Goal: Task Accomplishment & Management: Manage account settings

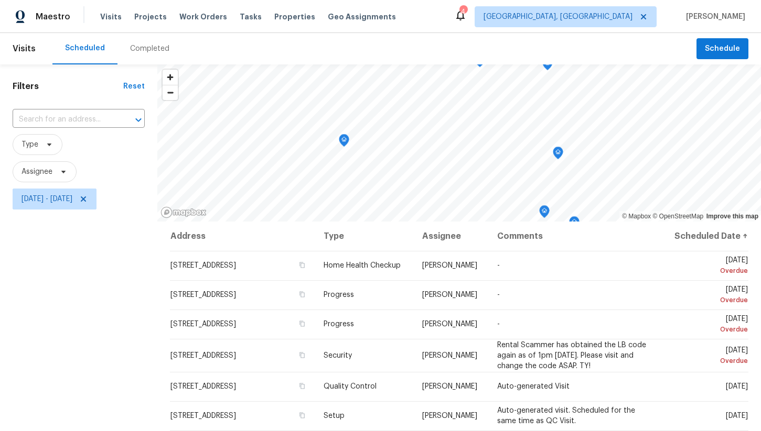
scroll to position [133, 0]
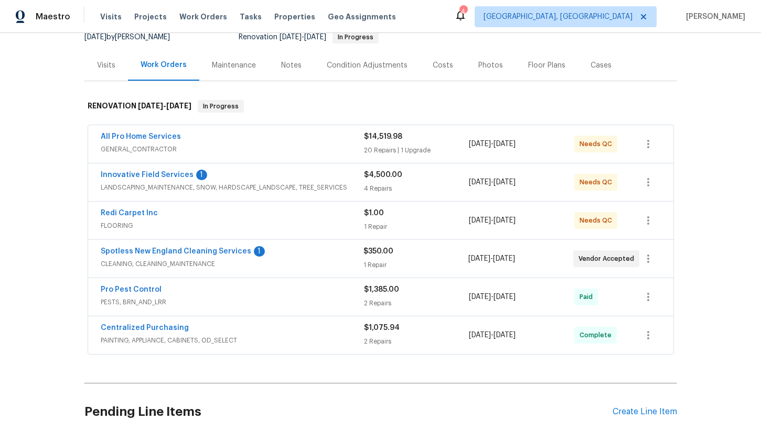
scroll to position [131, 0]
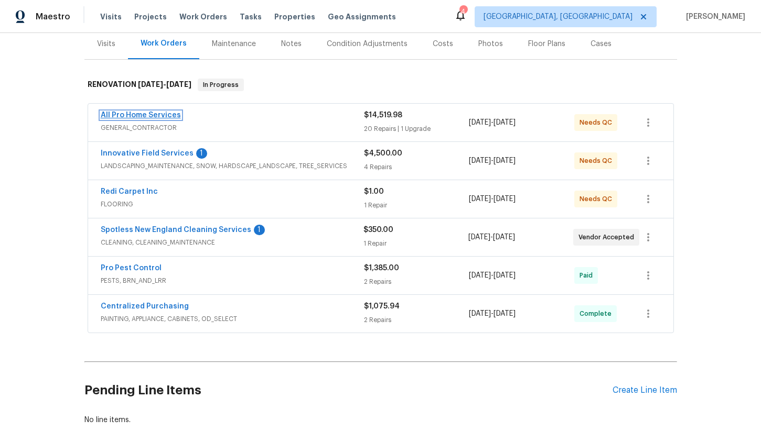
click at [153, 113] on link "All Pro Home Services" at bounding box center [141, 115] width 80 height 7
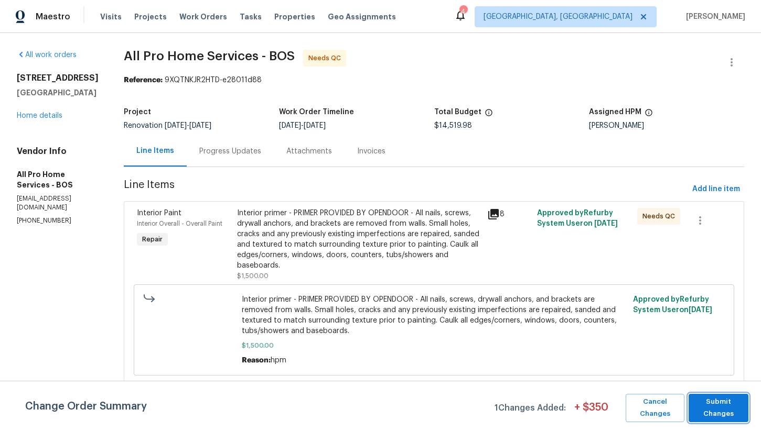
click at [707, 409] on span "Submit Changes" at bounding box center [718, 408] width 49 height 24
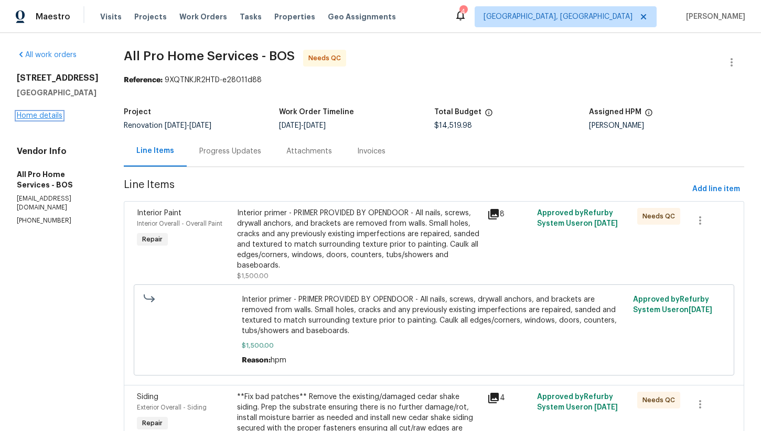
click at [33, 120] on link "Home details" at bounding box center [40, 115] width 46 height 7
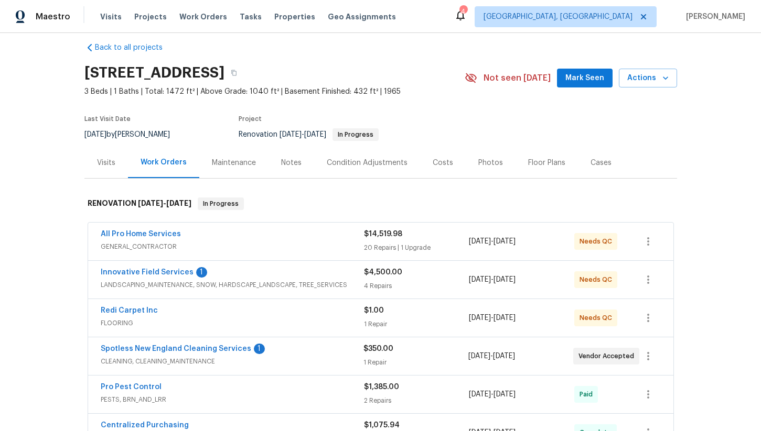
scroll to position [17, 0]
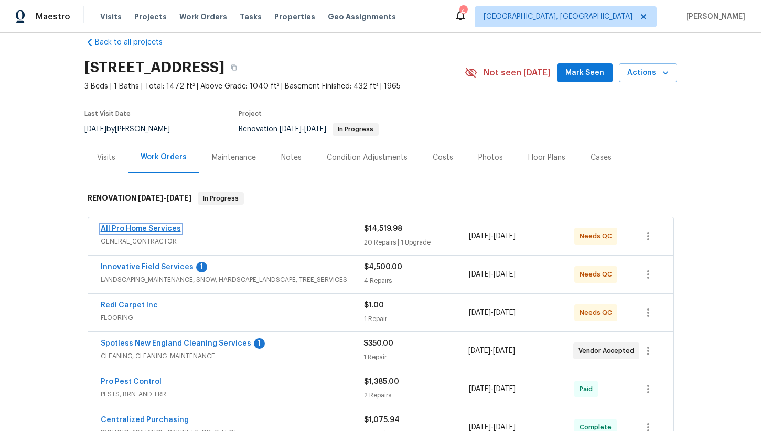
click at [159, 230] on link "All Pro Home Services" at bounding box center [141, 228] width 80 height 7
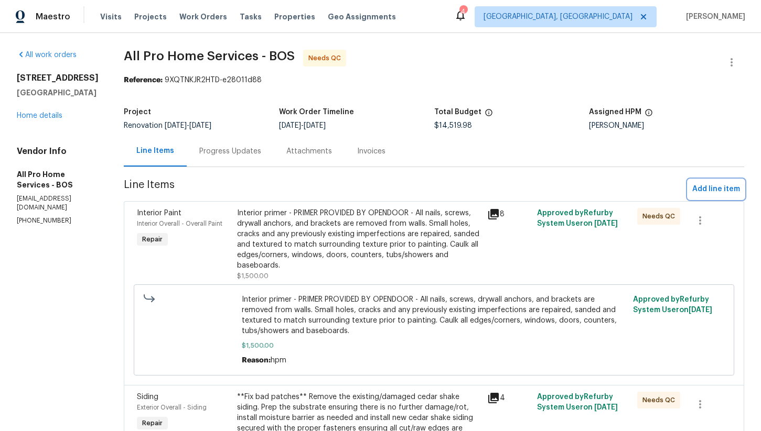
click at [711, 191] on span "Add line item" at bounding box center [716, 189] width 48 height 13
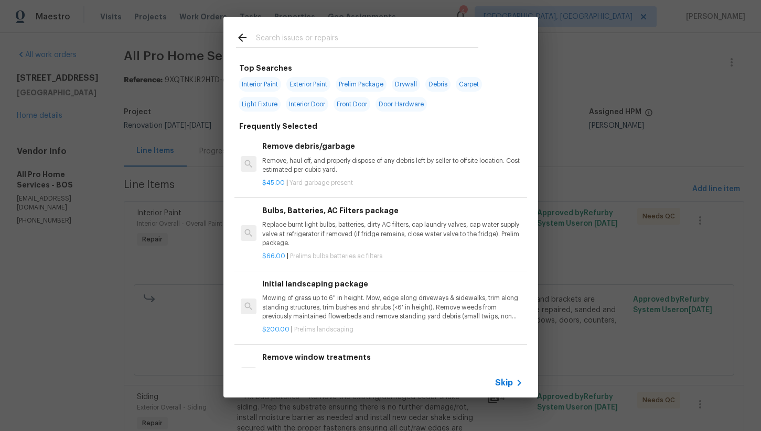
click at [287, 40] on input "text" at bounding box center [367, 39] width 222 height 16
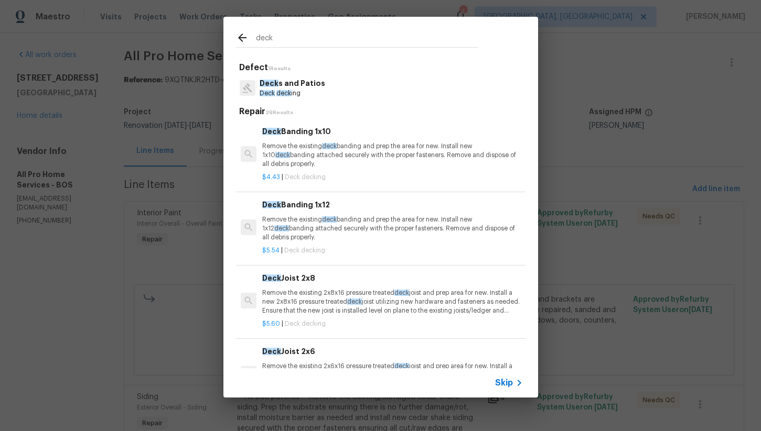
type input "deck"
click at [304, 92] on p "Deck deck ing" at bounding box center [293, 93] width 66 height 9
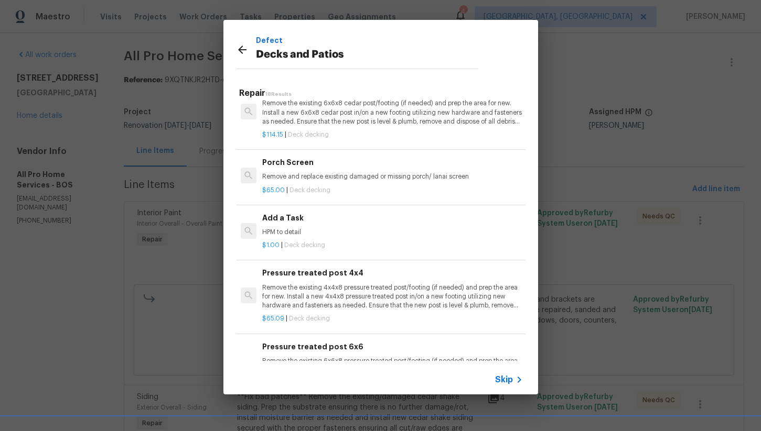
scroll to position [1015, 0]
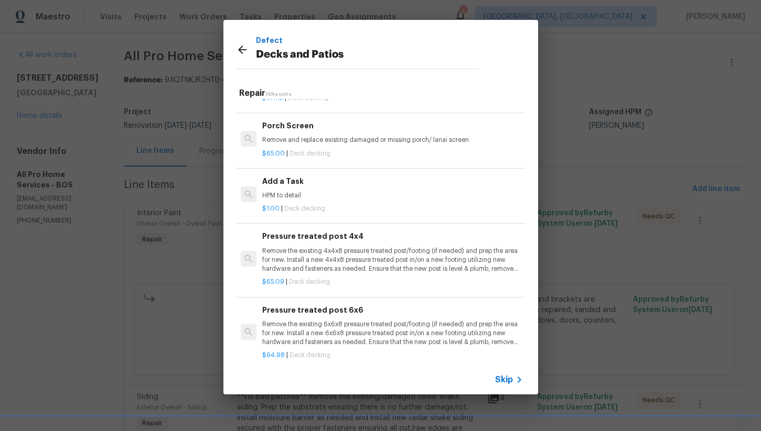
click at [356, 187] on div "Add a Task HPM to detail" at bounding box center [392, 188] width 260 height 25
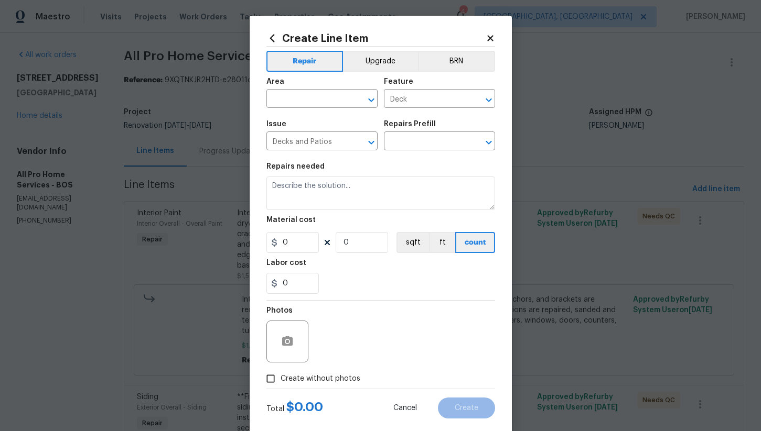
type input "Add a Task $1.00"
type textarea "HPM to detail"
type input "1"
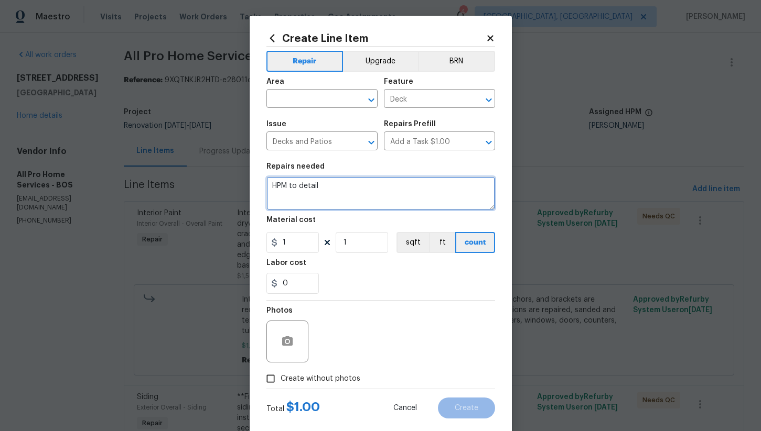
click at [333, 188] on textarea "HPM to detail" at bounding box center [380, 194] width 229 height 34
click at [353, 188] on textarea "Shore up deck supports, replace damaged treads" at bounding box center [380, 194] width 229 height 34
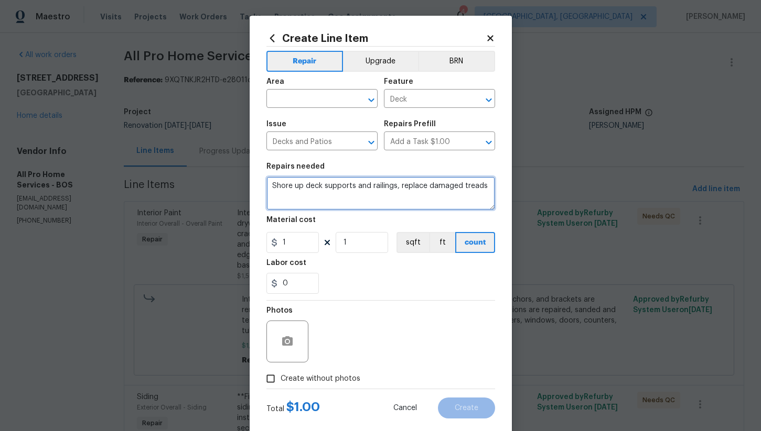
click at [485, 188] on textarea "Shore up deck supports and railings, replace damaged treads" at bounding box center [380, 194] width 229 height 34
type textarea "Shore up deck supports and railings, replace damaged treads and replace missing…"
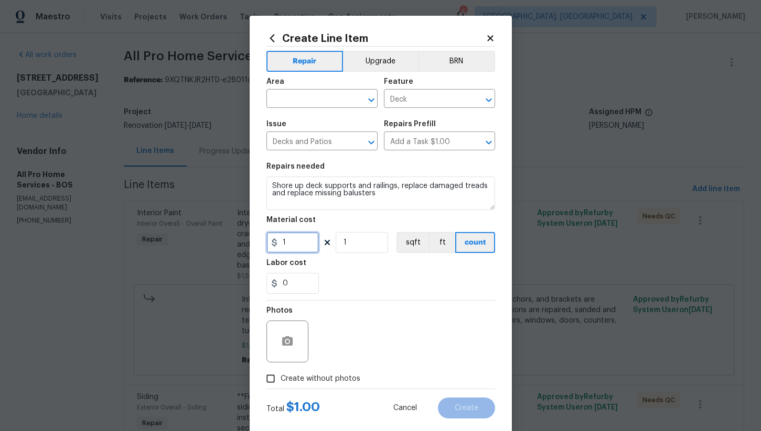
click at [311, 243] on input "1" at bounding box center [292, 242] width 52 height 21
type input "500"
click at [327, 279] on div "0" at bounding box center [380, 283] width 229 height 21
click at [319, 107] on input "text" at bounding box center [307, 100] width 82 height 16
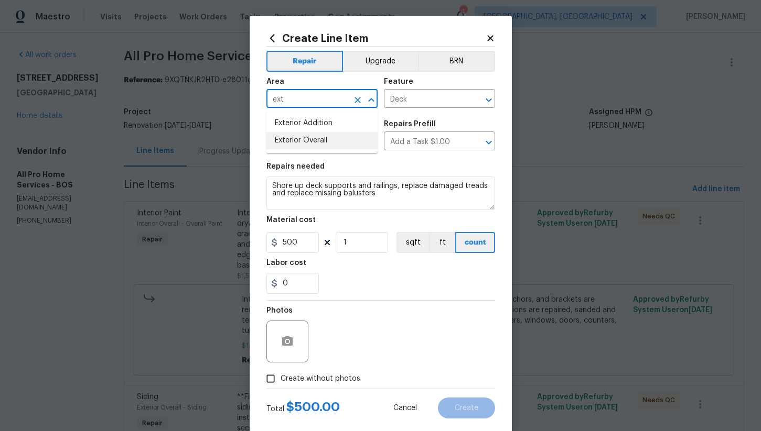
click at [314, 142] on li "Exterior Overall" at bounding box center [321, 140] width 111 height 17
type input "Exterior Overall"
click at [365, 294] on div "0" at bounding box center [380, 283] width 229 height 21
click at [278, 387] on input "Create without photos" at bounding box center [271, 379] width 20 height 20
checkbox input "true"
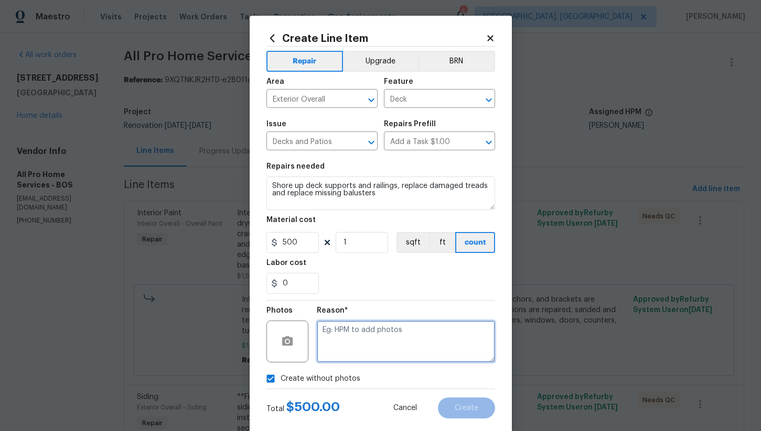
click at [457, 323] on textarea at bounding box center [406, 342] width 178 height 42
type textarea "na"
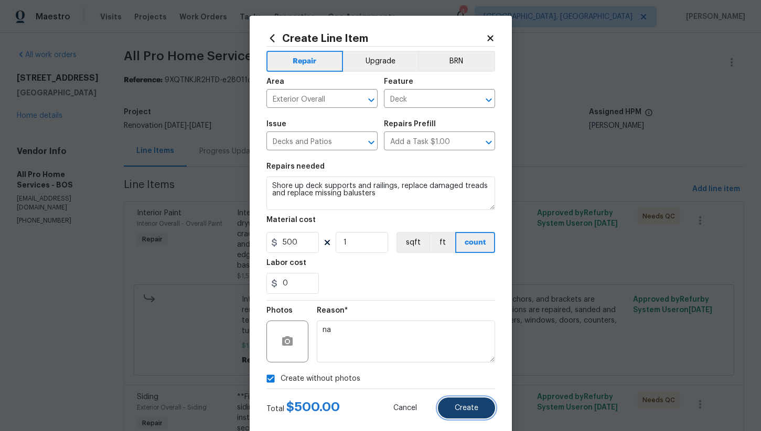
click at [469, 401] on button "Create" at bounding box center [466, 408] width 57 height 21
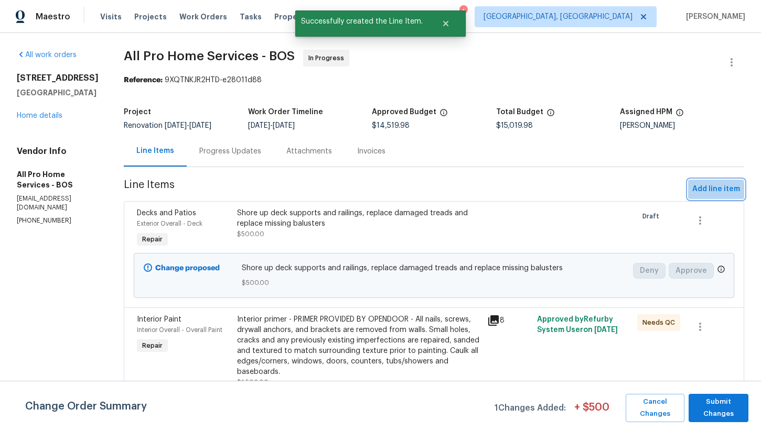
click at [705, 190] on span "Add line item" at bounding box center [716, 189] width 48 height 13
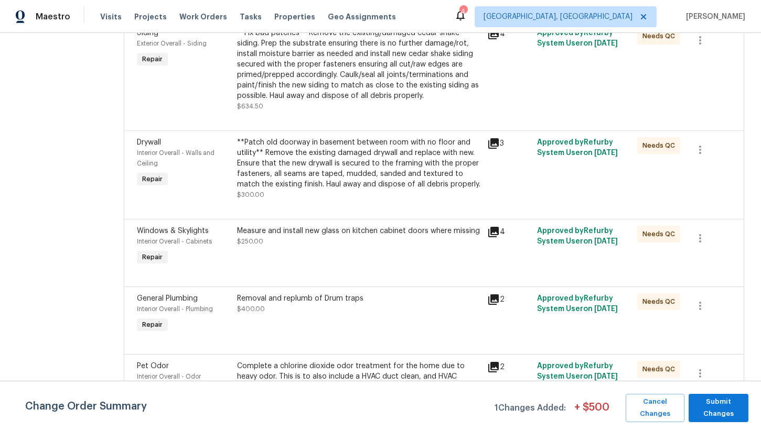
click at [373, 248] on div "Measure and install new glass on kitchen cabinet doors where missing $250.00" at bounding box center [359, 247] width 250 height 48
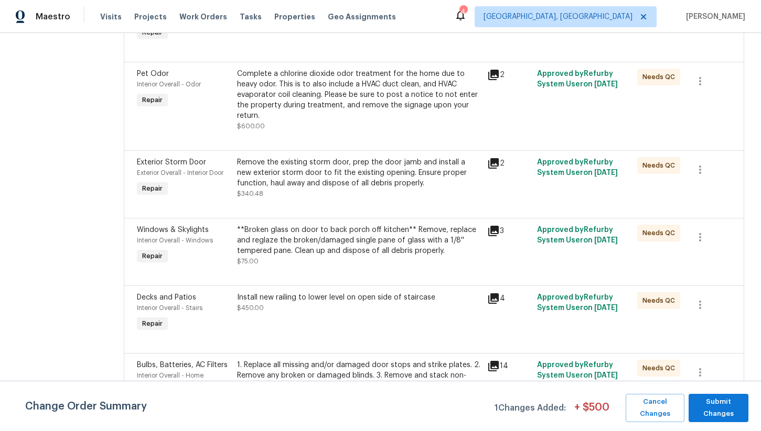
click at [374, 250] on div "**Broken glass on door to back porch off kitchen** Remove, replace and reglaze …" at bounding box center [359, 240] width 244 height 31
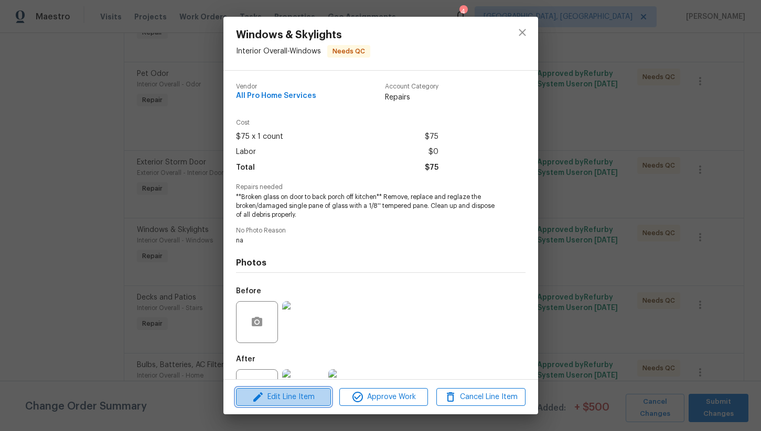
click at [288, 397] on span "Edit Line Item" at bounding box center [283, 397] width 89 height 13
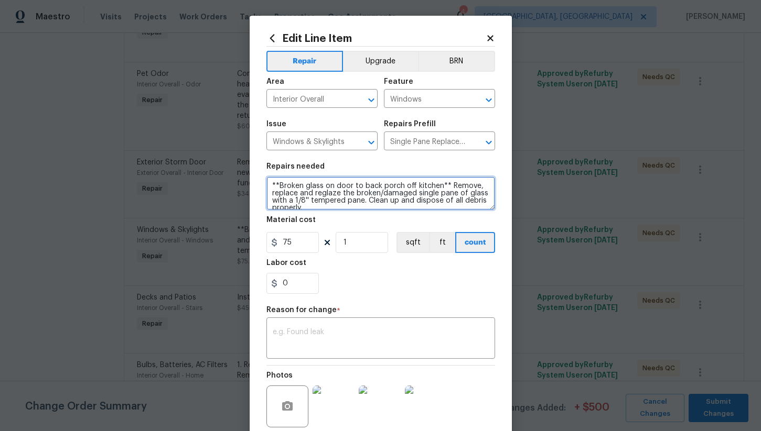
click at [272, 188] on textarea "**Broken glass on door to back porch off kitchen** Remove, replace and reglaze …" at bounding box center [380, 194] width 229 height 34
click at [316, 186] on textarea "**Addition of **Broken glass on door to back porch off kitchen** Remove, replac…" at bounding box center [380, 194] width 229 height 34
type textarea "**Addition of broken panes throughout home** **Broken glass on door to back por…"
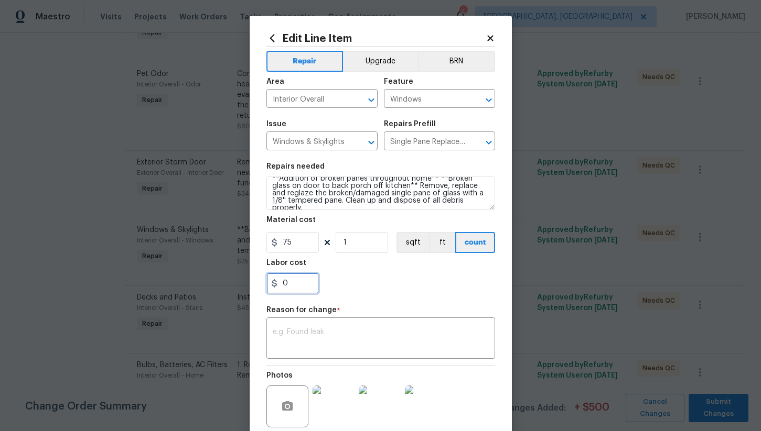
click at [299, 280] on input "0" at bounding box center [292, 283] width 52 height 21
type input "350"
click at [305, 371] on div "Photos" at bounding box center [288, 400] width 44 height 68
click at [312, 328] on div "x ​" at bounding box center [380, 339] width 229 height 39
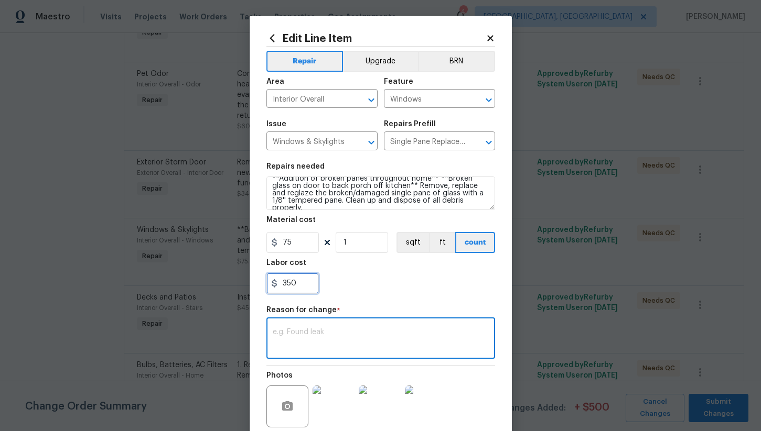
click at [308, 285] on input "350" at bounding box center [292, 283] width 52 height 21
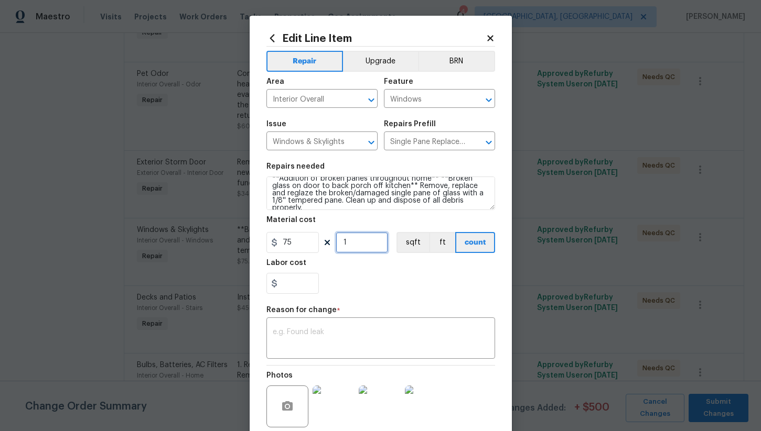
type input "0"
click at [353, 247] on input "1" at bounding box center [362, 242] width 52 height 21
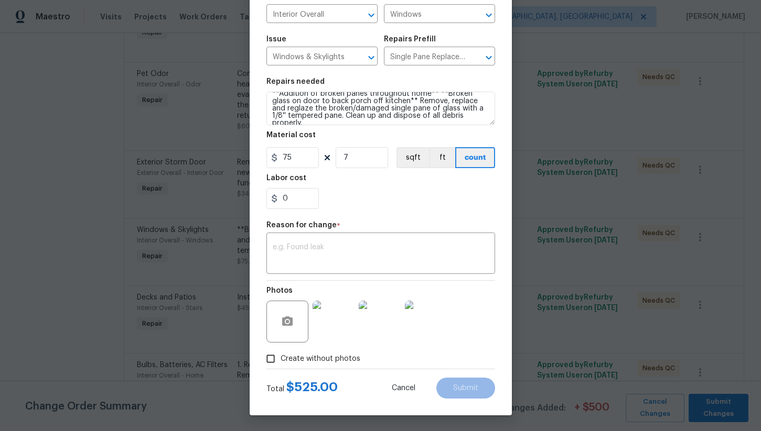
click at [412, 202] on div "0" at bounding box center [380, 198] width 229 height 21
click at [349, 157] on input "7" at bounding box center [362, 157] width 52 height 21
type input "6"
click at [363, 205] on div "0" at bounding box center [380, 198] width 229 height 21
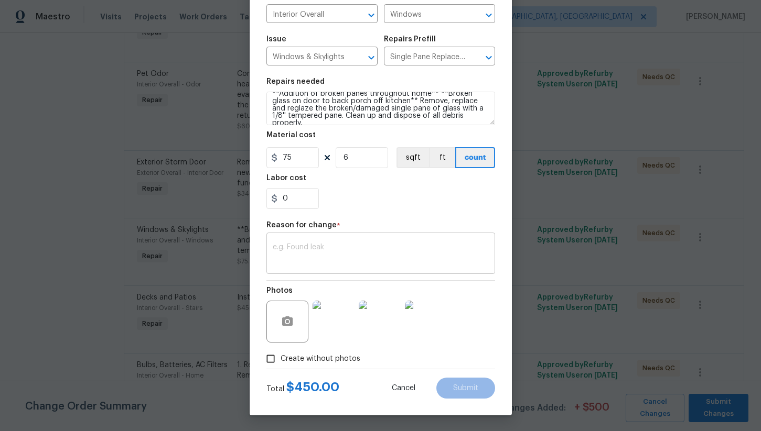
click at [296, 261] on textarea at bounding box center [381, 255] width 216 height 22
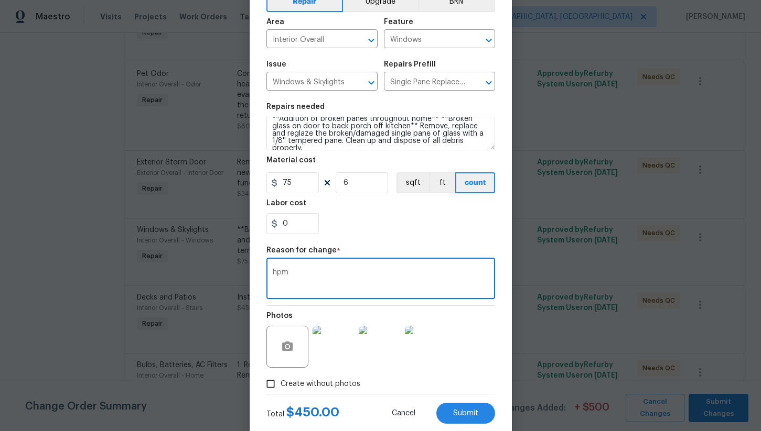
scroll to position [60, 0]
type textarea "hpm"
click at [460, 412] on span "Submit" at bounding box center [465, 413] width 25 height 8
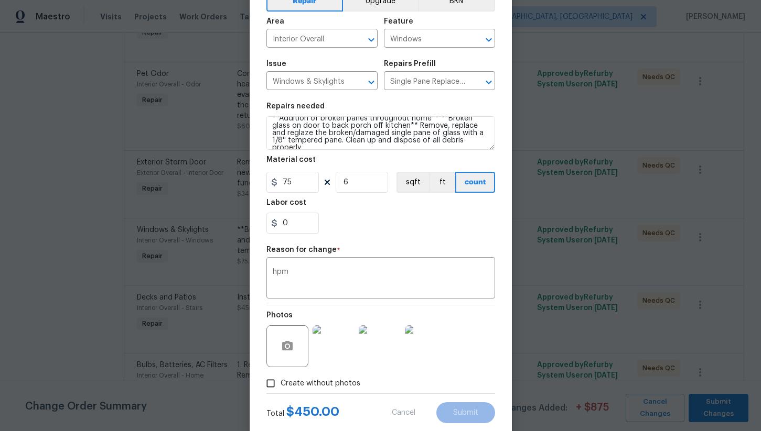
type textarea "**Broken glass on door to back porch off kitchen** Remove, replace and reglaze …"
type input "1"
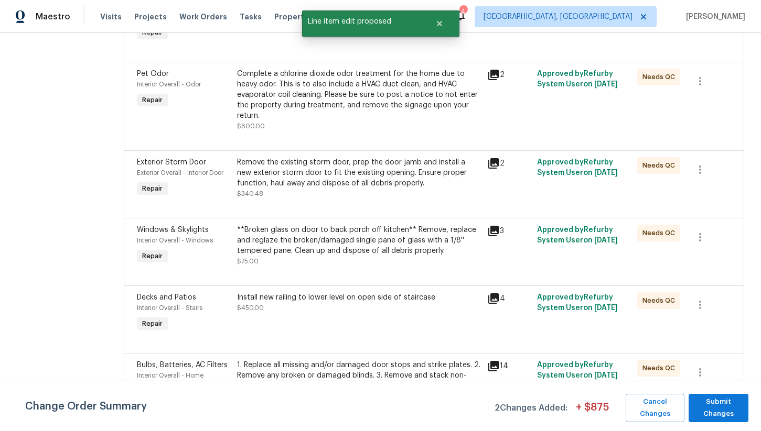
scroll to position [0, 0]
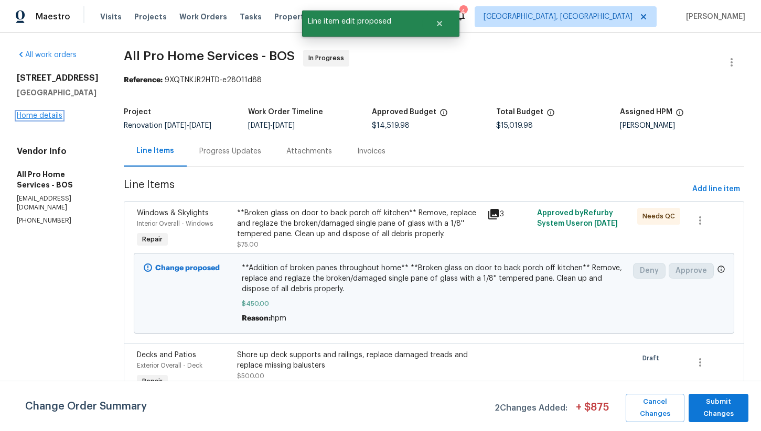
click at [44, 120] on link "Home details" at bounding box center [40, 115] width 46 height 7
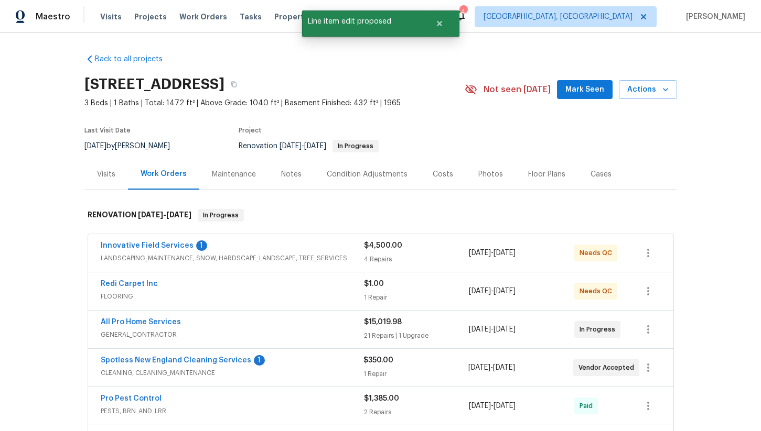
click at [435, 177] on div "Costs" at bounding box center [443, 174] width 20 height 10
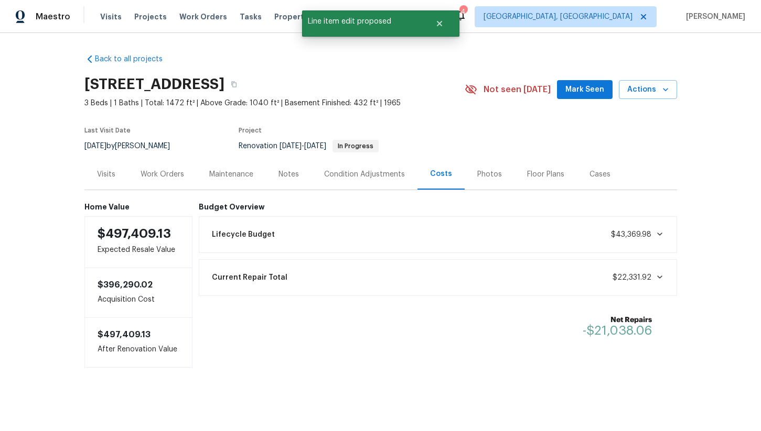
click at [163, 177] on div "Work Orders" at bounding box center [163, 174] width 44 height 10
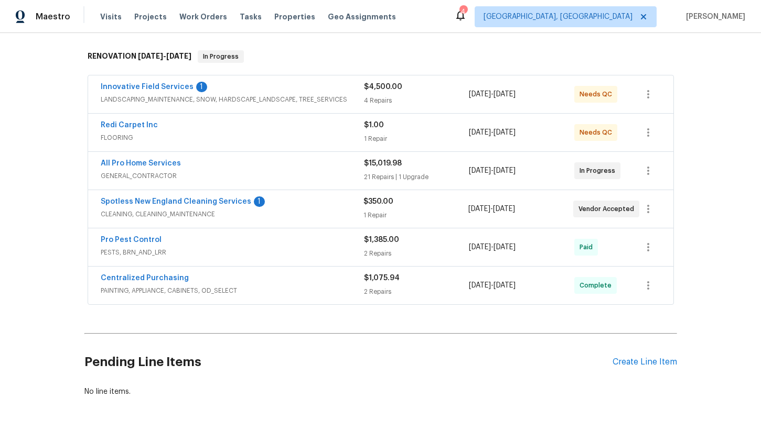
scroll to position [158, 0]
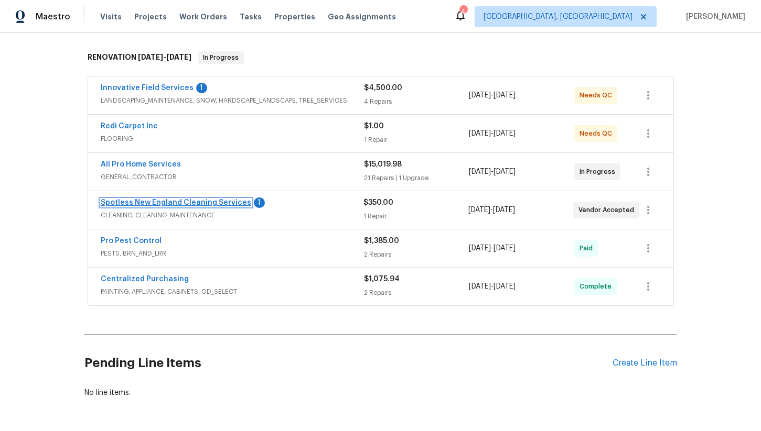
click at [225, 202] on link "Spotless New England Cleaning Services" at bounding box center [176, 202] width 150 height 7
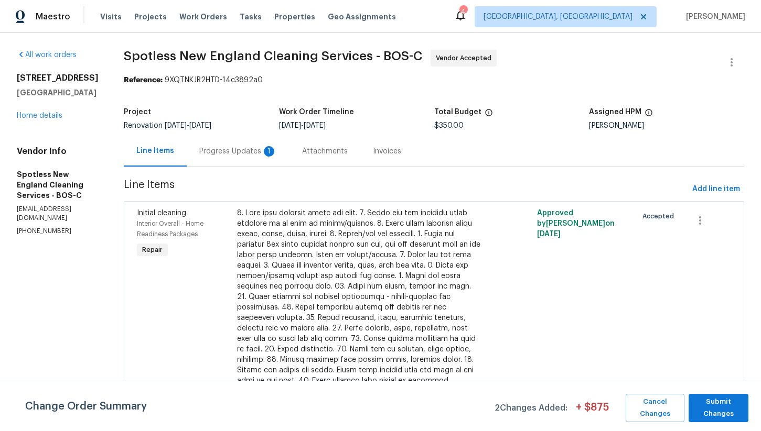
click at [254, 150] on div "Progress Updates 1" at bounding box center [238, 151] width 78 height 10
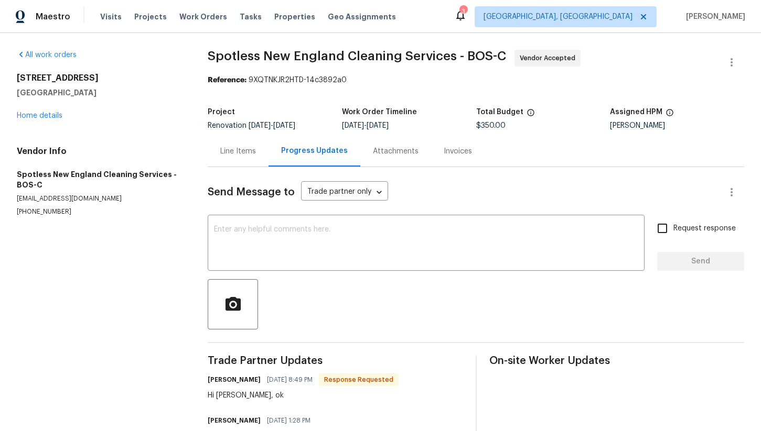
click at [245, 155] on div "Line Items" at bounding box center [238, 151] width 36 height 10
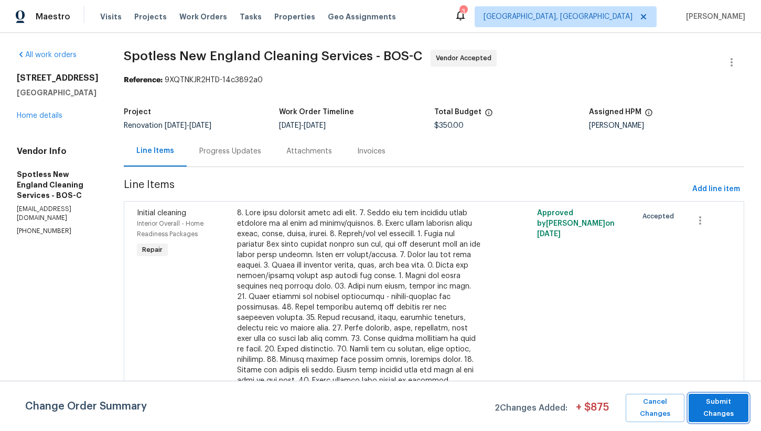
click at [718, 403] on span "Submit Changes" at bounding box center [718, 408] width 49 height 24
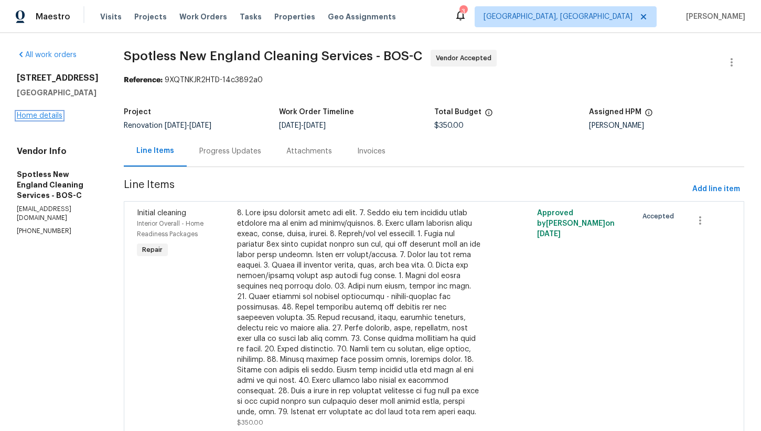
click at [38, 120] on link "Home details" at bounding box center [40, 115] width 46 height 7
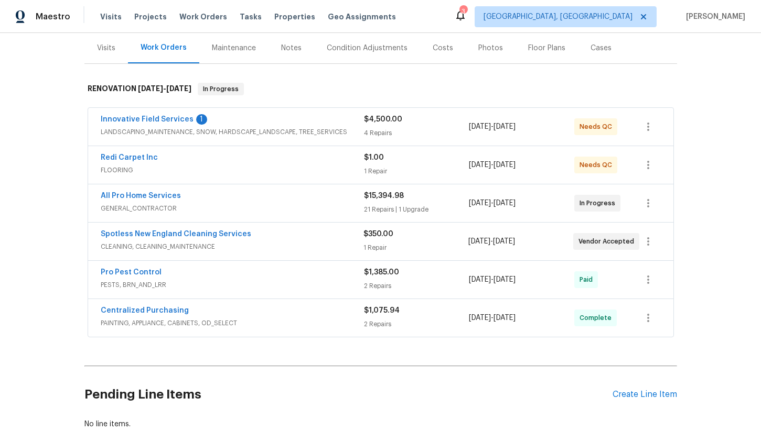
scroll to position [137, 0]
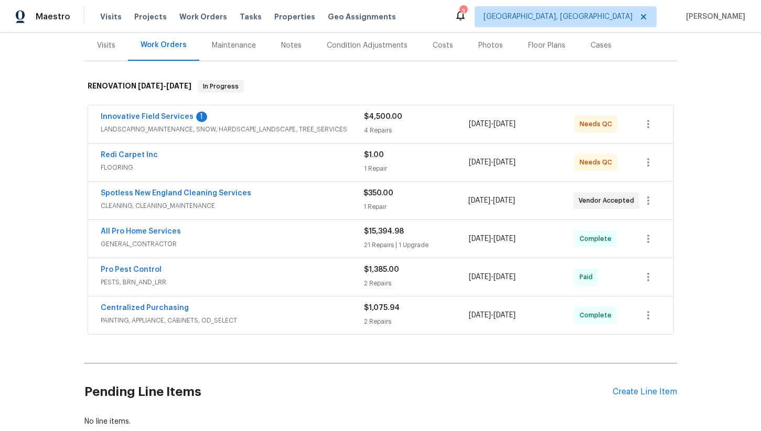
scroll to position [137, 0]
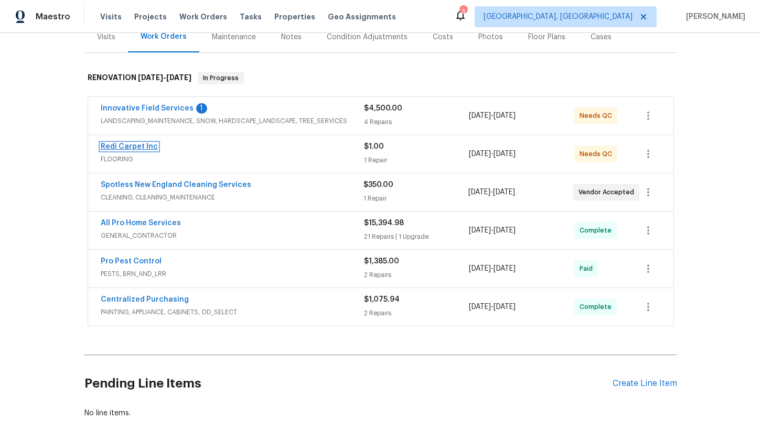
click at [132, 148] on link "Redi Carpet Inc" at bounding box center [129, 146] width 57 height 7
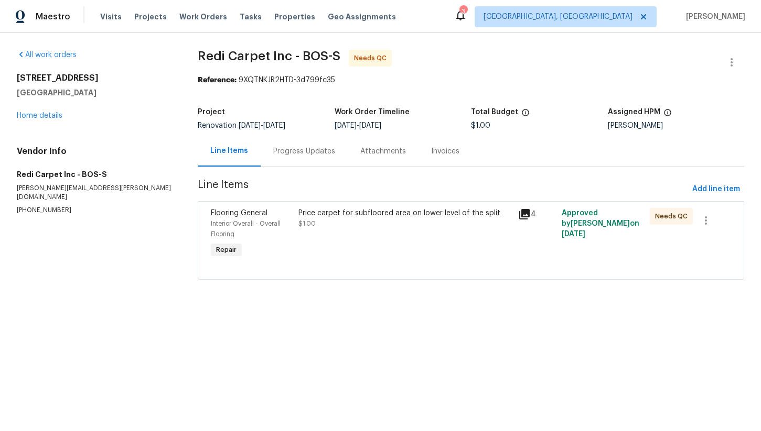
click at [309, 150] on div "Progress Updates" at bounding box center [304, 151] width 62 height 10
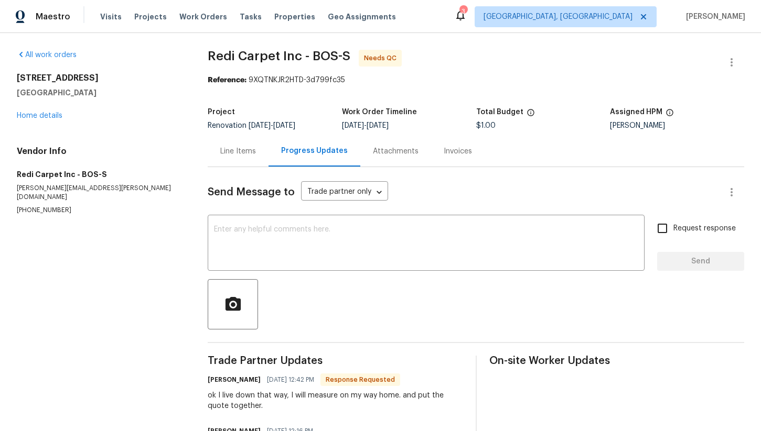
click at [236, 152] on div "Line Items" at bounding box center [238, 151] width 36 height 10
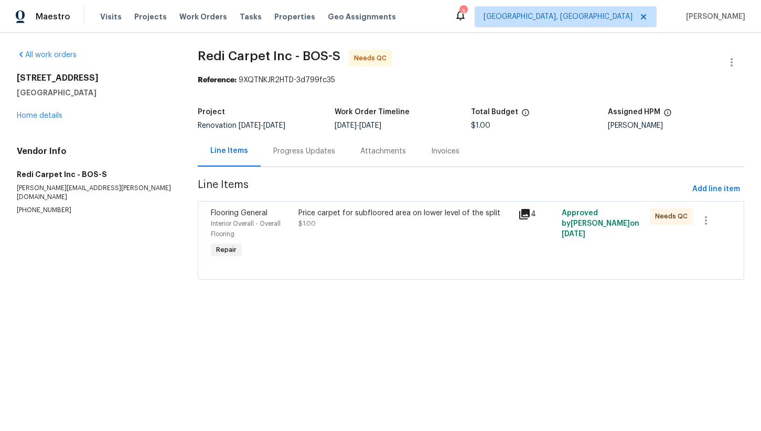
click at [336, 237] on div "Price carpet for subfloored area on lower level of the split $1.00" at bounding box center [404, 234] width 219 height 59
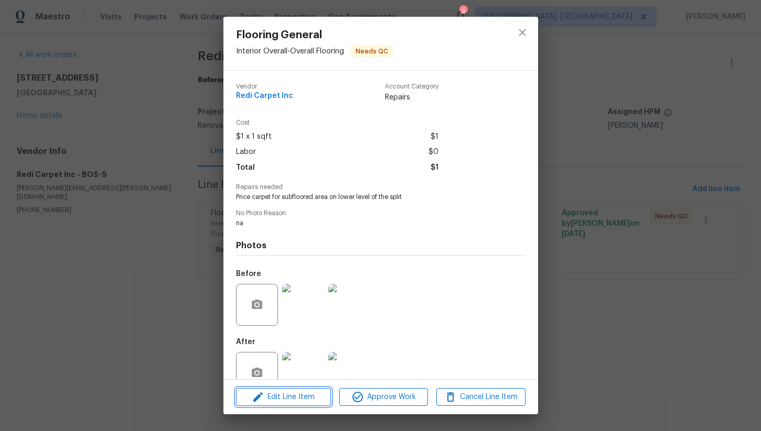
click at [298, 393] on span "Edit Line Item" at bounding box center [283, 397] width 89 height 13
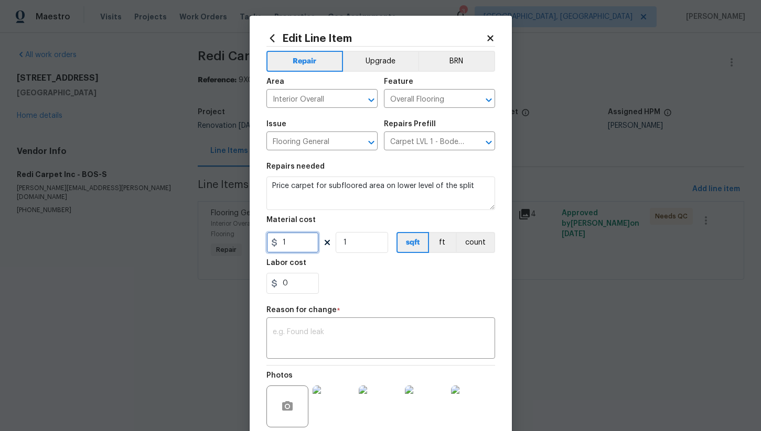
click at [312, 238] on input "1" at bounding box center [292, 242] width 52 height 21
type input "583"
click at [308, 337] on textarea at bounding box center [381, 340] width 216 height 22
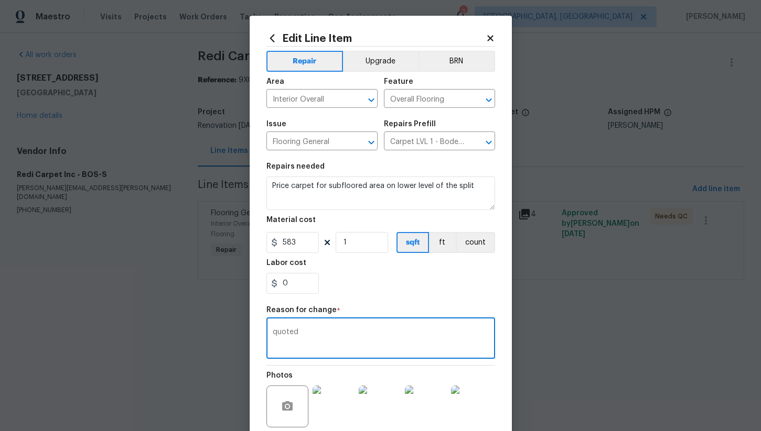
type textarea "quoted"
click at [407, 296] on section "Repairs needed Price carpet for subfloored area on lower level of the split Mat…" at bounding box center [380, 229] width 229 height 144
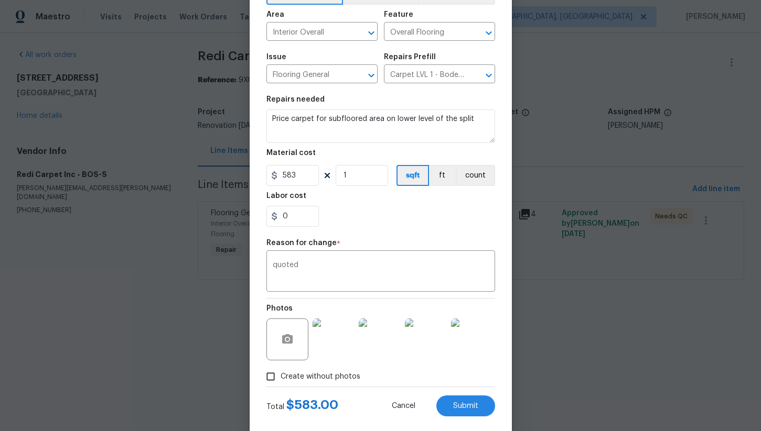
scroll to position [85, 0]
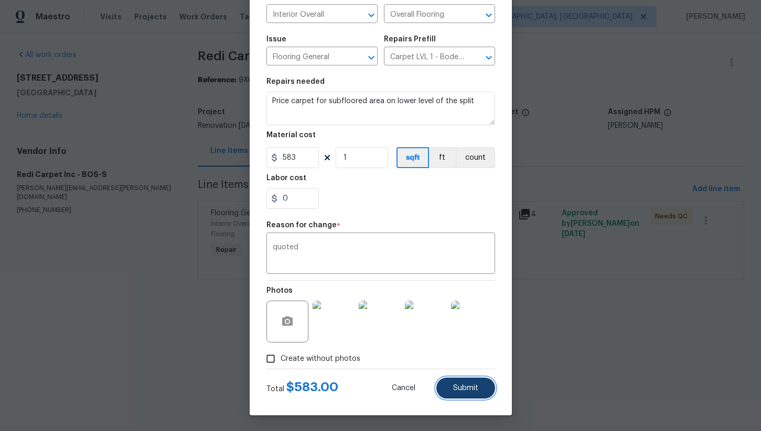
click at [469, 390] on span "Submit" at bounding box center [465, 389] width 25 height 8
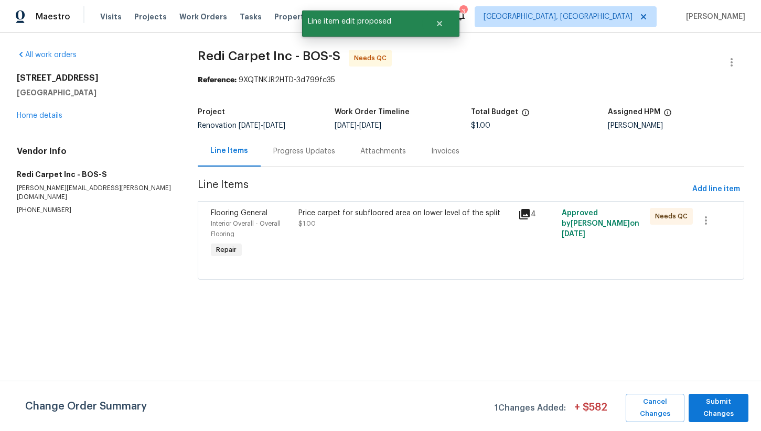
scroll to position [0, 0]
click at [728, 406] on span "Submit Changes" at bounding box center [718, 408] width 49 height 24
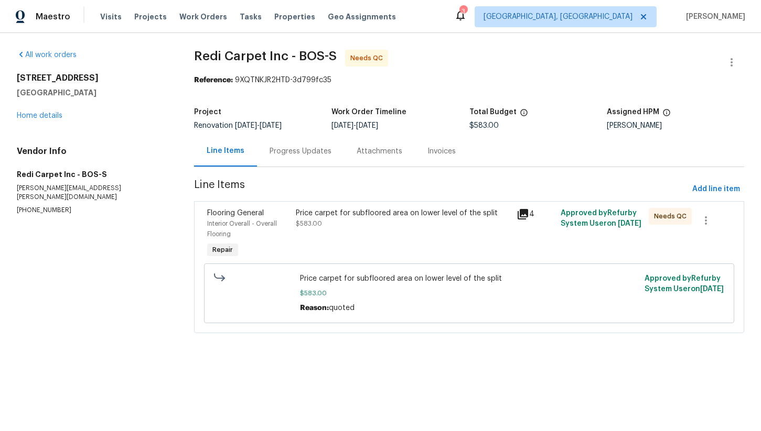
click at [385, 222] on div "Price carpet for subfloored area on lower level of the split $583.00" at bounding box center [403, 218] width 214 height 21
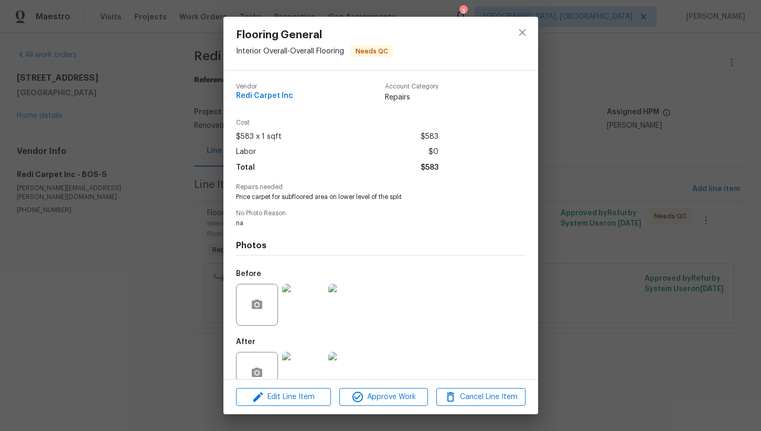
scroll to position [25, 0]
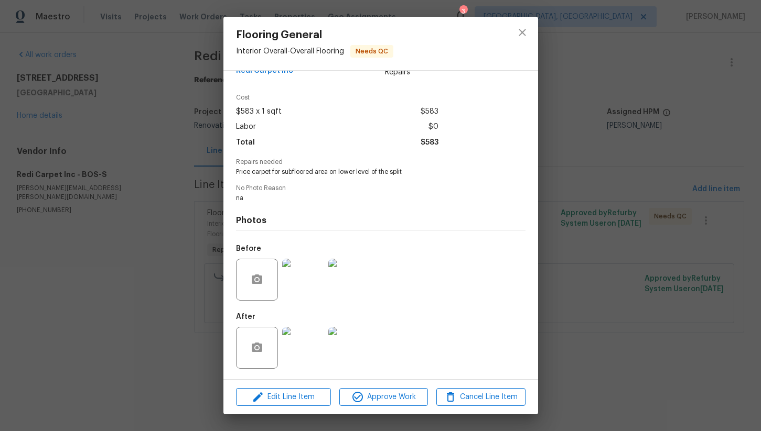
click at [301, 274] on img at bounding box center [303, 280] width 42 height 42
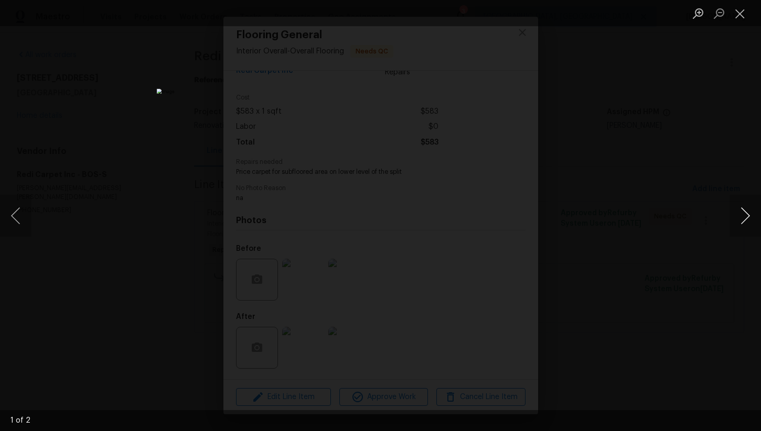
click at [739, 212] on button "Next image" at bounding box center [744, 216] width 31 height 42
click at [743, 16] on button "Close lightbox" at bounding box center [739, 13] width 21 height 18
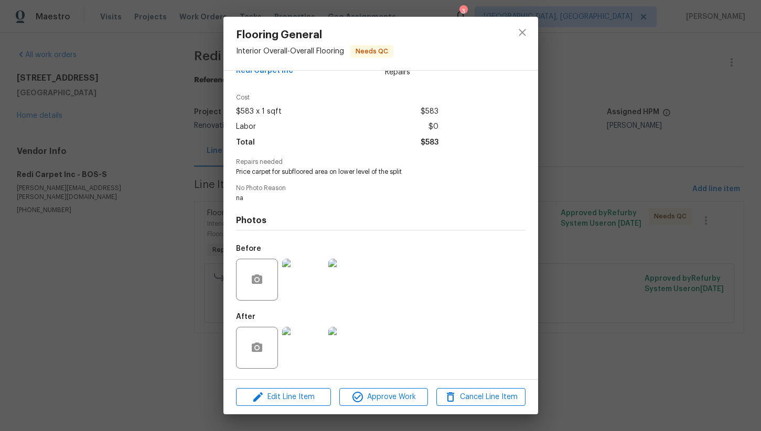
click at [310, 347] on img at bounding box center [303, 348] width 42 height 42
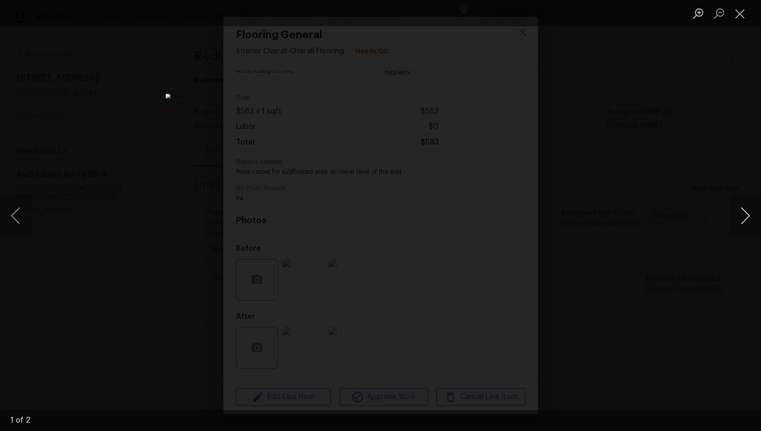
click at [740, 208] on button "Next image" at bounding box center [744, 216] width 31 height 42
click at [739, 14] on button "Close lightbox" at bounding box center [739, 13] width 21 height 18
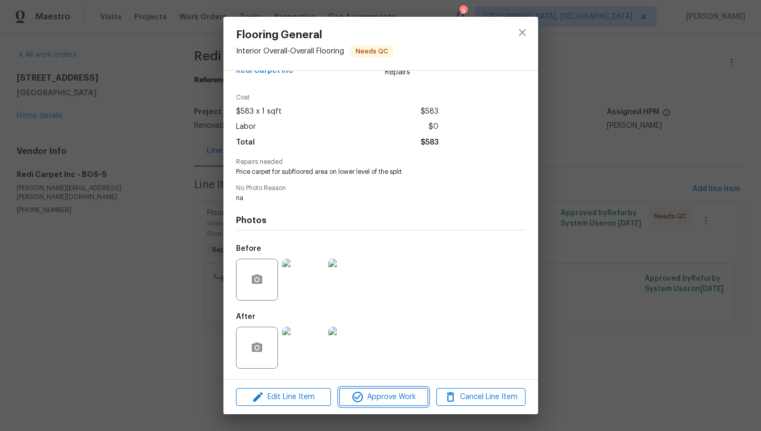
click at [384, 396] on span "Approve Work" at bounding box center [383, 397] width 82 height 13
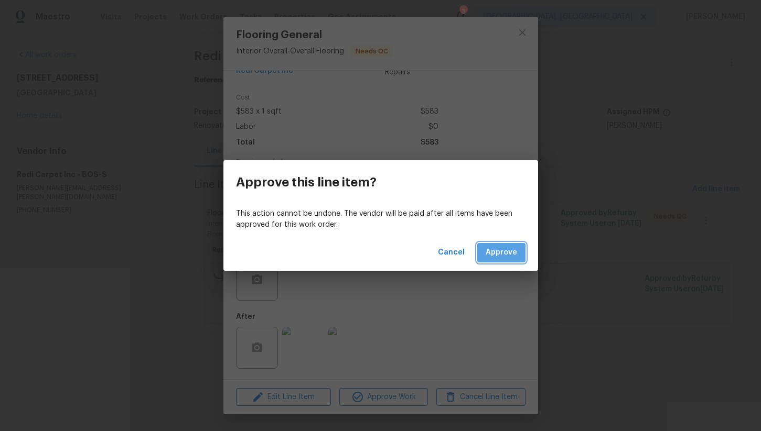
click at [503, 252] on span "Approve" at bounding box center [500, 252] width 31 height 13
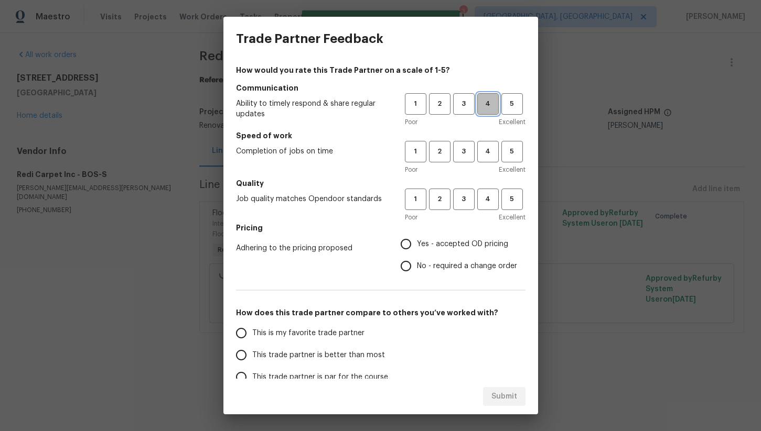
click at [487, 106] on span "4" at bounding box center [487, 104] width 19 height 12
click at [484, 157] on span "4" at bounding box center [487, 152] width 19 height 12
click at [482, 198] on span "4" at bounding box center [487, 199] width 19 height 12
click at [431, 256] on label "No - required a change order" at bounding box center [456, 266] width 122 height 22
click at [417, 256] on input "No - required a change order" at bounding box center [406, 266] width 22 height 22
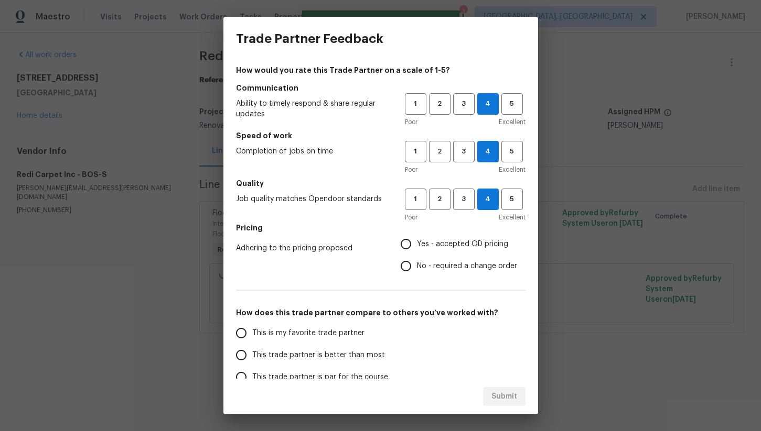
radio input "true"
click at [419, 251] on label "Yes - accepted OD pricing" at bounding box center [456, 244] width 122 height 22
click at [417, 251] on input "Yes - accepted OD pricing" at bounding box center [406, 244] width 22 height 22
radio input "true"
click at [290, 356] on span "This trade partner is better than most" at bounding box center [318, 355] width 133 height 11
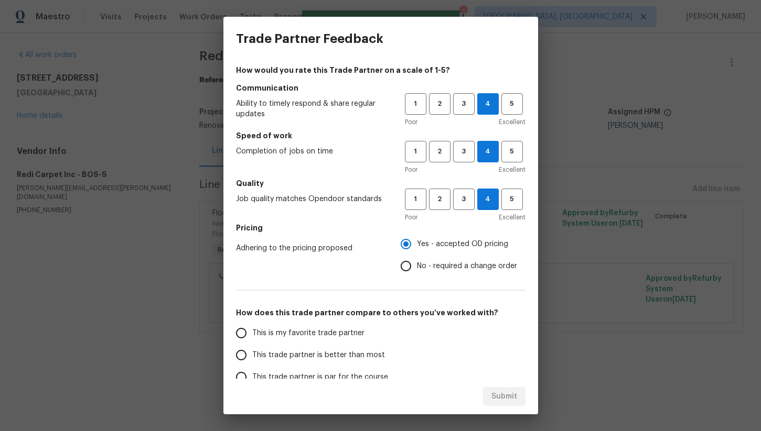
click at [252, 356] on input "This trade partner is better than most" at bounding box center [241, 355] width 22 height 22
click at [495, 398] on span "Submit" at bounding box center [504, 397] width 26 height 13
radio input "true"
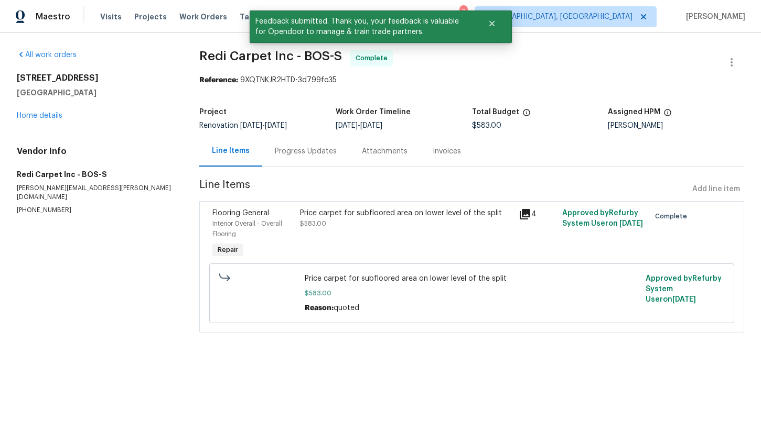
click at [47, 112] on div "1247 Central St East Bridgewater, MA 02333 Home details" at bounding box center [95, 97] width 157 height 48
click at [42, 115] on link "Home details" at bounding box center [40, 115] width 46 height 7
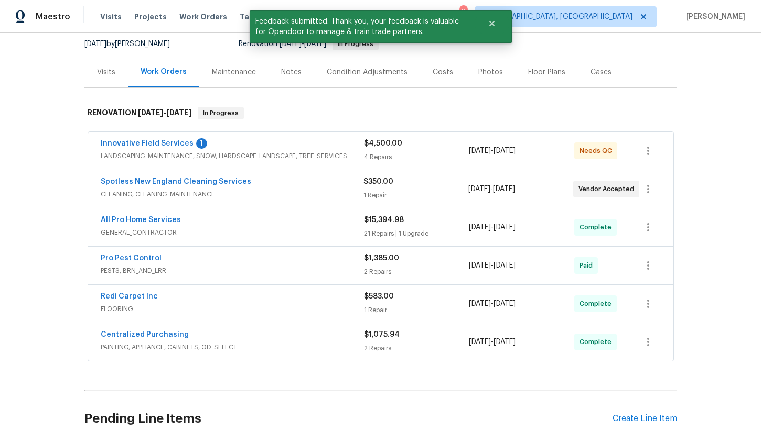
scroll to position [140, 0]
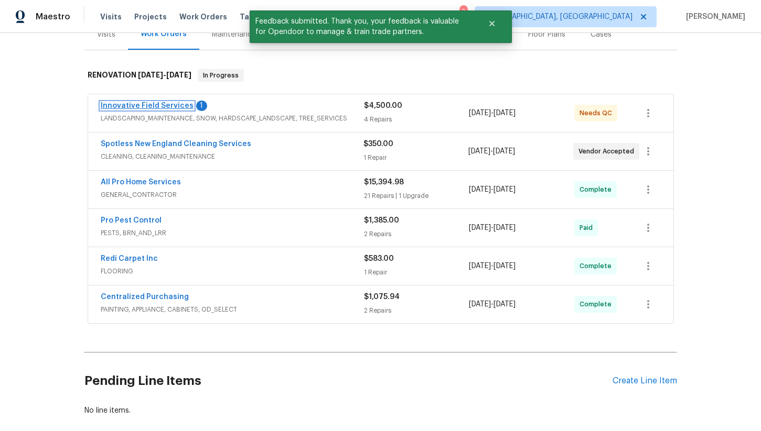
click at [172, 106] on link "Innovative Field Services" at bounding box center [147, 105] width 93 height 7
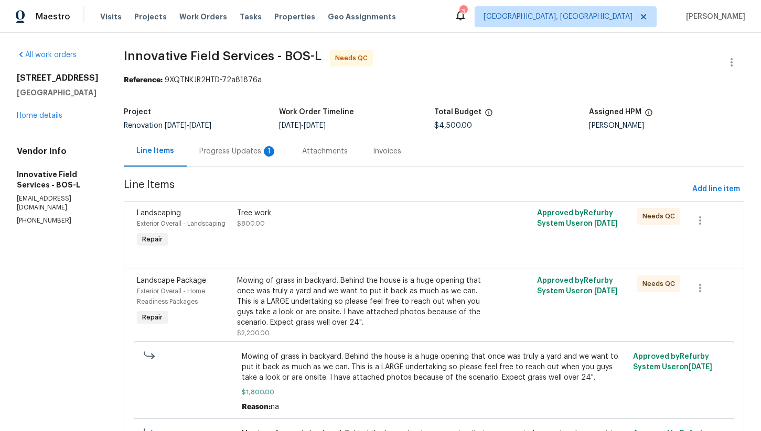
click at [240, 157] on div "Progress Updates 1" at bounding box center [238, 151] width 103 height 31
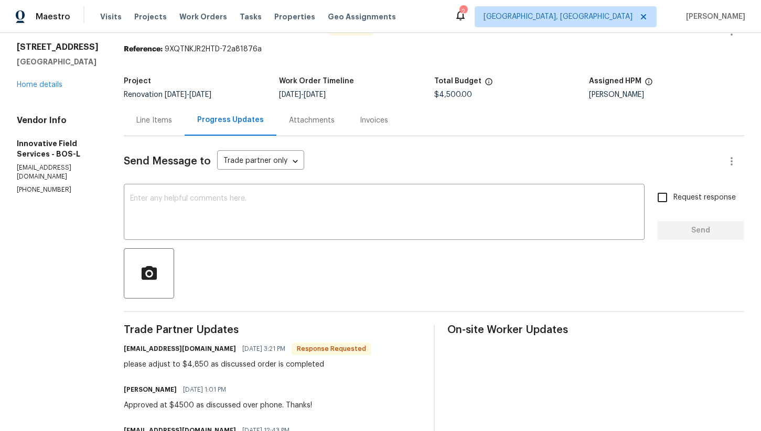
scroll to position [30, 0]
click at [157, 124] on div "Line Items" at bounding box center [154, 121] width 36 height 10
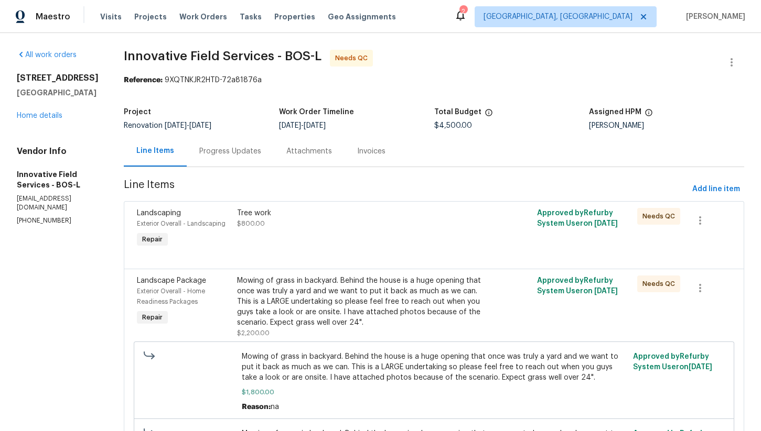
click at [214, 143] on div "Progress Updates" at bounding box center [230, 151] width 87 height 31
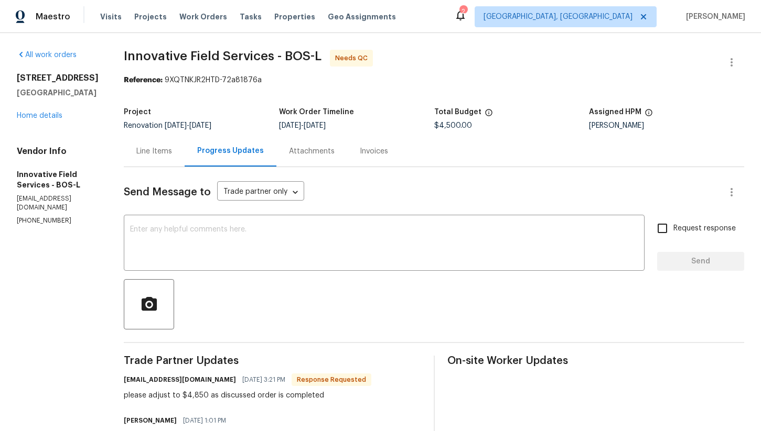
click at [161, 157] on div "Line Items" at bounding box center [154, 151] width 61 height 31
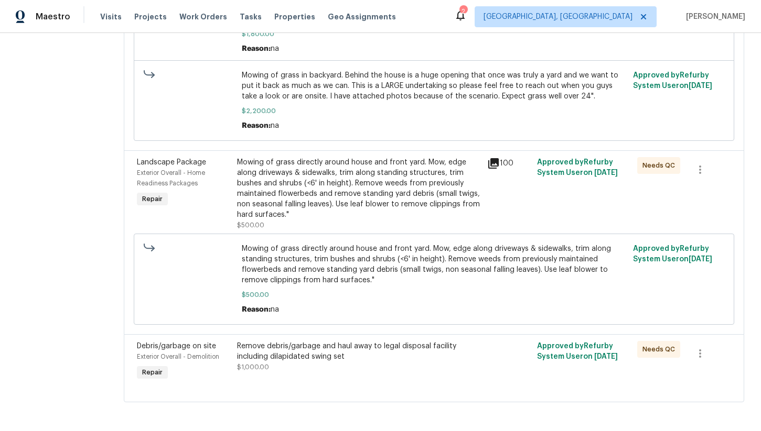
scroll to position [361, 0]
click at [328, 354] on div "Remove debris/garbage and haul away to legal disposal facility including dilapi…" at bounding box center [359, 351] width 244 height 21
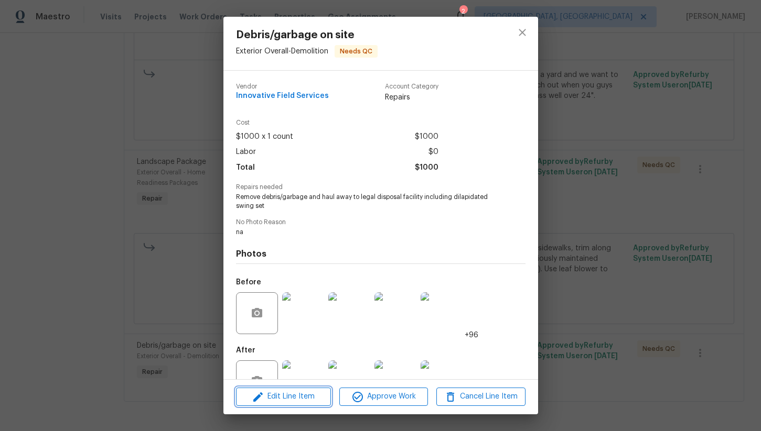
click at [299, 401] on span "Edit Line Item" at bounding box center [283, 397] width 89 height 13
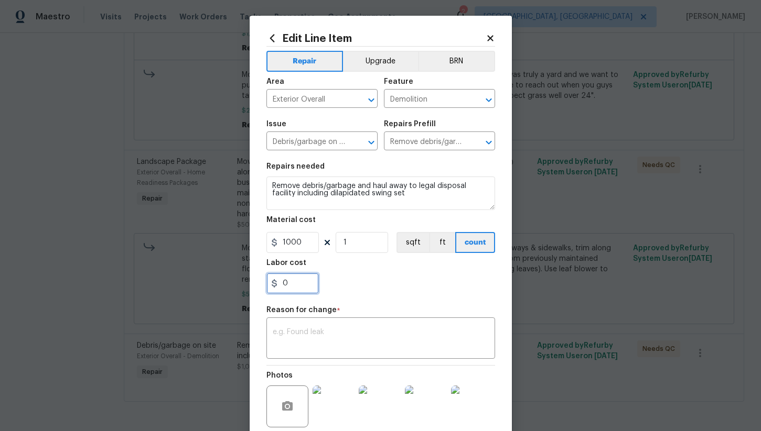
click at [299, 287] on input "0" at bounding box center [292, 283] width 52 height 21
type input "500"
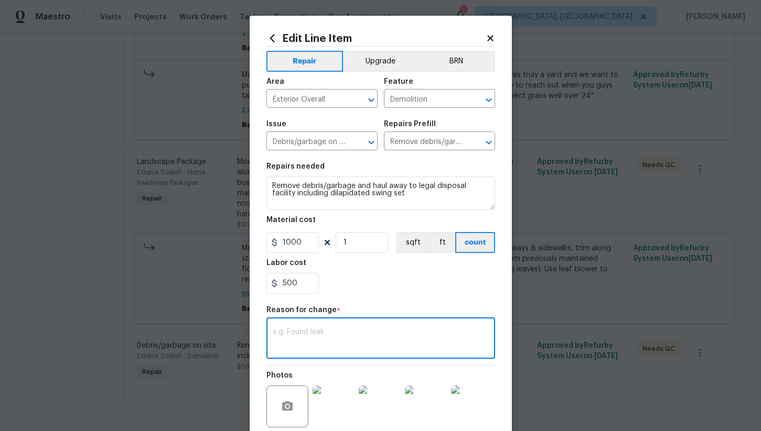
click at [323, 343] on textarea at bounding box center [381, 340] width 216 height 22
type textarea "h"
type textarea "na"
click at [385, 286] on div "500" at bounding box center [380, 283] width 229 height 21
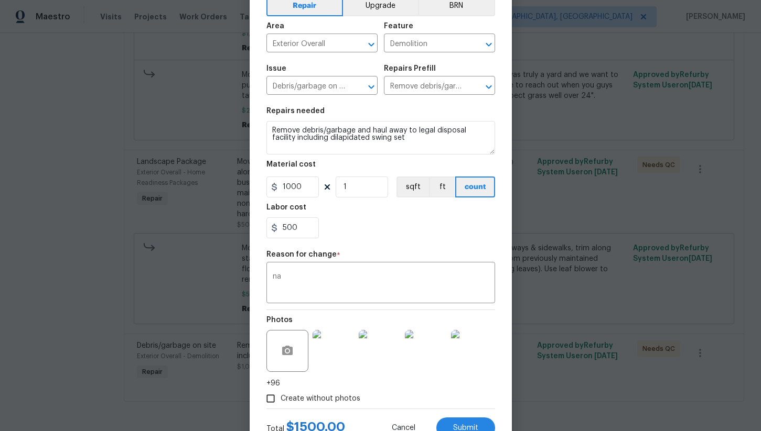
scroll to position [75, 0]
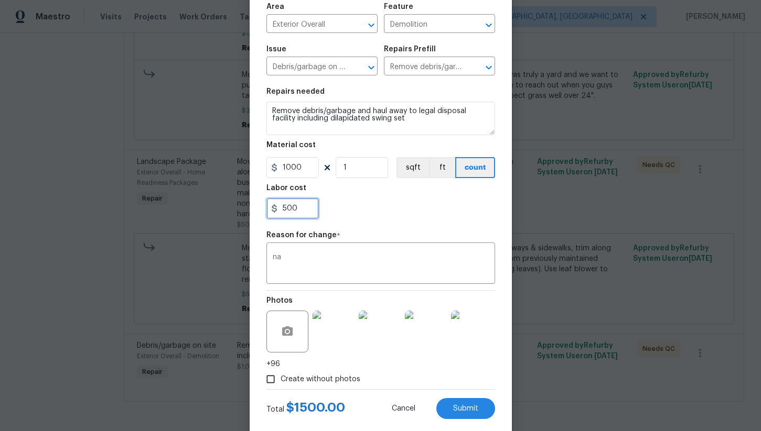
click at [304, 211] on input "500" at bounding box center [292, 208] width 52 height 21
type input "550"
click at [372, 225] on section "Repairs needed Remove debris/garbage and haul away to legal disposal facility i…" at bounding box center [380, 154] width 229 height 144
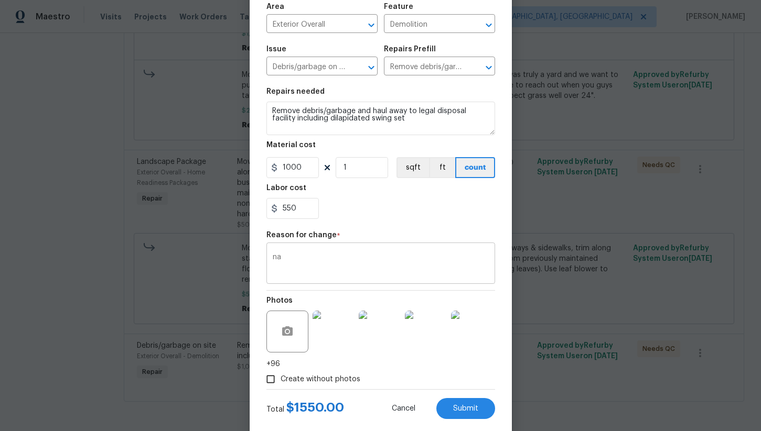
click at [347, 257] on textarea "na" at bounding box center [381, 265] width 216 height 22
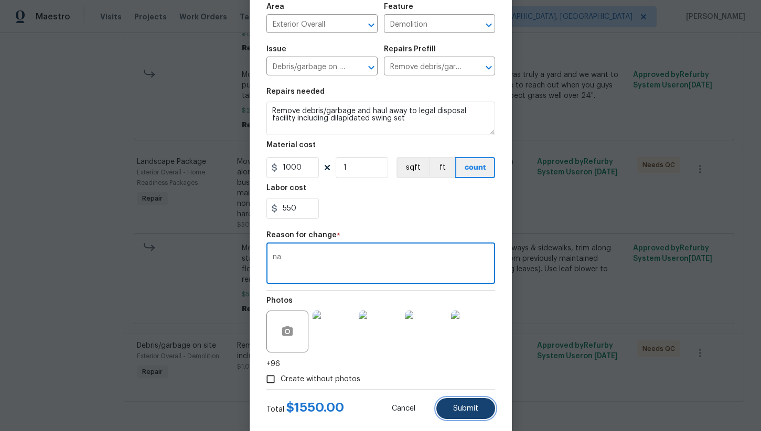
click at [480, 411] on button "Submit" at bounding box center [465, 408] width 59 height 21
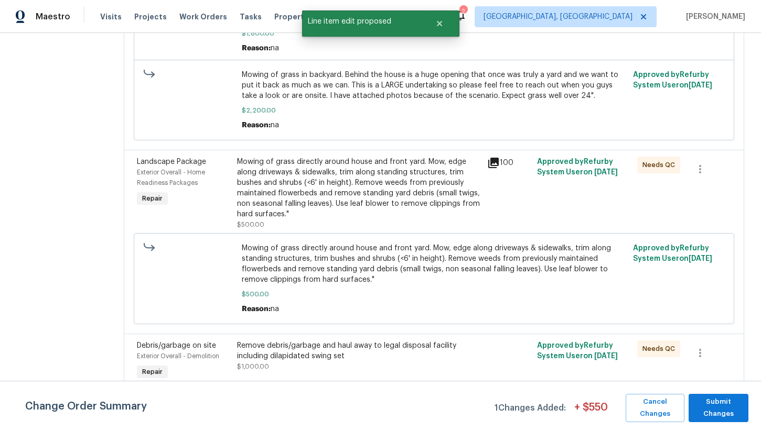
scroll to position [0, 0]
click at [723, 413] on span "Submit Changes" at bounding box center [718, 408] width 49 height 24
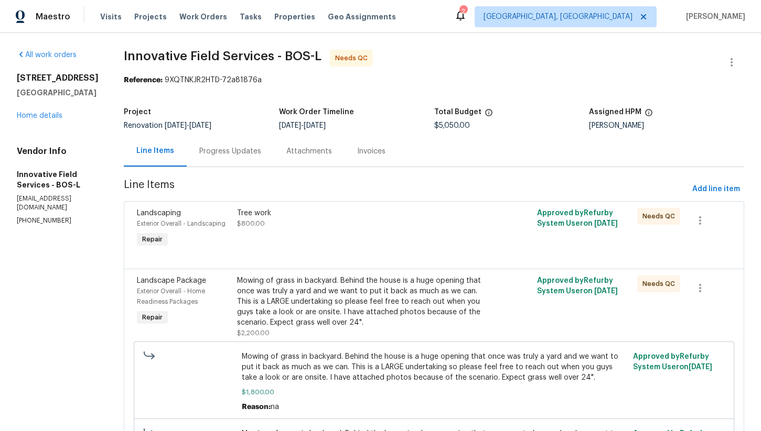
click at [233, 155] on div "Progress Updates" at bounding box center [230, 151] width 62 height 10
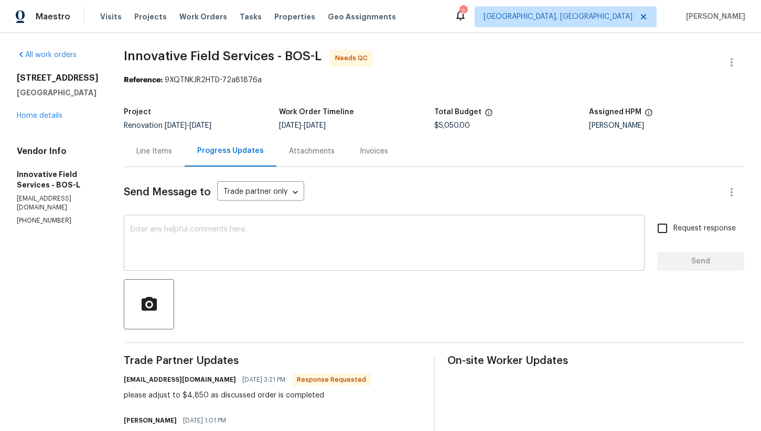
click at [274, 240] on textarea at bounding box center [384, 244] width 508 height 37
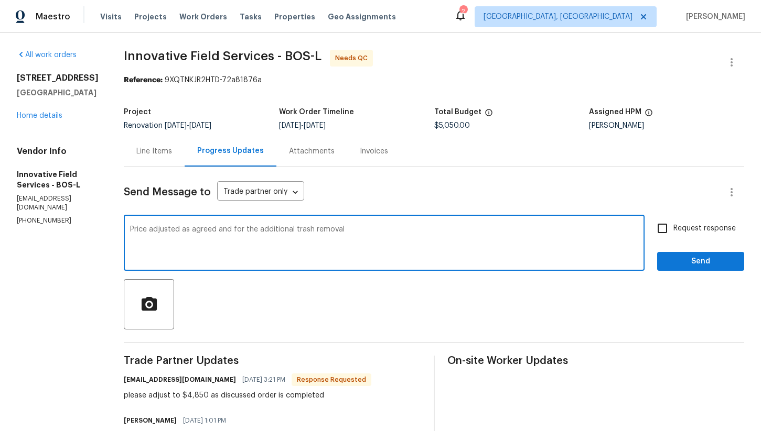
type textarea "Price adjusted as agreed and for the additional trash removal"
click at [687, 263] on span "Send" at bounding box center [700, 261] width 70 height 13
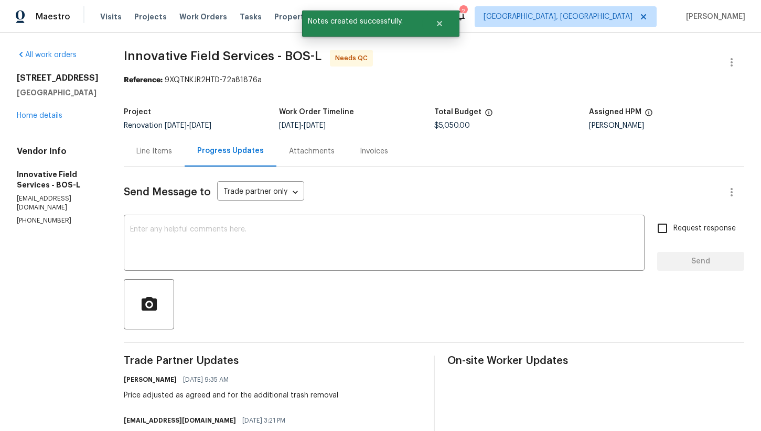
click at [160, 151] on div "Line Items" at bounding box center [154, 151] width 36 height 10
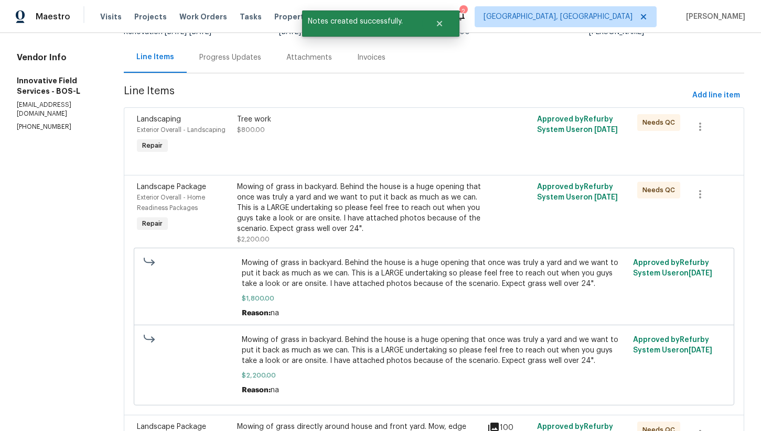
scroll to position [102, 0]
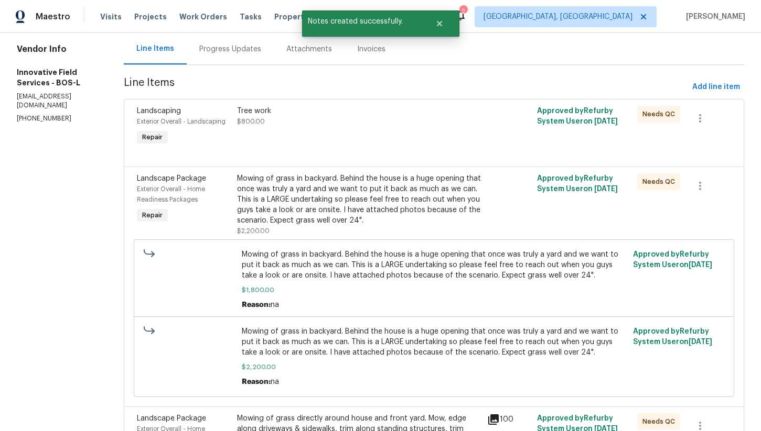
click at [282, 127] on div "Tree work $800.00" at bounding box center [359, 127] width 250 height 48
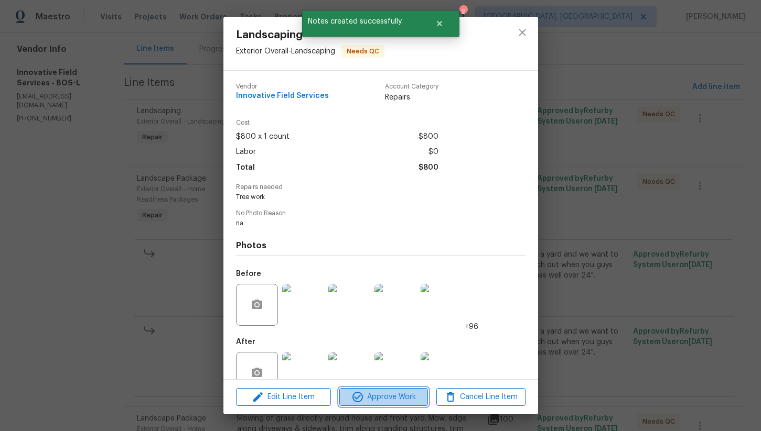
click at [380, 394] on span "Approve Work" at bounding box center [383, 397] width 82 height 13
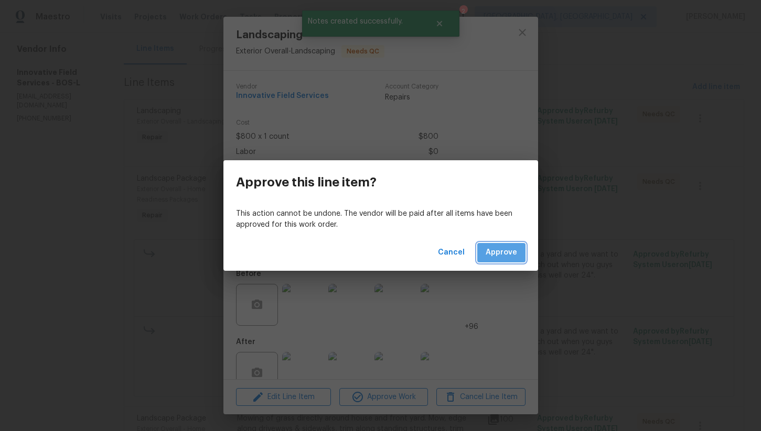
click at [502, 257] on span "Approve" at bounding box center [500, 252] width 31 height 13
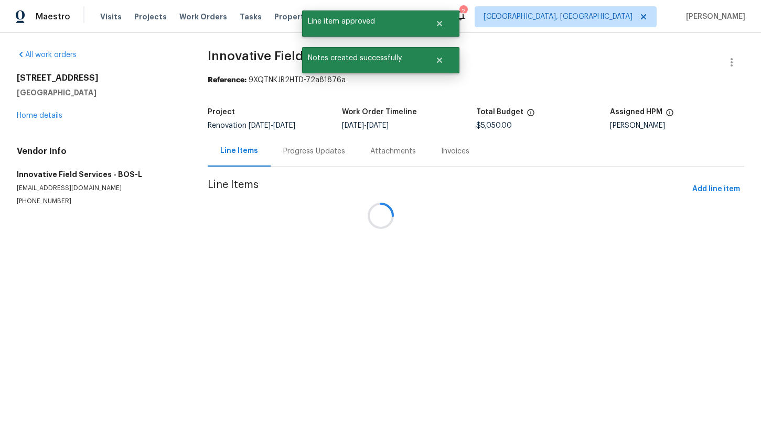
scroll to position [0, 0]
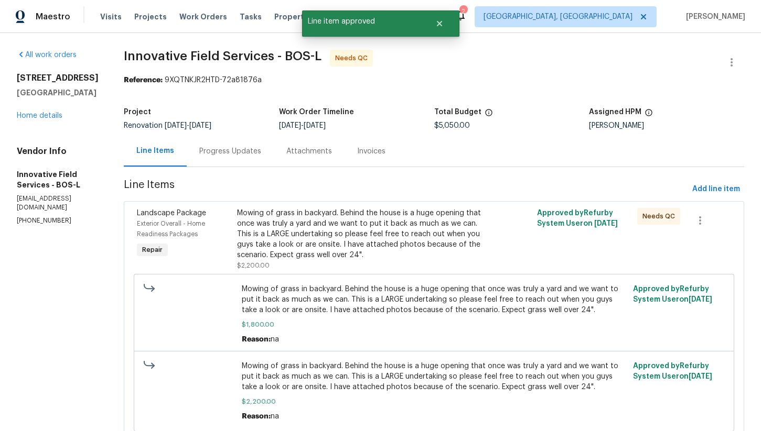
click at [313, 225] on div "Mowing of grass in backyard. Behind the house is a huge opening that once was t…" at bounding box center [359, 234] width 244 height 52
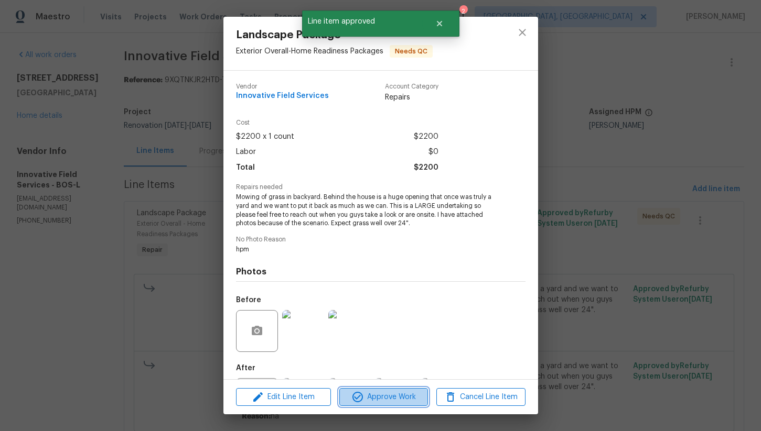
click at [369, 397] on span "Approve Work" at bounding box center [383, 397] width 82 height 13
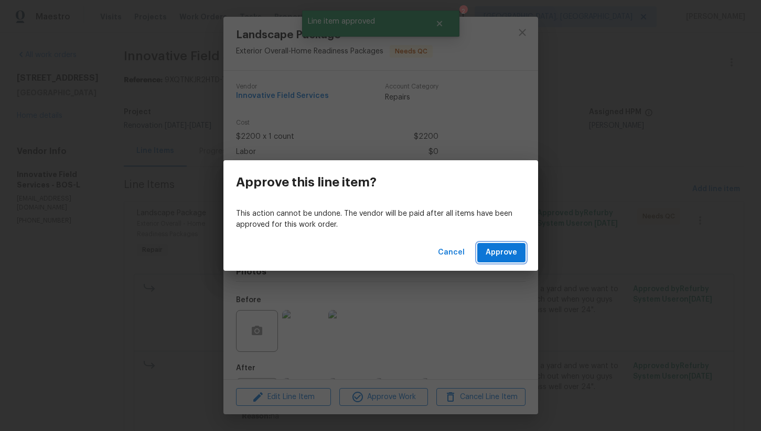
click at [502, 253] on span "Approve" at bounding box center [500, 252] width 31 height 13
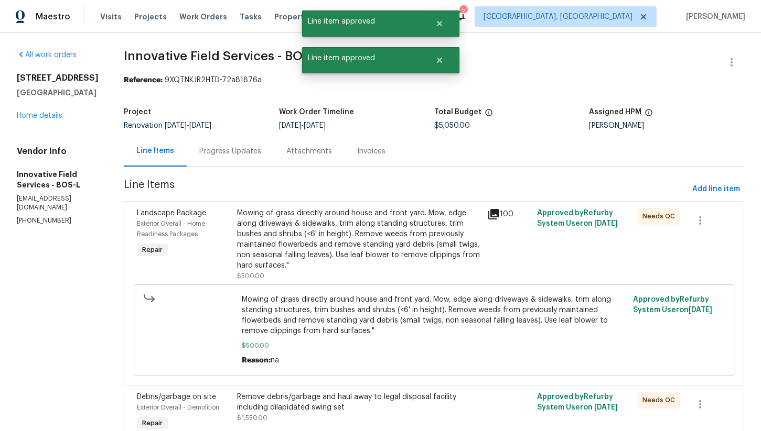
click at [328, 236] on div "Mowing of grass directly around house and front yard. Mow, edge along driveways…" at bounding box center [359, 239] width 244 height 63
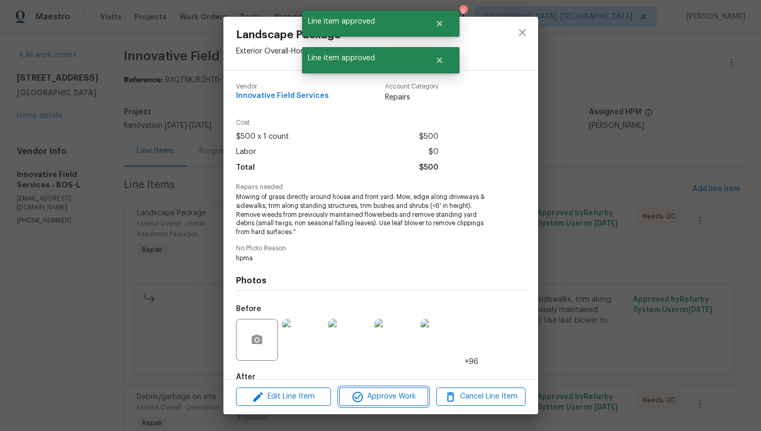
click at [378, 396] on span "Approve Work" at bounding box center [383, 397] width 82 height 13
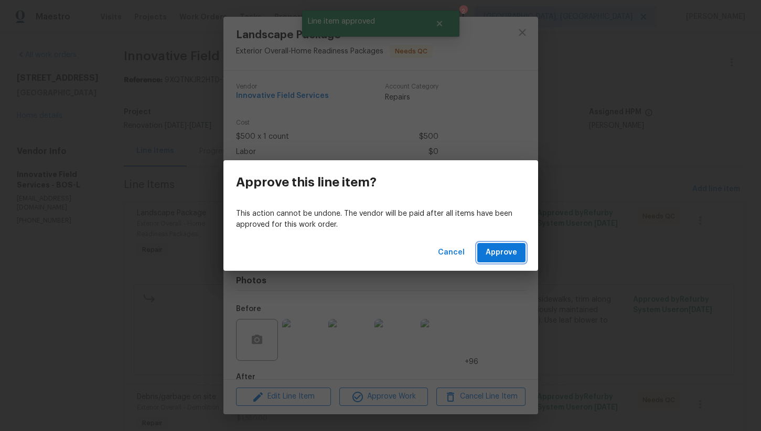
click at [510, 249] on span "Approve" at bounding box center [500, 252] width 31 height 13
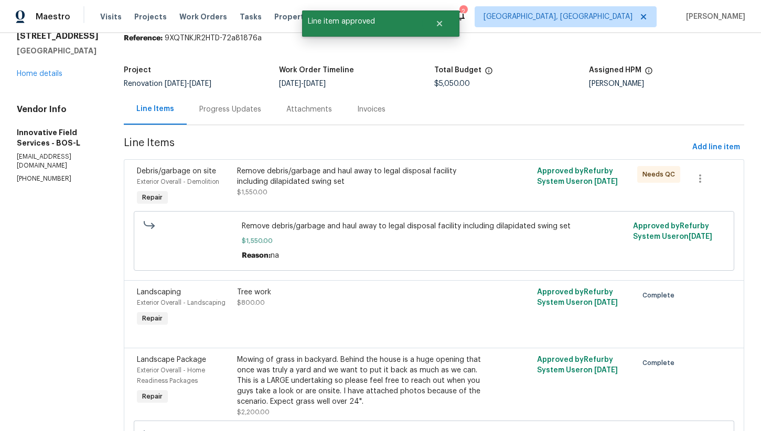
scroll to position [53, 0]
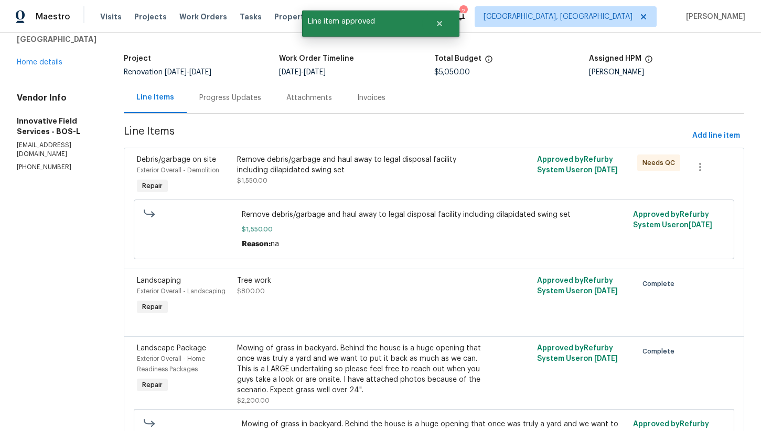
click at [333, 186] on div "Remove debris/garbage and haul away to legal disposal facility including dilapi…" at bounding box center [359, 170] width 244 height 31
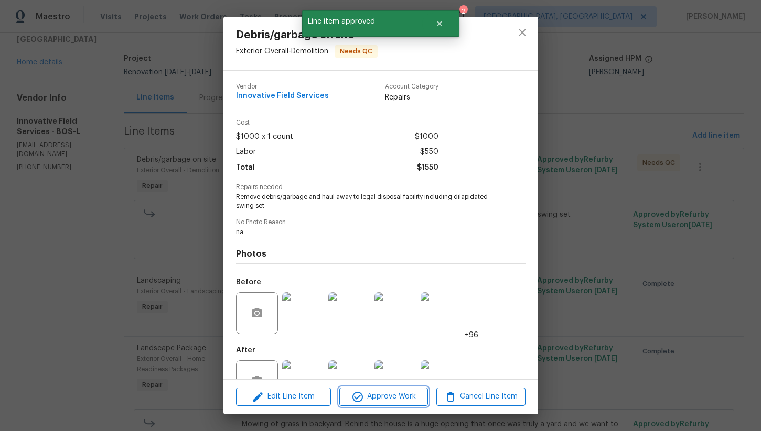
click at [398, 400] on span "Approve Work" at bounding box center [383, 397] width 82 height 13
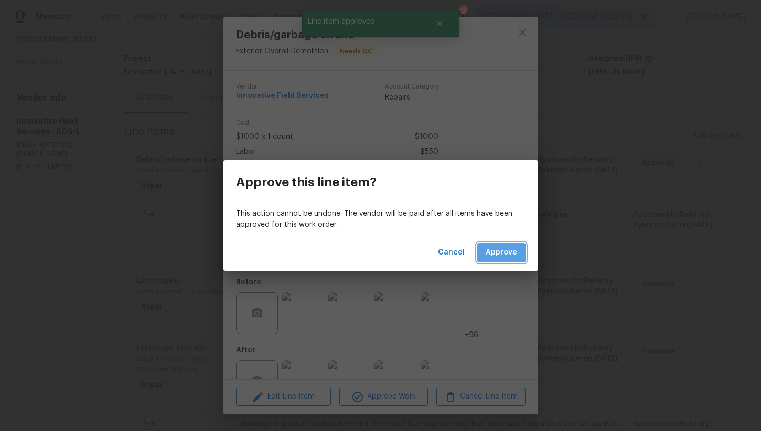
click at [498, 256] on span "Approve" at bounding box center [500, 252] width 31 height 13
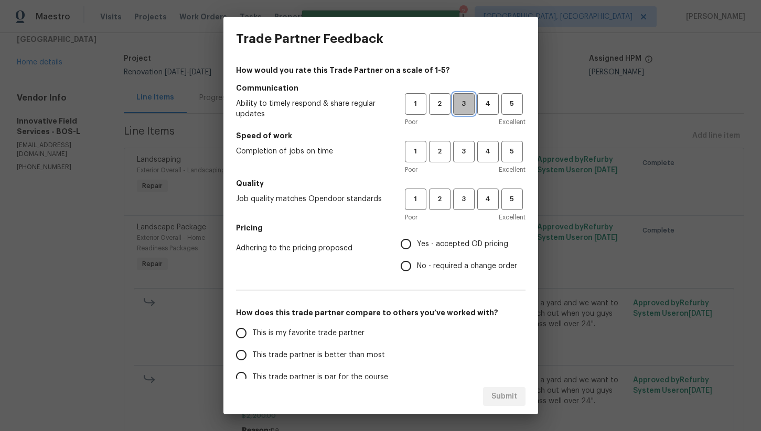
click at [461, 109] on span "3" at bounding box center [463, 104] width 19 height 12
click at [462, 153] on span "3" at bounding box center [463, 152] width 19 height 12
click at [465, 198] on span "3" at bounding box center [463, 199] width 19 height 12
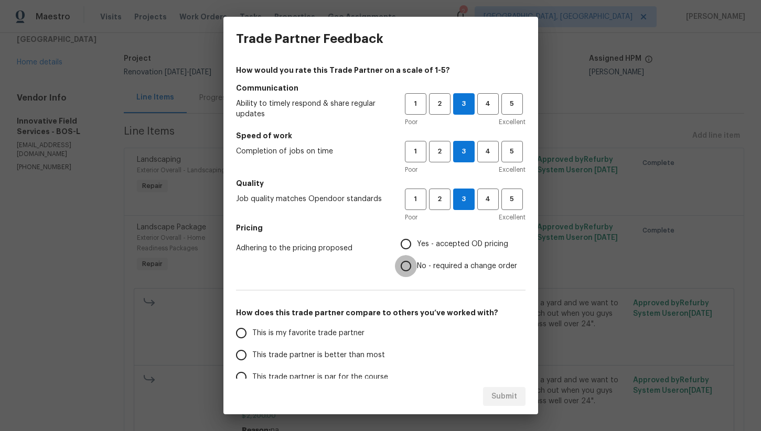
click at [416, 269] on input "No - required a change order" at bounding box center [406, 266] width 22 height 22
radio input "true"
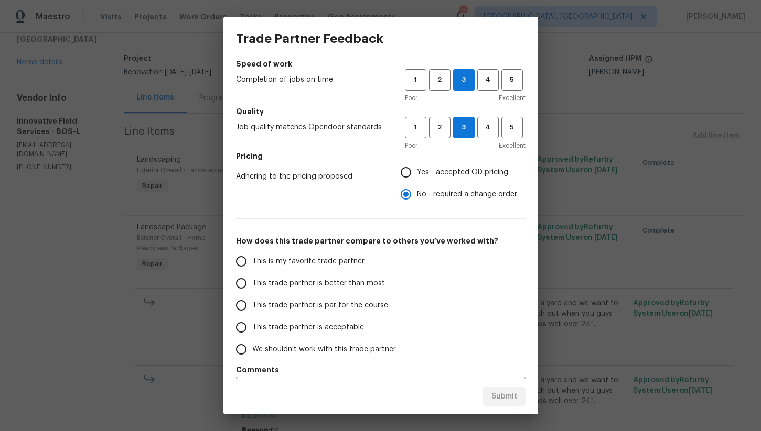
scroll to position [101, 0]
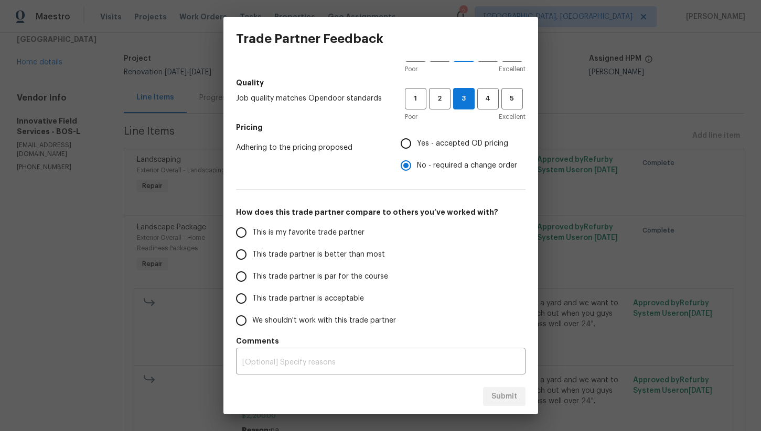
click at [279, 299] on span "This trade partner is acceptable" at bounding box center [308, 299] width 112 height 11
click at [252, 299] on input "This trade partner is acceptable" at bounding box center [241, 299] width 22 height 22
click at [498, 394] on span "Submit" at bounding box center [504, 397] width 26 height 13
radio input "true"
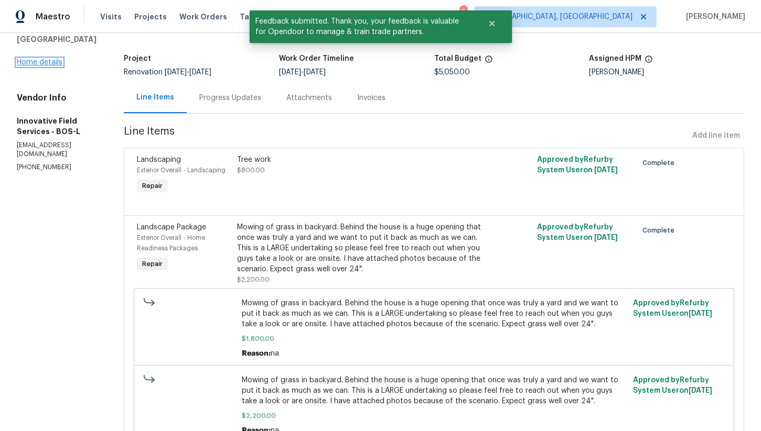
click at [35, 66] on link "Home details" at bounding box center [40, 62] width 46 height 7
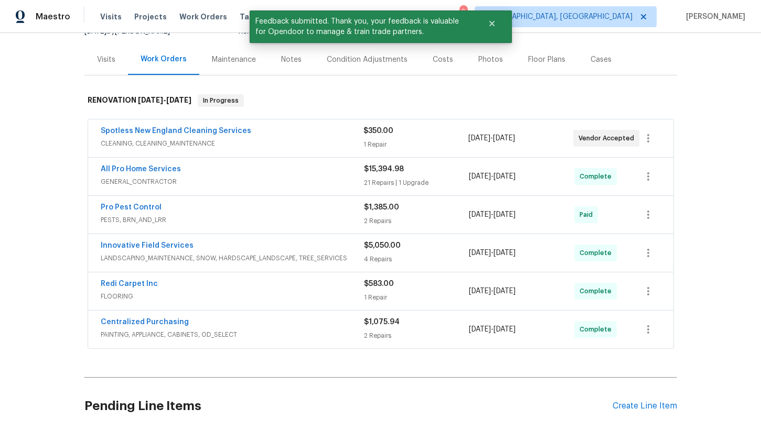
scroll to position [126, 0]
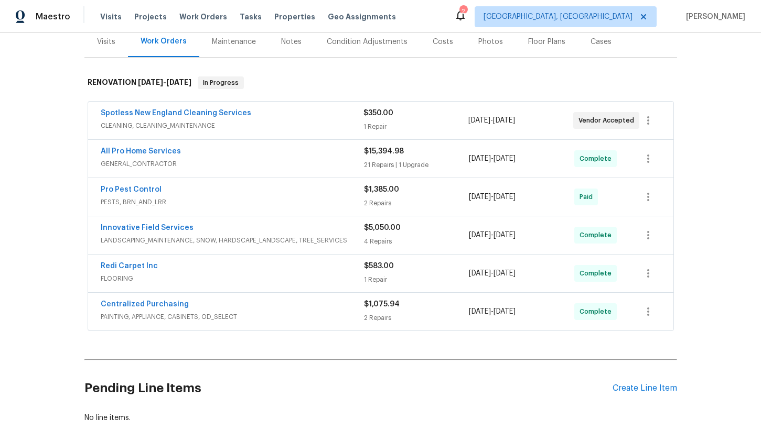
scroll to position [196, 0]
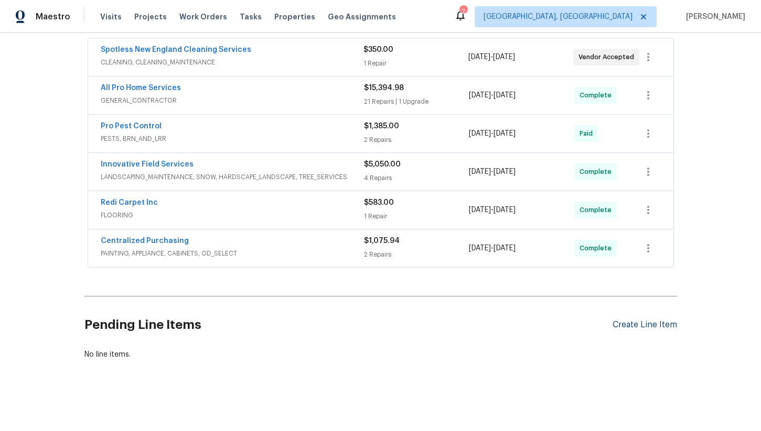
click at [619, 320] on div "Create Line Item" at bounding box center [644, 325] width 64 height 10
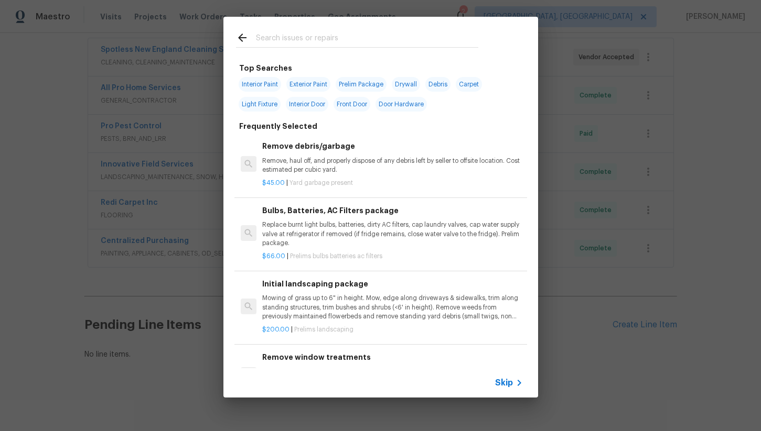
click at [331, 316] on p "Mowing of grass up to 6" in height. Mow, edge along driveways & sidewalks, trim…" at bounding box center [392, 307] width 260 height 27
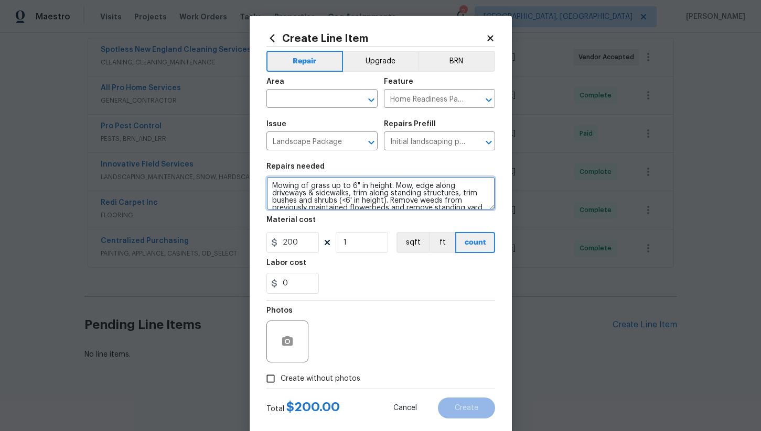
scroll to position [22, 0]
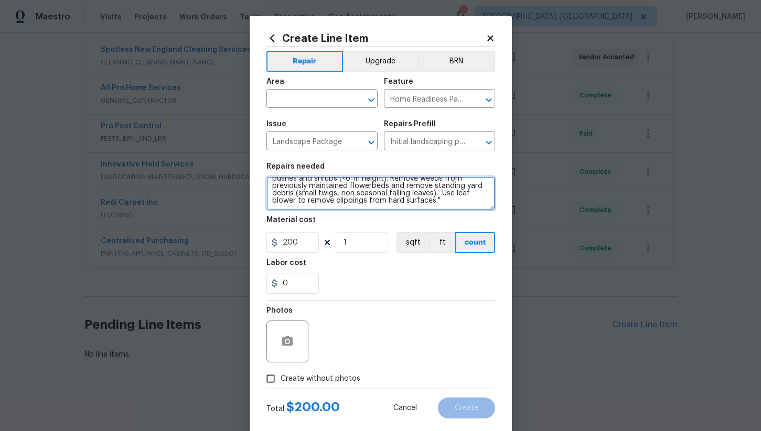
drag, startPoint x: 272, startPoint y: 189, endPoint x: 482, endPoint y: 232, distance: 214.1
click at [482, 232] on section "Repairs needed Mowing of grass up to 6" in height. Mow, edge along driveways & …" at bounding box center [380, 229] width 229 height 144
click at [328, 217] on section "Repairs needed Mowing of grass up to 6" in height. Mow, edge along driveways & …" at bounding box center [380, 229] width 229 height 144
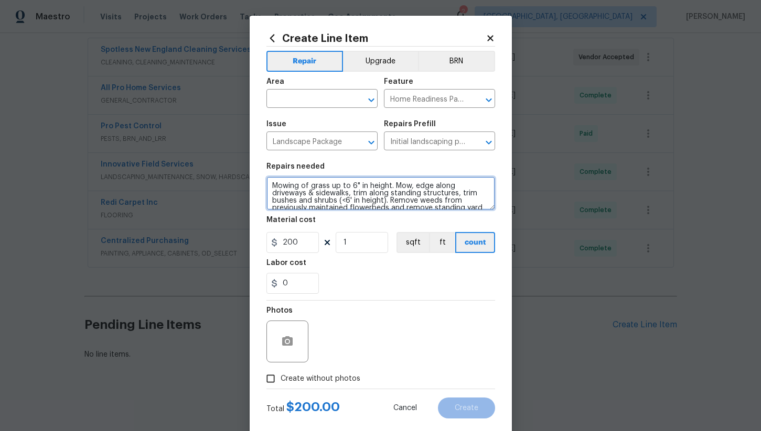
click at [268, 187] on textarea "Mowing of grass up to 6" in height. Mow, edge along driveways & sidewalks, trim…" at bounding box center [380, 194] width 229 height 34
click at [305, 186] on textarea "**Maint4ence cut**Mowing of grass up to 6" in height. Mow, edge along driveways…" at bounding box center [380, 194] width 229 height 34
click at [303, 189] on textarea "**Maint4ence cut**Mowing of grass up to 6" in height. Mow, edge along driveways…" at bounding box center [380, 194] width 229 height 34
click at [312, 192] on textarea "**Maintence cut**Mowing of grass up to 6" in height. Mow, edge along driveways …" at bounding box center [380, 194] width 229 height 34
click at [289, 200] on textarea "**Maintence cut**Mowing of grass up to 6" in height. Mow, edge along driveways …" at bounding box center [380, 194] width 229 height 34
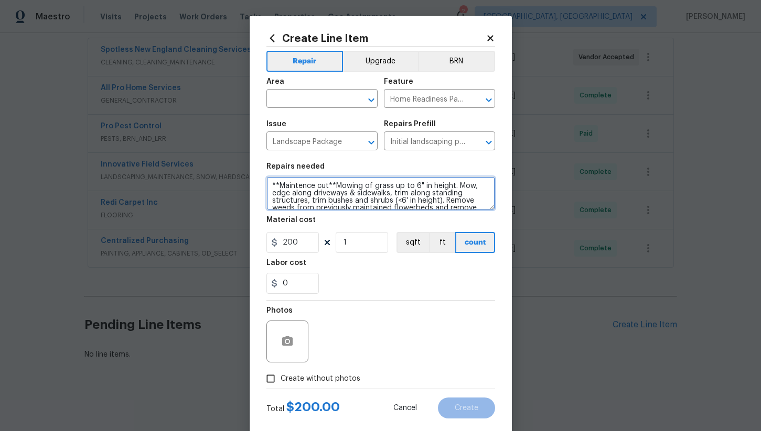
click at [343, 183] on textarea "**Maintence cut**Mowing of grass up to 6" in height. Mow, edge along driveways …" at bounding box center [380, 194] width 229 height 34
click at [382, 196] on textarea "**Maintenance cut**Mowing of grass up to 6" in height. Mow, edge along driveway…" at bounding box center [380, 194] width 229 height 34
type textarea "**Maintenance cut**Mowing of grass up to 6" in height. Mow, edge along driveway…"
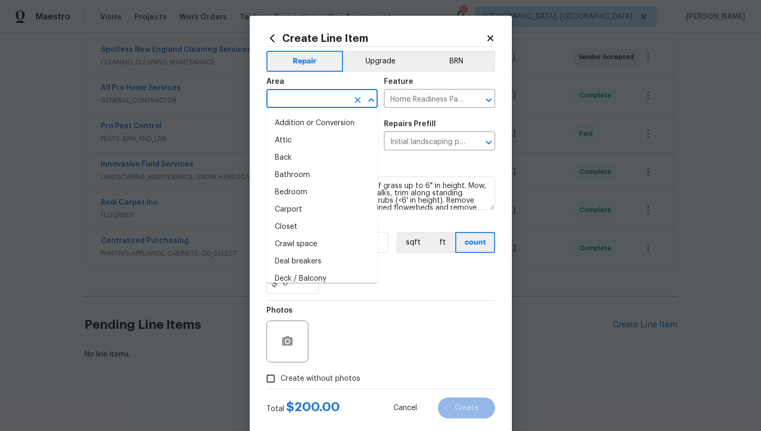
click at [319, 92] on input "text" at bounding box center [307, 100] width 82 height 16
type input "i"
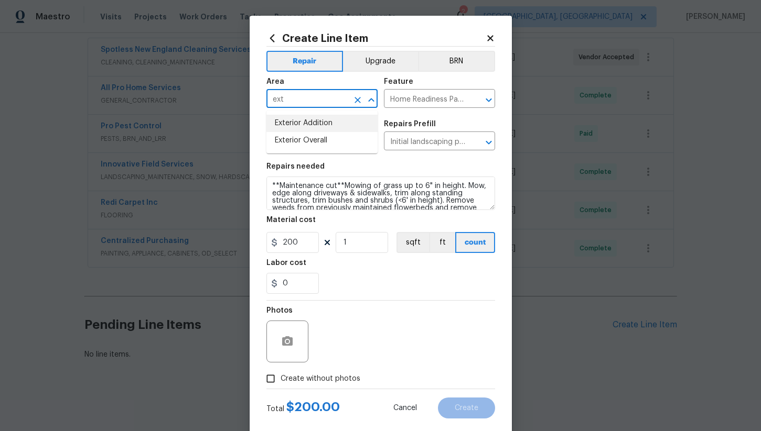
click at [319, 140] on li "Exterior Overall" at bounding box center [321, 140] width 111 height 17
type input "Exterior Overall"
click at [303, 250] on input "200" at bounding box center [292, 242] width 52 height 21
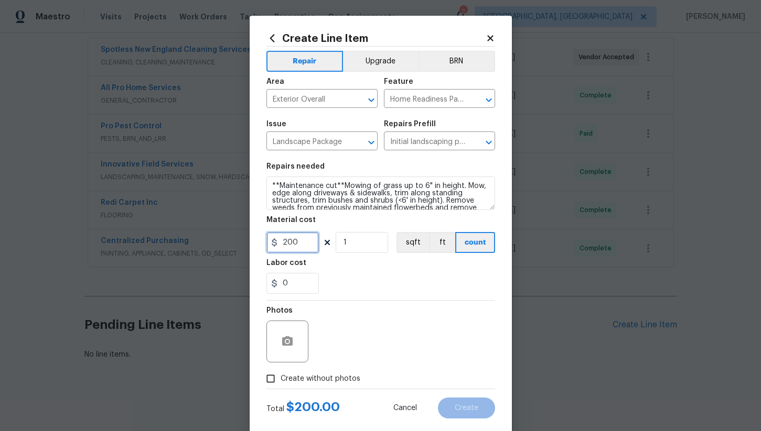
click at [303, 250] on input "200" at bounding box center [292, 242] width 52 height 21
type input "80"
click at [382, 284] on div "0" at bounding box center [380, 283] width 229 height 21
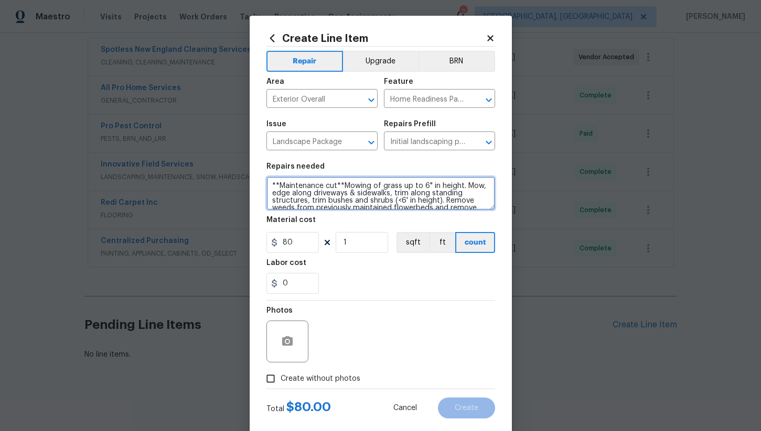
click at [343, 188] on textarea "**Maintenance cut**Mowing of grass up to 6" in height. Mow, edge along driveway…" at bounding box center [380, 194] width 229 height 34
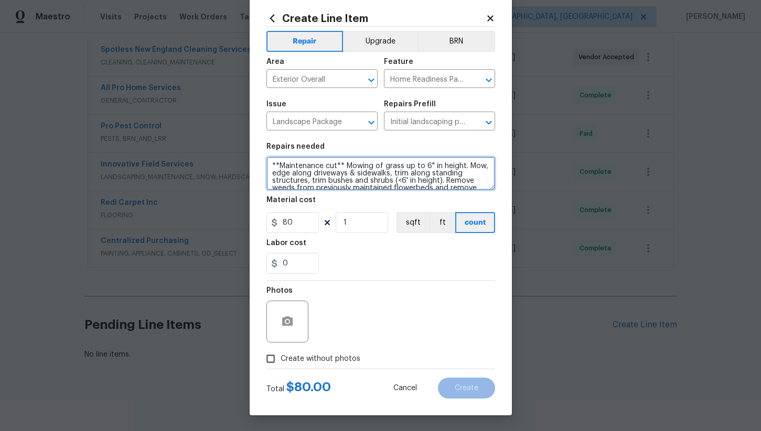
type textarea "**Maintenance cut** Mowing of grass up to 6" in height. Mow, edge along drivewa…"
click at [284, 364] on label "Create without photos" at bounding box center [311, 359] width 100 height 20
click at [280, 364] on input "Create without photos" at bounding box center [271, 359] width 20 height 20
checkbox input "true"
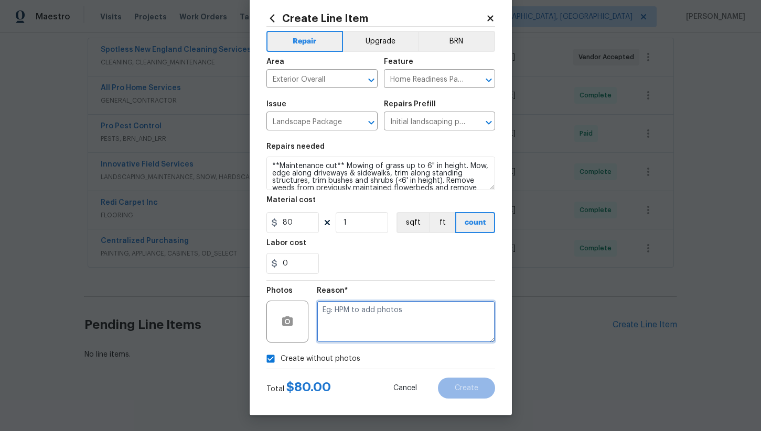
click at [372, 330] on textarea at bounding box center [406, 322] width 178 height 42
type textarea "na"
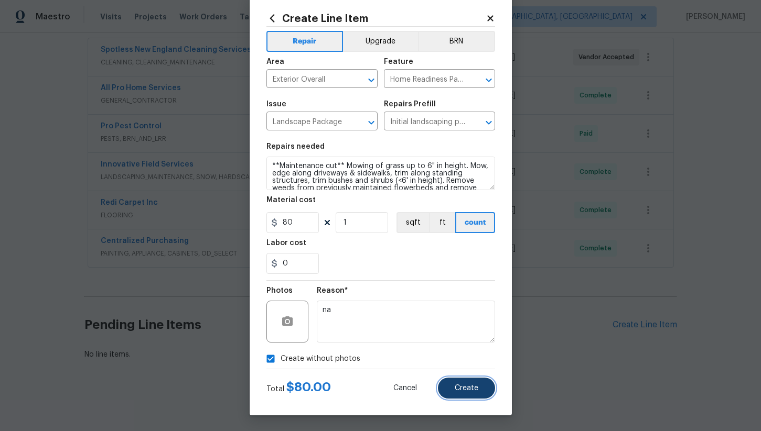
click at [482, 393] on button "Create" at bounding box center [466, 388] width 57 height 21
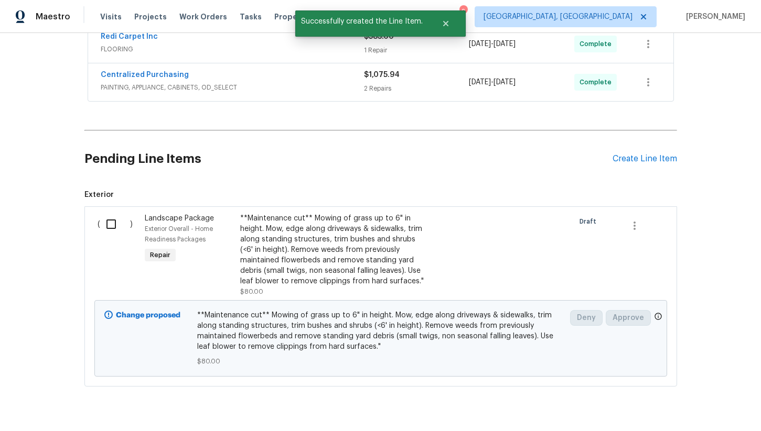
scroll to position [389, 0]
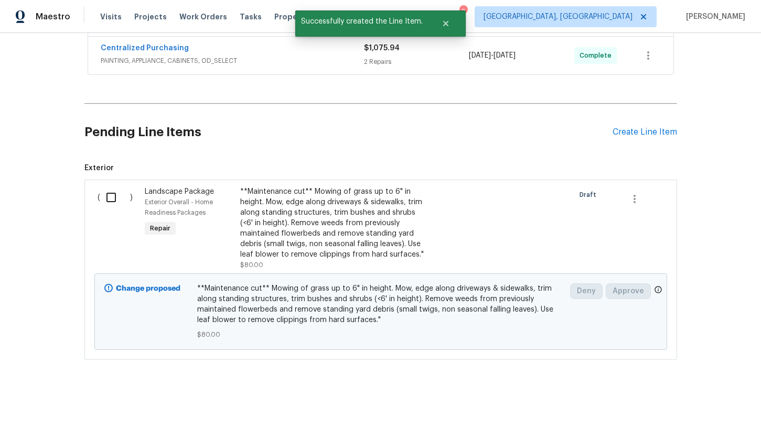
click at [109, 204] on input "checkbox" at bounding box center [115, 198] width 30 height 22
checkbox input "true"
click at [665, 402] on button "Create Work Order" at bounding box center [700, 405] width 87 height 19
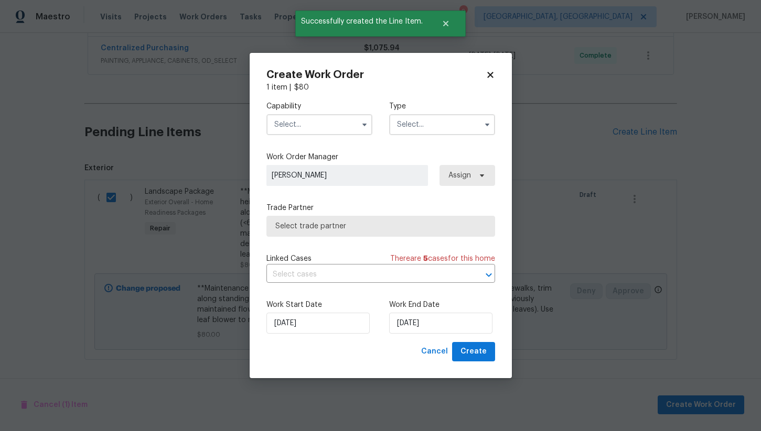
click at [320, 127] on input "text" at bounding box center [319, 124] width 106 height 21
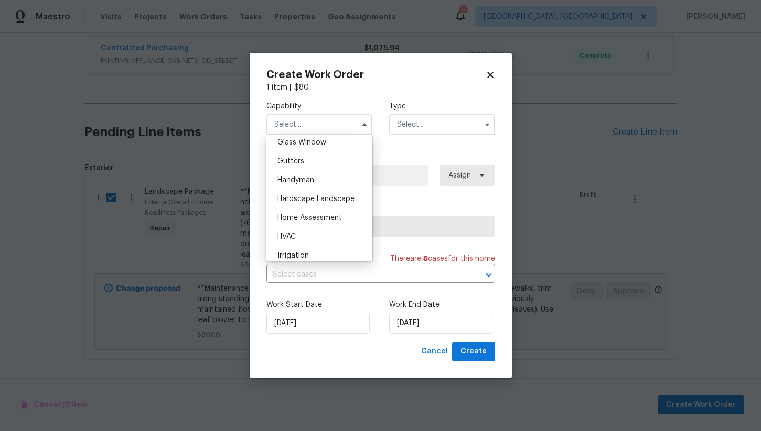
scroll to position [546, 0]
click at [319, 192] on div "Hardscape Landscape" at bounding box center [319, 197] width 101 height 19
type input "Hardscape Landscape"
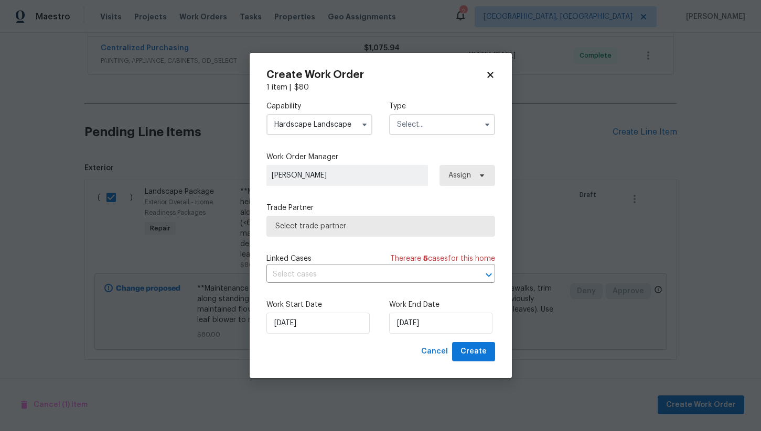
click at [404, 122] on input "text" at bounding box center [442, 124] width 106 height 21
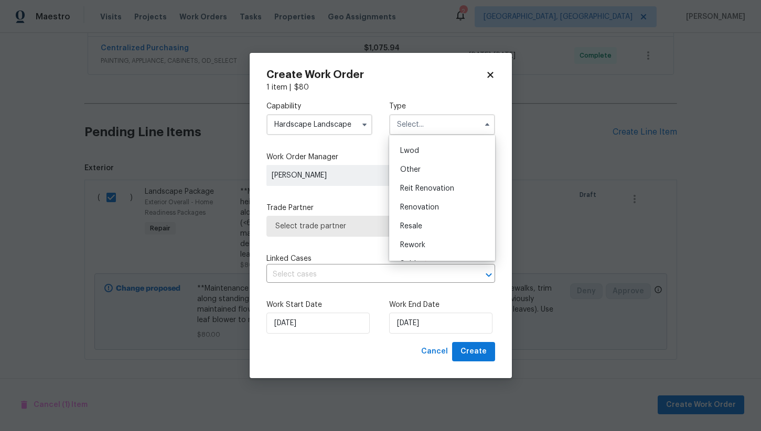
scroll to position [125, 0]
click at [428, 193] on span "Renovation" at bounding box center [419, 192] width 39 height 7
type input "Renovation"
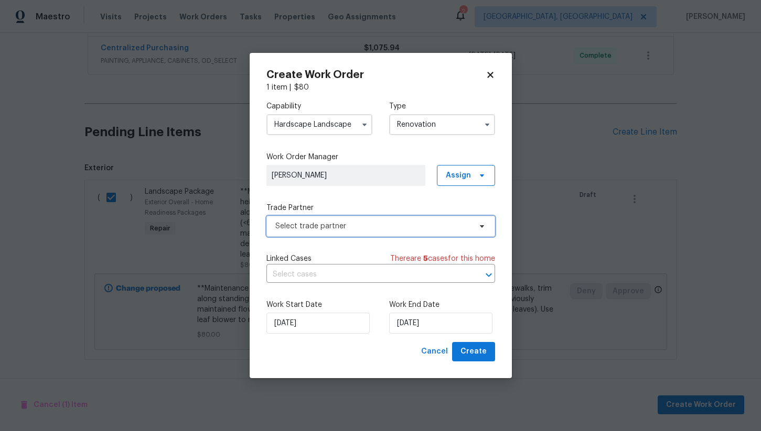
click at [336, 225] on span "Select trade partner" at bounding box center [373, 226] width 196 height 10
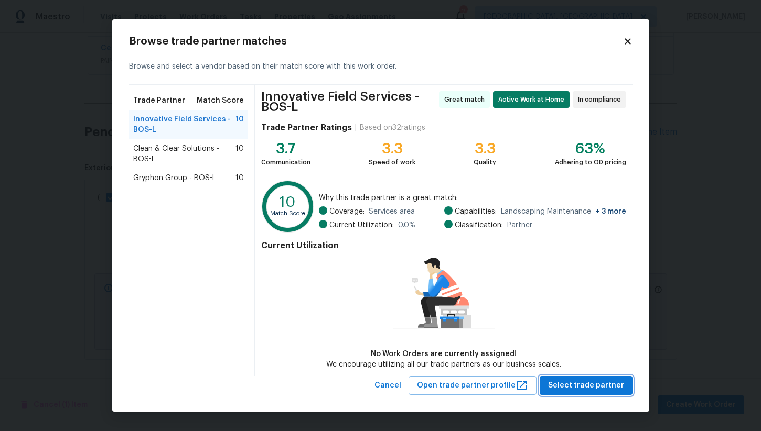
click at [589, 391] on span "Select trade partner" at bounding box center [586, 386] width 76 height 13
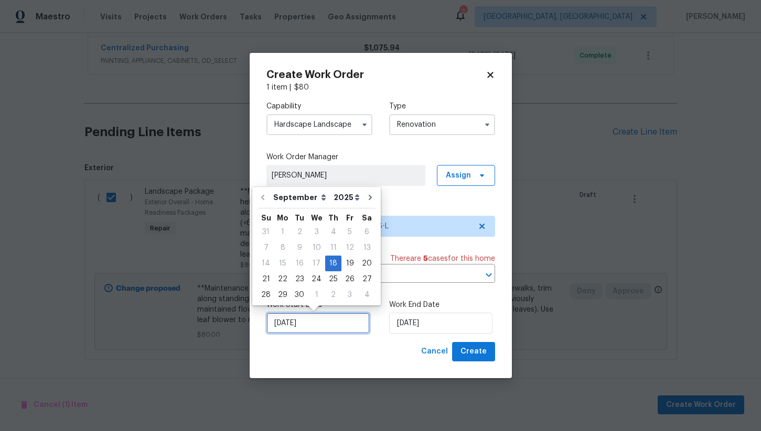
click at [329, 318] on input "[DATE]" at bounding box center [317, 323] width 103 height 21
click at [343, 265] on div "19" at bounding box center [349, 263] width 17 height 15
type input "9/19/2025"
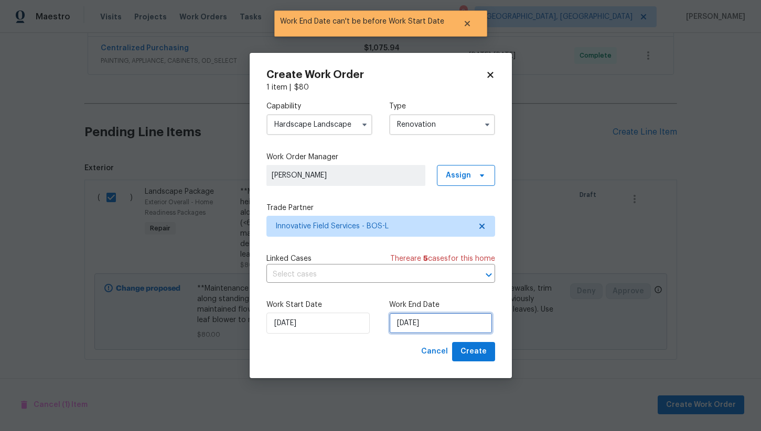
click at [403, 325] on input "9/19/2025" at bounding box center [440, 323] width 103 height 21
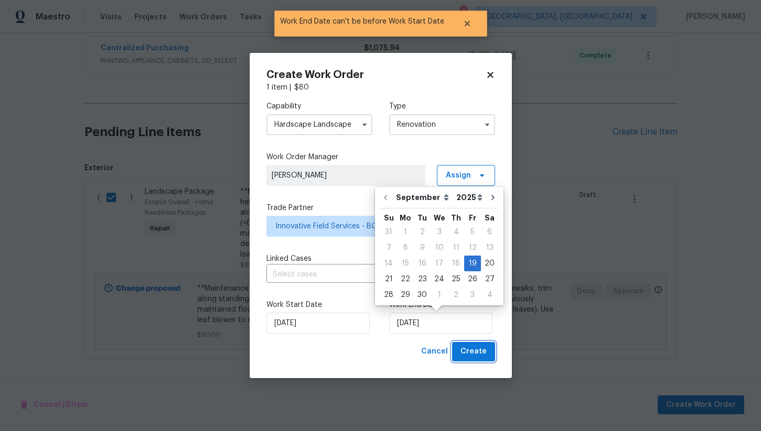
click at [477, 360] on button "Create" at bounding box center [473, 351] width 43 height 19
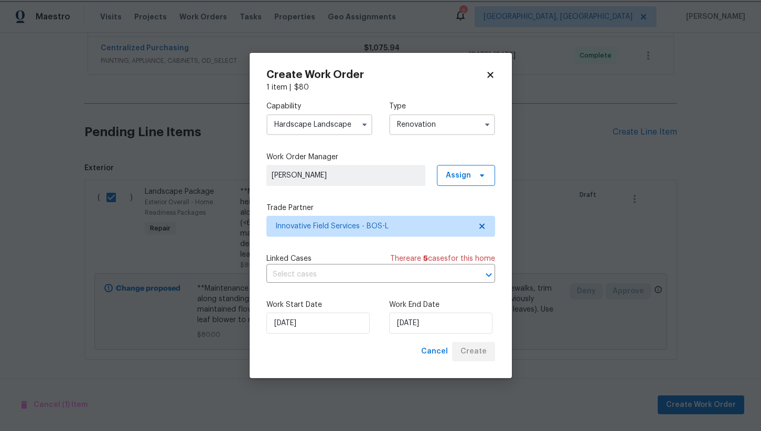
scroll to position [234, 0]
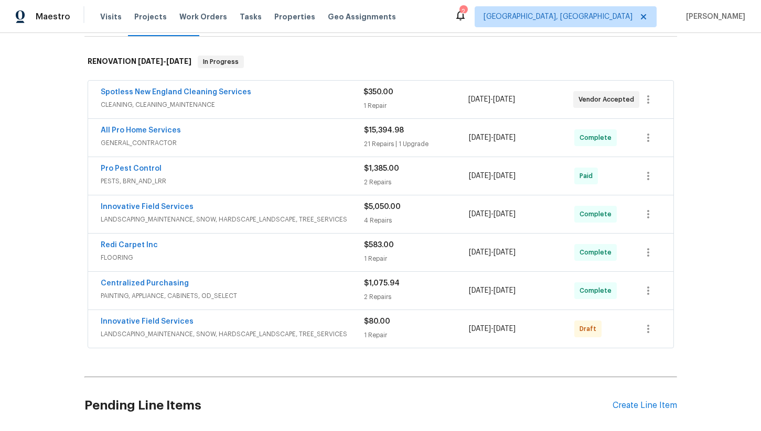
scroll to position [234, 0]
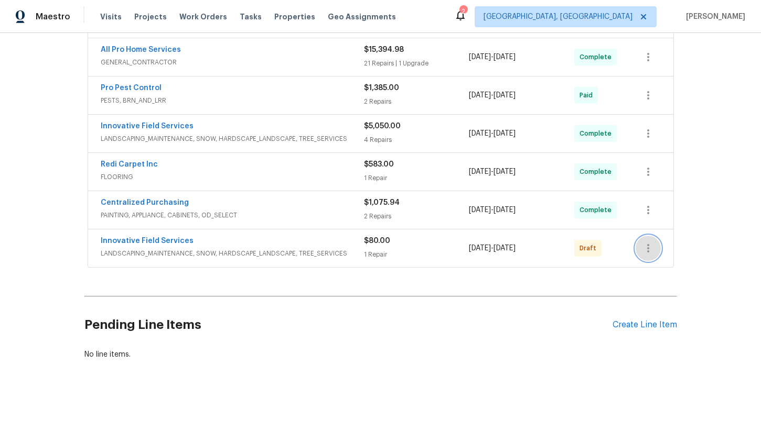
click at [645, 254] on icon "button" at bounding box center [648, 248] width 13 height 13
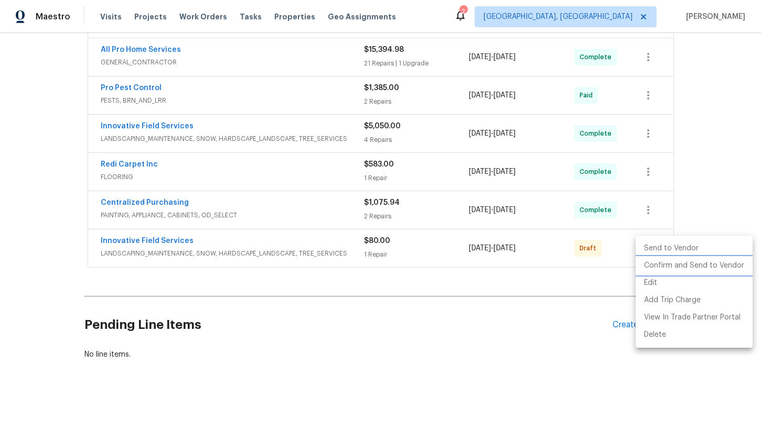
click at [674, 265] on li "Confirm and Send to Vendor" at bounding box center [693, 265] width 117 height 17
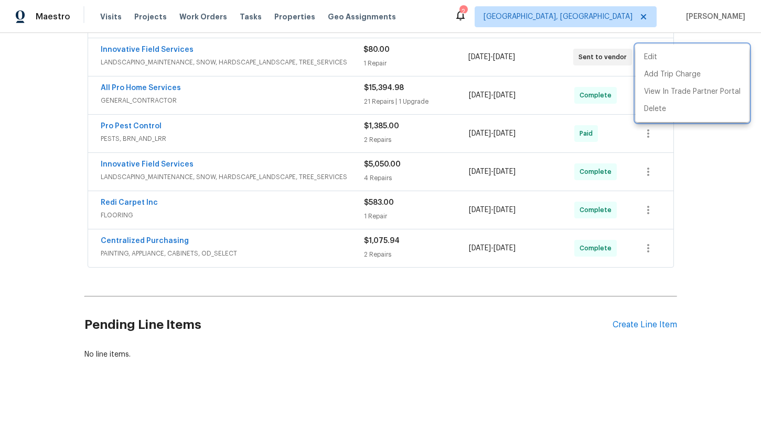
click at [714, 182] on div at bounding box center [380, 215] width 761 height 431
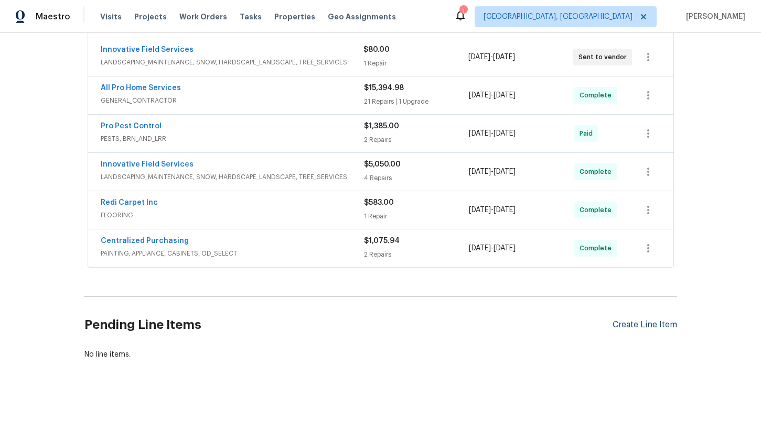
click at [638, 325] on div "Create Line Item" at bounding box center [644, 325] width 64 height 10
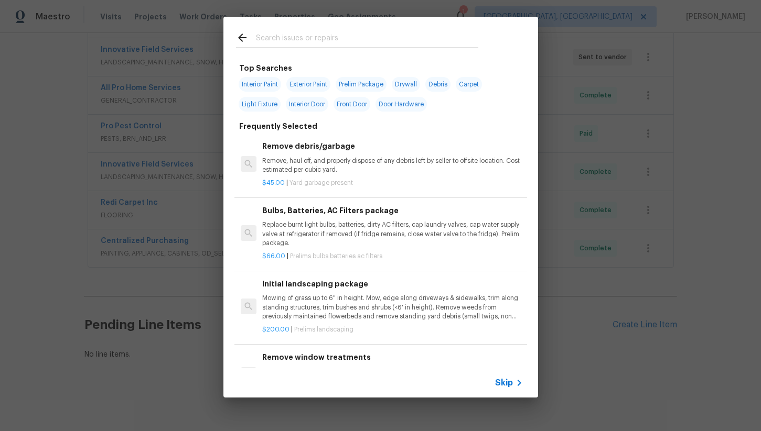
click at [333, 318] on p "Mowing of grass up to 6" in height. Mow, edge along driveways & sidewalks, trim…" at bounding box center [392, 307] width 260 height 27
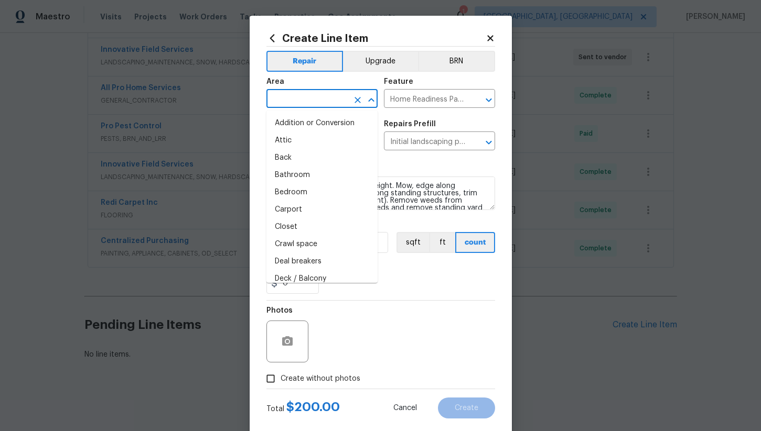
click at [321, 99] on input "text" at bounding box center [307, 100] width 82 height 16
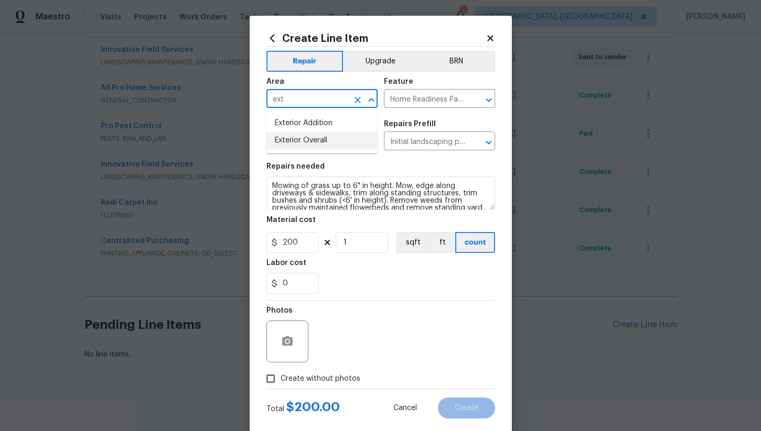
click at [322, 145] on li "Exterior Overall" at bounding box center [321, 140] width 111 height 17
type input "Exterior Overall"
click at [317, 377] on span "Create without photos" at bounding box center [320, 379] width 80 height 11
click at [280, 377] on input "Create without photos" at bounding box center [271, 379] width 20 height 20
checkbox input "true"
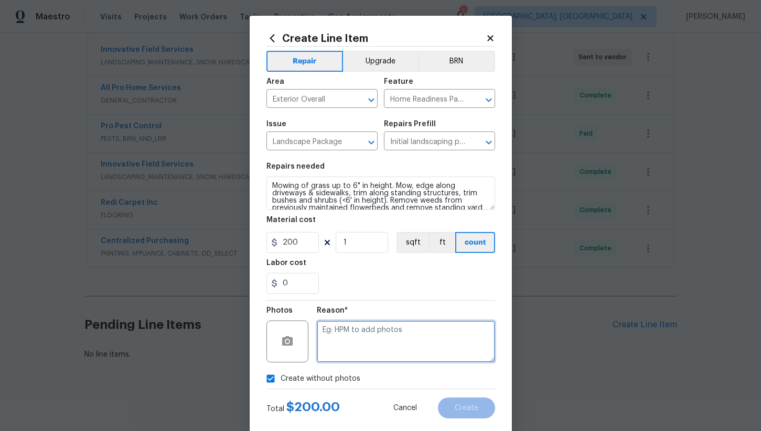
click at [351, 339] on textarea at bounding box center [406, 342] width 178 height 42
type textarea "na"
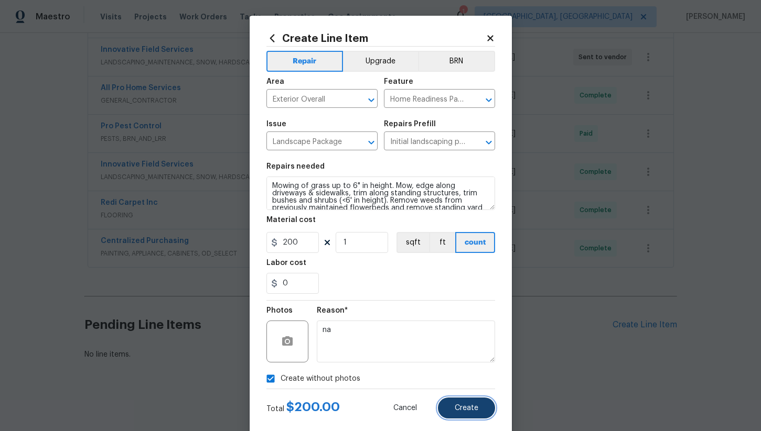
click at [458, 414] on button "Create" at bounding box center [466, 408] width 57 height 21
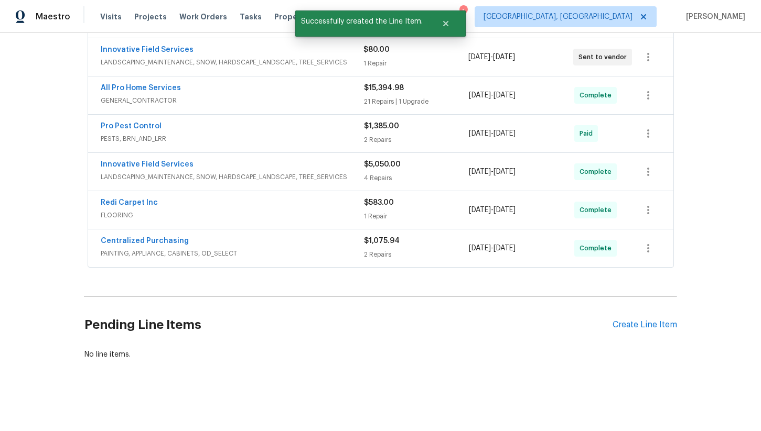
scroll to position [196, 0]
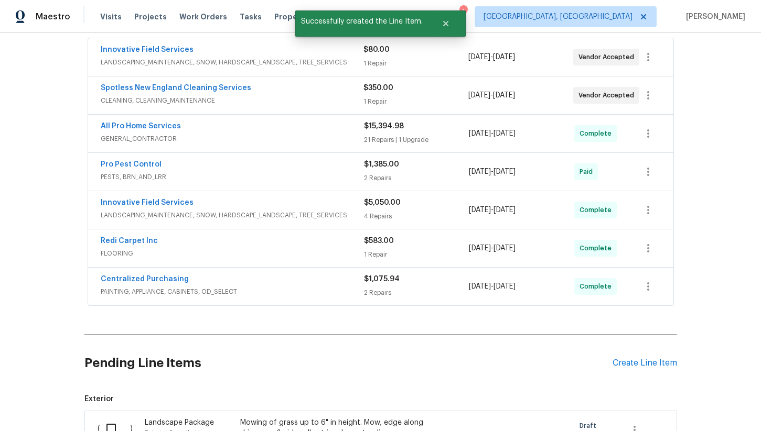
click at [626, 353] on div "Pending Line Items Create Line Item" at bounding box center [380, 363] width 592 height 49
click at [625, 363] on div "Create Line Item" at bounding box center [644, 364] width 64 height 10
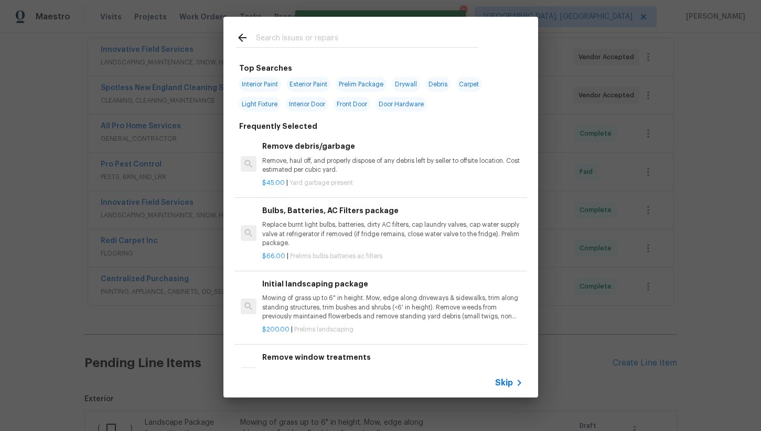
click at [287, 38] on input "text" at bounding box center [367, 39] width 222 height 16
type input "mulch"
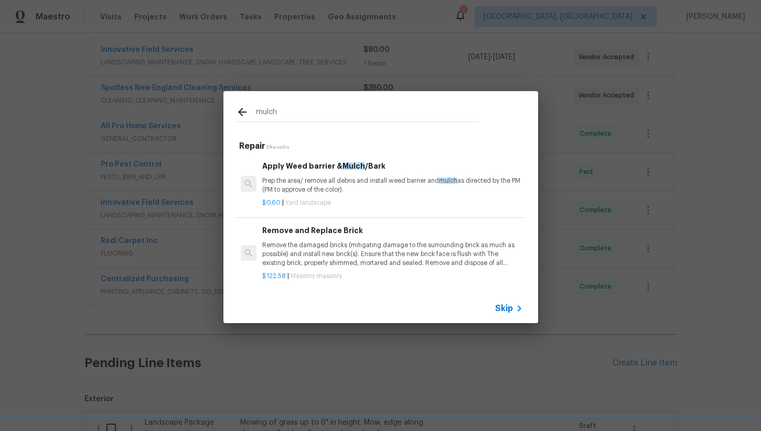
click at [334, 196] on div "$0.60 | Yard landscape" at bounding box center [392, 201] width 260 height 13
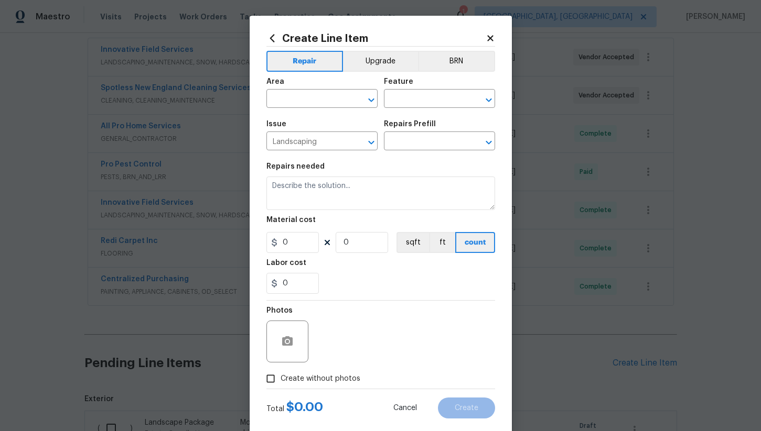
type textarea "Prep the area/ remove all debris and install weed barrier and mulch as directed…"
type input "1"
type input "Apply Weed barrier & Mulch/Bark $0.60"
type input "0.6"
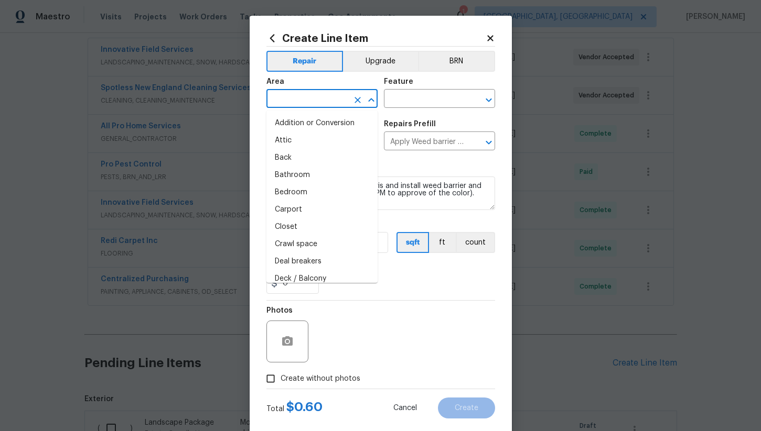
click at [298, 103] on input "text" at bounding box center [307, 100] width 82 height 16
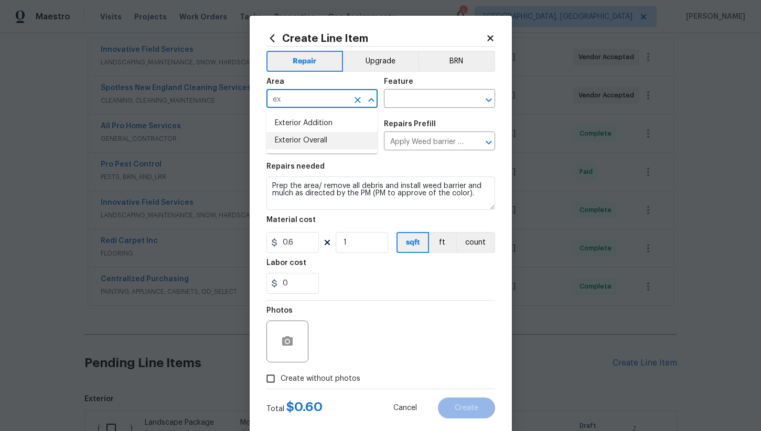
click at [299, 137] on li "Exterior Overall" at bounding box center [321, 140] width 111 height 17
type input "Exterior Overall"
click at [405, 96] on input "text" at bounding box center [425, 100] width 82 height 16
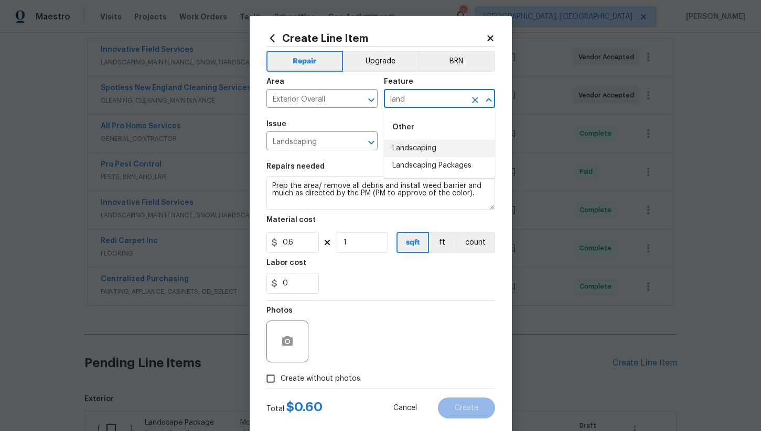
click at [412, 150] on li "Landscaping" at bounding box center [439, 148] width 111 height 17
type input "Landscaping"
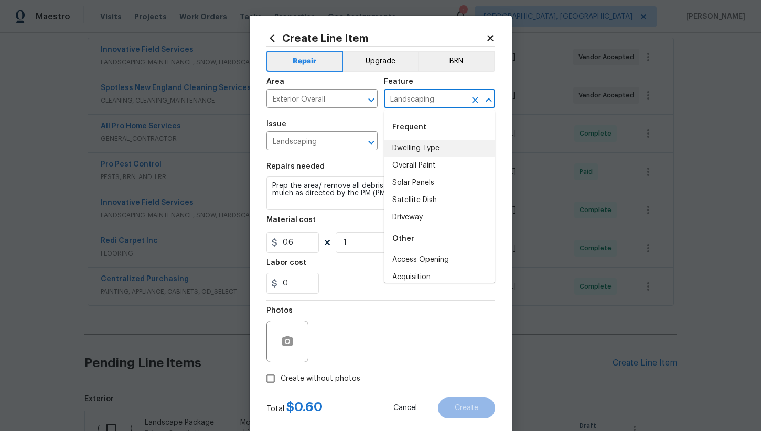
click at [346, 168] on div "Repairs needed" at bounding box center [380, 170] width 229 height 14
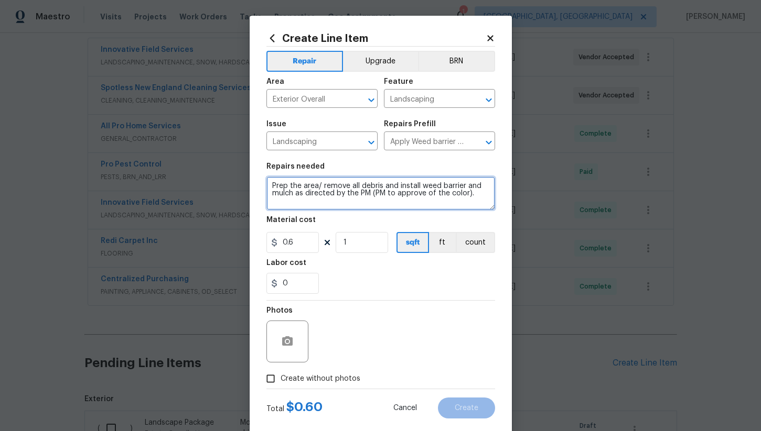
click at [270, 186] on textarea "Prep the area/ remove all debris and install weed barrier and mulch as directed…" at bounding box center [380, 194] width 229 height 34
type textarea "** ALL PLANTER BEDS IN FRONT OF HOUSE INCLUDING MAILBOX** Prep the area/ remove…"
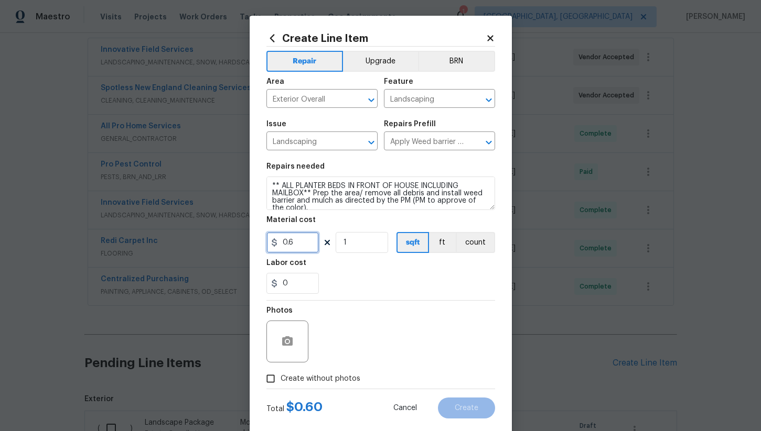
click at [307, 241] on input "0.6" at bounding box center [292, 242] width 52 height 21
type input "600"
click at [272, 380] on input "Create without photos" at bounding box center [271, 379] width 20 height 20
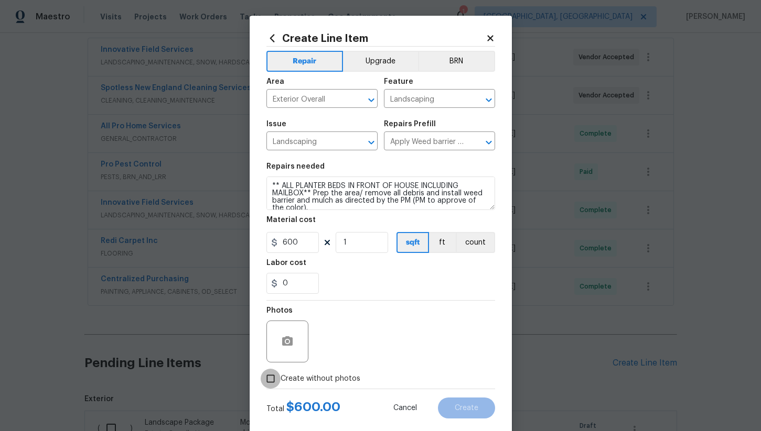
checkbox input "true"
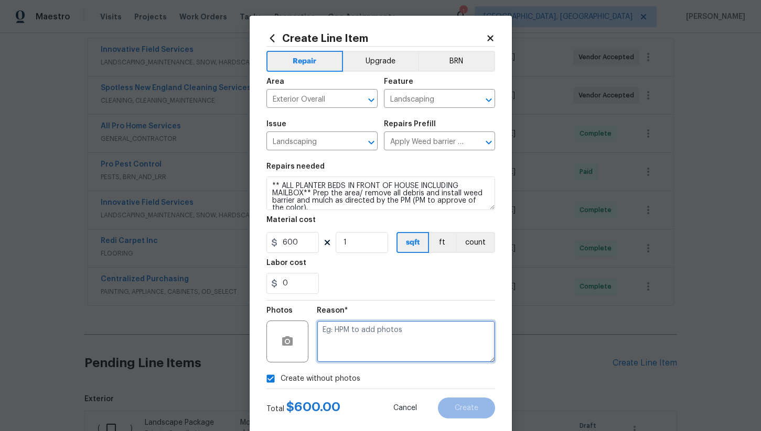
click at [344, 344] on textarea at bounding box center [406, 342] width 178 height 42
type textarea "na"
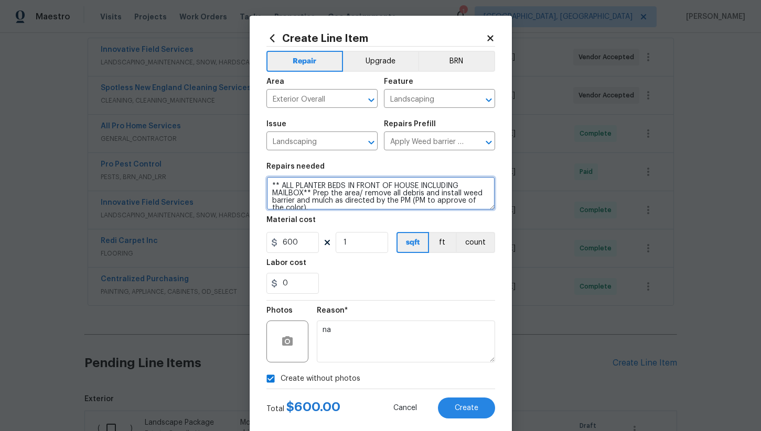
click at [419, 186] on textarea "** ALL PLANTER BEDS IN FRONT OF HOUSE INCLUDING MAILBOX** Prep the area/ remove…" at bounding box center [380, 194] width 229 height 34
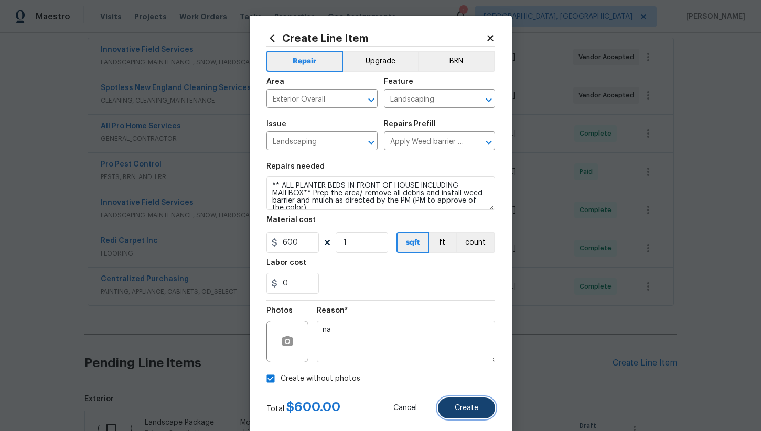
click at [457, 407] on span "Create" at bounding box center [467, 409] width 24 height 8
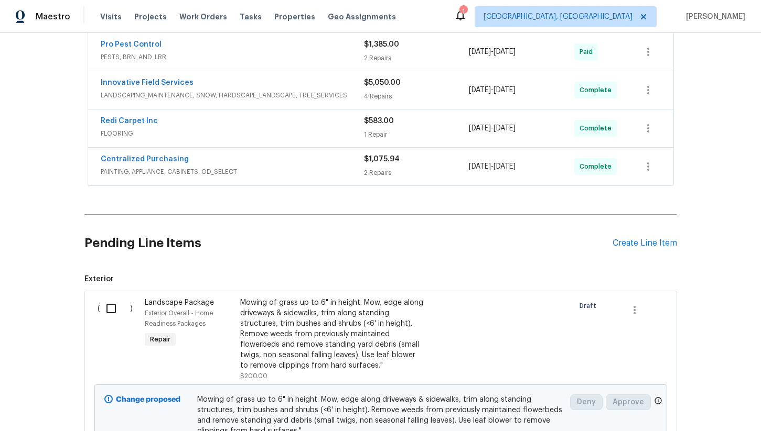
scroll to position [322, 0]
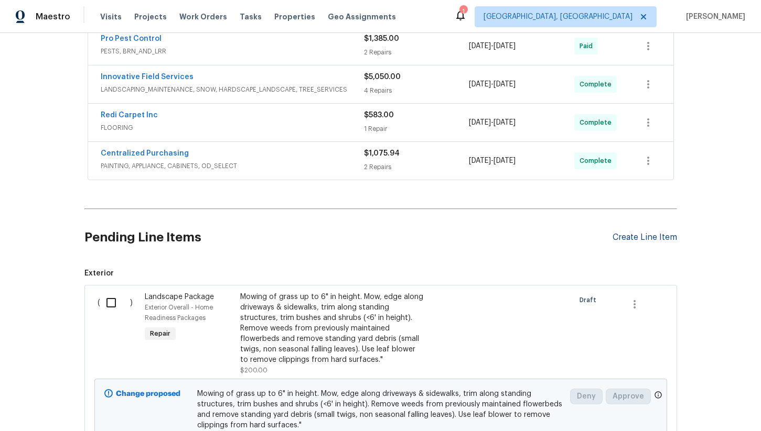
click at [654, 235] on div "Create Line Item" at bounding box center [644, 238] width 64 height 10
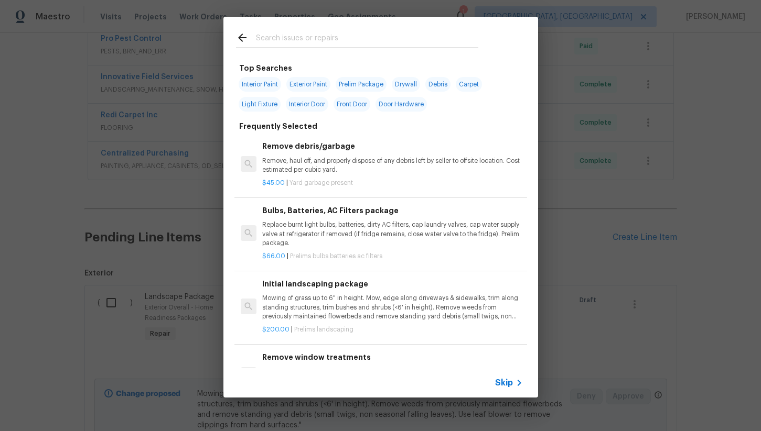
click at [290, 38] on input "text" at bounding box center [367, 39] width 222 height 16
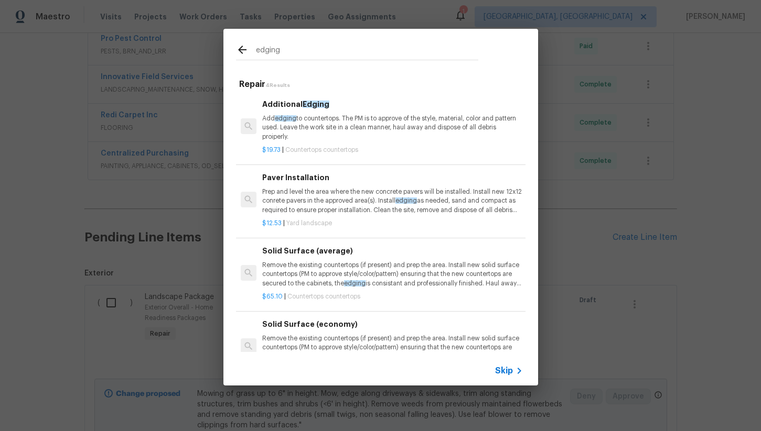
scroll to position [33, 0]
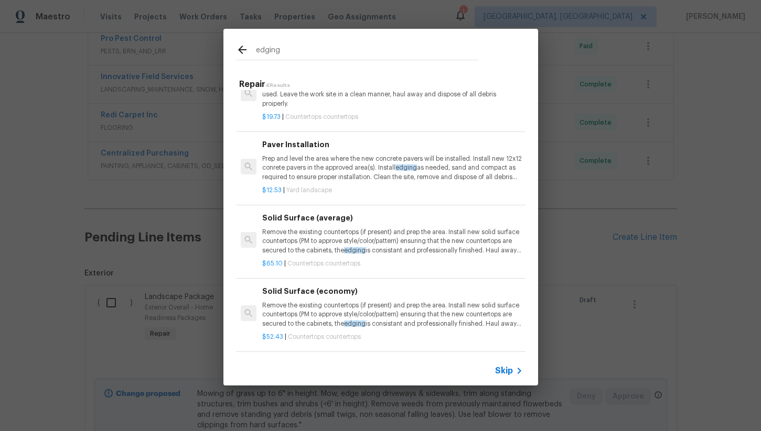
type input "edging"
click at [339, 174] on p "Prep and level the area where the new concrete pavers will be installed. Instal…" at bounding box center [392, 168] width 260 height 27
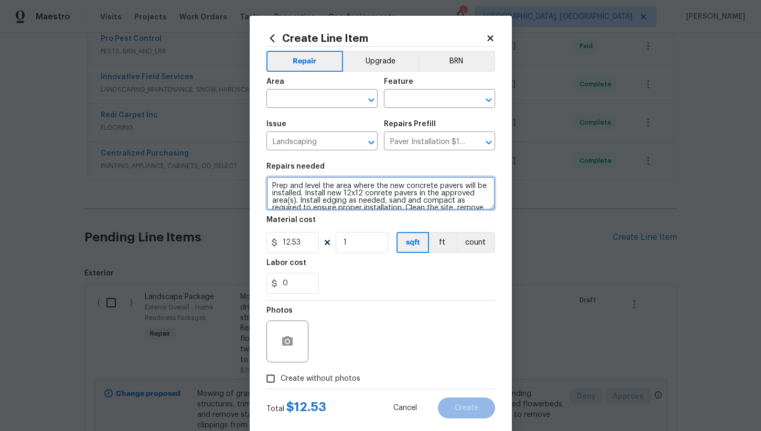
scroll to position [15, 0]
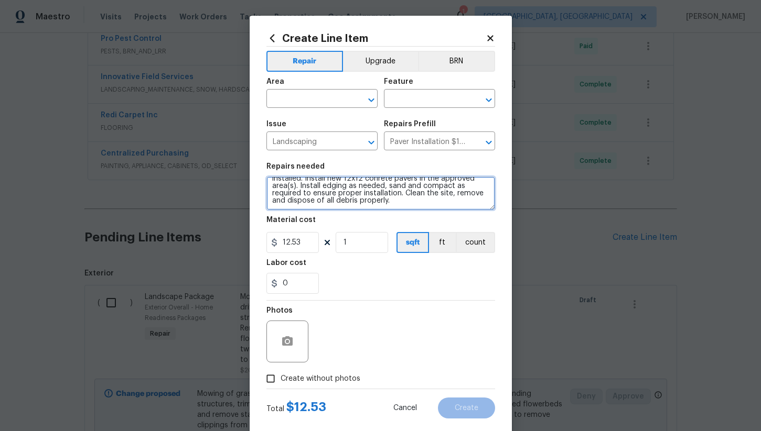
drag, startPoint x: 271, startPoint y: 186, endPoint x: 394, endPoint y: 288, distance: 160.1
click at [394, 288] on section "Repairs needed Prep and level the area where the new concrete pavers will be in…" at bounding box center [380, 229] width 229 height 144
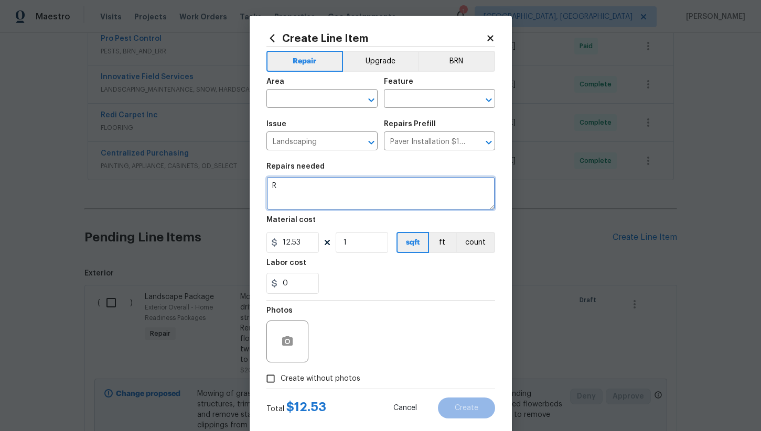
scroll to position [0, 0]
type textarea "Reset driveway edging bricks at top half of driveway so they are level, straigh…"
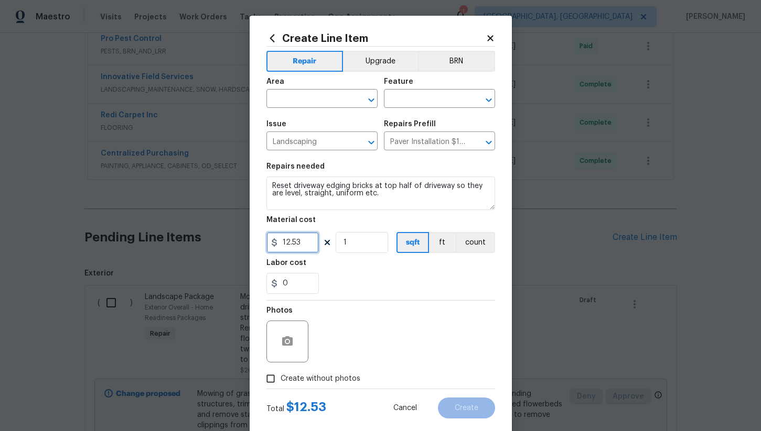
click at [302, 242] on input "12.53" at bounding box center [292, 242] width 52 height 21
type input "200"
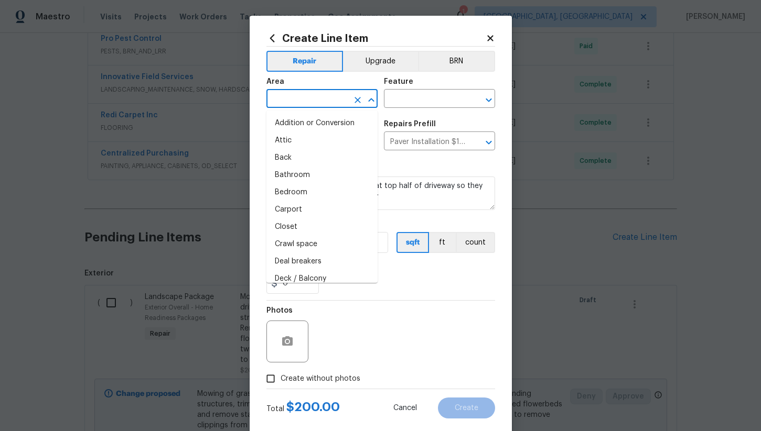
click at [305, 99] on input "text" at bounding box center [307, 100] width 82 height 16
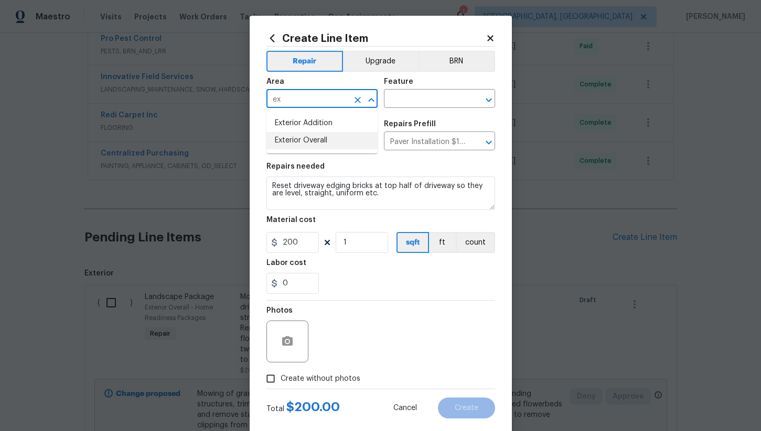
click at [316, 141] on li "Exterior Overall" at bounding box center [321, 140] width 111 height 17
type input "Exterior Overall"
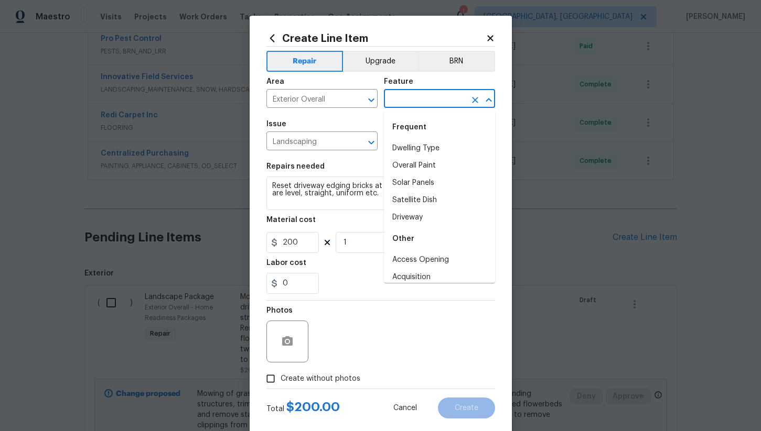
click at [407, 93] on input "text" at bounding box center [425, 100] width 82 height 16
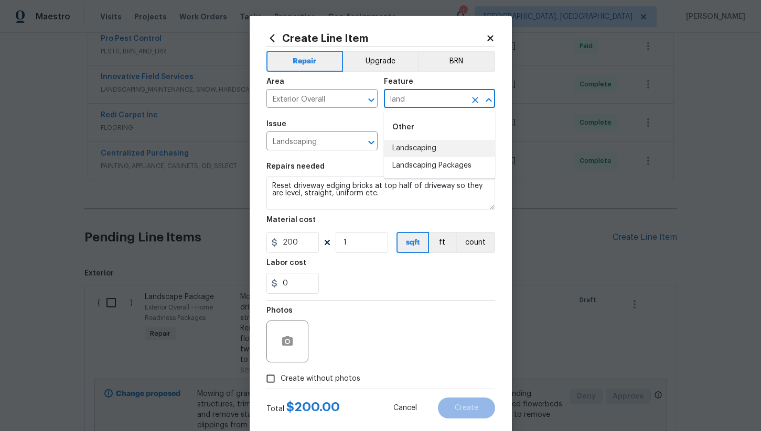
click at [411, 147] on li "Landscaping" at bounding box center [439, 148] width 111 height 17
type input "Landscaping"
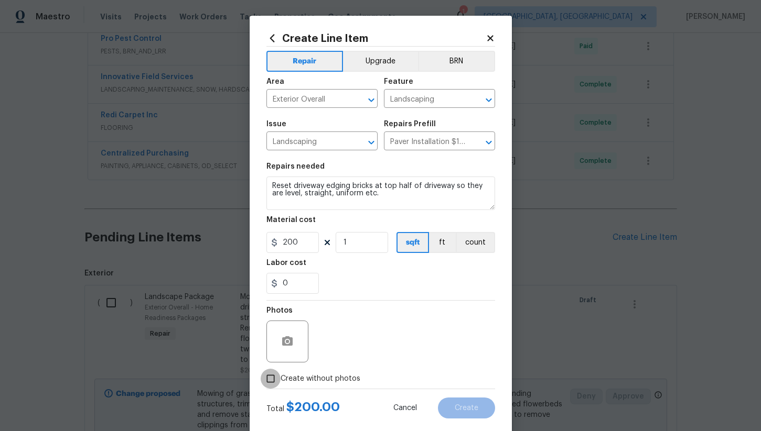
click at [268, 376] on input "Create without photos" at bounding box center [271, 379] width 20 height 20
checkbox input "true"
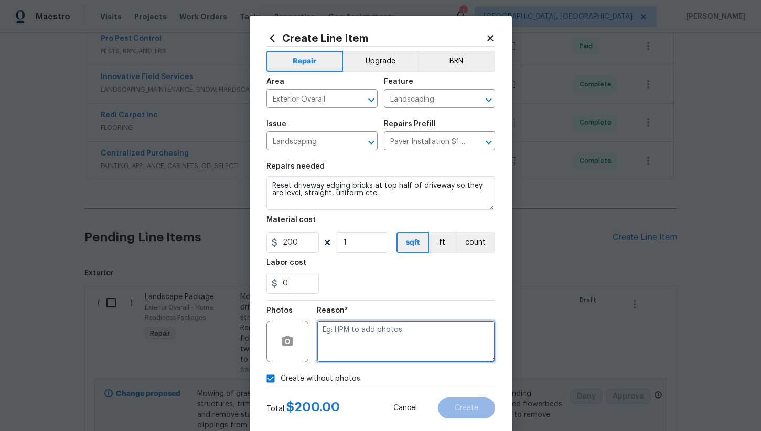
click at [366, 341] on textarea at bounding box center [406, 342] width 178 height 42
type textarea "h"
type textarea "na"
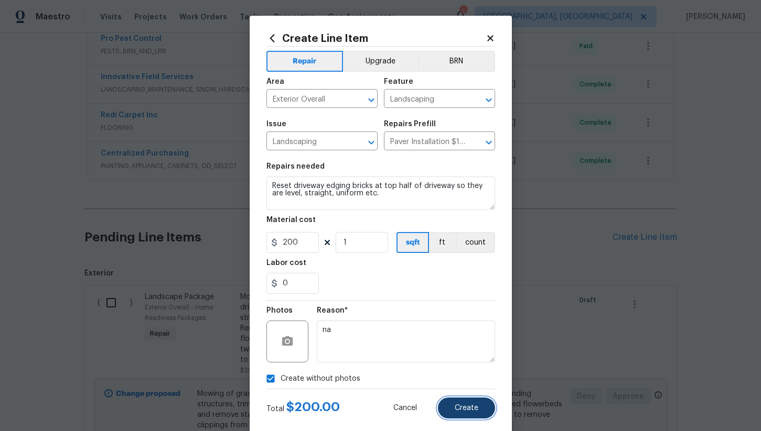
click at [470, 417] on button "Create" at bounding box center [466, 408] width 57 height 21
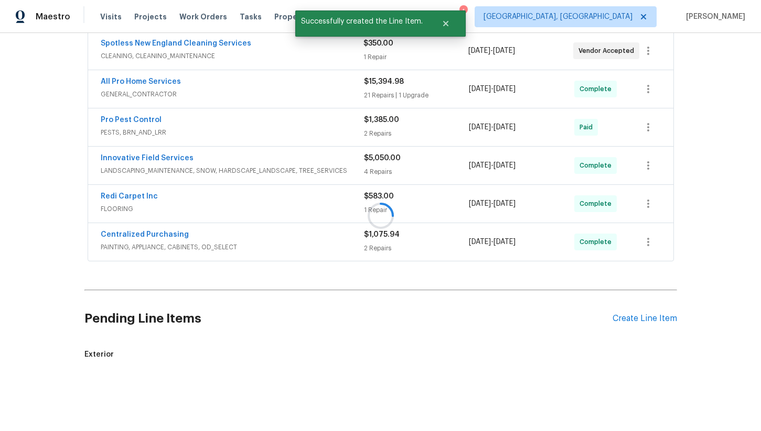
scroll to position [322, 0]
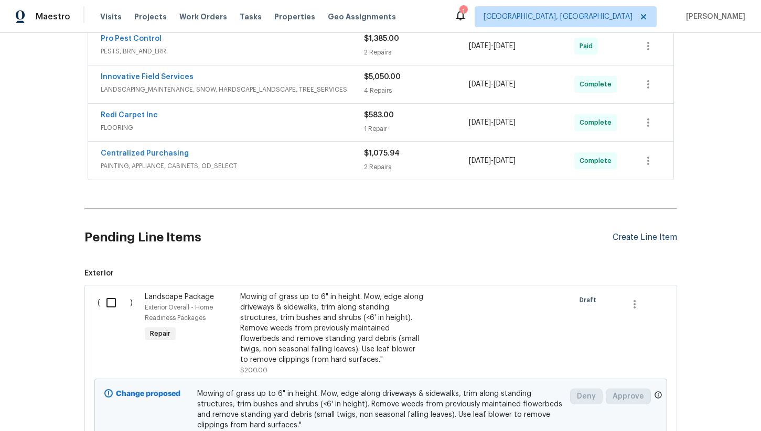
click at [636, 234] on div "Create Line Item" at bounding box center [644, 238] width 64 height 10
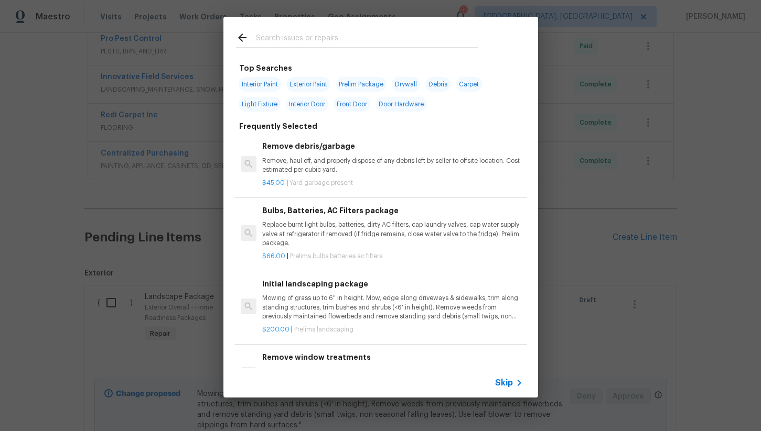
click at [296, 40] on input "text" at bounding box center [367, 39] width 222 height 16
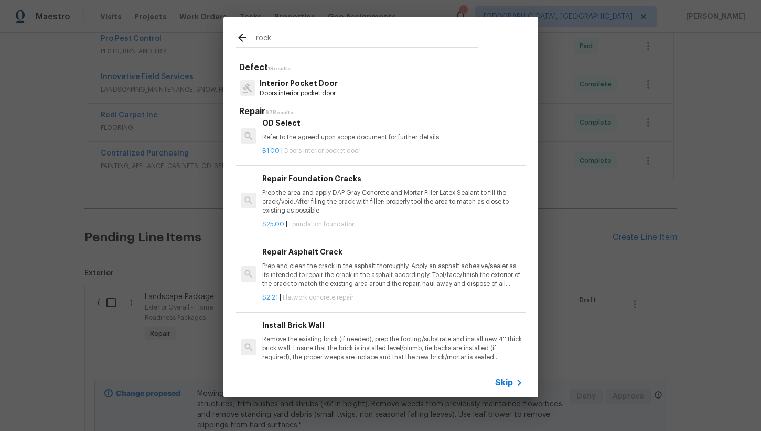
scroll to position [0, 0]
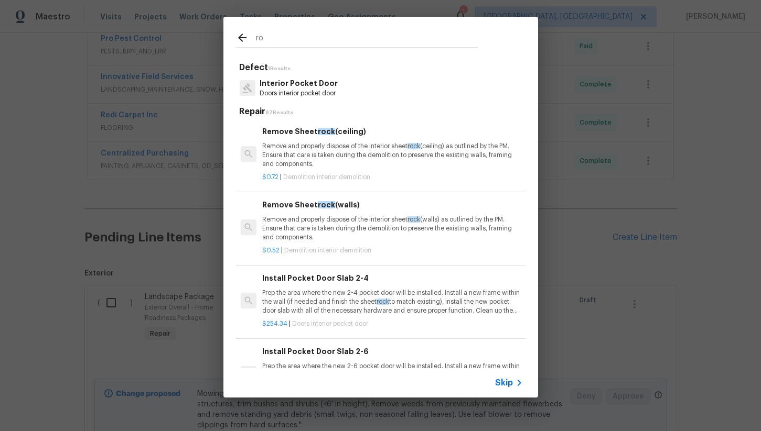
type input "r"
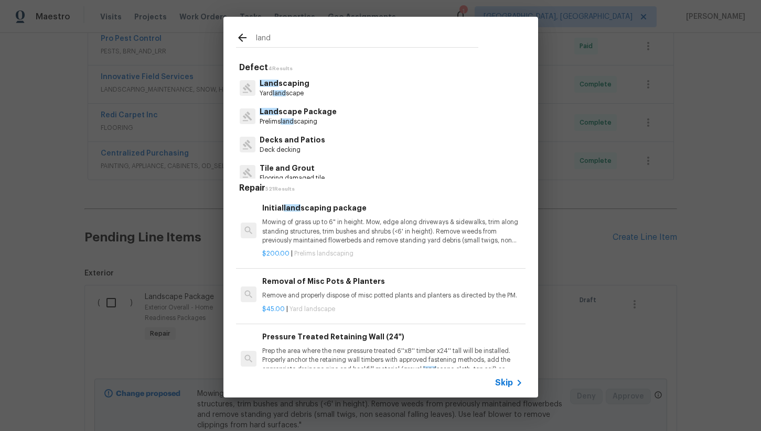
type input "land"
click at [295, 92] on p "Yard land scape" at bounding box center [285, 93] width 50 height 9
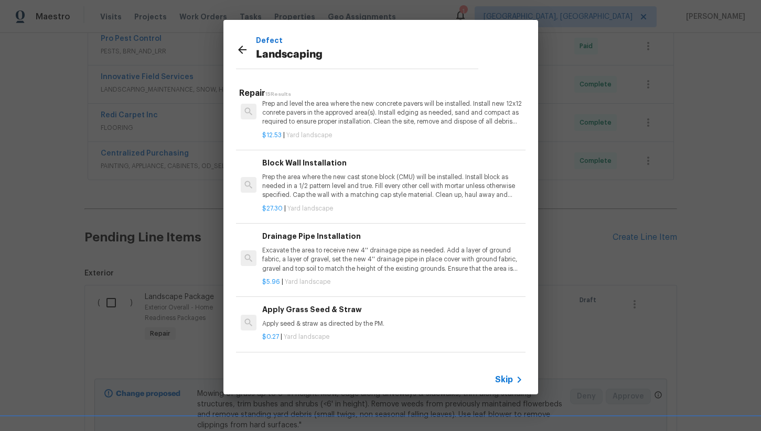
scroll to position [732, 0]
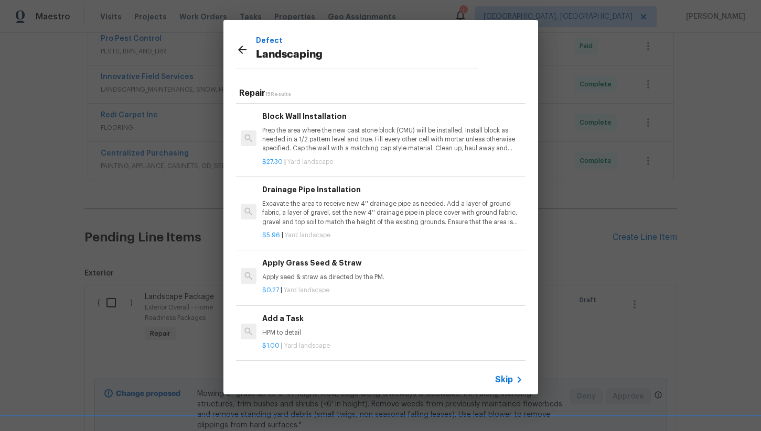
click at [331, 326] on div "Add a Task HPM to detail" at bounding box center [392, 325] width 260 height 25
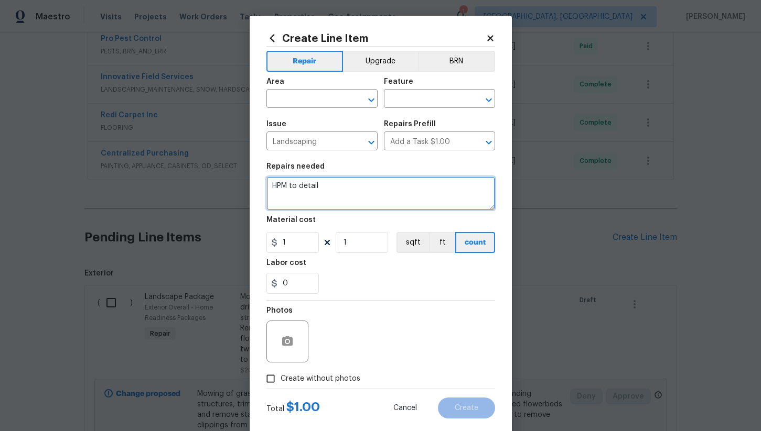
click at [331, 191] on textarea "HPM to detail" at bounding box center [380, 194] width 229 height 34
click at [299, 187] on textarea "Add toplayer of crushed stone" at bounding box center [380, 194] width 229 height 34
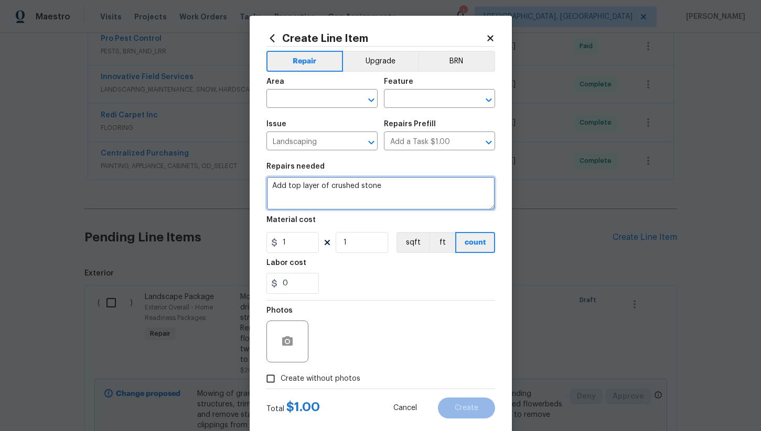
click at [425, 189] on textarea "Add top layer of crushed stone" at bounding box center [380, 194] width 229 height 34
type textarea "Add top layer of crushed stone to underside of deck where stone currently exist…"
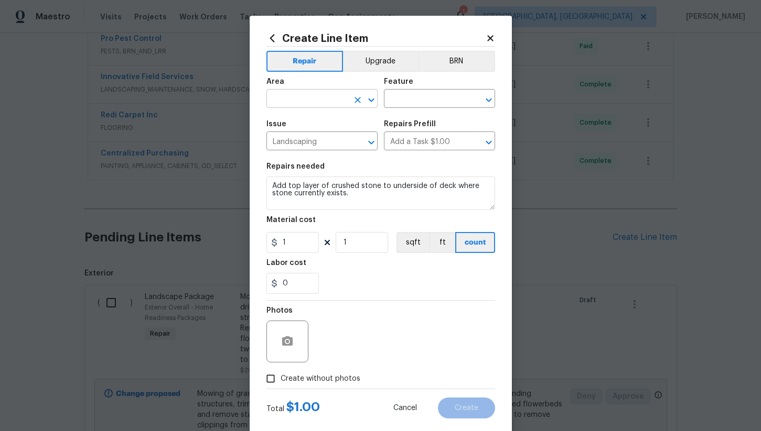
click at [302, 96] on input "text" at bounding box center [307, 100] width 82 height 16
click at [311, 142] on li "Exterior Overall" at bounding box center [321, 140] width 111 height 17
type input "Exterior Overall"
click at [411, 100] on input "text" at bounding box center [425, 100] width 82 height 16
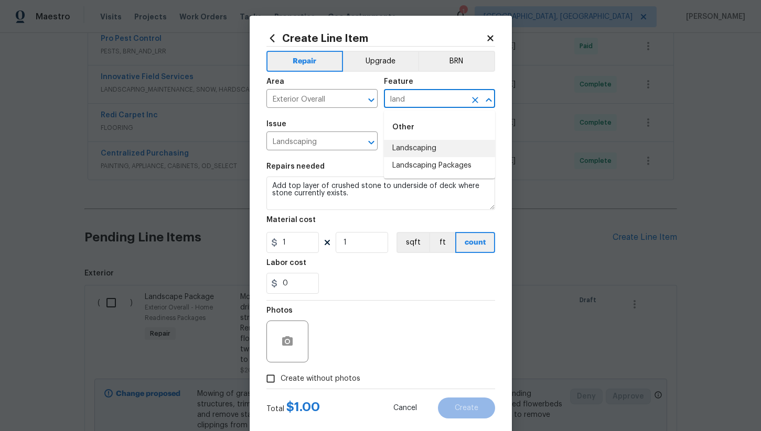
click at [428, 143] on li "Landscaping" at bounding box center [439, 148] width 111 height 17
type input "Landscaping"
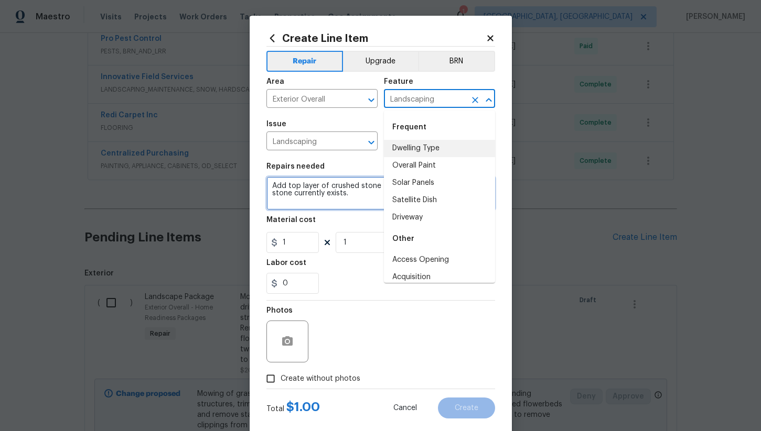
click at [336, 199] on textarea "Add top layer of crushed stone to underside of deck where stone currently exist…" at bounding box center [380, 194] width 229 height 34
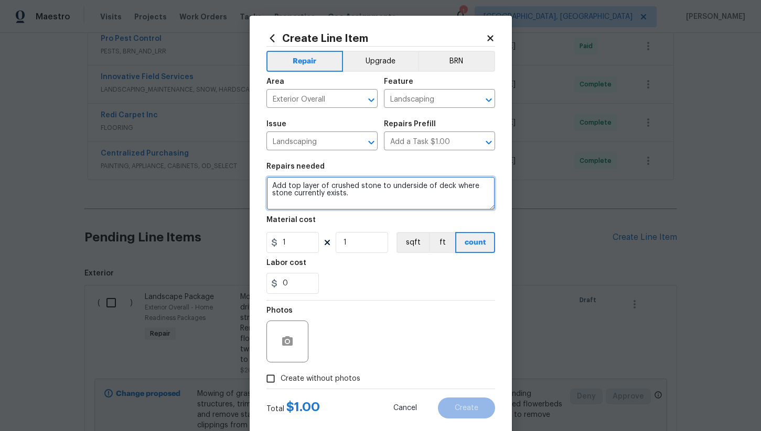
click at [310, 188] on textarea "Add top layer of crushed stone to underside of deck where stone currently exist…" at bounding box center [380, 194] width 229 height 34
drag, startPoint x: 419, startPoint y: 188, endPoint x: 362, endPoint y: 188, distance: 57.7
click at [362, 188] on textarea "Add topcoat of matching of crushed stone to underside of deck where stone curre…" at bounding box center [380, 194] width 229 height 34
click at [276, 196] on textarea "Add topcoat of matching rocks to underside of deck where stone currently exists." at bounding box center [380, 194] width 229 height 34
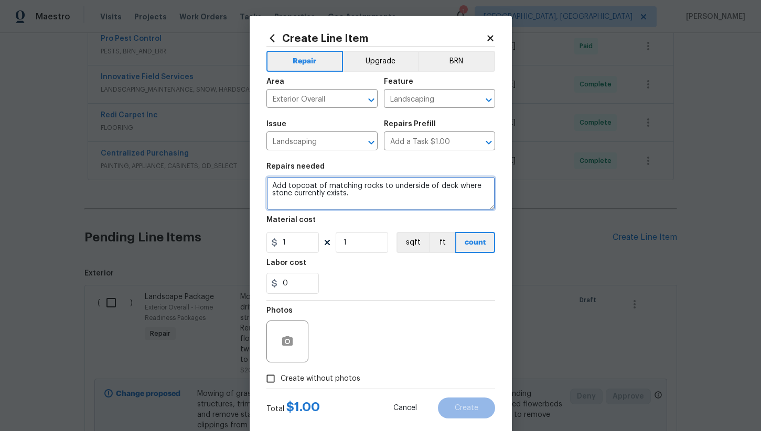
click at [276, 196] on textarea "Add topcoat of matching rocks to underside of deck where stone currently exists." at bounding box center [380, 194] width 229 height 34
drag, startPoint x: 332, startPoint y: 195, endPoint x: 454, endPoint y: 187, distance: 122.4
click at [454, 187] on textarea "Add topcoat of matching rocks to underside of deck where currently exists." at bounding box center [380, 194] width 229 height 34
type textarea "Add topcoat of matching rocks to underside of deck. Spread evenly."
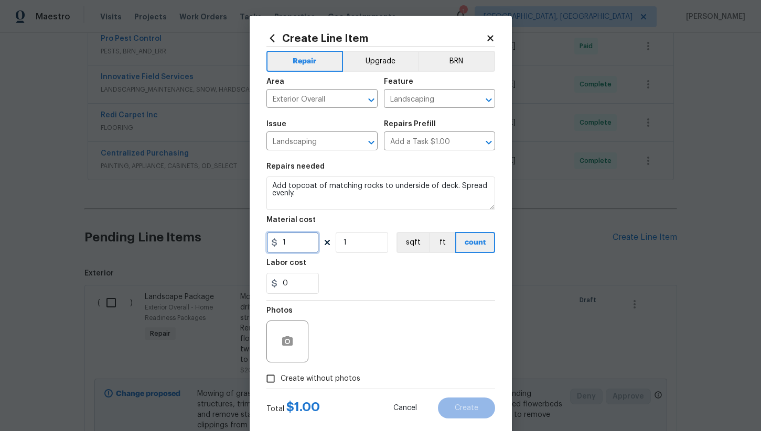
click at [302, 244] on input "1" at bounding box center [292, 242] width 52 height 21
type input "300"
click at [266, 383] on input "Create without photos" at bounding box center [271, 379] width 20 height 20
checkbox input "true"
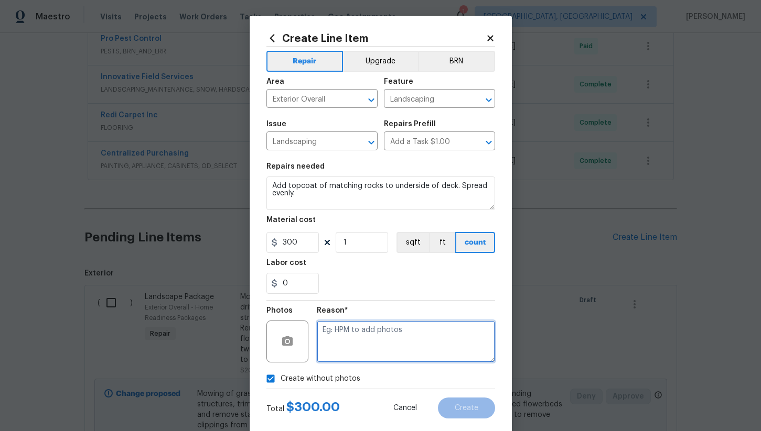
click at [380, 344] on textarea at bounding box center [406, 342] width 178 height 42
type textarea "na"
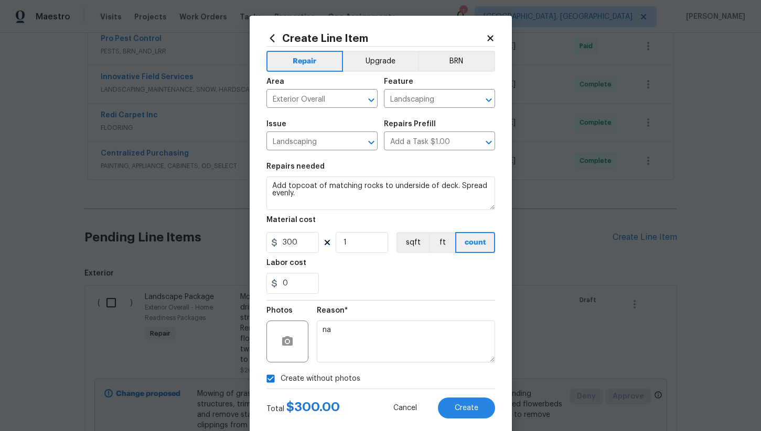
click at [391, 280] on div "0" at bounding box center [380, 283] width 229 height 21
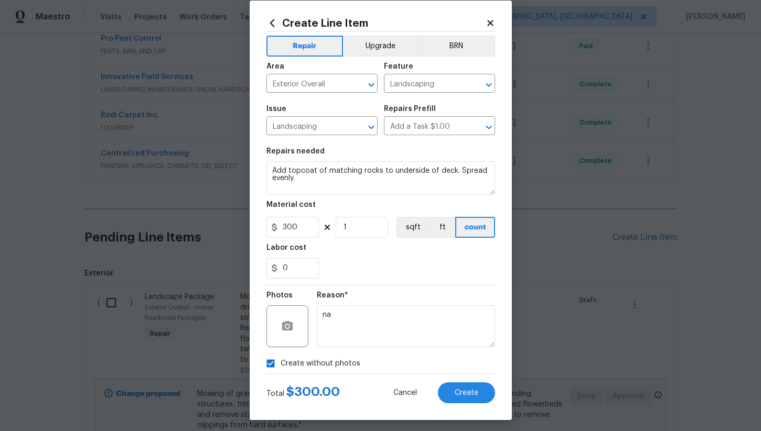
scroll to position [16, 0]
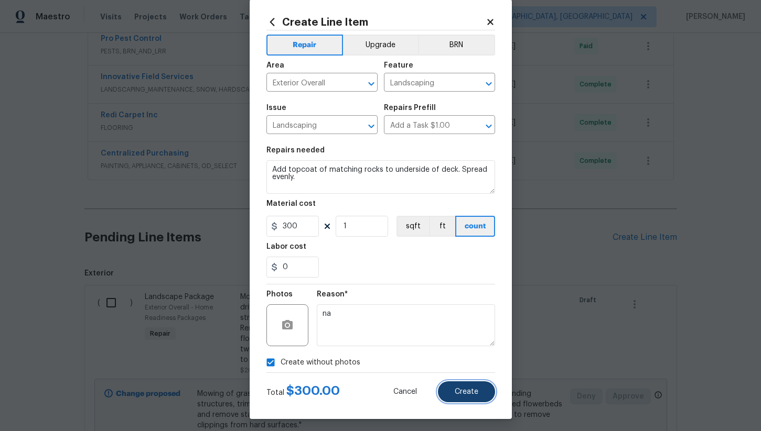
click at [465, 398] on button "Create" at bounding box center [466, 392] width 57 height 21
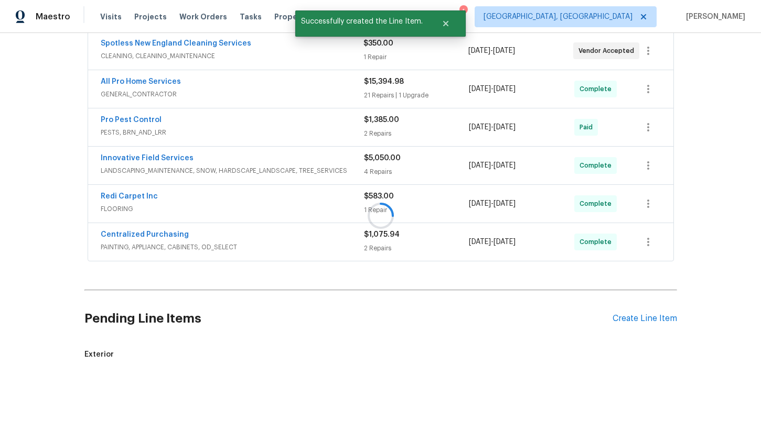
scroll to position [322, 0]
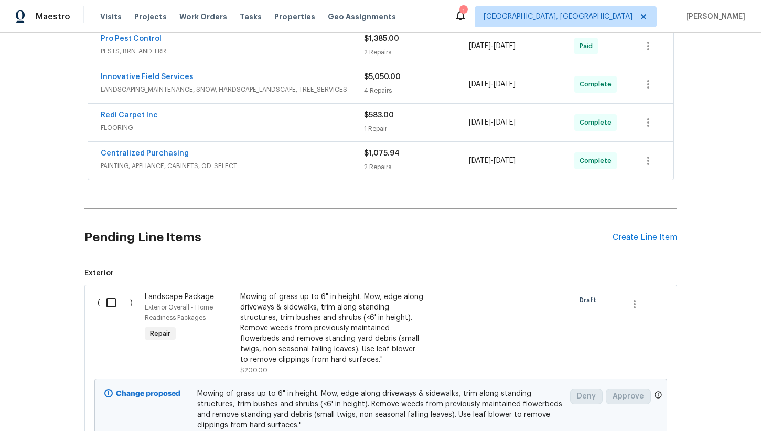
click at [112, 305] on input "checkbox" at bounding box center [115, 303] width 30 height 22
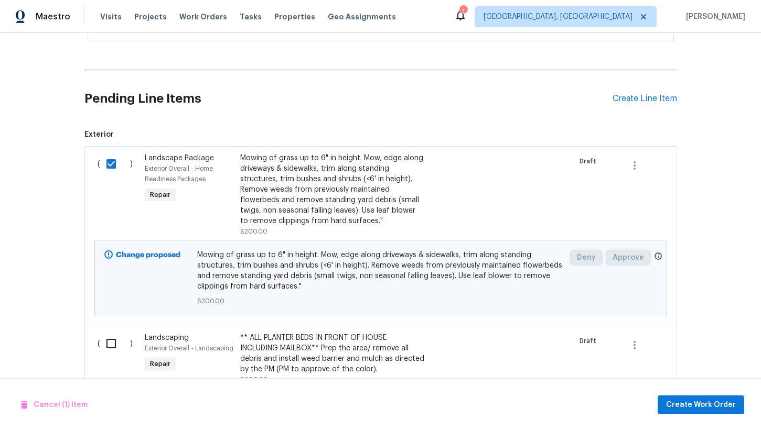
scroll to position [455, 0]
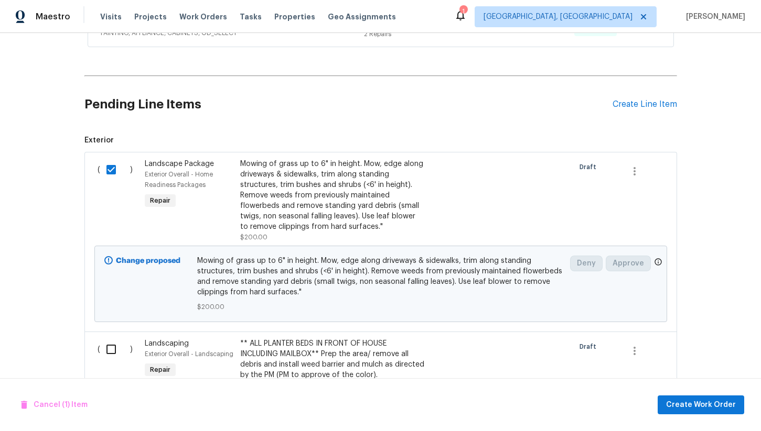
click at [116, 171] on input "checkbox" at bounding box center [115, 170] width 30 height 22
checkbox input "false"
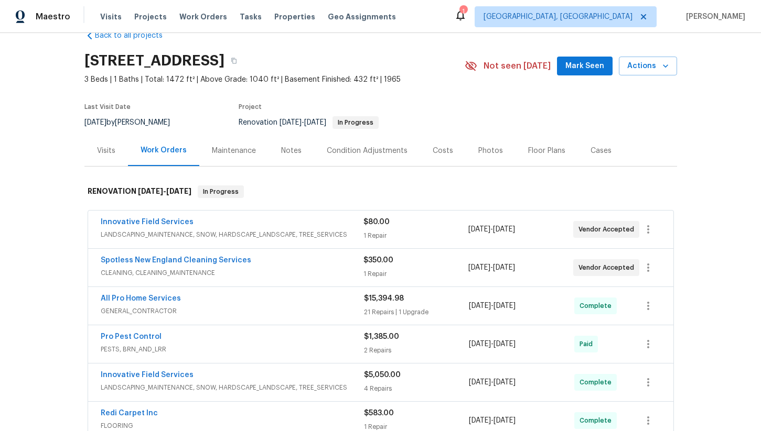
scroll to position [24, 0]
click at [154, 220] on link "Innovative Field Services" at bounding box center [147, 221] width 93 height 7
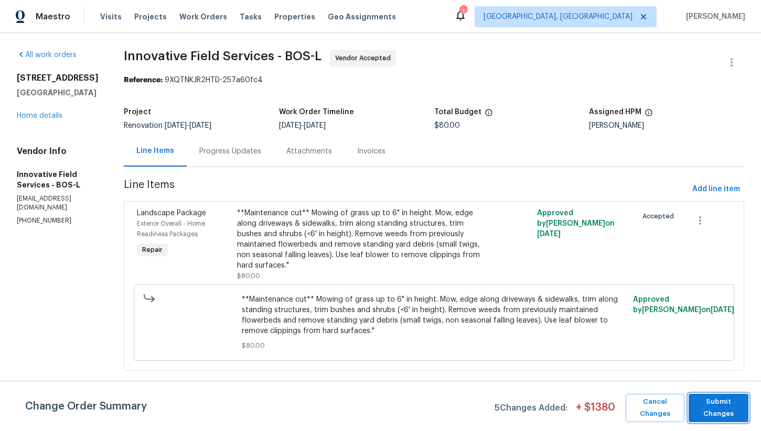
click at [716, 412] on span "Submit Changes" at bounding box center [718, 408] width 49 height 24
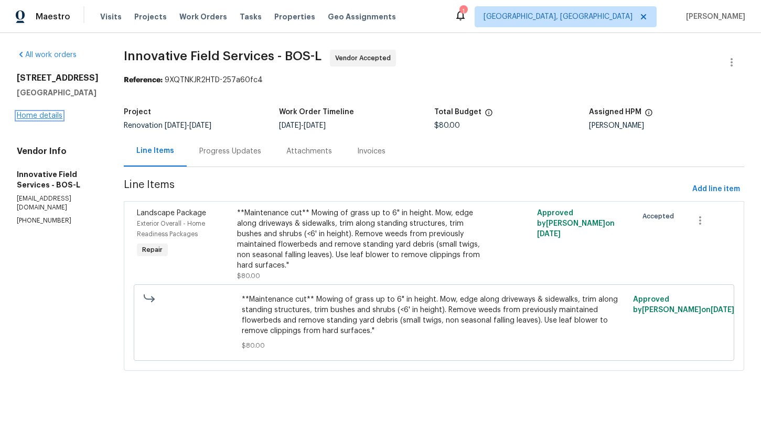
click at [44, 120] on link "Home details" at bounding box center [40, 115] width 46 height 7
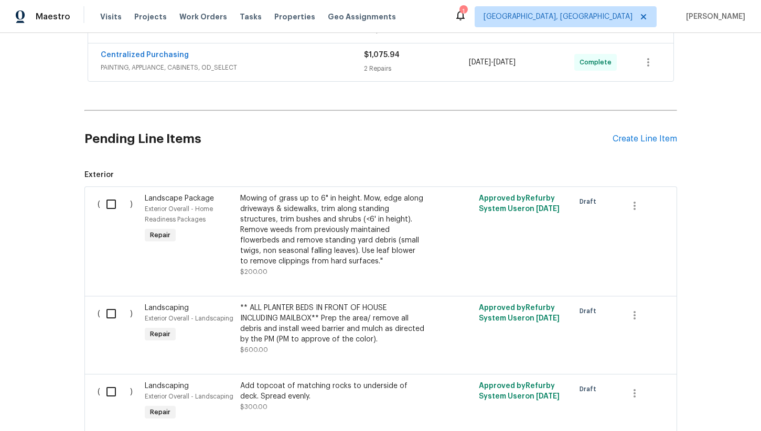
scroll to position [423, 0]
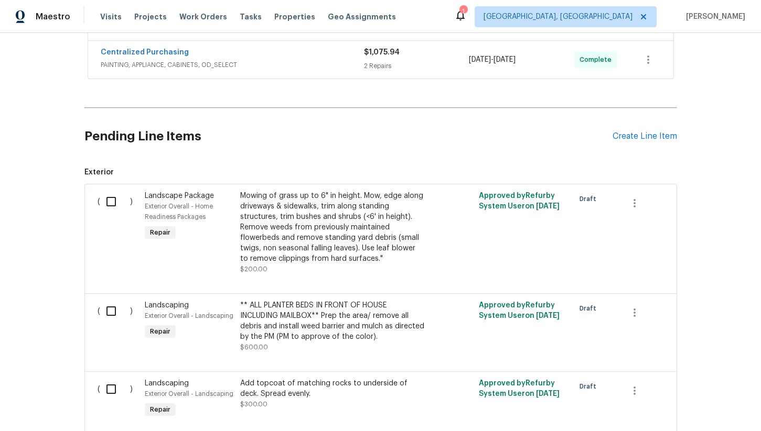
click at [112, 199] on input "checkbox" at bounding box center [115, 202] width 30 height 22
checkbox input "true"
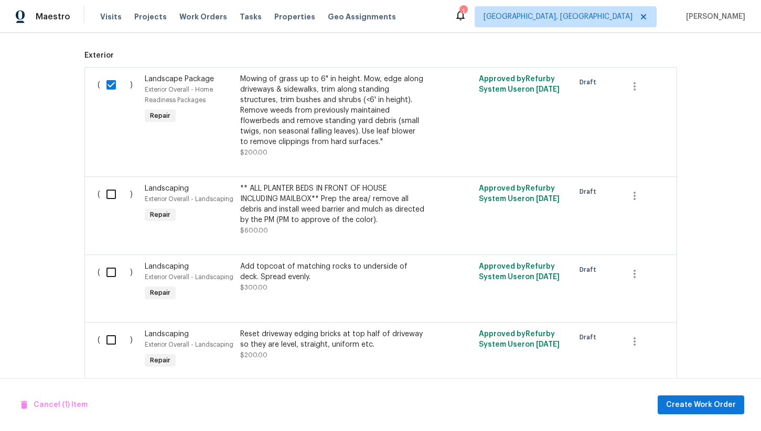
scroll to position [558, 0]
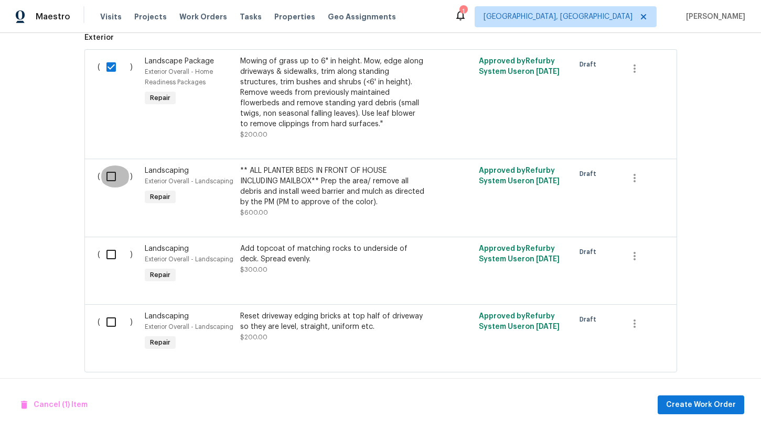
click at [113, 175] on input "checkbox" at bounding box center [115, 177] width 30 height 22
checkbox input "true"
click at [109, 250] on input "checkbox" at bounding box center [115, 255] width 30 height 22
checkbox input "true"
click at [109, 319] on input "checkbox" at bounding box center [115, 322] width 30 height 22
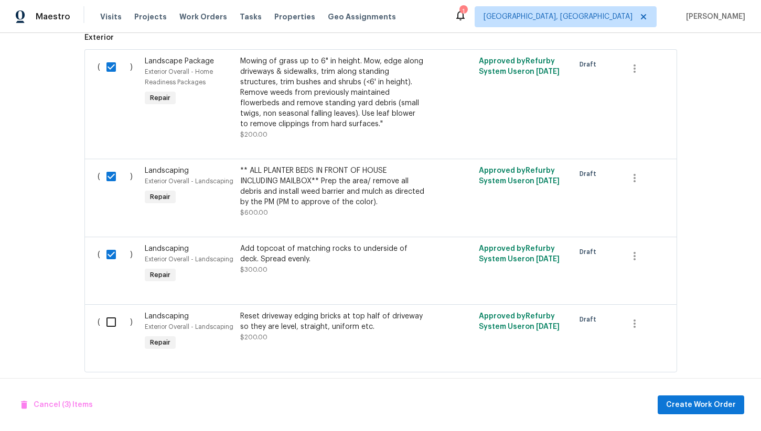
checkbox input "true"
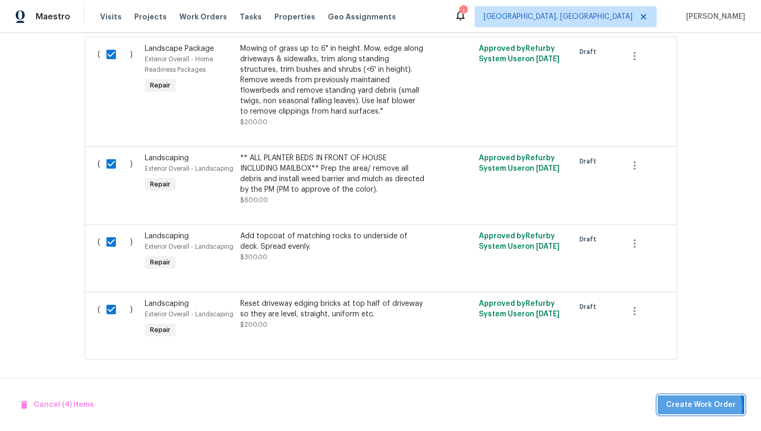
click at [696, 408] on span "Create Work Order" at bounding box center [701, 405] width 70 height 13
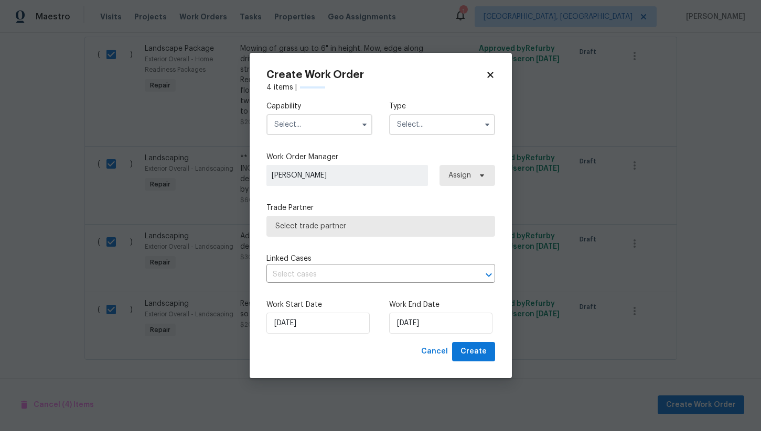
checkbox input "false"
click at [319, 126] on input "text" at bounding box center [319, 124] width 106 height 21
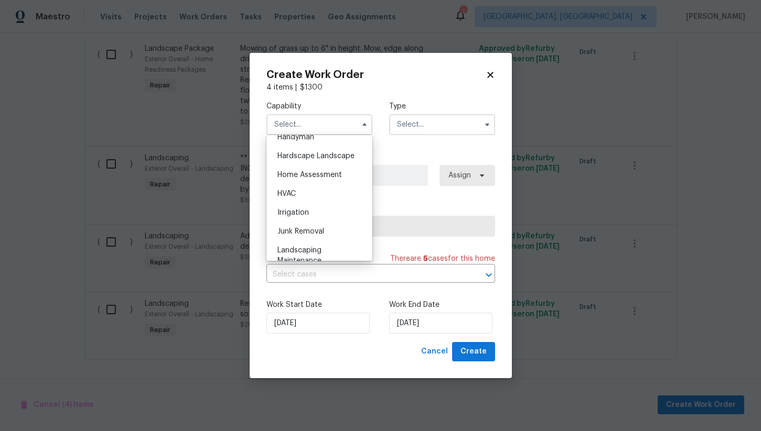
scroll to position [587, 0]
click at [331, 157] on span "Hardscape Landscape" at bounding box center [315, 155] width 77 height 7
type input "Hardscape Landscape"
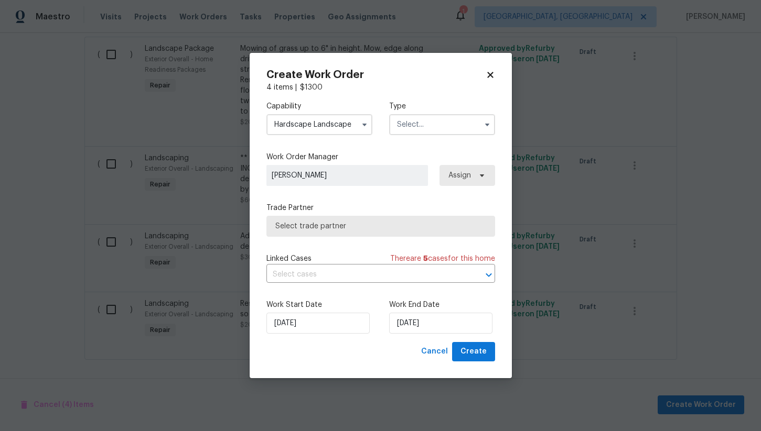
click at [419, 132] on input "text" at bounding box center [442, 124] width 106 height 21
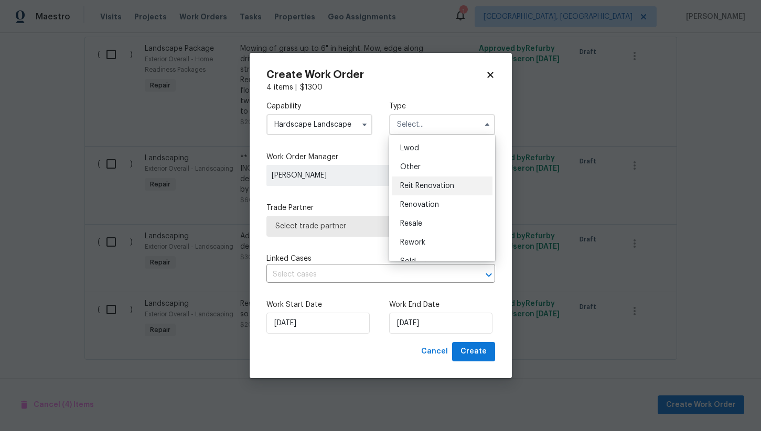
scroll to position [125, 0]
click at [433, 192] on span "Renovation" at bounding box center [419, 192] width 39 height 7
type input "Renovation"
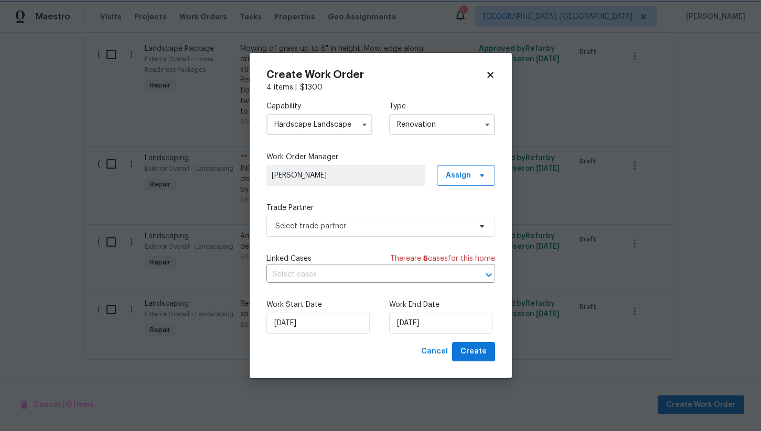
scroll to position [0, 0]
click at [294, 226] on span "Select trade partner" at bounding box center [373, 226] width 196 height 10
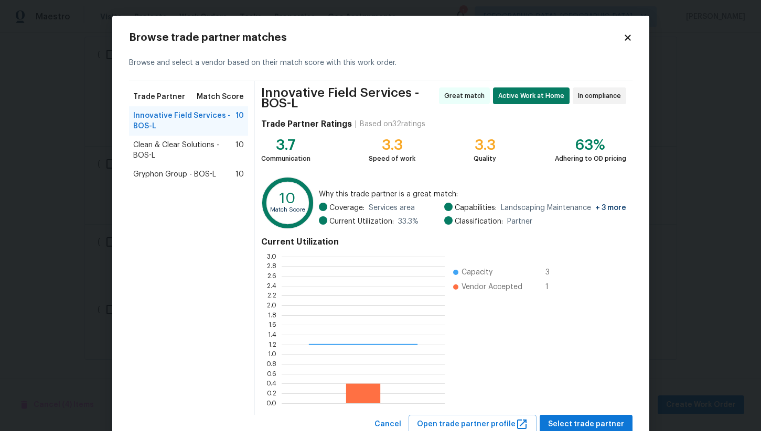
scroll to position [147, 163]
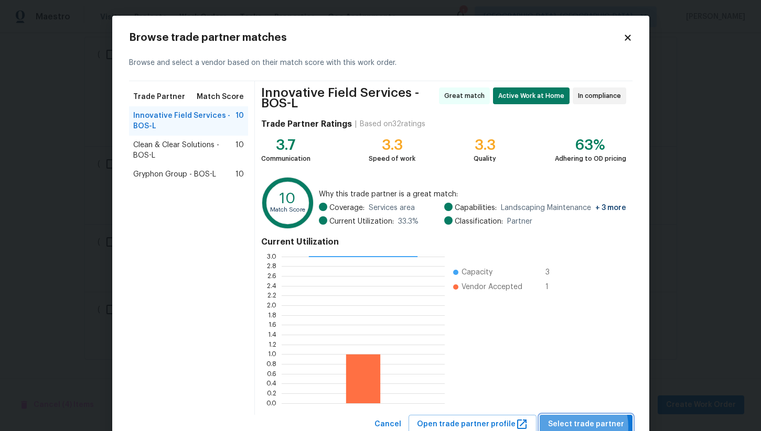
click at [577, 427] on span "Select trade partner" at bounding box center [586, 424] width 76 height 13
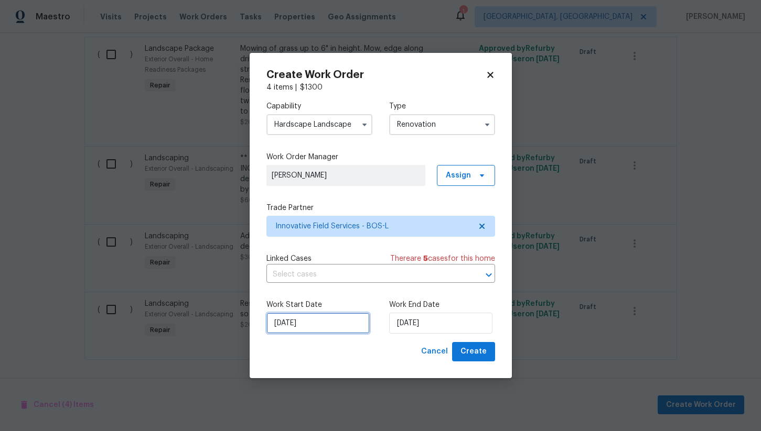
click at [332, 325] on input "[DATE]" at bounding box center [317, 323] width 103 height 21
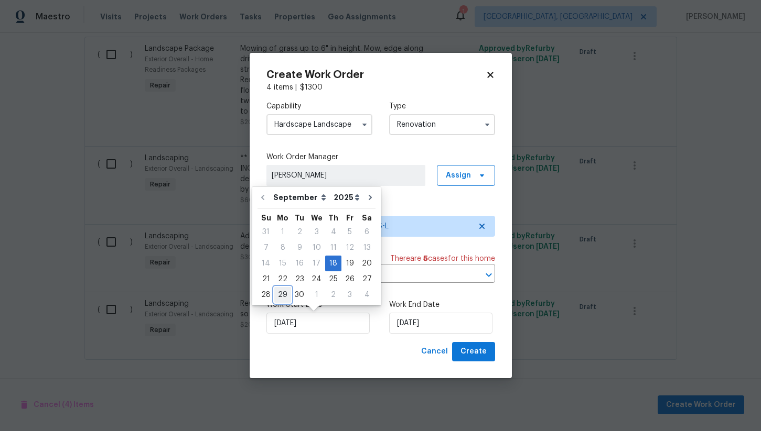
click at [282, 295] on div "29" at bounding box center [282, 295] width 17 height 15
type input "9/29/2025"
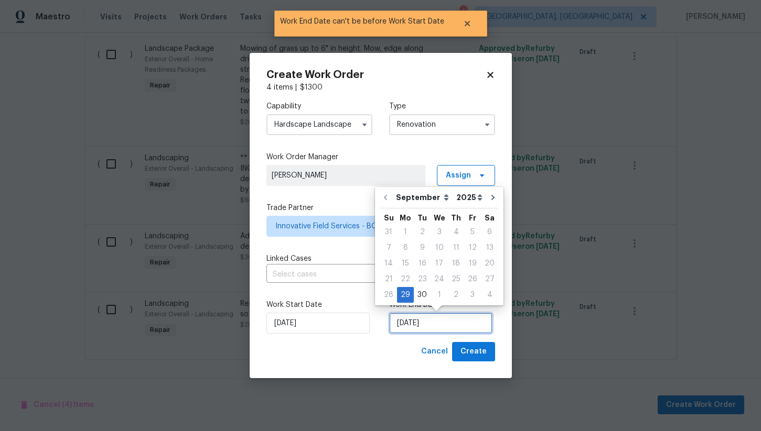
click at [414, 321] on input "9/29/2025" at bounding box center [440, 323] width 103 height 21
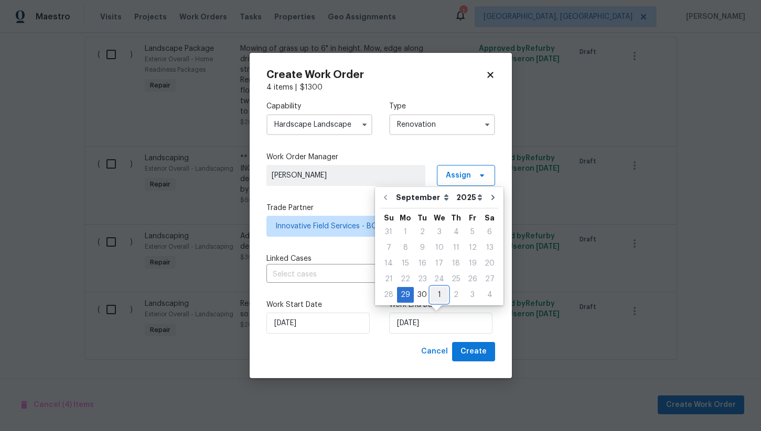
click at [437, 296] on div "1" at bounding box center [438, 295] width 17 height 15
type input "10/1/2025"
select select "9"
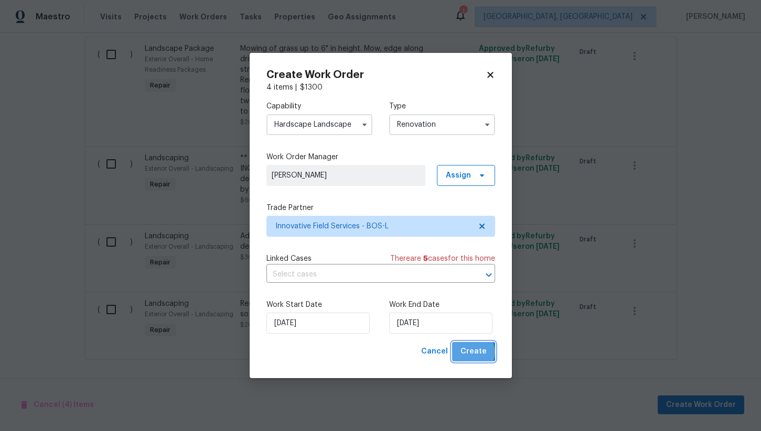
click at [472, 353] on span "Create" at bounding box center [473, 352] width 26 height 13
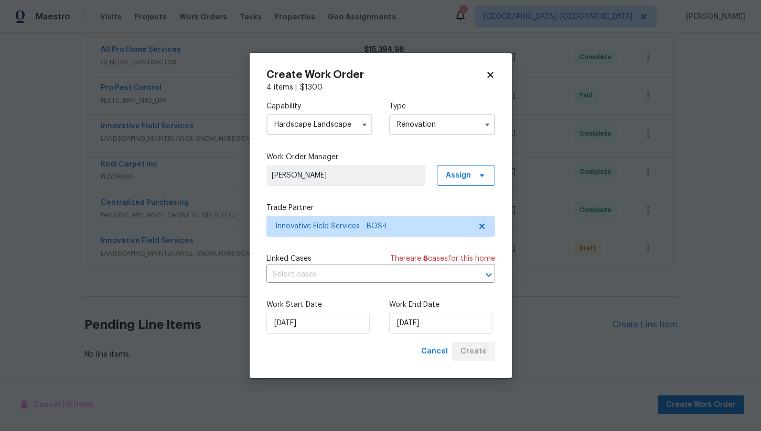
scroll to position [273, 0]
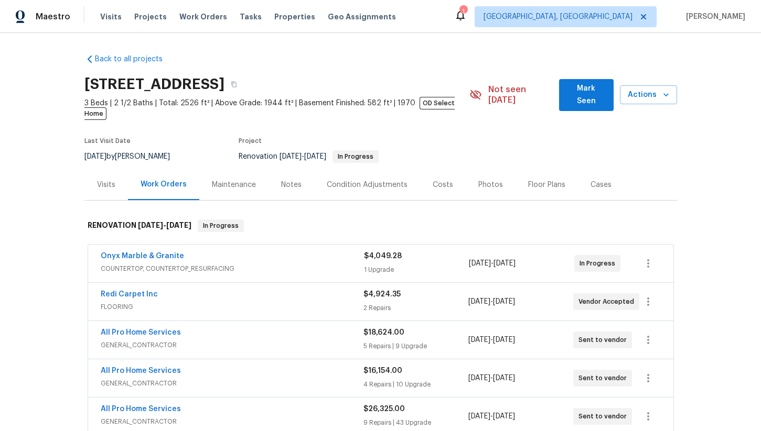
click at [61, 131] on div "Back to all projects [STREET_ADDRESS] 3 Beds | 2 1/2 Baths | Total: 2526 ft² | …" at bounding box center [380, 232] width 761 height 398
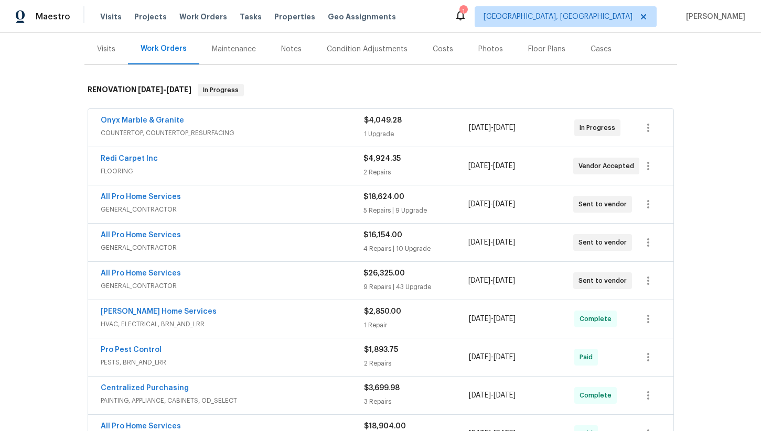
scroll to position [203, 0]
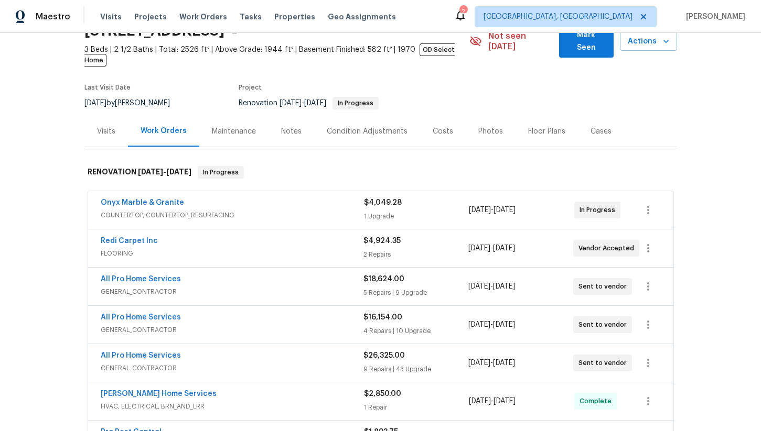
scroll to position [87, 0]
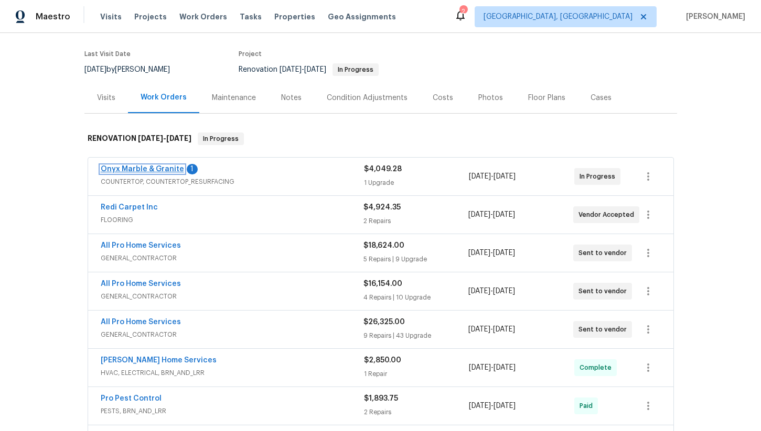
click at [131, 166] on link "Onyx Marble & Granite" at bounding box center [142, 169] width 83 height 7
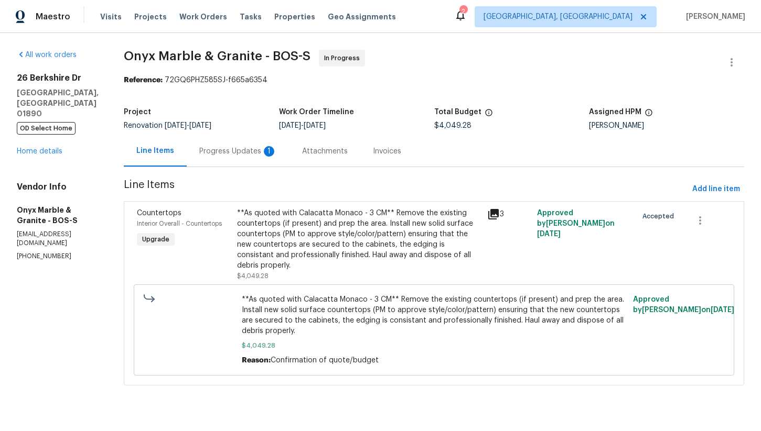
click at [224, 158] on div "Progress Updates 1" at bounding box center [238, 151] width 103 height 31
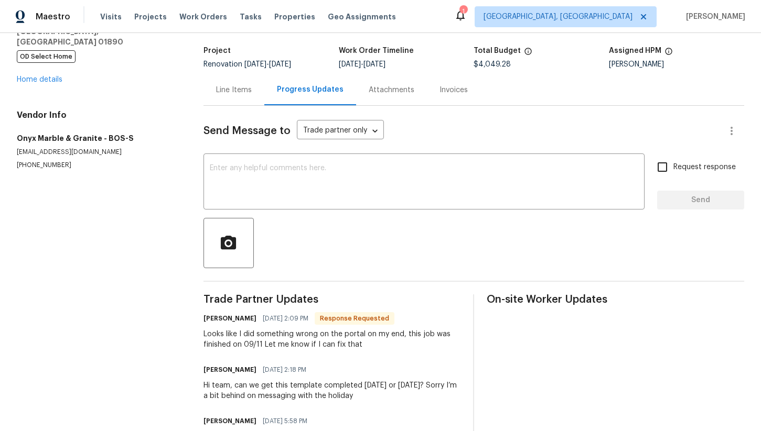
scroll to position [65, 0]
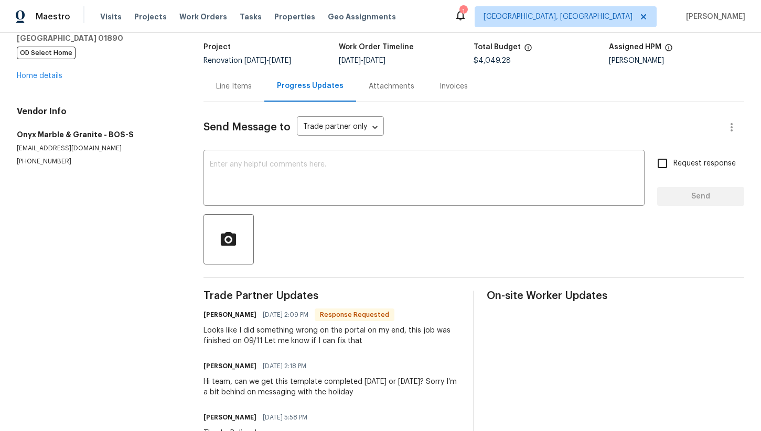
click at [242, 88] on div "Line Items" at bounding box center [234, 86] width 36 height 10
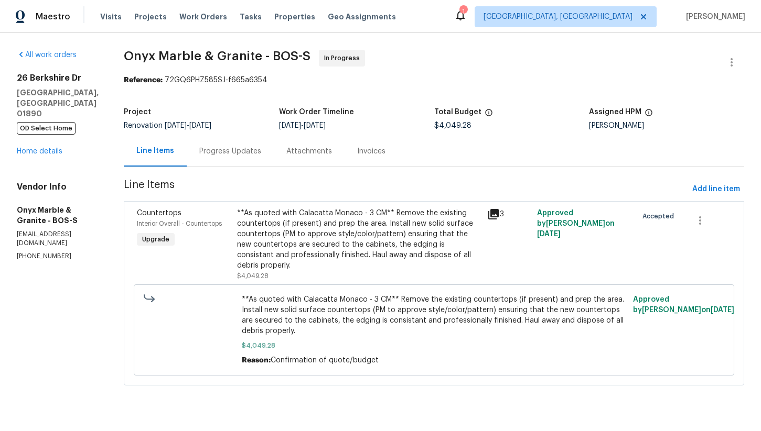
click at [365, 235] on div "**As quoted with Calacatta Monaco - 3 CM** Remove the existing countertops (if …" at bounding box center [359, 239] width 244 height 63
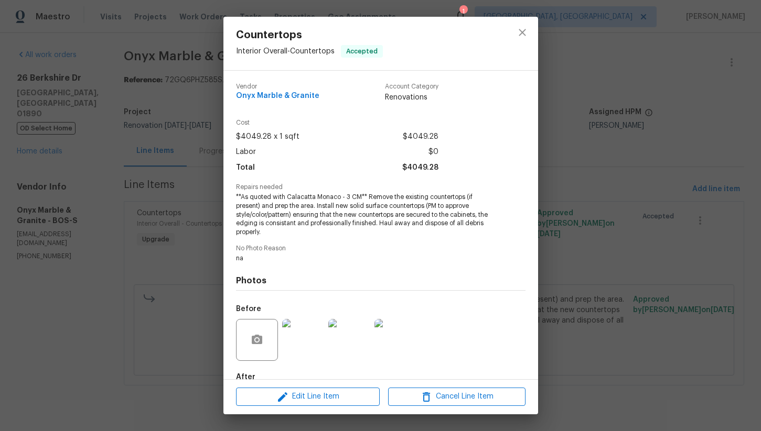
scroll to position [60, 0]
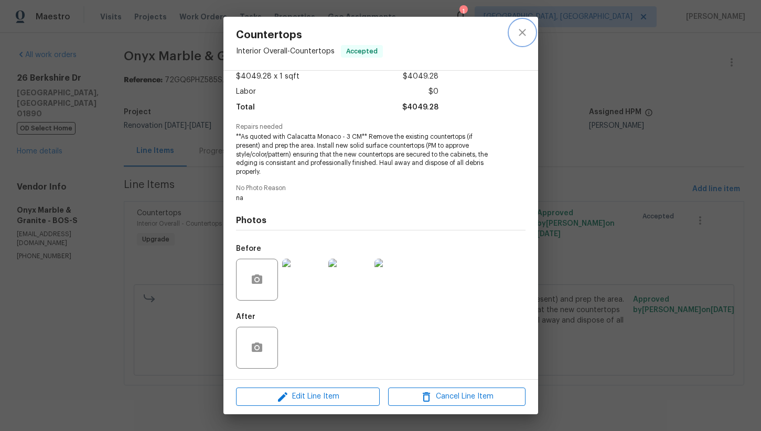
click at [519, 40] on button "close" at bounding box center [522, 32] width 25 height 25
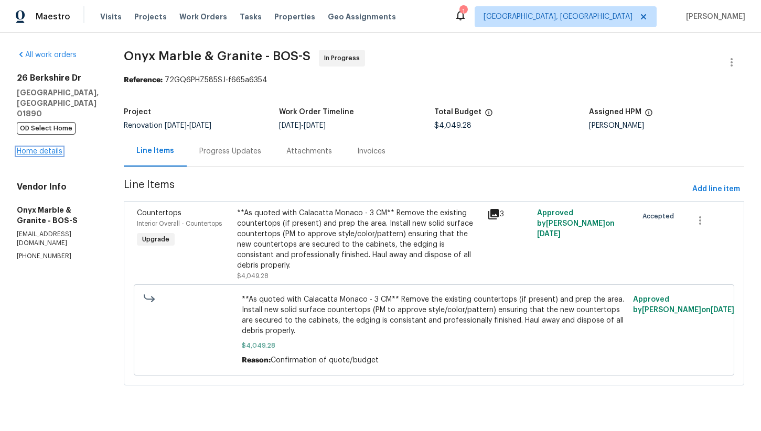
click at [44, 148] on link "Home details" at bounding box center [40, 151] width 46 height 7
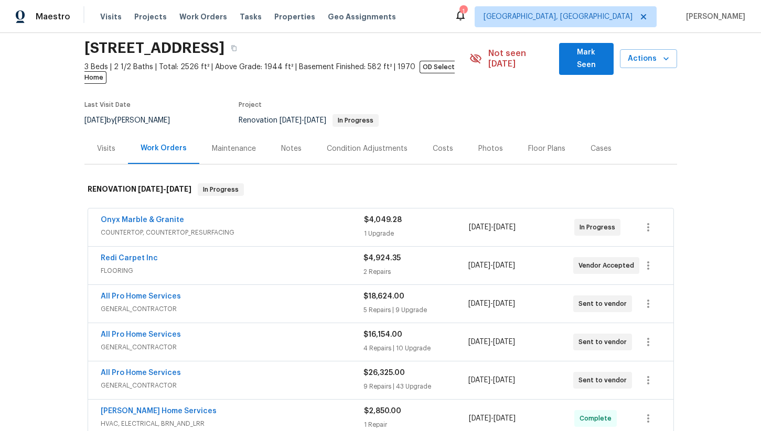
scroll to position [37, 0]
click at [645, 221] on icon "button" at bounding box center [648, 227] width 13 height 13
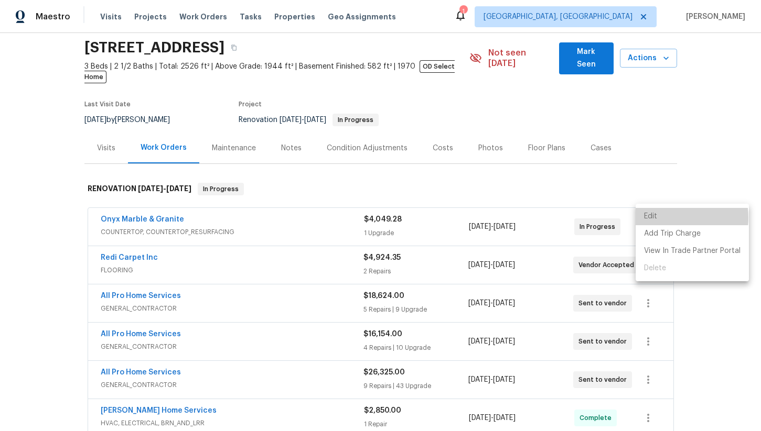
click at [663, 218] on li "Edit" at bounding box center [691, 216] width 113 height 17
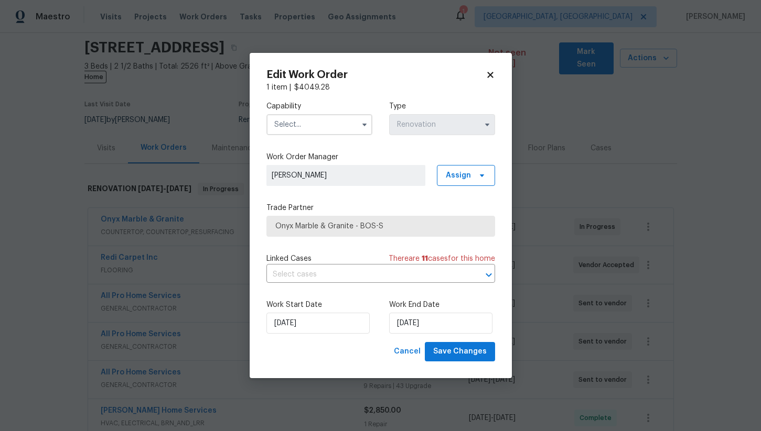
click at [323, 131] on input "text" at bounding box center [319, 124] width 106 height 21
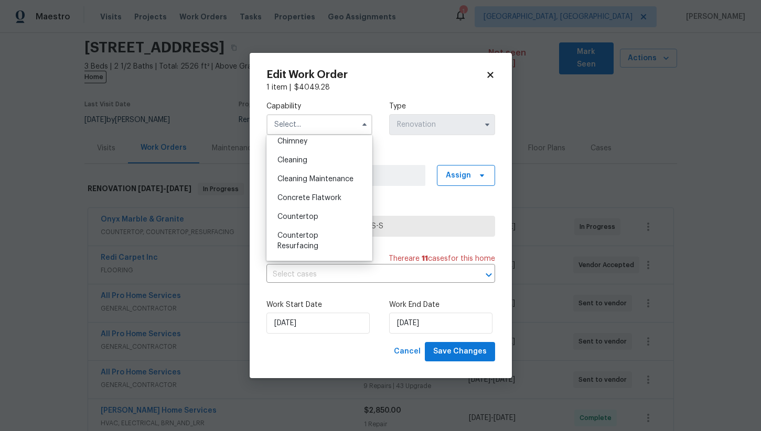
scroll to position [154, 0]
click at [323, 197] on div "Countertop" at bounding box center [319, 201] width 101 height 19
type input "Countertop"
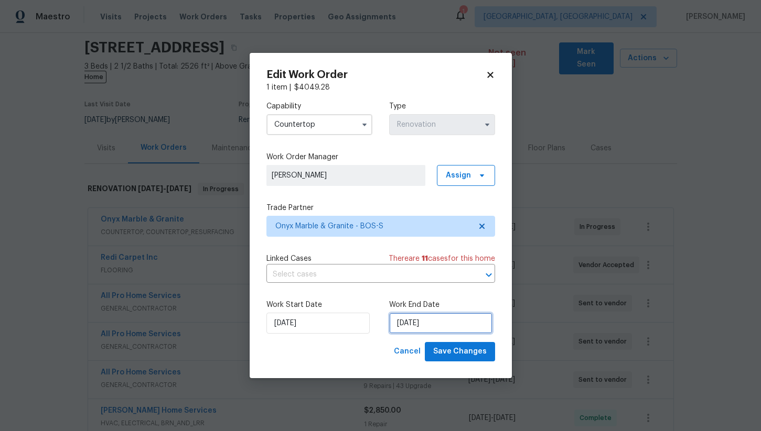
click at [415, 327] on input "[DATE]" at bounding box center [440, 323] width 103 height 21
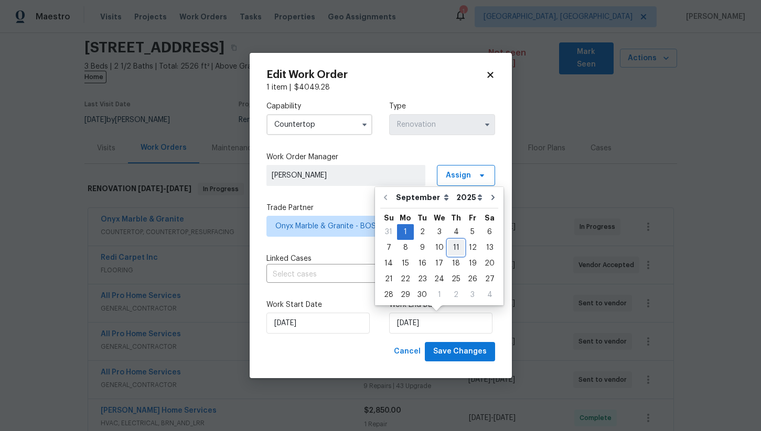
click at [450, 246] on div "11" at bounding box center [456, 248] width 16 height 15
type input "[DATE]"
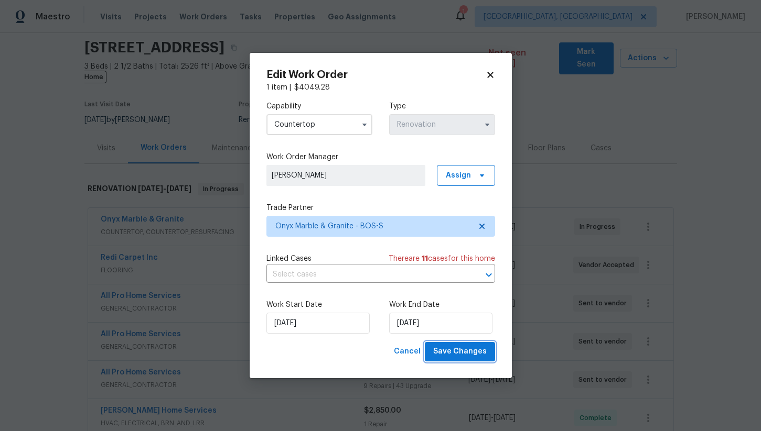
click at [470, 359] on span "Save Changes" at bounding box center [459, 352] width 53 height 13
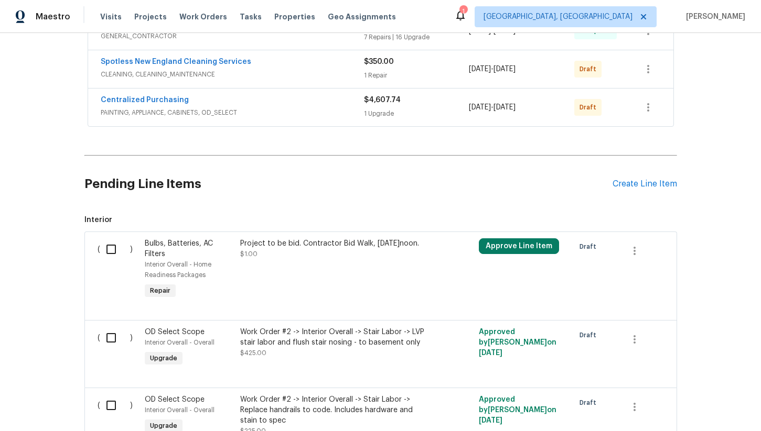
scroll to position [664, 0]
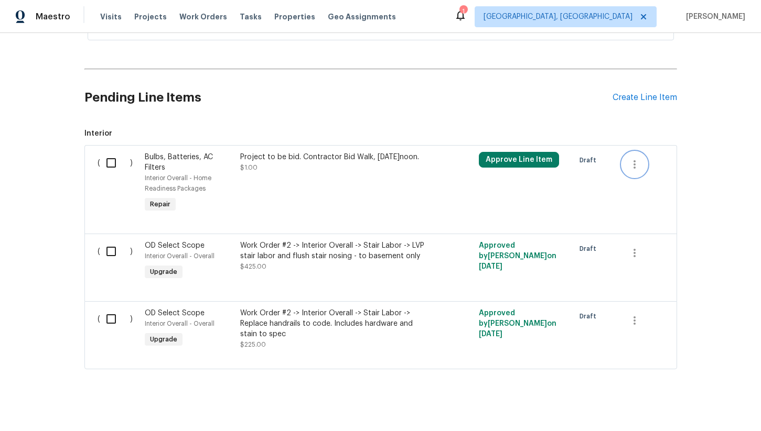
click at [630, 158] on icon "button" at bounding box center [634, 164] width 13 height 13
click at [650, 157] on li "Cancel" at bounding box center [642, 153] width 40 height 17
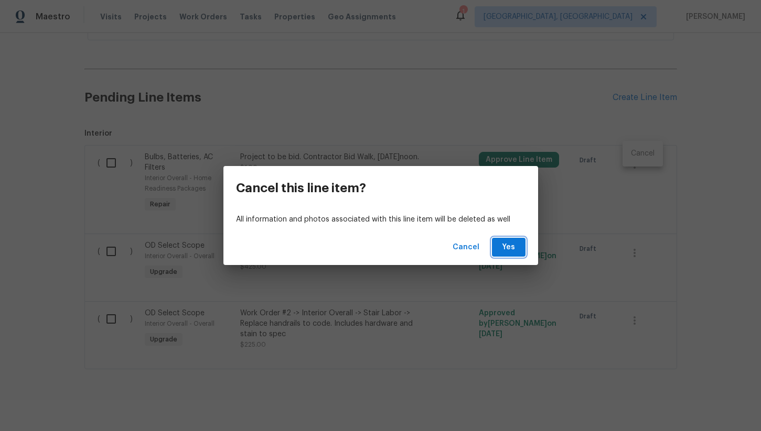
click at [511, 247] on span "Yes" at bounding box center [508, 247] width 17 height 13
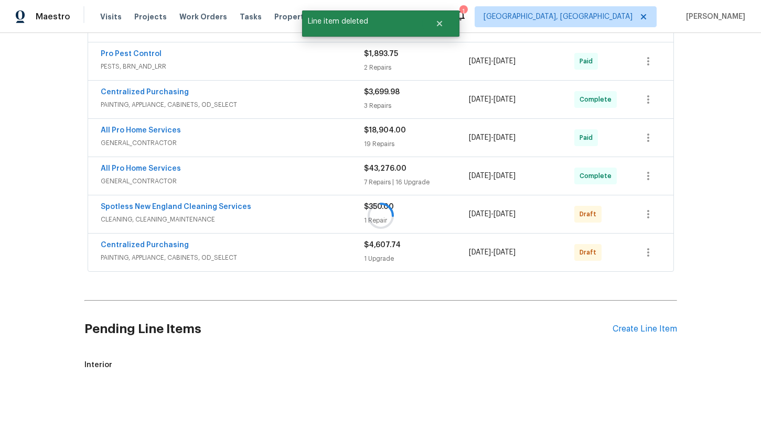
scroll to position [575, 0]
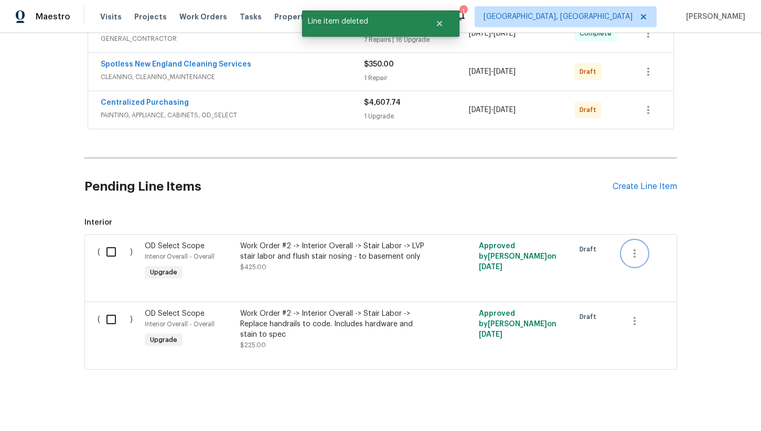
click at [633, 247] on icon "button" at bounding box center [634, 253] width 13 height 13
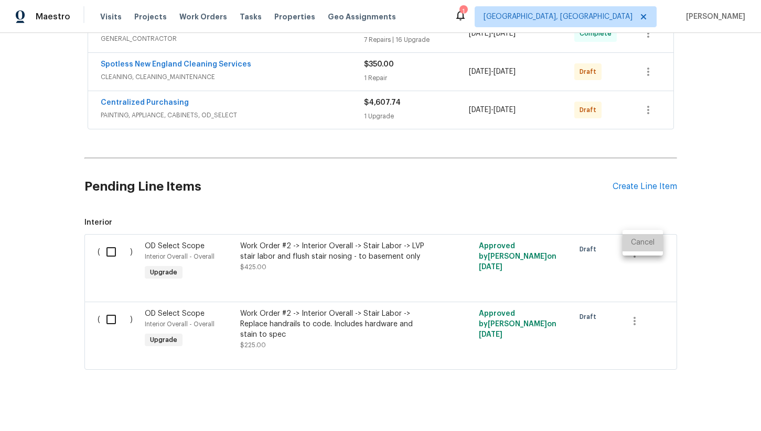
click at [645, 246] on li "Cancel" at bounding box center [642, 242] width 40 height 17
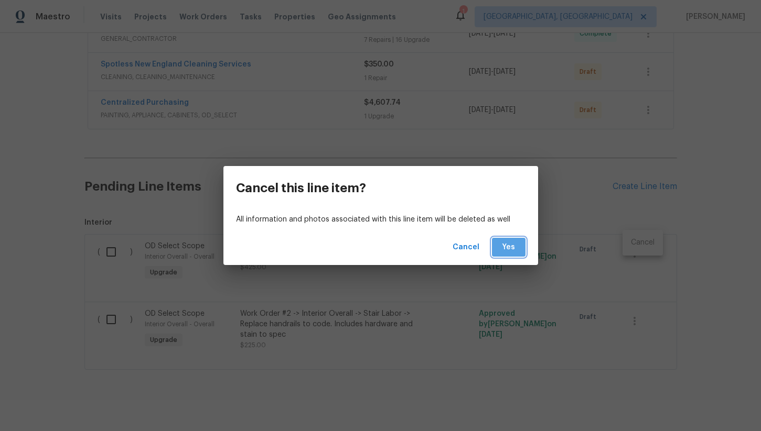
click at [514, 247] on span "Yes" at bounding box center [508, 247] width 17 height 13
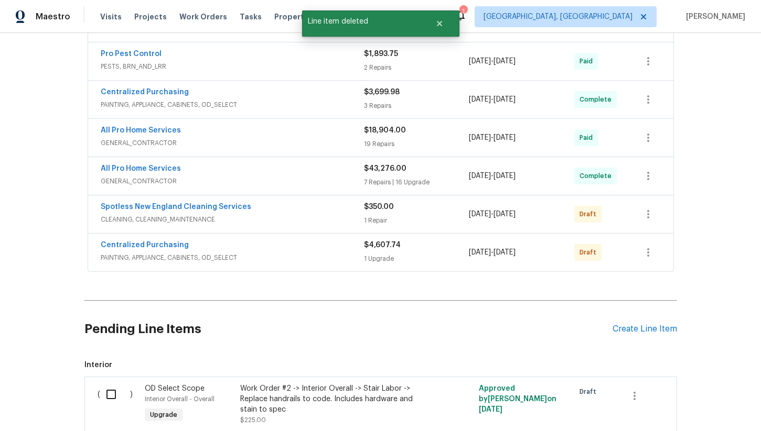
scroll to position [507, 0]
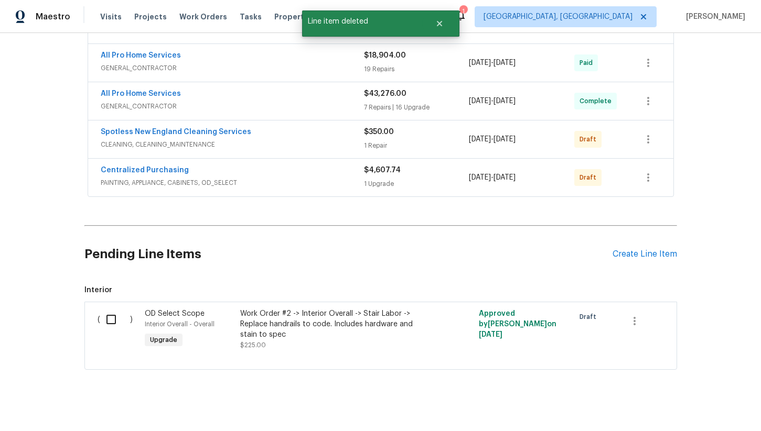
click at [263, 314] on div "Work Order #2 -> Interior Overall -> Stair Labor -> Replace handrails to code. …" at bounding box center [332, 324] width 185 height 31
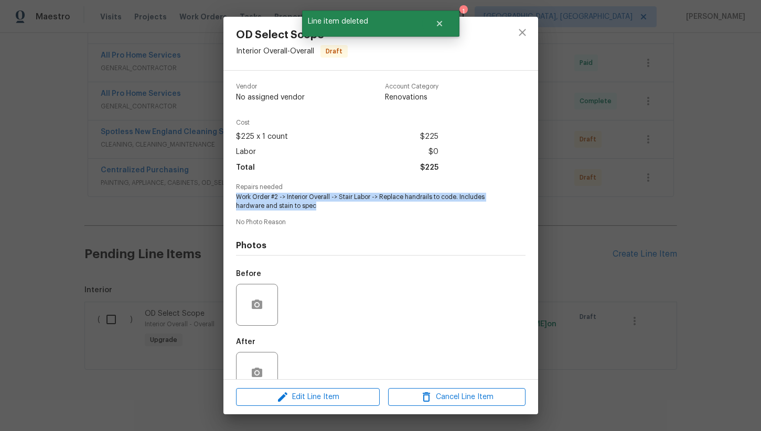
drag, startPoint x: 235, startPoint y: 195, endPoint x: 353, endPoint y: 208, distance: 118.6
click at [353, 208] on span "Work Order #2 -> Interior Overall -> Stair Labor -> Replace handrails to code. …" at bounding box center [366, 202] width 261 height 18
copy span "Work Order #2 -> Interior Overall -> Stair Labor -> Replace handrails to code. …"
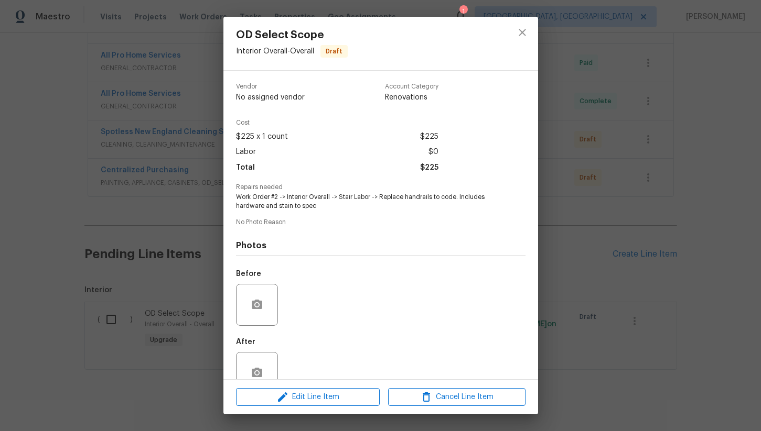
click at [608, 147] on div "OD Select Scope Interior Overall - Overall Draft Vendor No assigned vendor Acco…" at bounding box center [380, 215] width 761 height 431
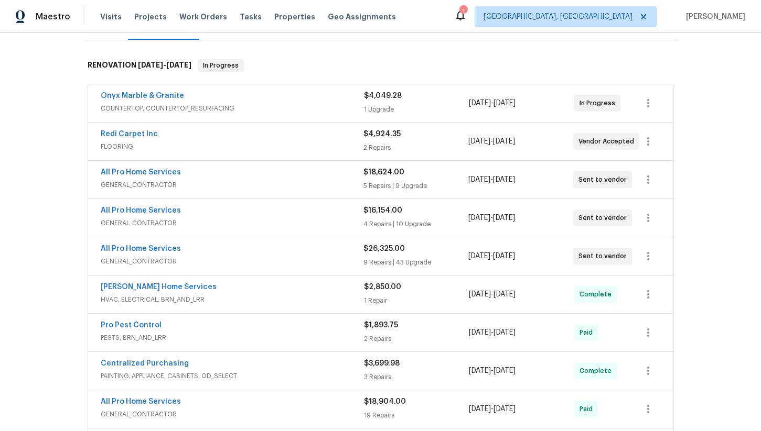
scroll to position [159, 0]
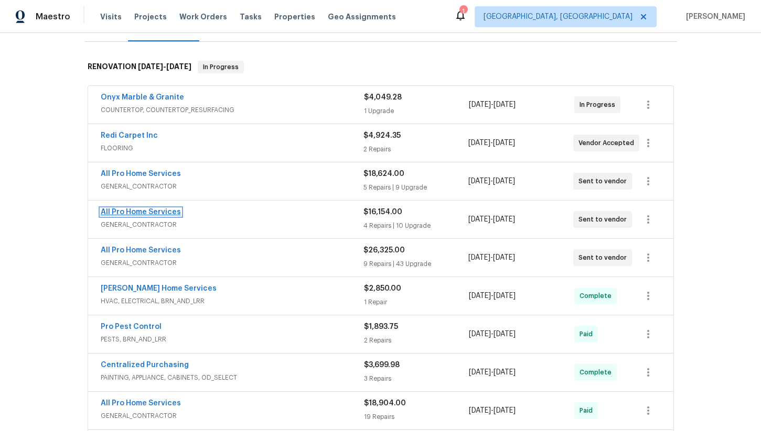
click at [163, 209] on link "All Pro Home Services" at bounding box center [141, 212] width 80 height 7
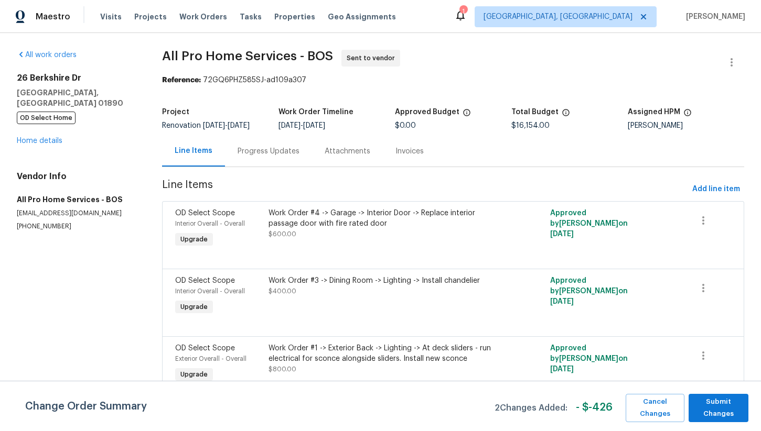
scroll to position [31, 0]
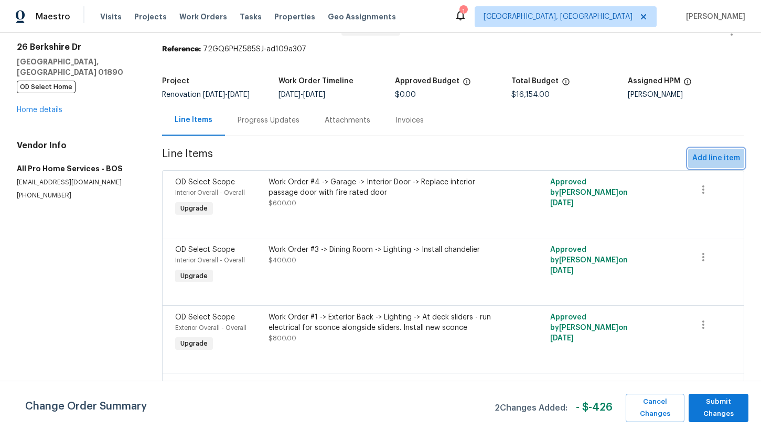
click at [721, 164] on span "Add line item" at bounding box center [716, 158] width 48 height 13
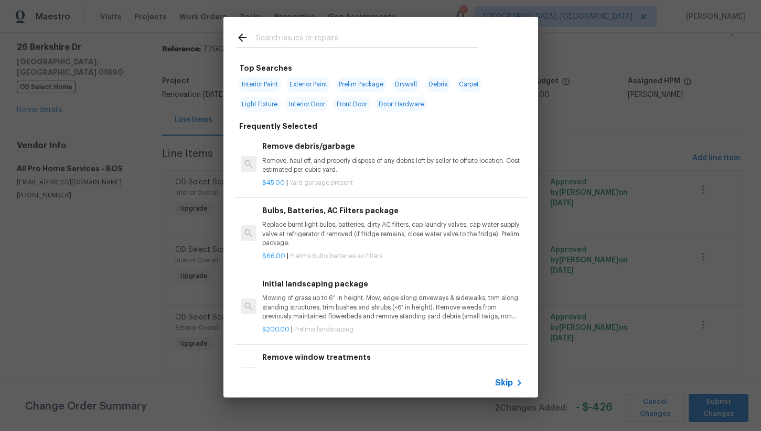
click at [300, 38] on input "text" at bounding box center [367, 39] width 222 height 16
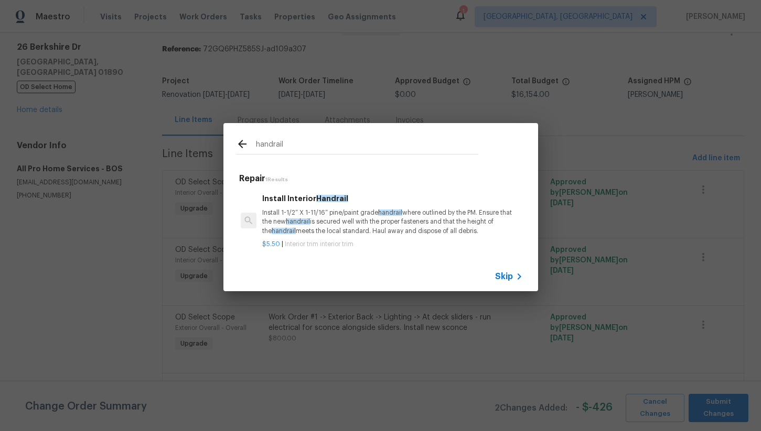
type input "handrail"
click at [331, 218] on p "Install 1-1/2” X 1-11/16” pine/paint grade handrail where outlined by the PM. E…" at bounding box center [392, 222] width 260 height 27
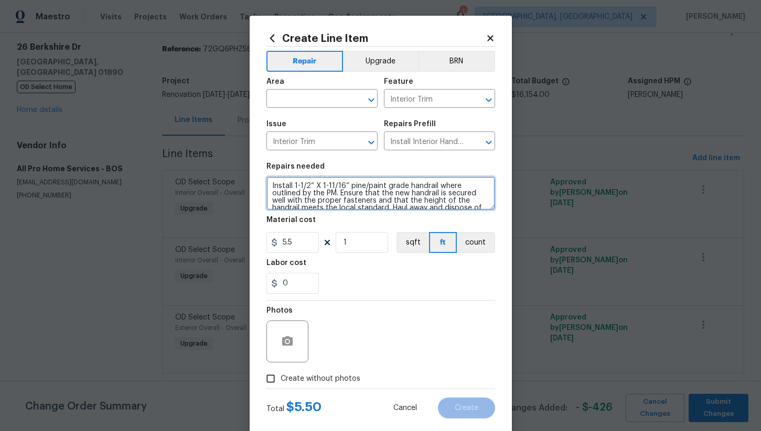
click at [342, 200] on textarea "Install 1-1/2” X 1-11/16” pine/paint grade handrail where outlined by the PM. E…" at bounding box center [380, 194] width 229 height 34
paste textarea "Work Order #2 -> Interior Overall -> Stair Labor -> Replace handrails to code. …"
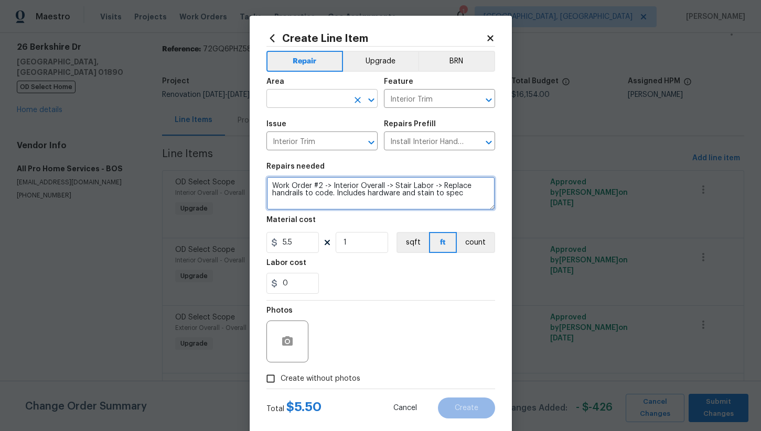
type textarea "Work Order #2 -> Interior Overall -> Stair Labor -> Replace handrails to code. …"
click at [301, 99] on input "text" at bounding box center [307, 100] width 82 height 16
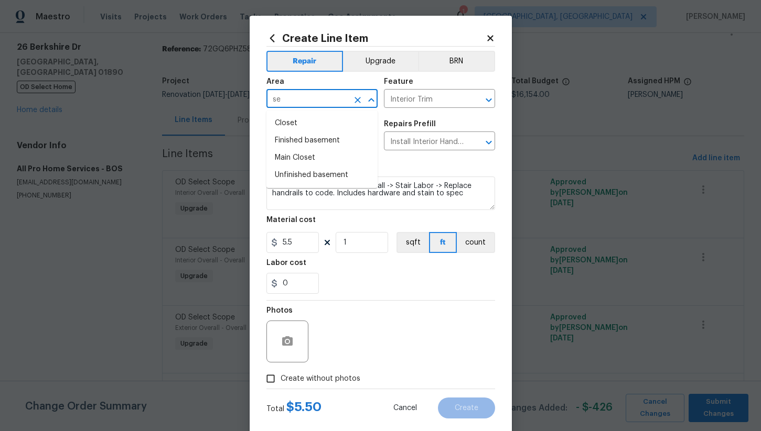
type input "s"
click at [314, 142] on li "Interior Overall" at bounding box center [321, 140] width 111 height 17
type input "Interior Overall"
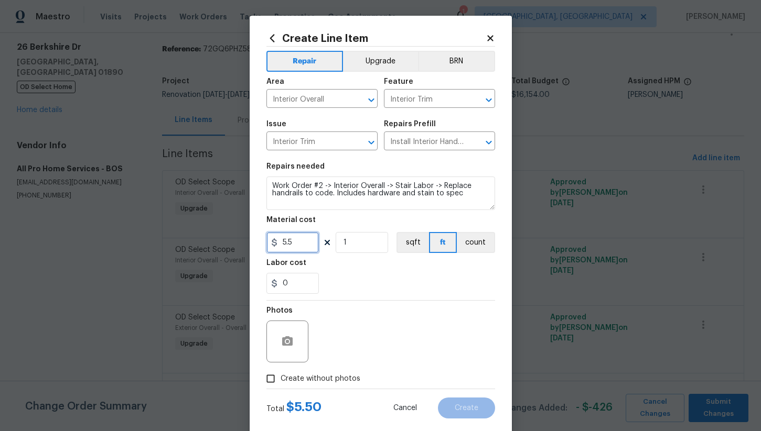
click at [306, 243] on input "5.5" at bounding box center [292, 242] width 52 height 21
click at [305, 241] on input "325" at bounding box center [292, 242] width 52 height 21
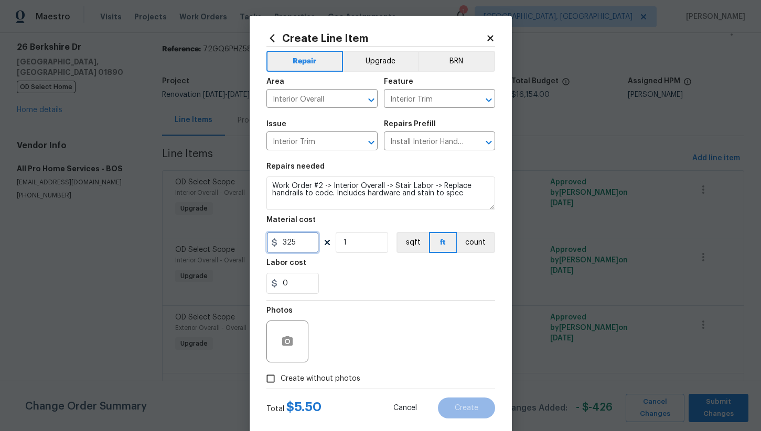
click at [305, 241] on input "325" at bounding box center [292, 242] width 52 height 21
type input "349"
click at [261, 377] on input "Create without photos" at bounding box center [271, 379] width 20 height 20
checkbox input "true"
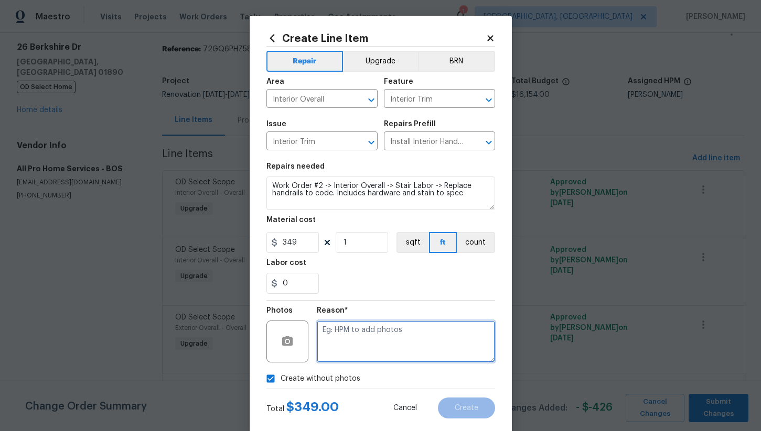
click at [352, 349] on textarea at bounding box center [406, 342] width 178 height 42
type textarea "na"
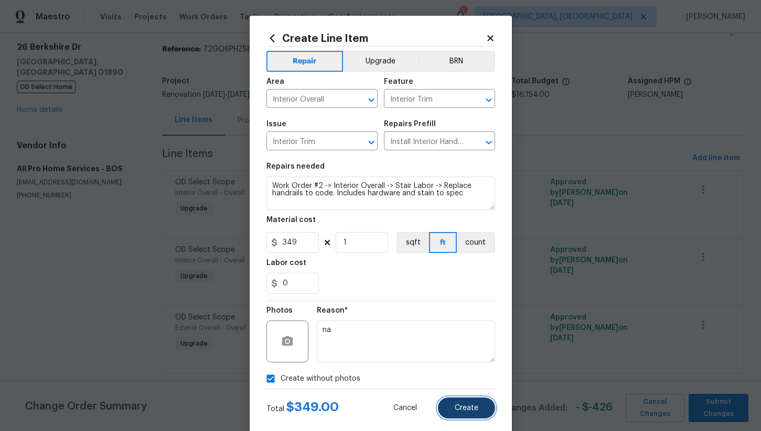
click at [461, 404] on button "Create" at bounding box center [466, 408] width 57 height 21
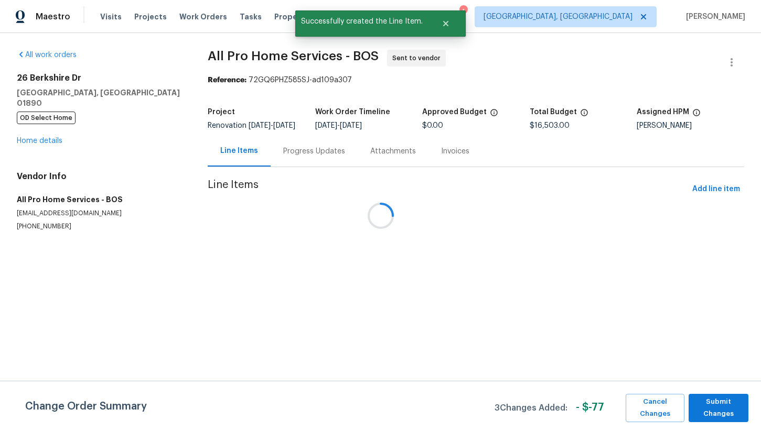
scroll to position [0, 0]
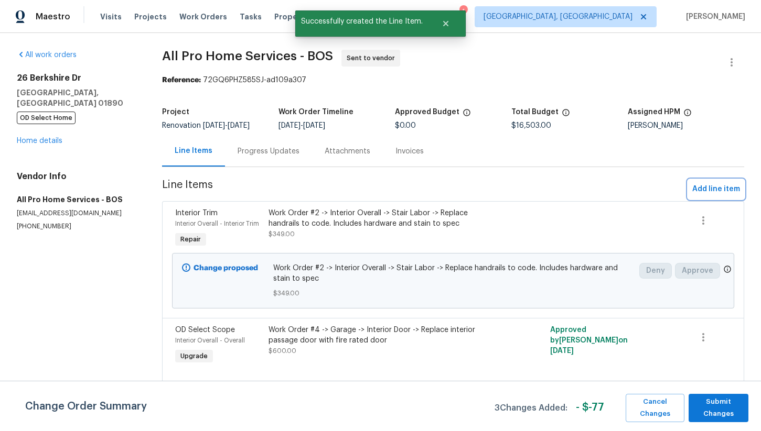
click at [710, 196] on span "Add line item" at bounding box center [716, 189] width 48 height 13
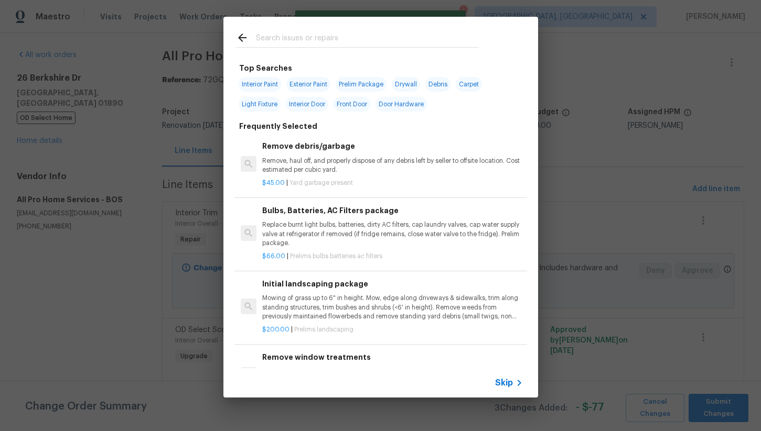
click at [299, 40] on input "text" at bounding box center [367, 39] width 222 height 16
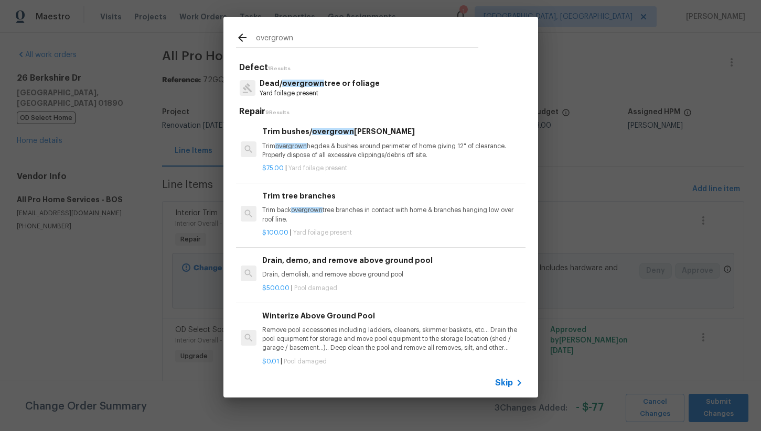
type input "overgrown"
click at [350, 155] on p "Trim overgrown hegdes & bushes around perimeter of home giving 12" of clearance…" at bounding box center [392, 151] width 260 height 18
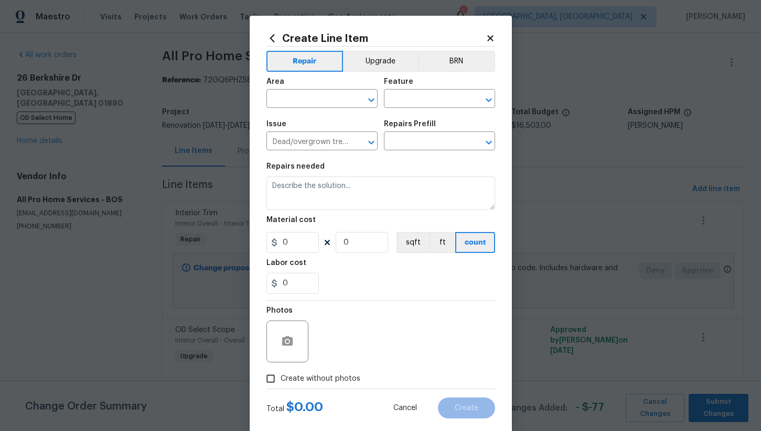
type input "Trim bushes/overgrown hedges $75.00"
type textarea "Trim overgrown hegdes & bushes around perimeter of home giving 12" of clearance…"
type input "75"
type input "1"
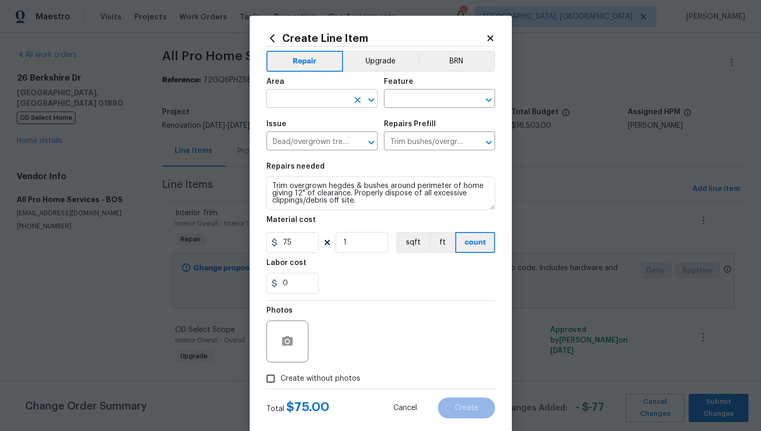
click at [316, 93] on input "text" at bounding box center [307, 100] width 82 height 16
click at [320, 134] on li "Exterior Overall" at bounding box center [321, 140] width 111 height 17
type input "Exterior Overall"
click at [406, 99] on input "text" at bounding box center [425, 100] width 82 height 16
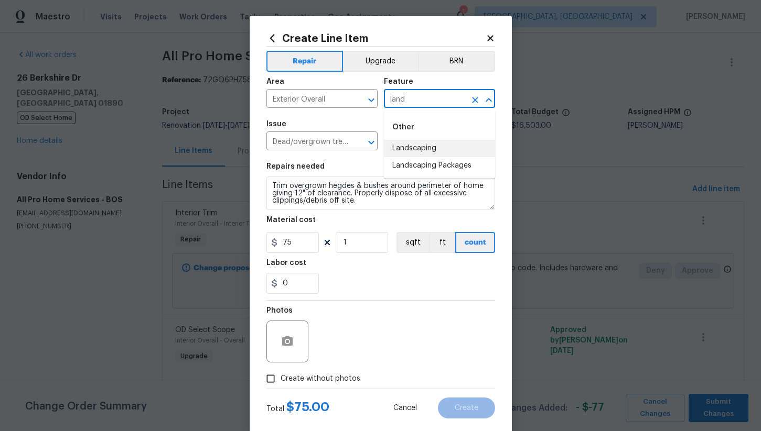
click at [426, 148] on li "Landscaping" at bounding box center [439, 148] width 111 height 17
type input "Landscaping"
click at [304, 241] on input "75" at bounding box center [292, 242] width 52 height 21
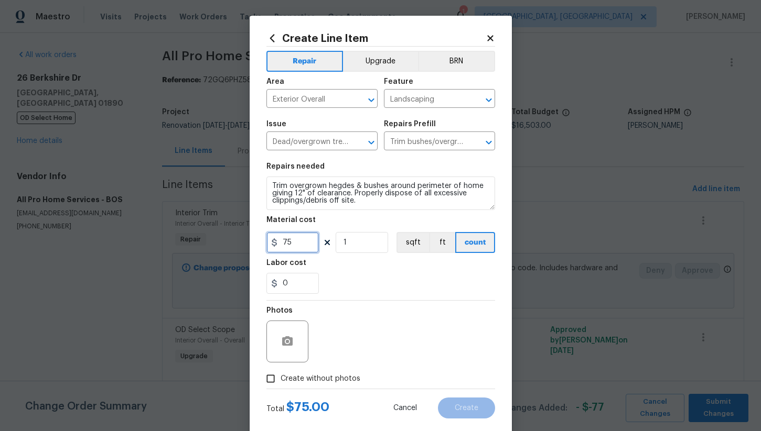
click at [304, 241] on input "75" at bounding box center [292, 242] width 52 height 21
type input "300"
click at [351, 296] on section "Repairs needed Trim overgrown hegdes & bushes around perimeter of home giving 1…" at bounding box center [380, 229] width 229 height 144
click at [268, 384] on input "Create without photos" at bounding box center [271, 379] width 20 height 20
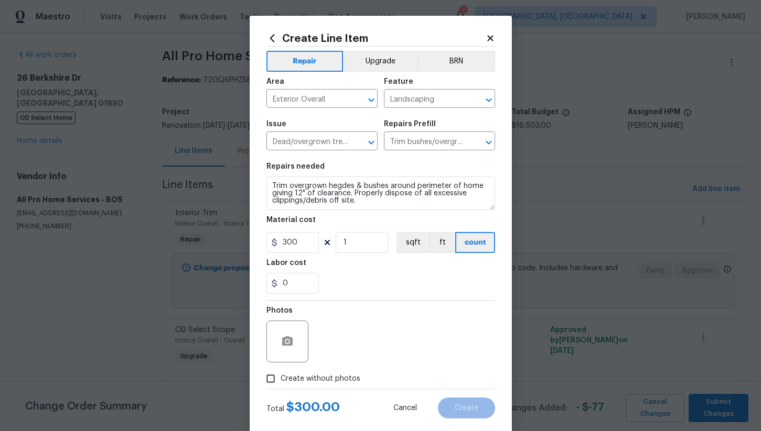
checkbox input "true"
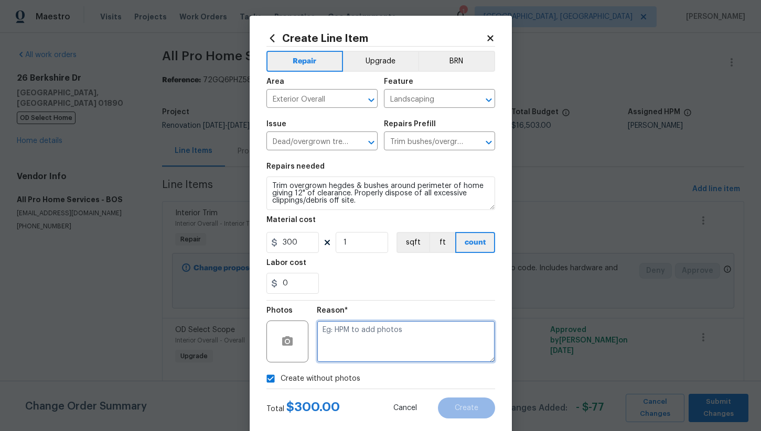
click at [373, 349] on textarea at bounding box center [406, 342] width 178 height 42
type textarea "na"
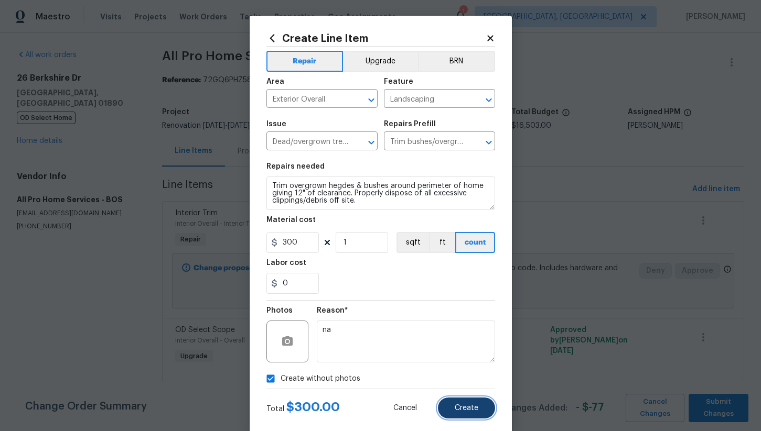
click at [461, 406] on span "Create" at bounding box center [467, 409] width 24 height 8
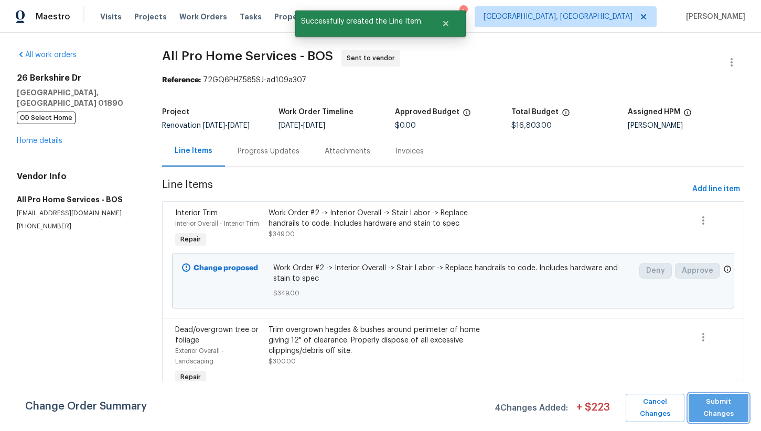
click at [726, 406] on span "Submit Changes" at bounding box center [718, 408] width 49 height 24
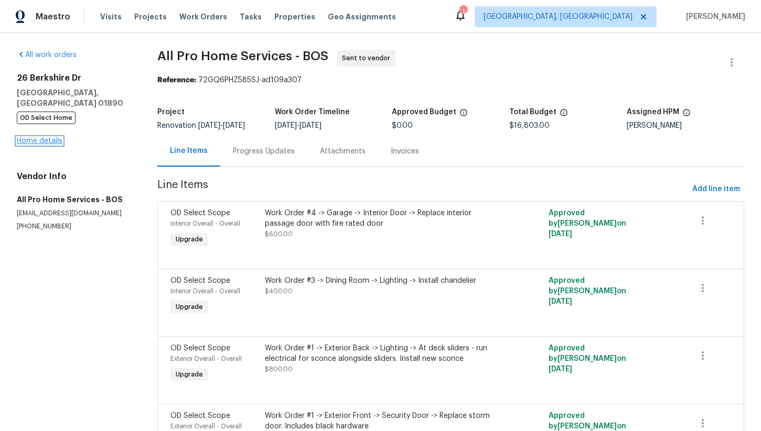
click at [53, 137] on link "Home details" at bounding box center [40, 140] width 46 height 7
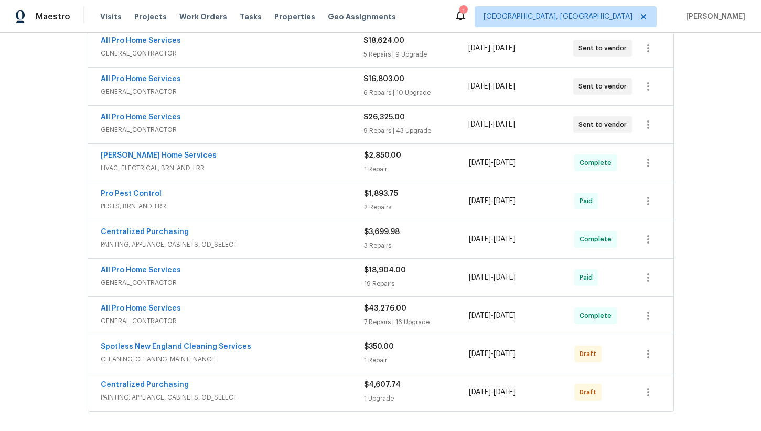
scroll to position [507, 0]
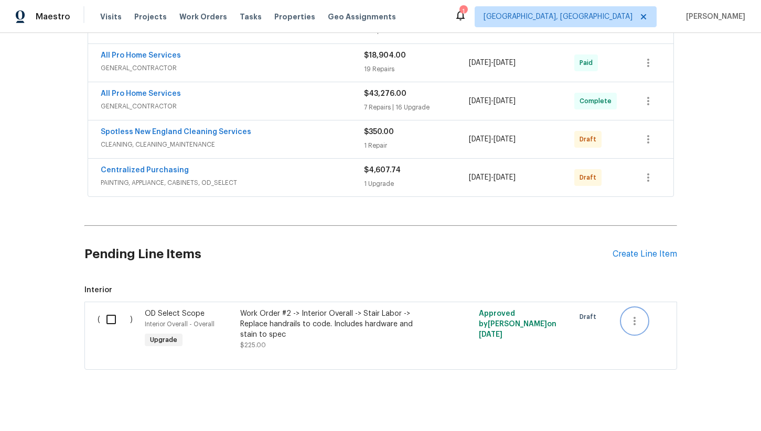
click at [635, 315] on icon "button" at bounding box center [634, 321] width 13 height 13
click at [640, 315] on li "Cancel" at bounding box center [642, 311] width 40 height 17
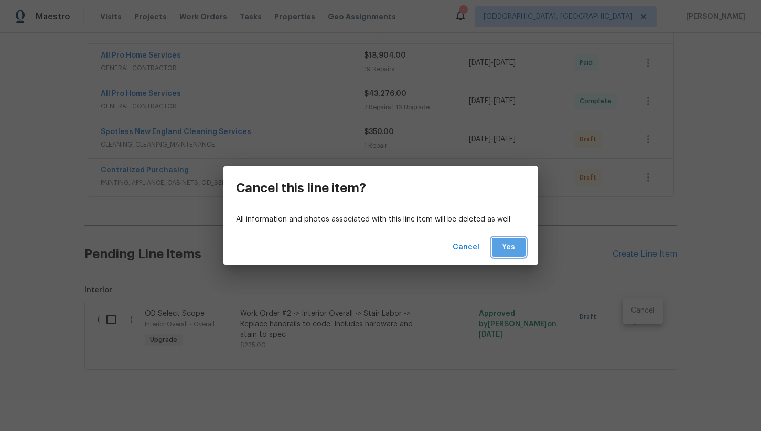
click at [513, 244] on span "Yes" at bounding box center [508, 247] width 17 height 13
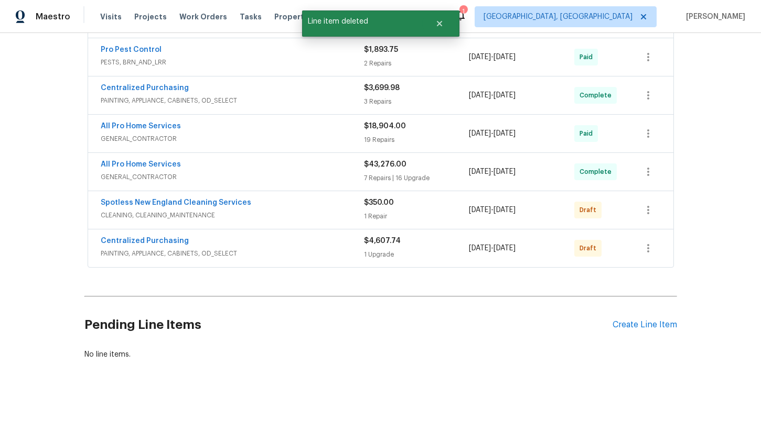
scroll to position [426, 0]
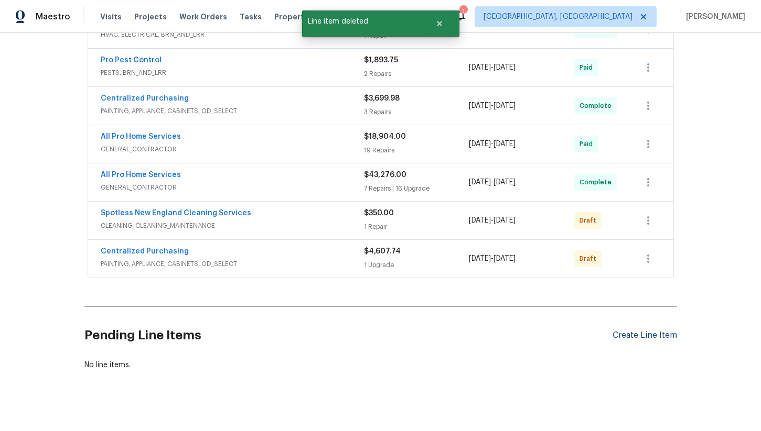
click at [638, 331] on div "Create Line Item" at bounding box center [644, 336] width 64 height 10
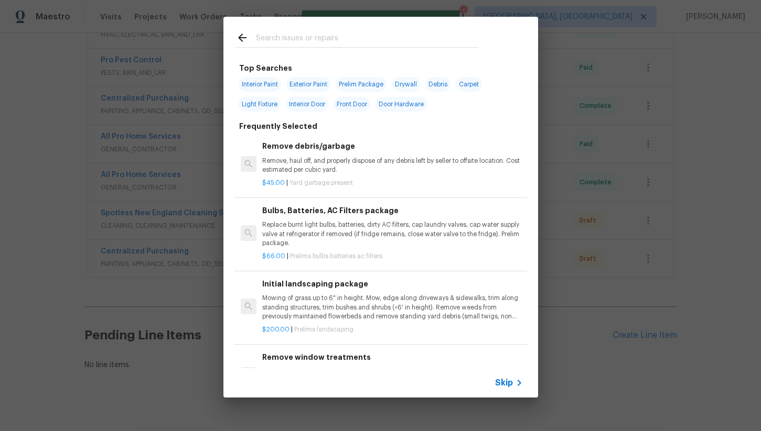
click at [291, 40] on input "text" at bounding box center [367, 39] width 222 height 16
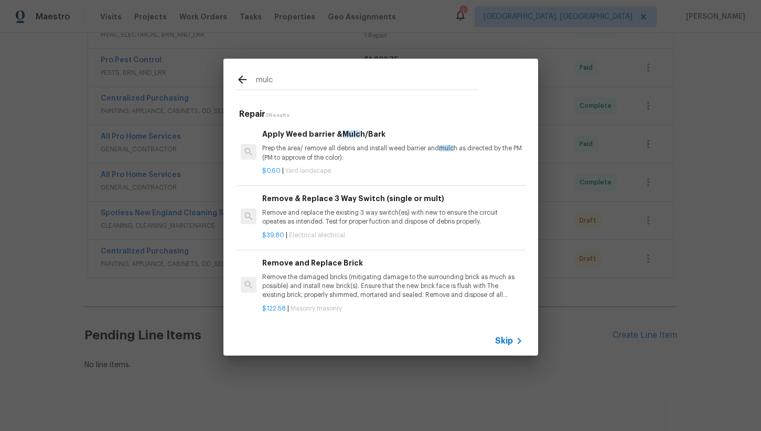
type input "mulc"
click at [348, 158] on p "Prep the area/ remove all debris and install weed barrier and mulc h as directe…" at bounding box center [392, 153] width 260 height 18
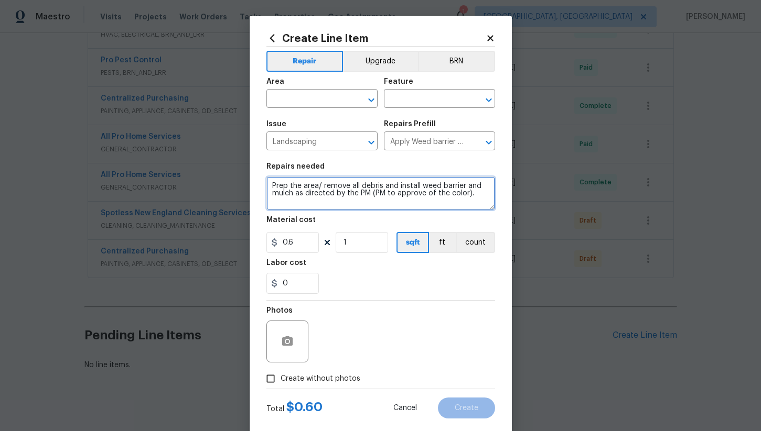
click at [334, 192] on textarea "Prep the area/ remove all debris and install weed barrier and mulch as directed…" at bounding box center [380, 194] width 229 height 34
paste textarea "** ALL PLANTER BEDS IN FRONT OF HOUSE INCLUDING MAILBOX** Prep the area/ remove…"
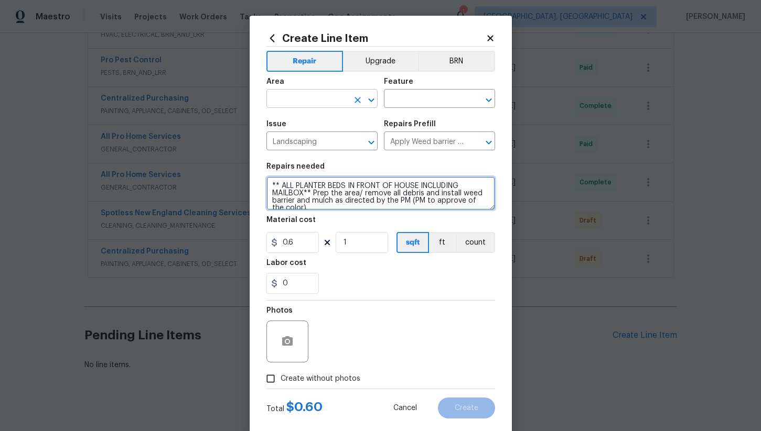
type textarea "** ALL PLANTER BEDS IN FRONT OF HOUSE INCLUDING MAILBOX** Prep the area/ remove…"
click at [300, 99] on input "text" at bounding box center [307, 100] width 82 height 16
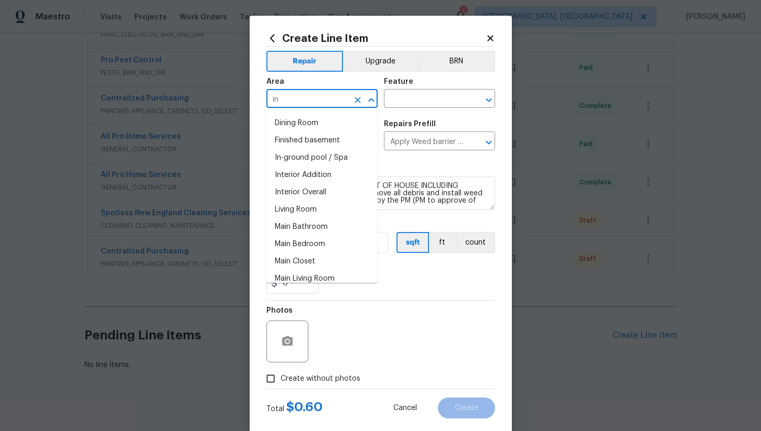
type input "i"
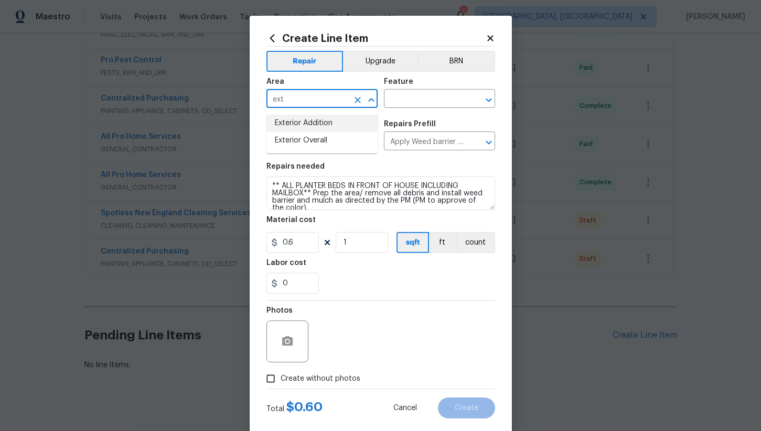
click at [303, 140] on li "Exterior Overall" at bounding box center [321, 140] width 111 height 17
type input "Exterior Overall"
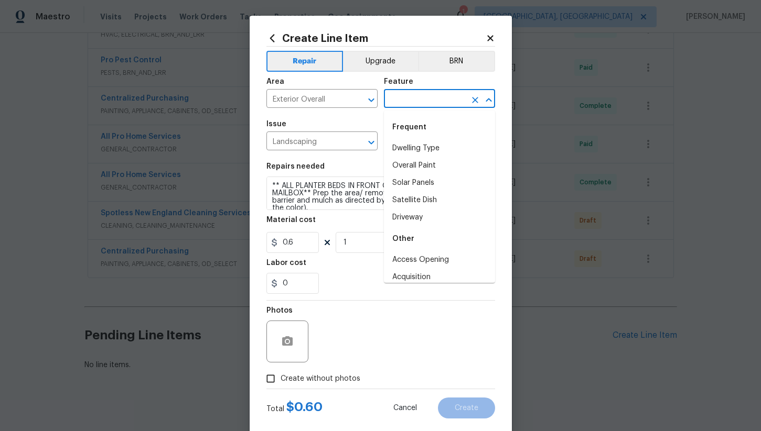
click at [405, 93] on input "text" at bounding box center [425, 100] width 82 height 16
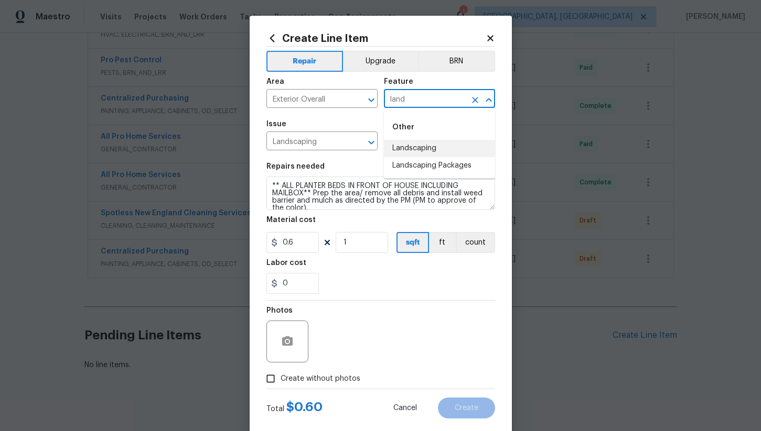
click at [405, 149] on li "Landscaping" at bounding box center [439, 148] width 111 height 17
type input "Landscaping"
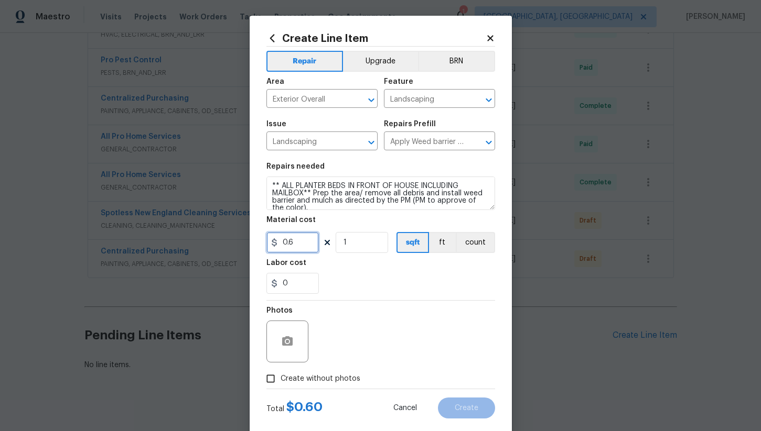
click at [300, 243] on input "0.6" at bounding box center [292, 242] width 52 height 21
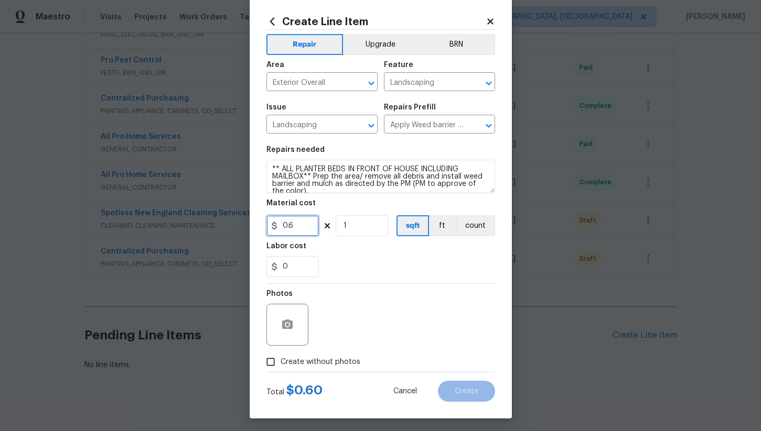
scroll to position [20, 0]
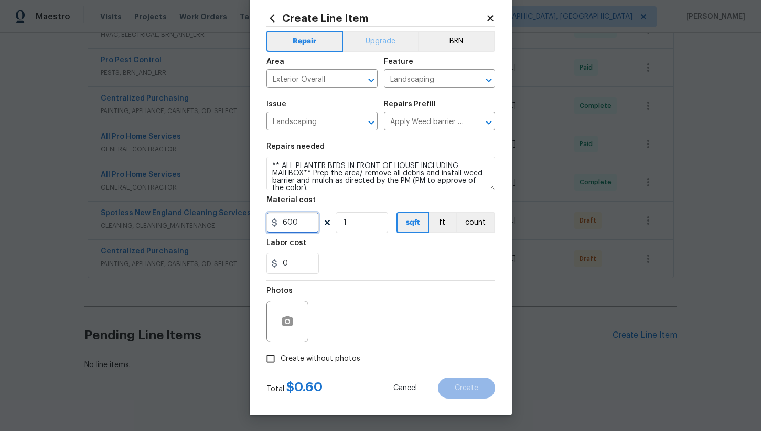
type input "600"
click at [374, 37] on button "Upgrade" at bounding box center [380, 41] width 75 height 21
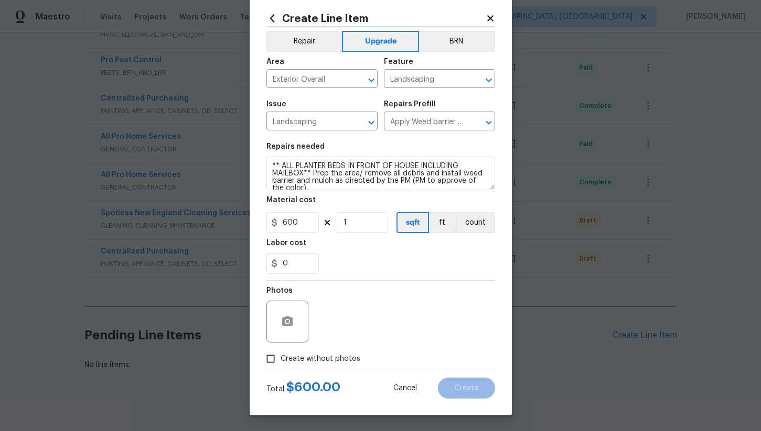
click at [320, 357] on span "Create without photos" at bounding box center [320, 359] width 80 height 11
click at [280, 357] on input "Create without photos" at bounding box center [271, 359] width 20 height 20
checkbox input "true"
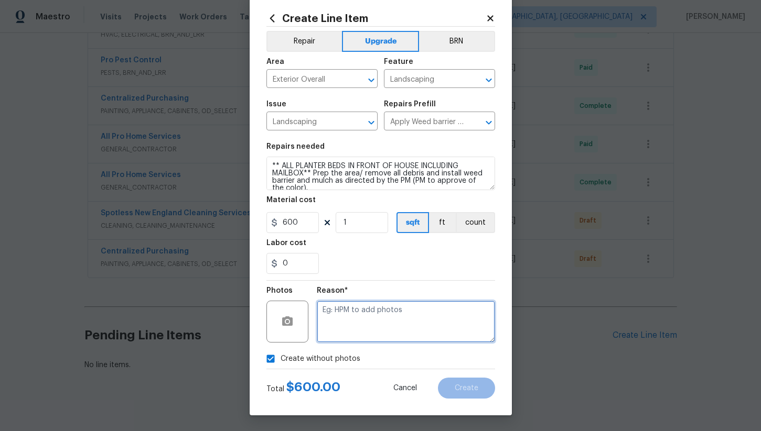
click at [380, 336] on textarea at bounding box center [406, 322] width 178 height 42
type textarea "na"
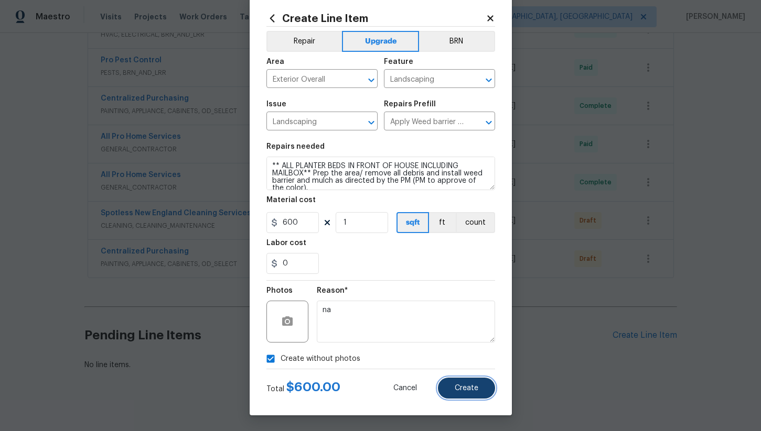
click at [466, 390] on span "Create" at bounding box center [467, 389] width 24 height 8
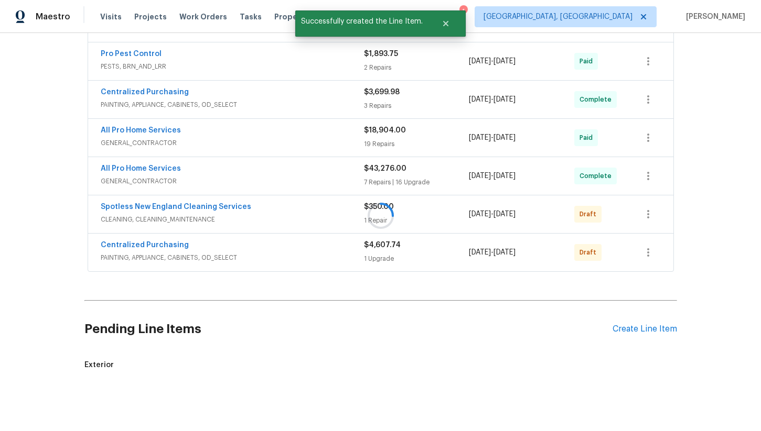
scroll to position [507, 0]
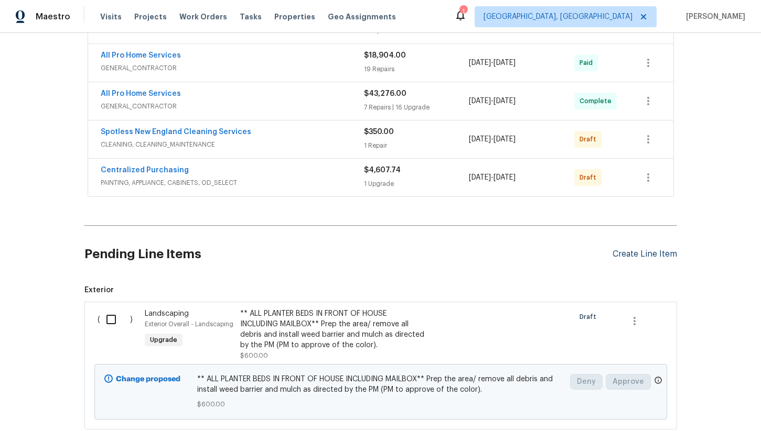
click at [637, 250] on div "Create Line Item" at bounding box center [644, 255] width 64 height 10
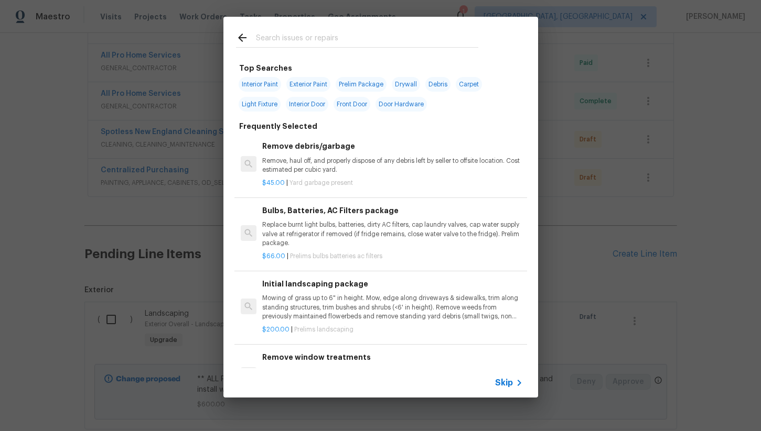
click at [355, 296] on p "Mowing of grass up to 6" in height. Mow, edge along driveways & sidewalks, trim…" at bounding box center [392, 307] width 260 height 27
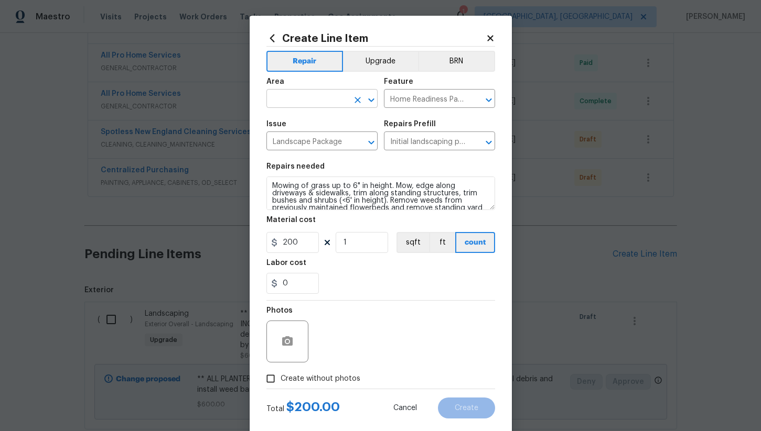
click at [301, 105] on input "text" at bounding box center [307, 100] width 82 height 16
click at [316, 139] on li "Exterior Overall" at bounding box center [321, 140] width 111 height 17
type input "Exterior Overall"
click at [281, 372] on label "Create without photos" at bounding box center [311, 379] width 100 height 20
click at [280, 372] on input "Create without photos" at bounding box center [271, 379] width 20 height 20
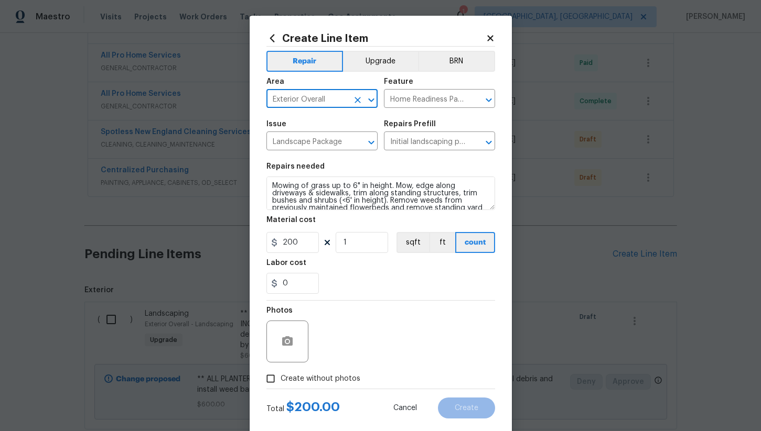
checkbox input "true"
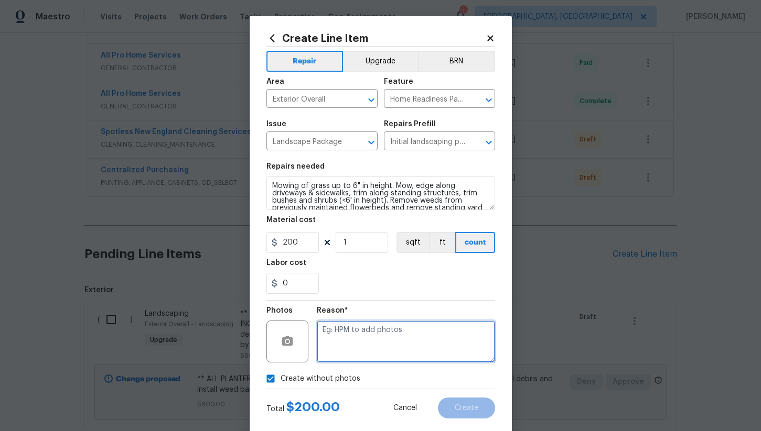
click at [377, 348] on textarea at bounding box center [406, 342] width 178 height 42
type textarea "na"
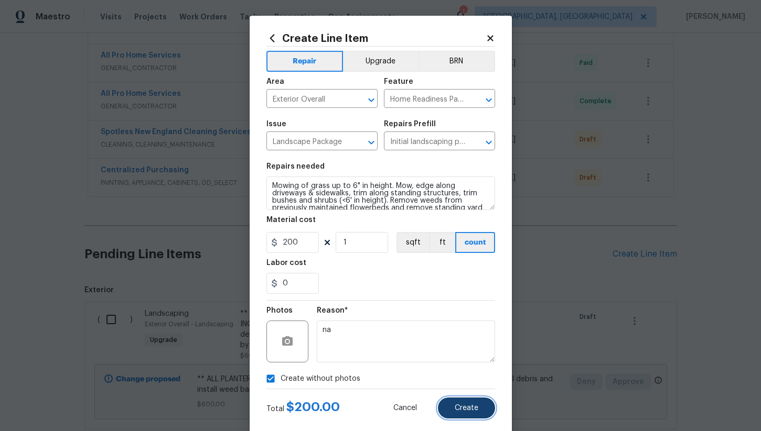
click at [454, 413] on button "Create" at bounding box center [466, 408] width 57 height 21
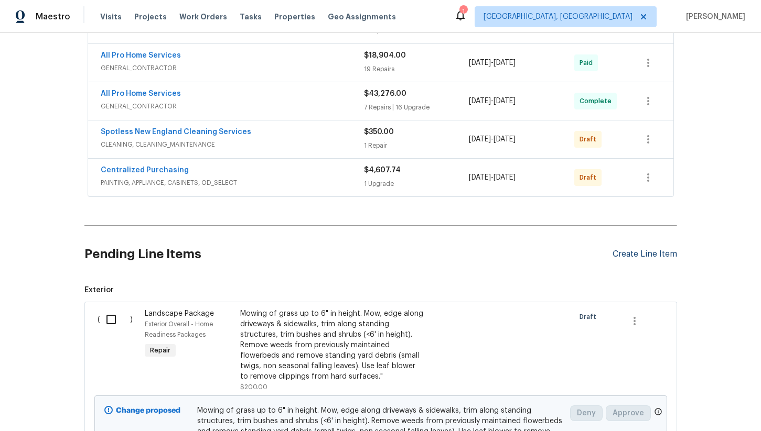
click at [633, 250] on div "Create Line Item" at bounding box center [644, 255] width 64 height 10
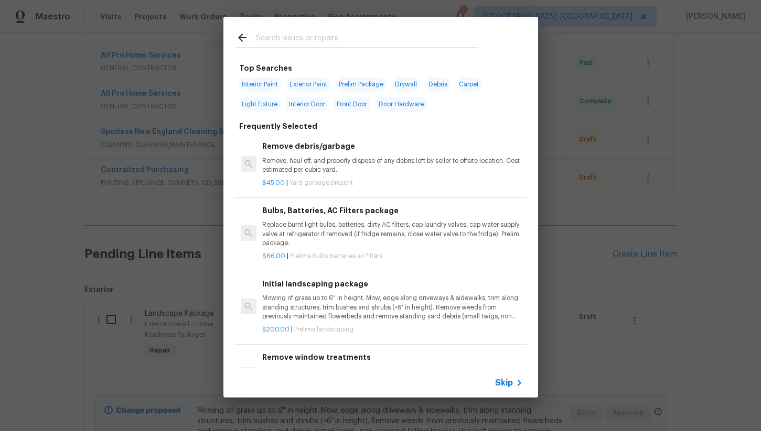
click at [300, 36] on input "text" at bounding box center [367, 39] width 222 height 16
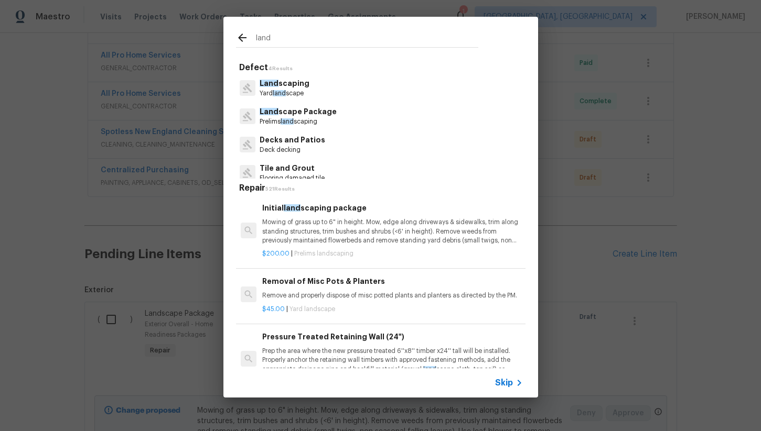
type input "land"
click at [288, 85] on p "Land scaping" at bounding box center [285, 83] width 50 height 11
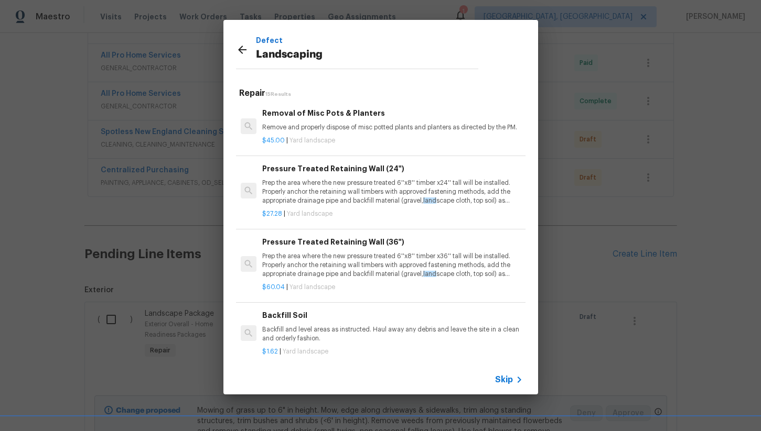
scroll to position [732, 0]
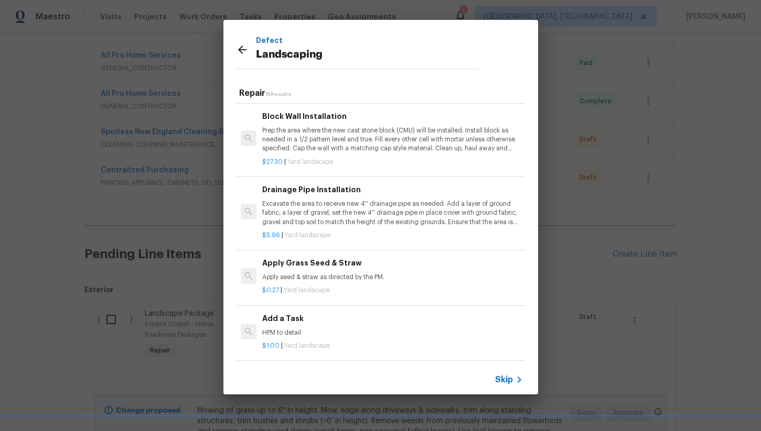
click at [285, 324] on div "Add a Task HPM to detail" at bounding box center [392, 325] width 260 height 25
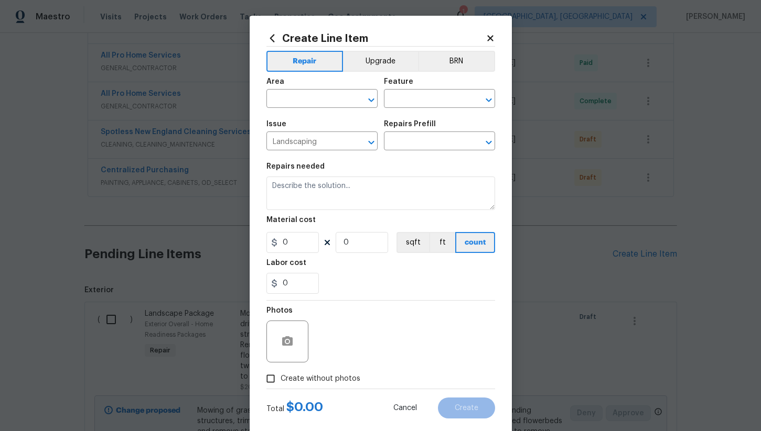
type input "Add a Task $1.00"
type textarea "HPM to detail"
type input "1"
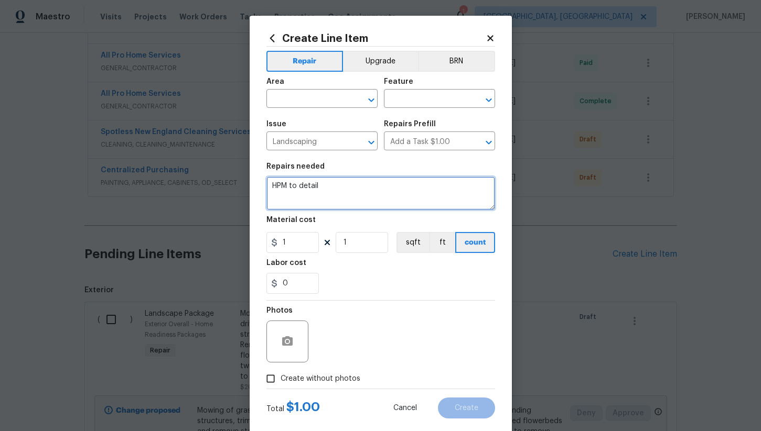
click at [309, 191] on textarea "HPM to detail" at bounding box center [380, 194] width 229 height 34
paste textarea "Add topcoat of matching rocks to underside of deck. Spread evenly."
type textarea "Add topcoat of matching rocks to underside of deck. Spread evenly."
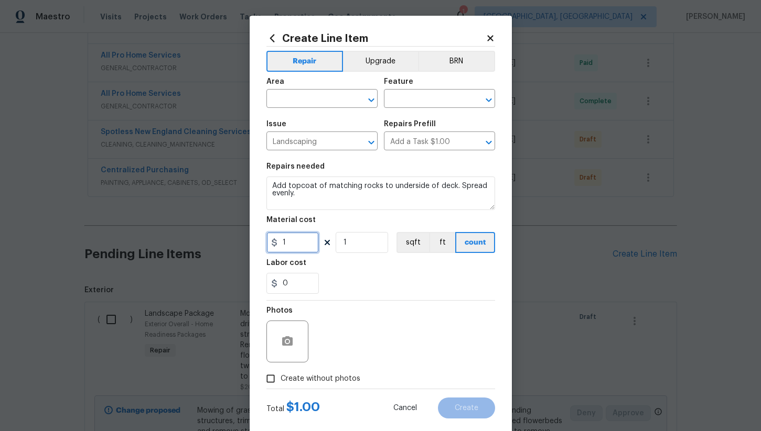
click at [308, 243] on input "1" at bounding box center [292, 242] width 52 height 21
type input "300"
click at [297, 110] on span "Area ​" at bounding box center [321, 93] width 111 height 42
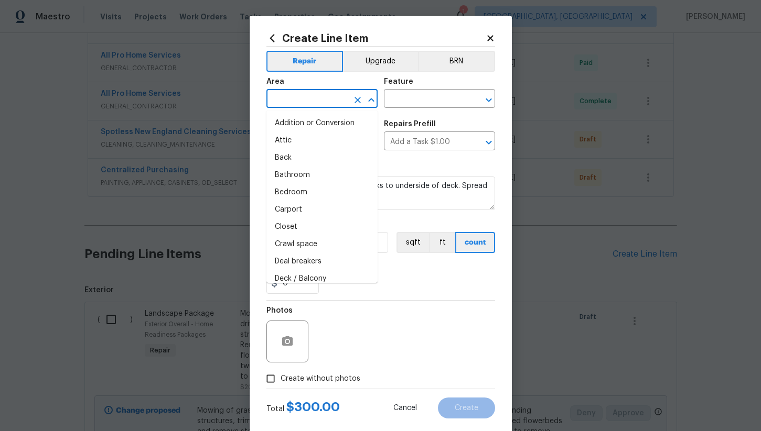
click at [297, 101] on input "text" at bounding box center [307, 100] width 82 height 16
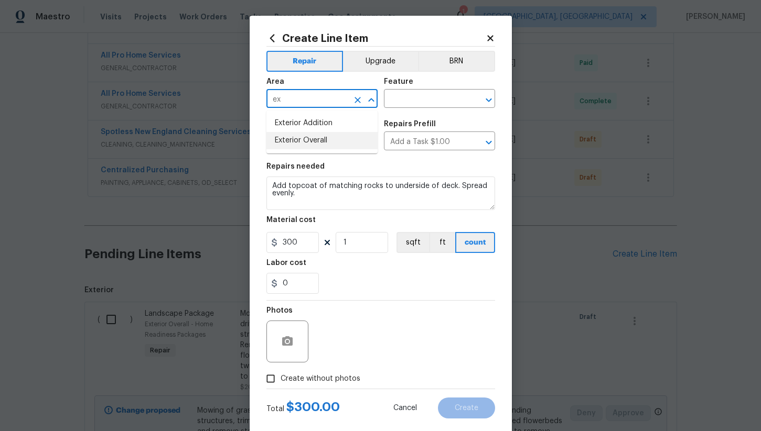
click at [310, 145] on li "Exterior Overall" at bounding box center [321, 140] width 111 height 17
type input "Exterior Overall"
click at [403, 106] on input "text" at bounding box center [425, 100] width 82 height 16
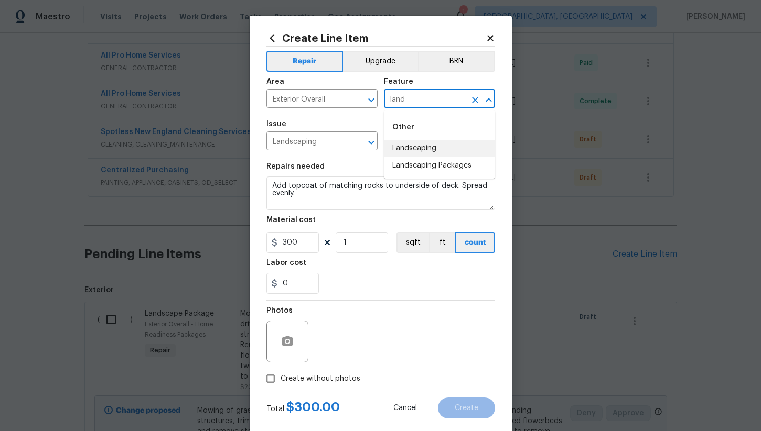
click at [420, 145] on li "Landscaping" at bounding box center [439, 148] width 111 height 17
type input "Landscaping"
click at [330, 280] on div "0" at bounding box center [380, 283] width 229 height 21
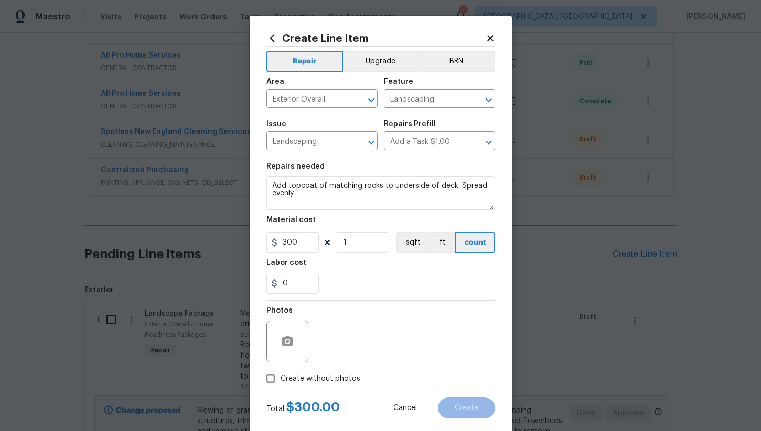
click at [284, 380] on span "Create without photos" at bounding box center [320, 379] width 80 height 11
click at [280, 380] on input "Create without photos" at bounding box center [271, 379] width 20 height 20
checkbox input "true"
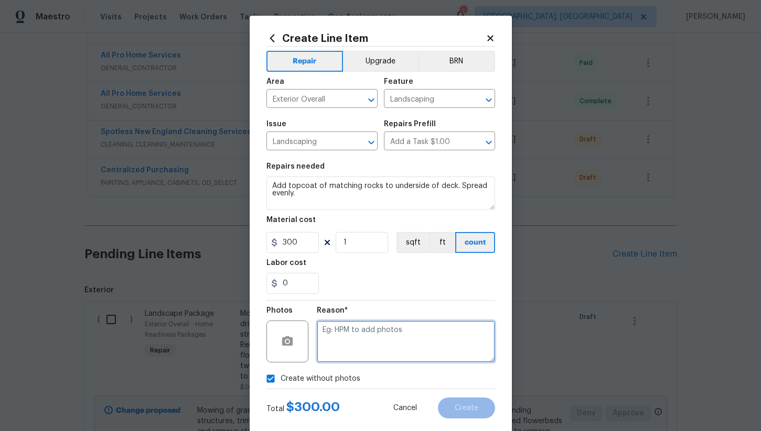
click at [361, 352] on textarea at bounding box center [406, 342] width 178 height 42
type textarea "na"
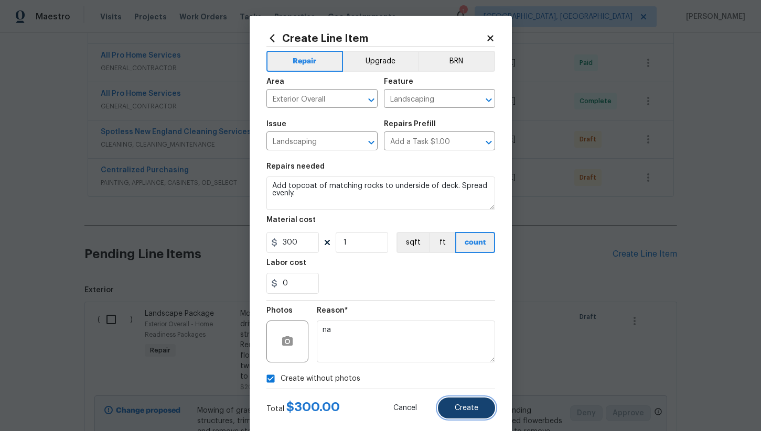
click at [458, 408] on span "Create" at bounding box center [467, 409] width 24 height 8
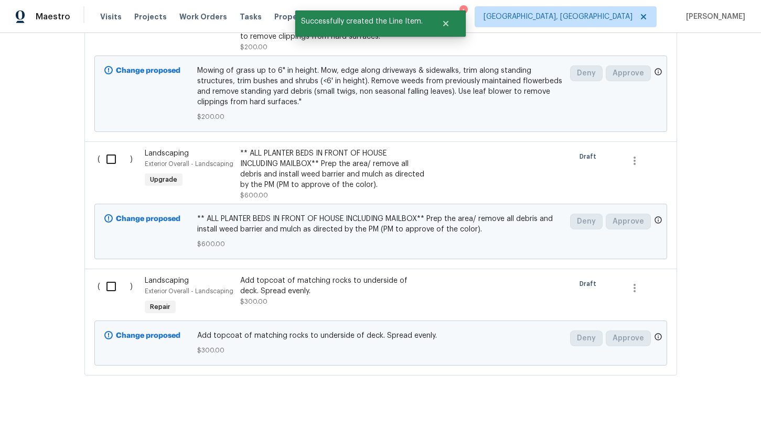
scroll to position [850, 0]
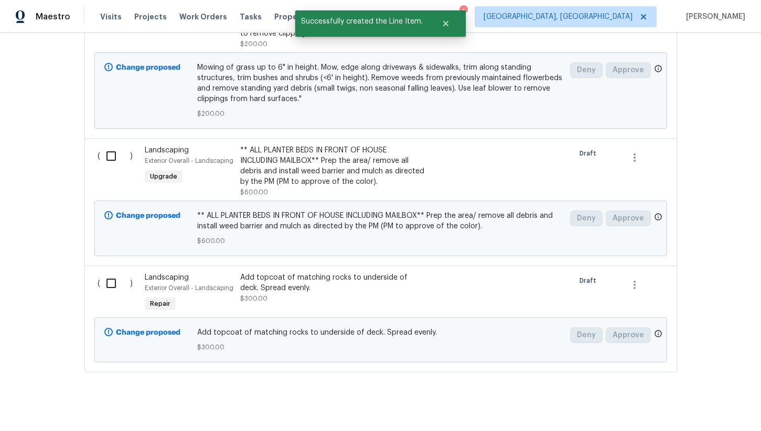
click at [293, 273] on div "Add topcoat of matching rocks to underside of deck. Spread evenly." at bounding box center [332, 283] width 185 height 21
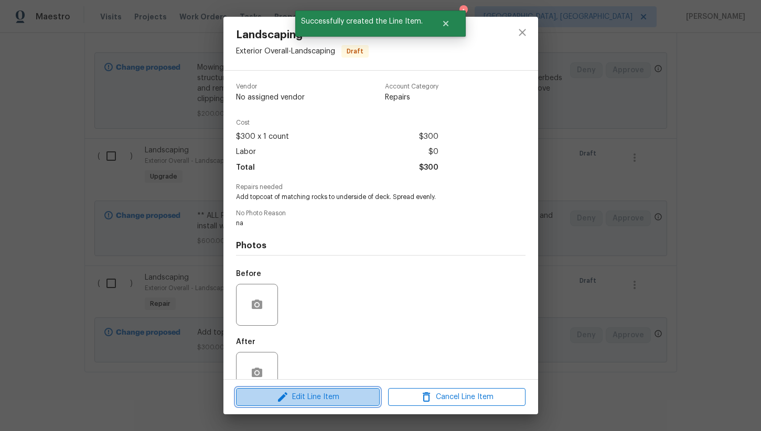
click at [320, 395] on span "Edit Line Item" at bounding box center [307, 397] width 137 height 13
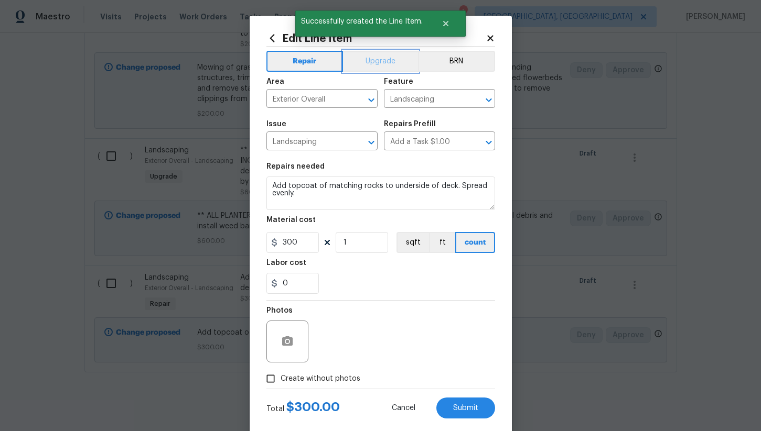
click at [365, 63] on button "Upgrade" at bounding box center [380, 61] width 75 height 21
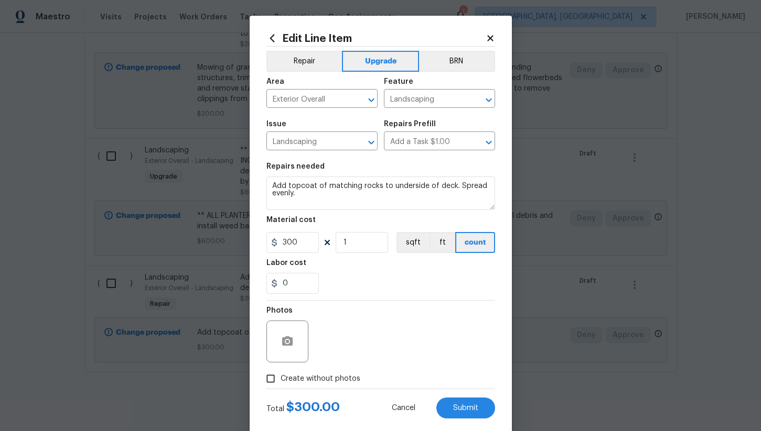
click at [309, 375] on span "Create without photos" at bounding box center [320, 379] width 80 height 11
click at [280, 375] on input "Create without photos" at bounding box center [271, 379] width 20 height 20
checkbox input "true"
click at [376, 332] on textarea "na" at bounding box center [406, 342] width 178 height 42
click at [459, 406] on span "Submit" at bounding box center [465, 409] width 25 height 8
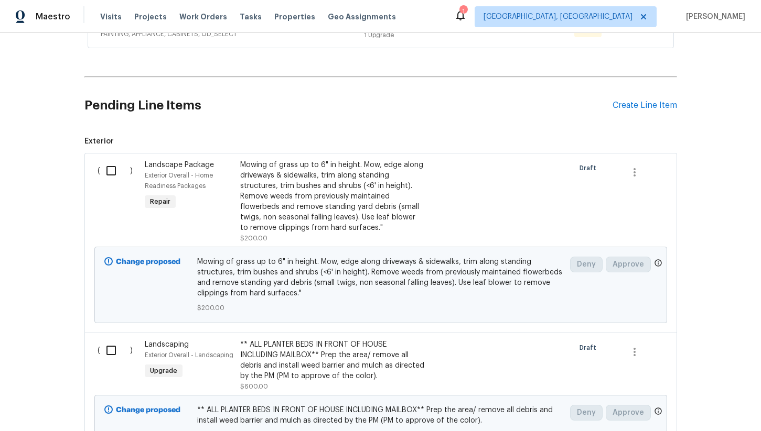
scroll to position [640, 0]
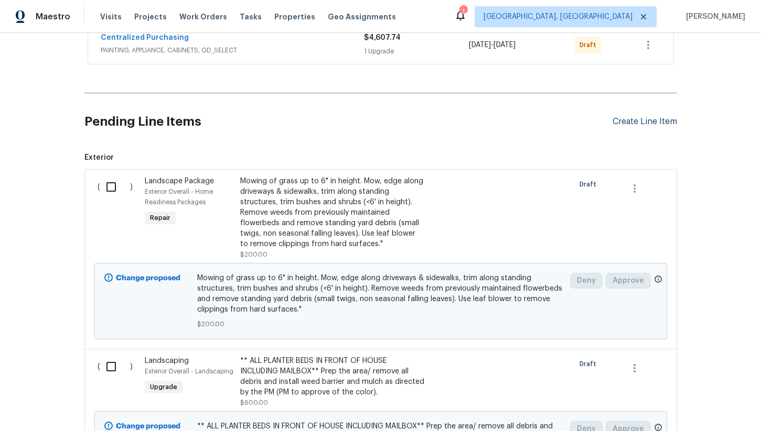
click at [641, 117] on div "Create Line Item" at bounding box center [644, 122] width 64 height 10
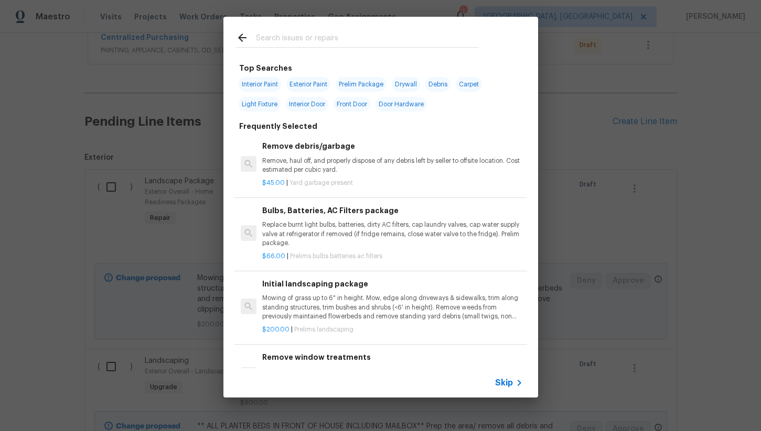
click at [296, 37] on input "text" at bounding box center [367, 39] width 222 height 16
type input ","
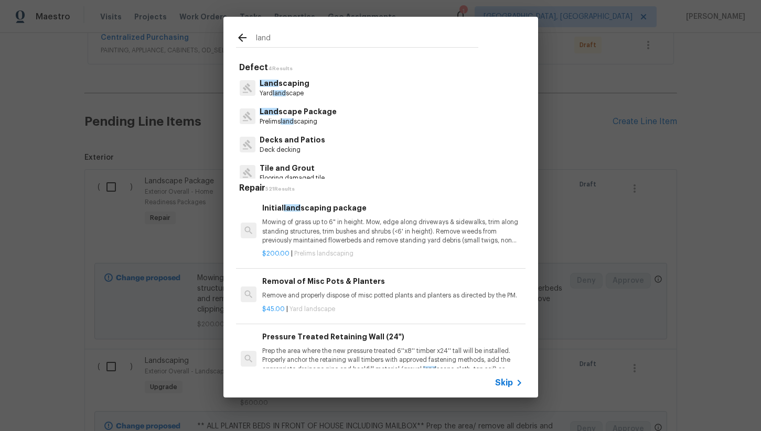
type input "land"
click at [285, 86] on p "Land scaping" at bounding box center [285, 83] width 50 height 11
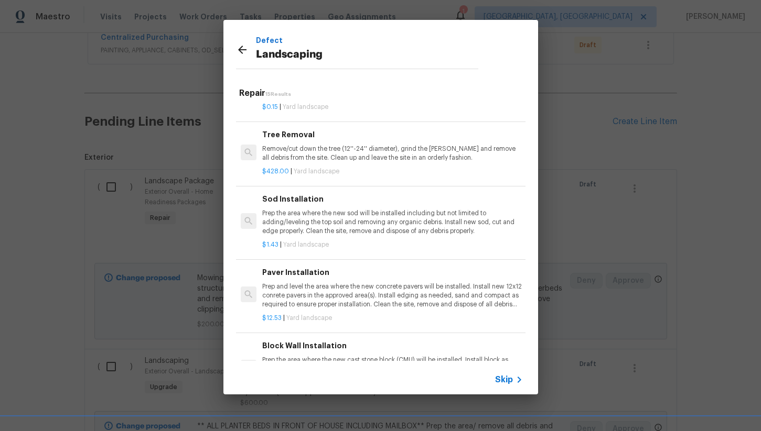
scroll to position [504, 0]
click at [341, 296] on p "Prep and level the area where the new concrete pavers will be installed. Instal…" at bounding box center [392, 295] width 260 height 27
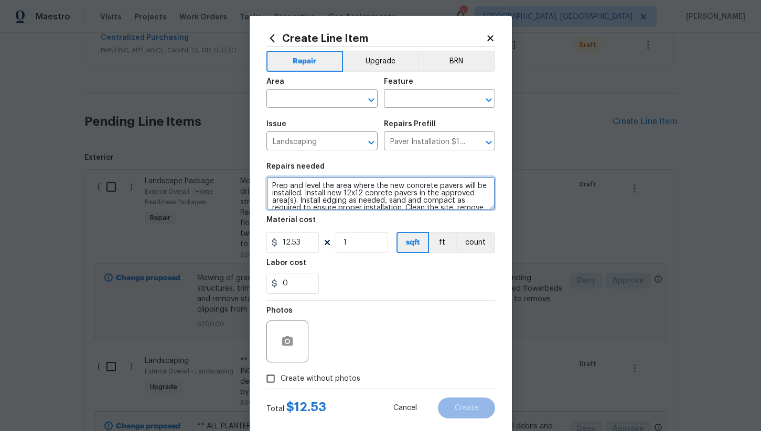
click at [316, 198] on textarea "Prep and level the area where the new concrete pavers will be installed. Instal…" at bounding box center [380, 194] width 229 height 34
paste textarea "Reset driveway edging bricks at top half of driveway so they are level, straigh…"
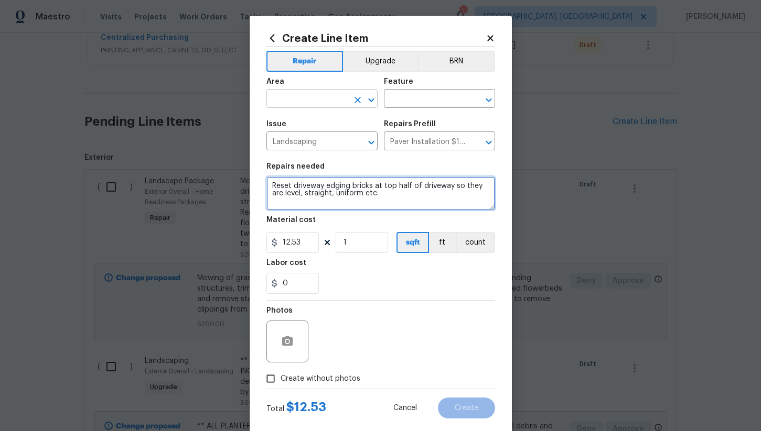
type textarea "Reset driveway edging bricks at top half of driveway so they are level, straigh…"
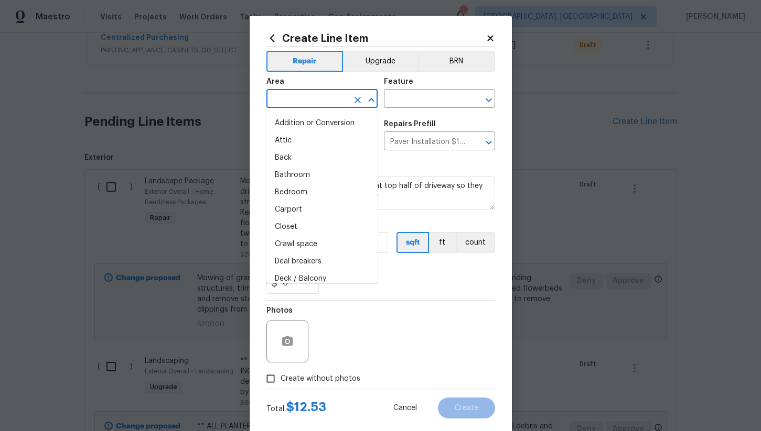
click at [291, 102] on input "text" at bounding box center [307, 100] width 82 height 16
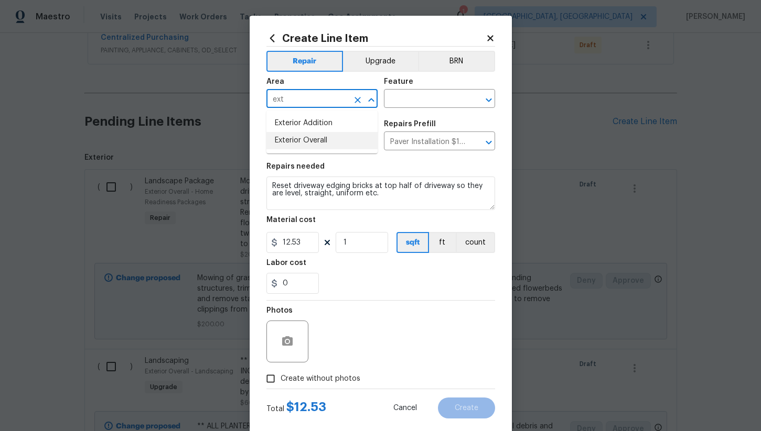
click at [303, 144] on li "Exterior Overall" at bounding box center [321, 140] width 111 height 17
type input "Exterior Overall"
click at [409, 105] on input "text" at bounding box center [425, 100] width 82 height 16
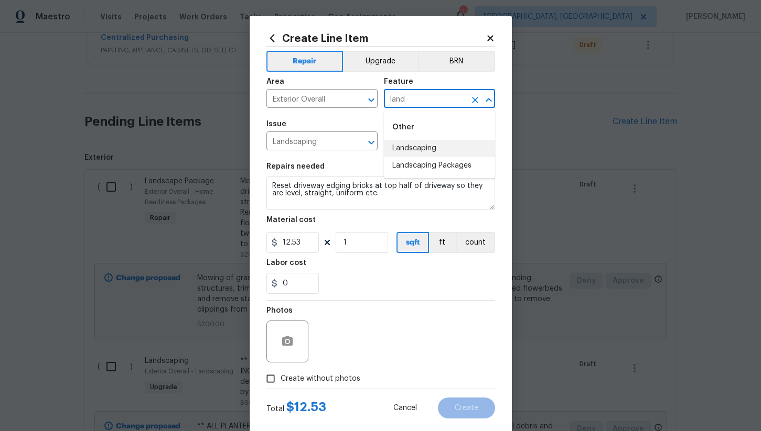
click at [416, 153] on li "Landscaping" at bounding box center [439, 148] width 111 height 17
type input "Landscaping"
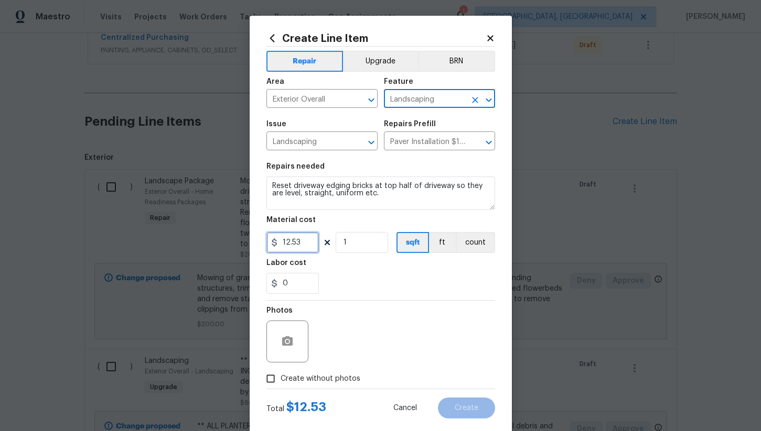
click at [303, 250] on input "12.53" at bounding box center [292, 242] width 52 height 21
type input "300"
click at [277, 382] on input "Create without photos" at bounding box center [271, 379] width 20 height 20
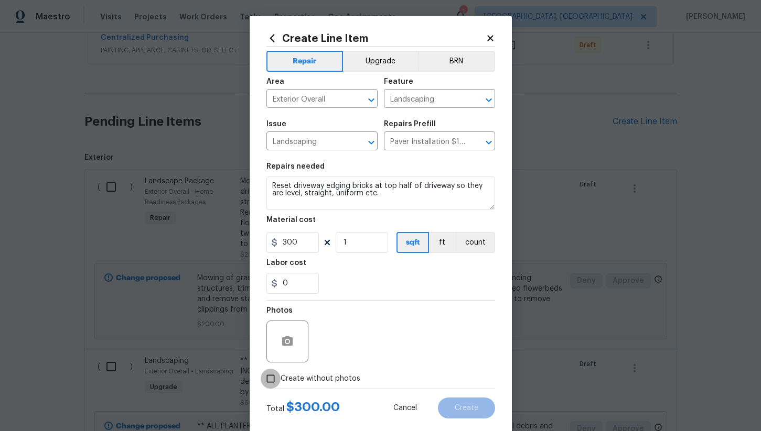
checkbox input "true"
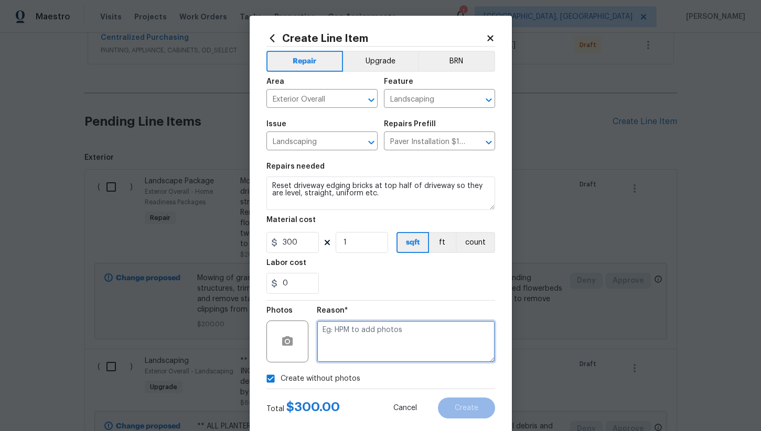
click at [381, 330] on textarea at bounding box center [406, 342] width 178 height 42
type textarea "na"
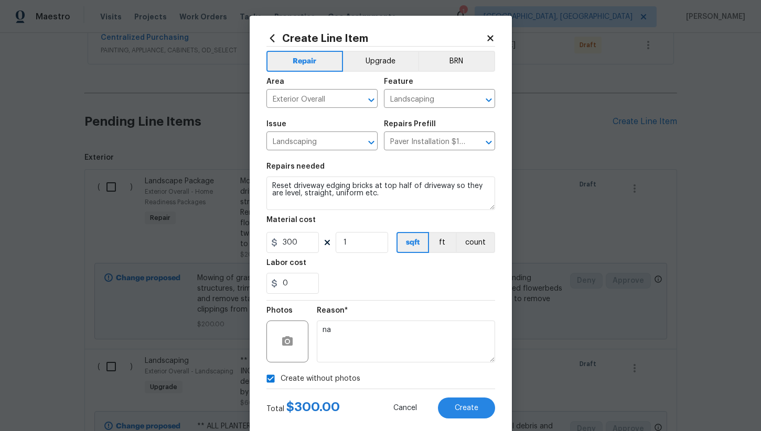
click at [380, 286] on div "0" at bounding box center [380, 283] width 229 height 21
click at [287, 241] on input "300" at bounding box center [292, 242] width 52 height 21
type input "200"
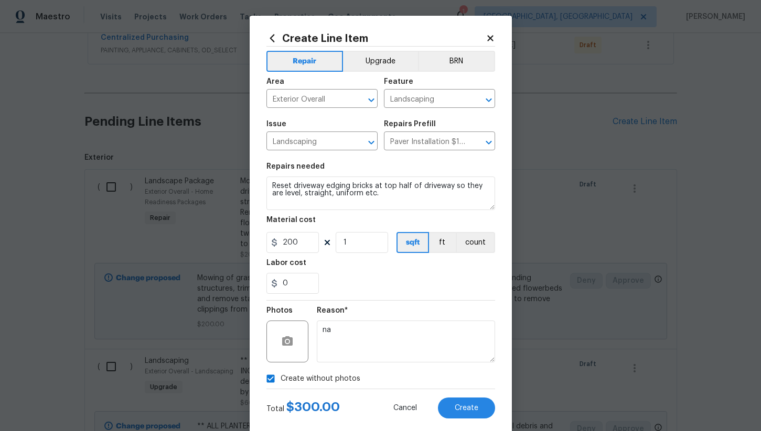
click at [357, 282] on div "0" at bounding box center [380, 283] width 229 height 21
click at [366, 68] on button "Upgrade" at bounding box center [380, 61] width 75 height 21
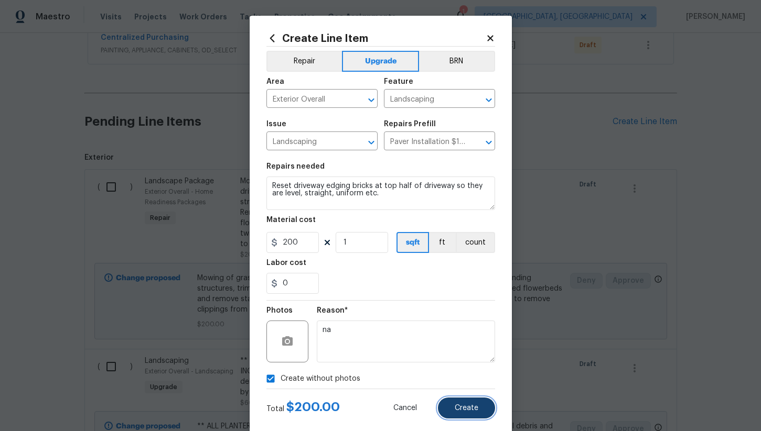
click at [461, 408] on span "Create" at bounding box center [467, 409] width 24 height 8
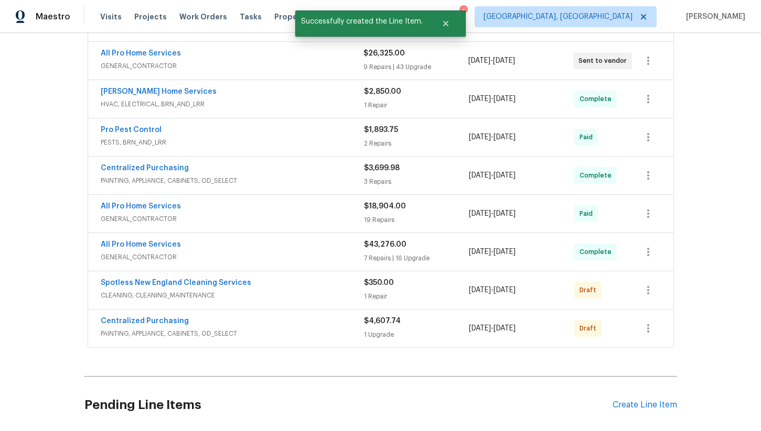
scroll to position [0, 0]
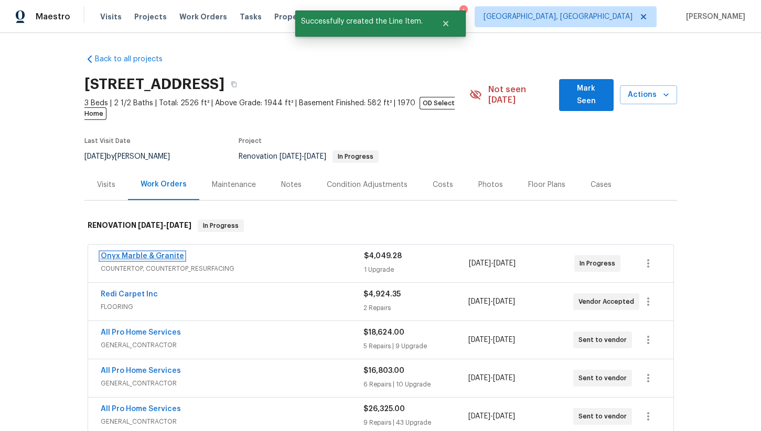
click at [145, 253] on link "Onyx Marble & Granite" at bounding box center [142, 256] width 83 height 7
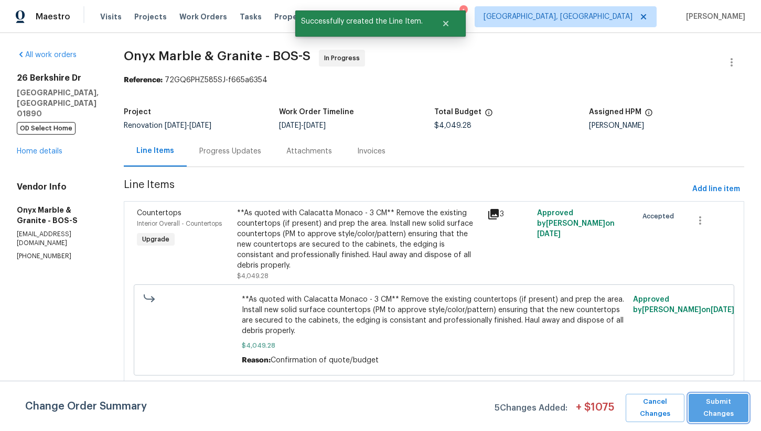
click at [719, 406] on span "Submit Changes" at bounding box center [718, 408] width 49 height 24
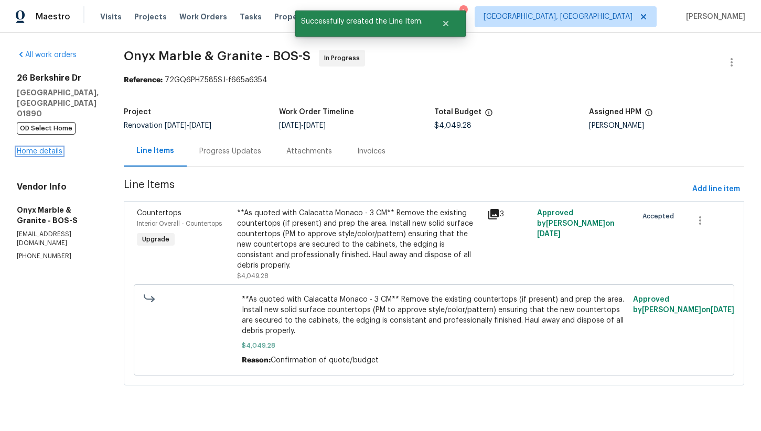
click at [51, 148] on link "Home details" at bounding box center [40, 151] width 46 height 7
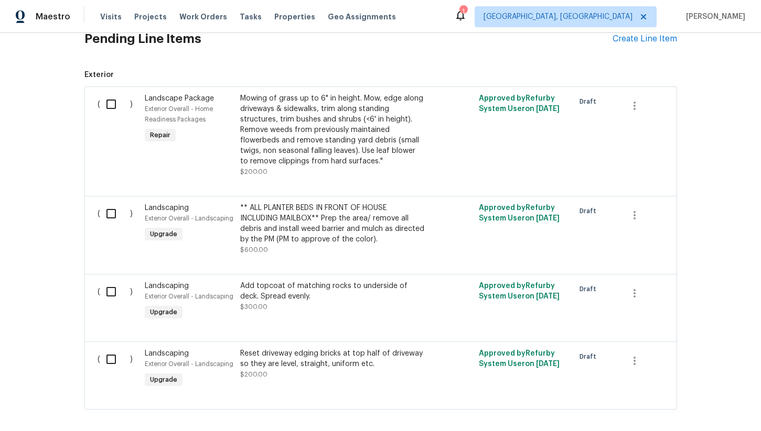
scroll to position [725, 0]
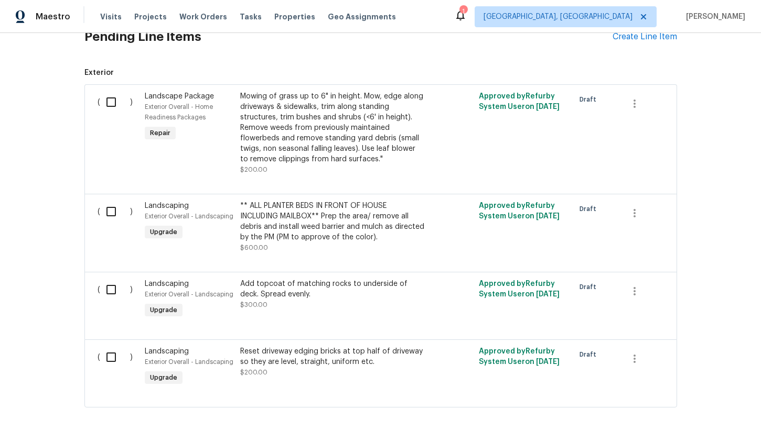
click at [110, 91] on input "checkbox" at bounding box center [115, 102] width 30 height 22
checkbox input "true"
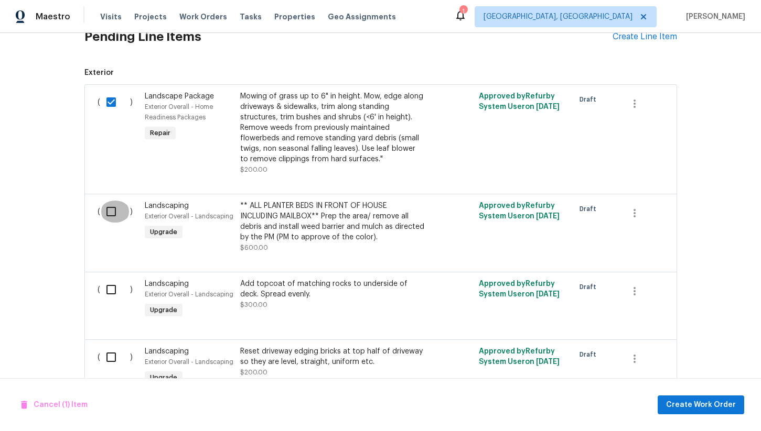
click at [109, 202] on input "checkbox" at bounding box center [115, 212] width 30 height 22
checkbox input "true"
click at [111, 280] on input "checkbox" at bounding box center [115, 290] width 30 height 22
checkbox input "true"
click at [109, 347] on input "checkbox" at bounding box center [115, 358] width 30 height 22
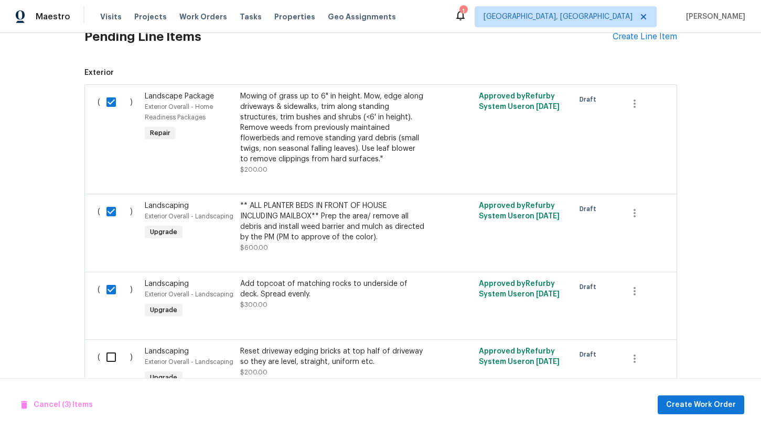
checkbox input "true"
click at [702, 399] on span "Create Work Order" at bounding box center [701, 405] width 70 height 13
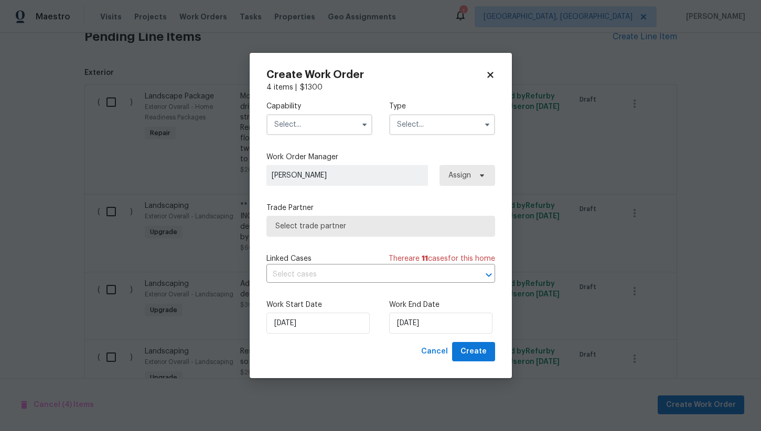
checkbox input "false"
click at [317, 121] on input "text" at bounding box center [319, 124] width 106 height 21
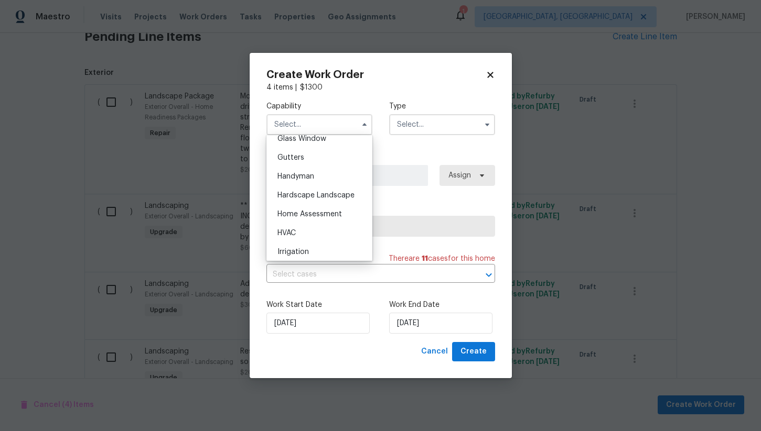
scroll to position [562, 0]
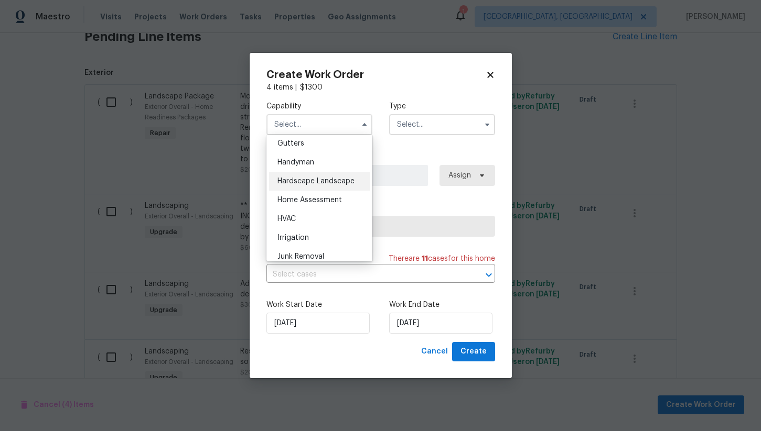
click at [321, 181] on span "Hardscape Landscape" at bounding box center [315, 181] width 77 height 7
type input "Hardscape Landscape"
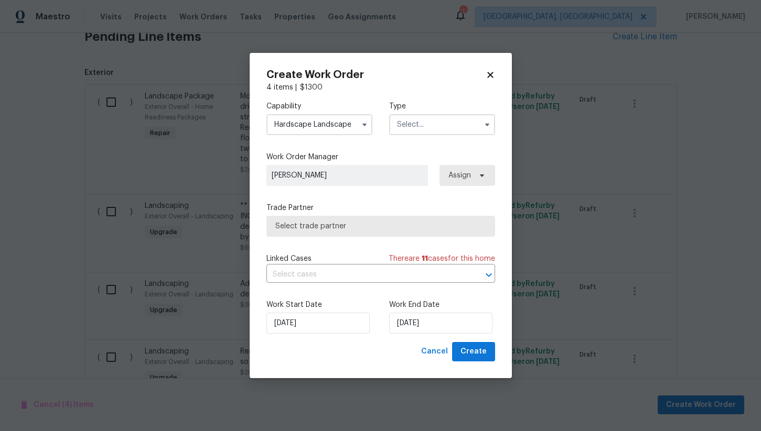
click at [417, 126] on input "text" at bounding box center [442, 124] width 106 height 21
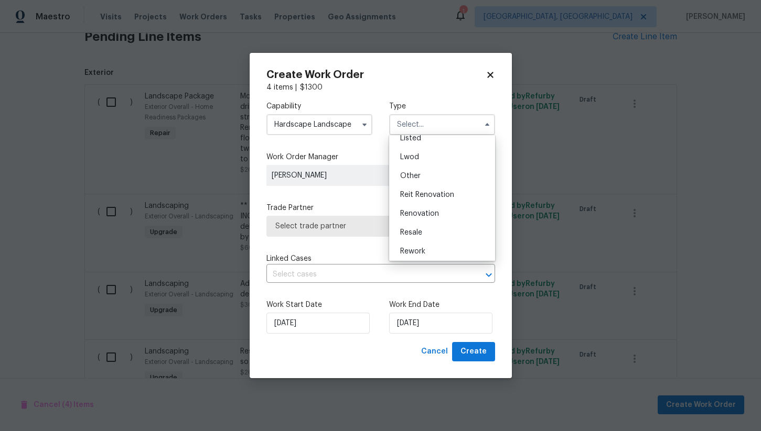
scroll to position [125, 0]
click at [427, 192] on span "Renovation" at bounding box center [419, 192] width 39 height 7
type input "Renovation"
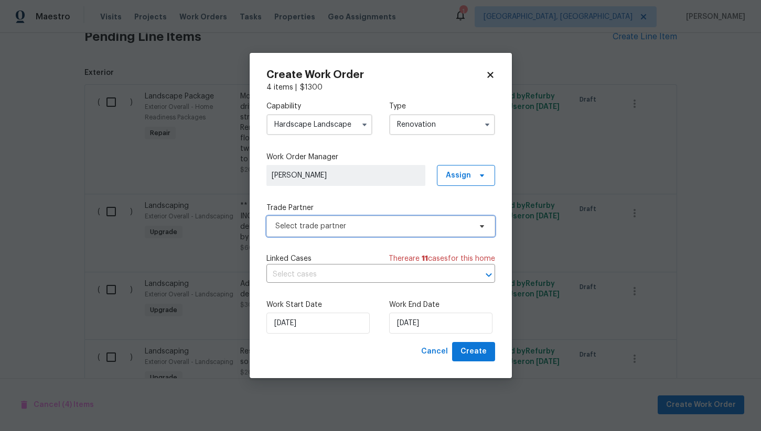
click at [334, 228] on span "Select trade partner" at bounding box center [373, 226] width 196 height 10
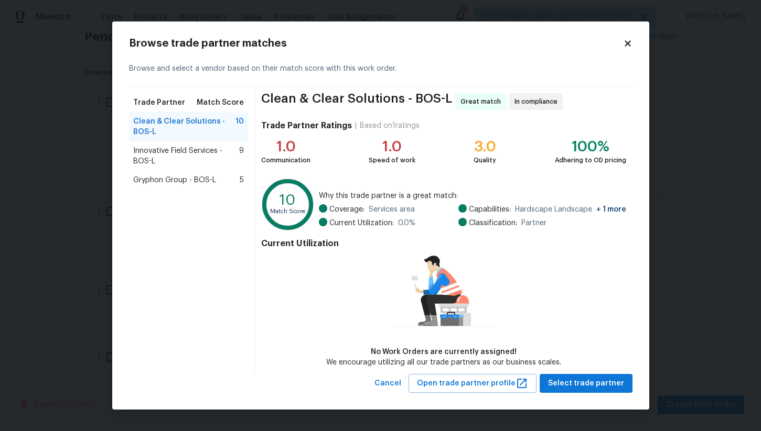
click at [171, 152] on span "Innovative Field Services - BOS-L" at bounding box center [186, 156] width 106 height 21
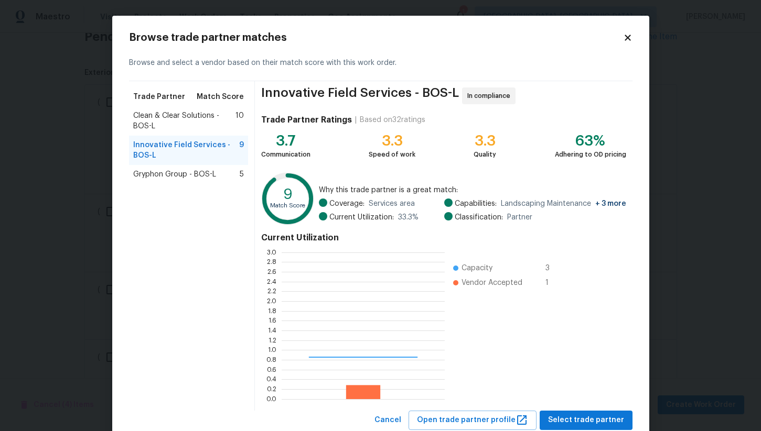
scroll to position [147, 163]
click at [574, 422] on span "Select trade partner" at bounding box center [586, 420] width 76 height 13
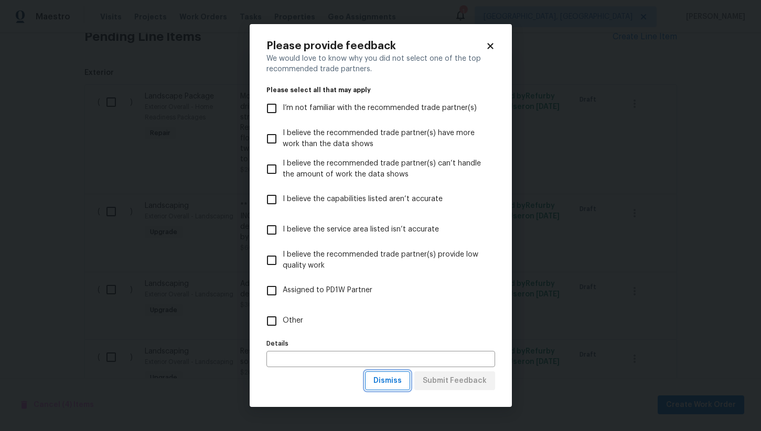
click at [389, 381] on span "Dismiss" at bounding box center [387, 381] width 28 height 13
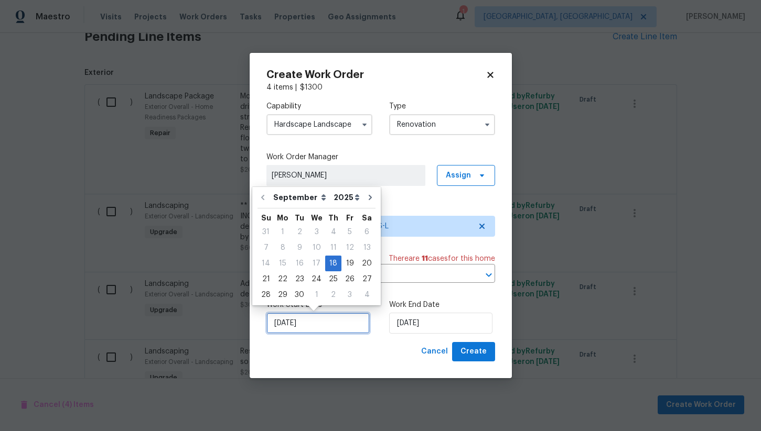
click at [338, 327] on input "[DATE]" at bounding box center [317, 323] width 103 height 21
click at [282, 297] on div "29" at bounding box center [282, 295] width 17 height 15
type input "[DATE]"
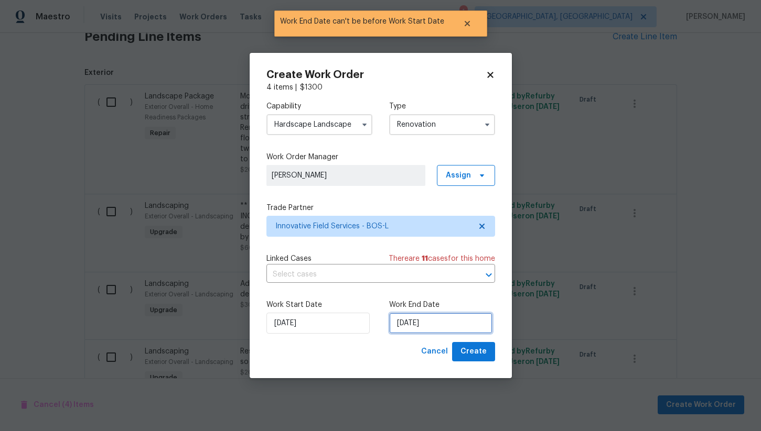
click at [406, 330] on input "[DATE]" at bounding box center [440, 323] width 103 height 21
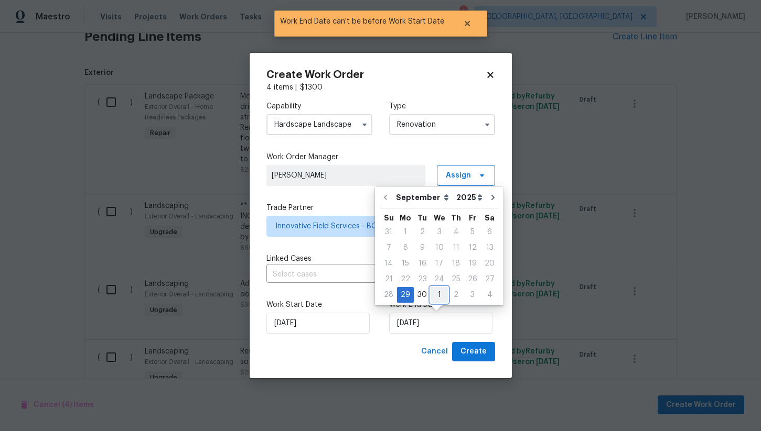
click at [432, 293] on div "1" at bounding box center [438, 295] width 17 height 15
type input "[DATE]"
select select "9"
click at [475, 352] on span "Create" at bounding box center [473, 352] width 26 height 13
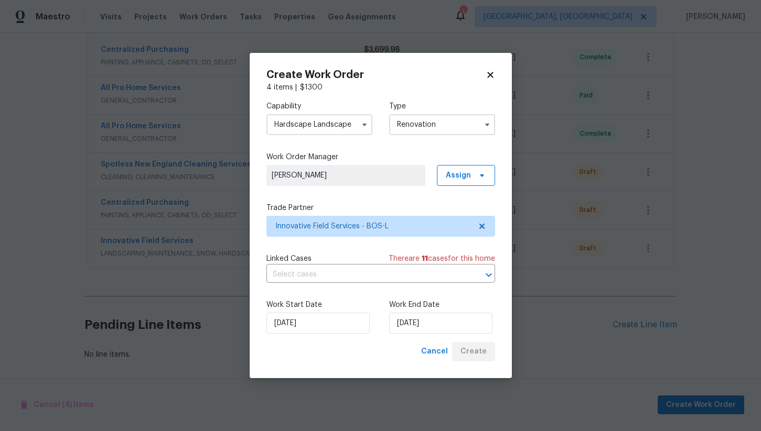
scroll to position [464, 0]
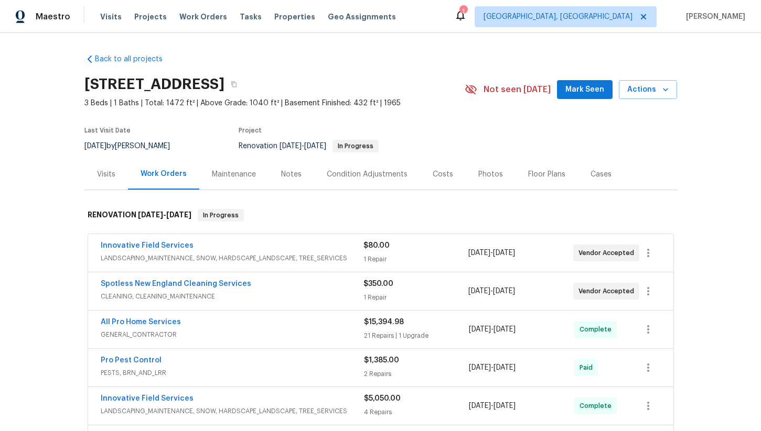
scroll to position [17, 0]
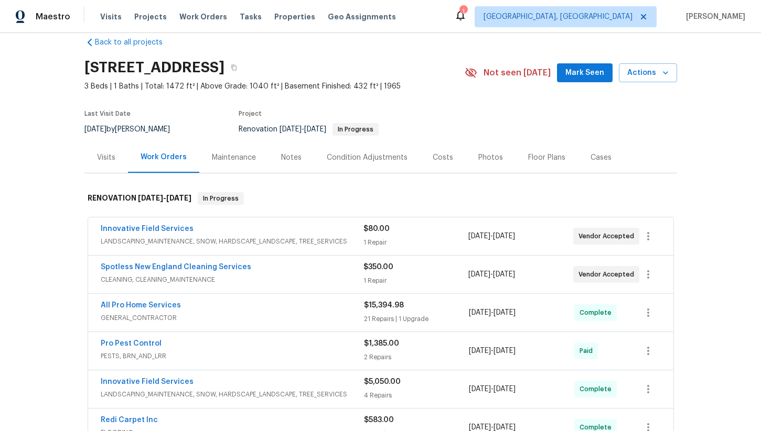
click at [436, 162] on div "Costs" at bounding box center [443, 158] width 20 height 10
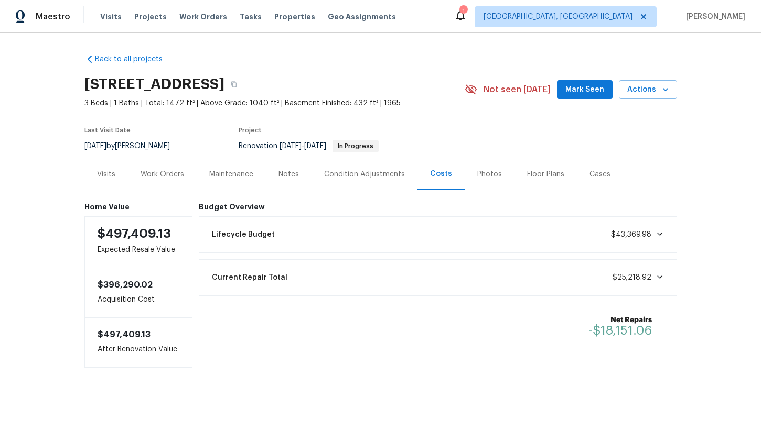
click at [158, 174] on div "Work Orders" at bounding box center [163, 174] width 44 height 10
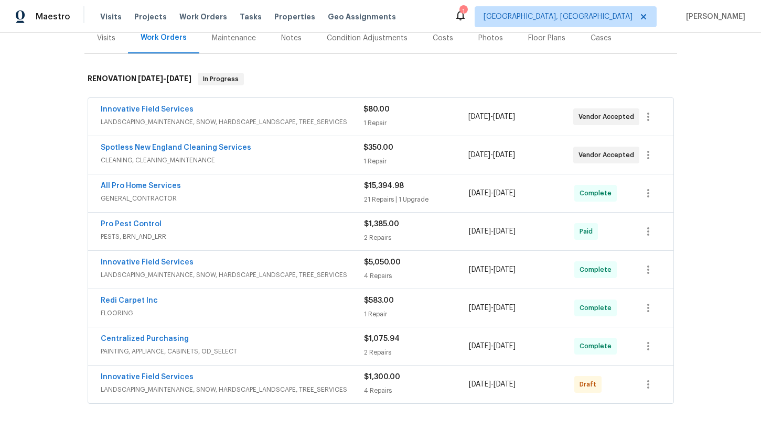
scroll to position [193, 0]
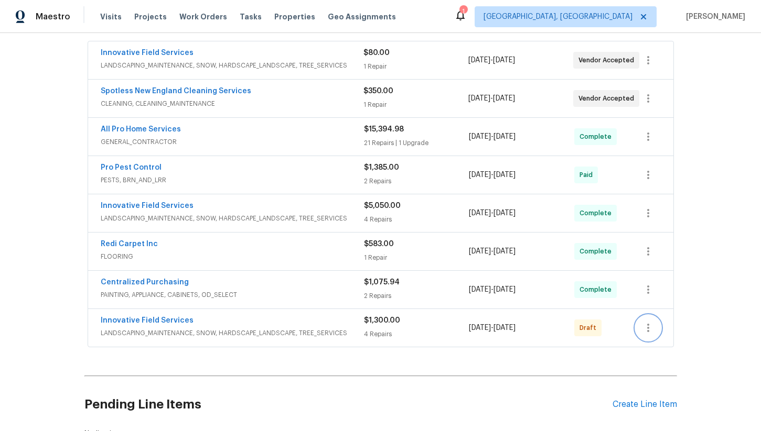
click at [649, 328] on icon "button" at bounding box center [648, 328] width 13 height 13
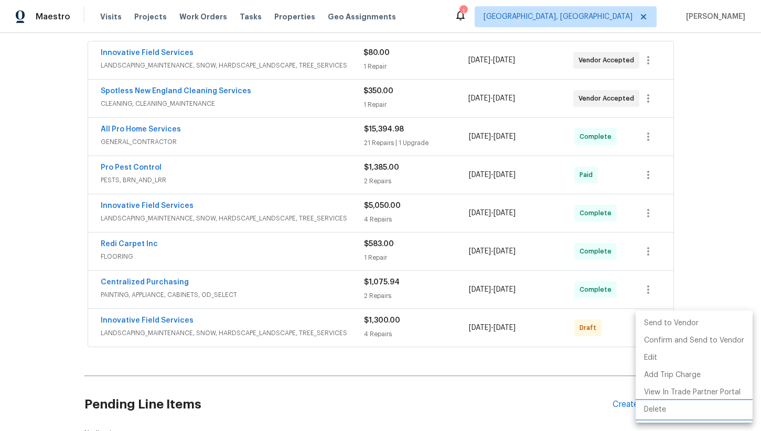
click at [661, 408] on li "Delete" at bounding box center [693, 410] width 117 height 17
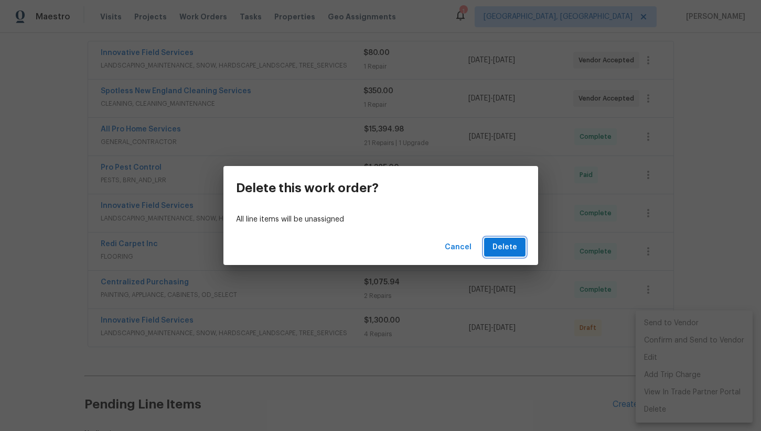
click at [506, 254] on button "Delete" at bounding box center [504, 247] width 41 height 19
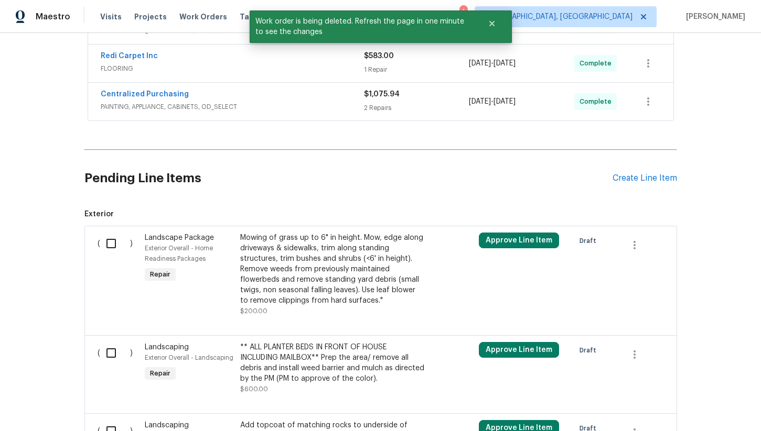
scroll to position [400, 0]
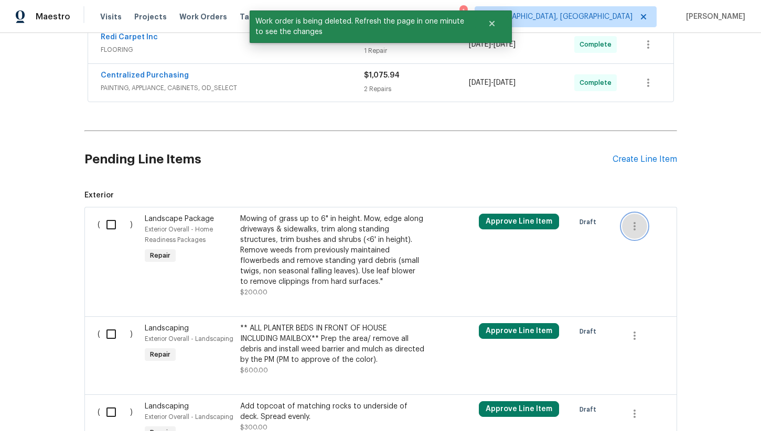
click at [640, 224] on icon "button" at bounding box center [634, 226] width 13 height 13
click at [364, 271] on div at bounding box center [380, 215] width 761 height 431
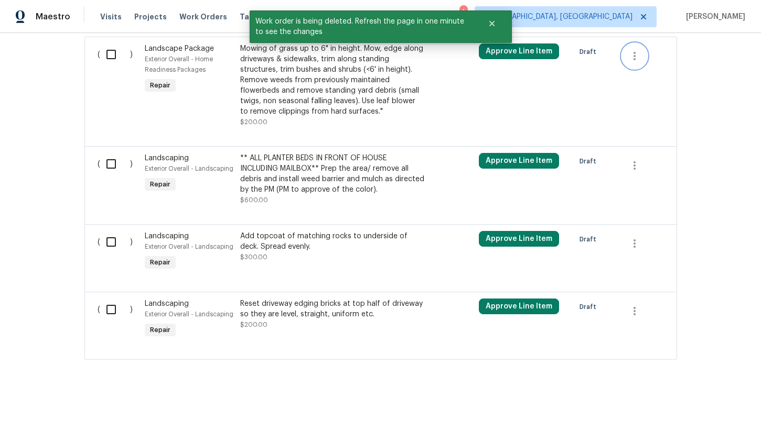
scroll to position [571, 0]
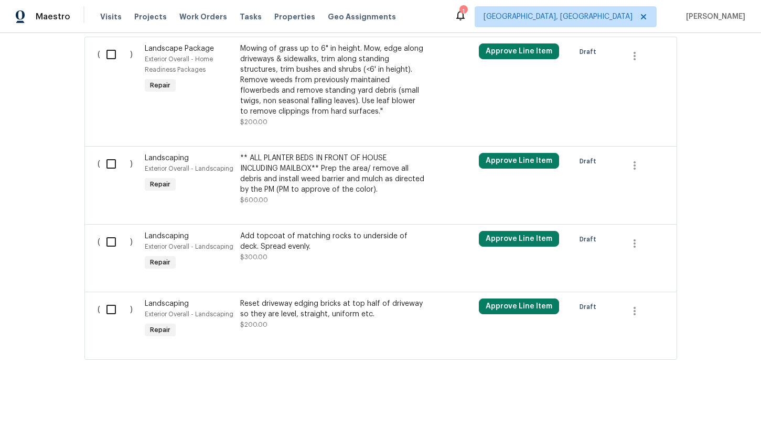
click at [304, 172] on div "** ALL PLANTER BEDS IN FRONT OF HOUSE INCLUDING MAILBOX** Prep the area/ remove…" at bounding box center [332, 174] width 185 height 42
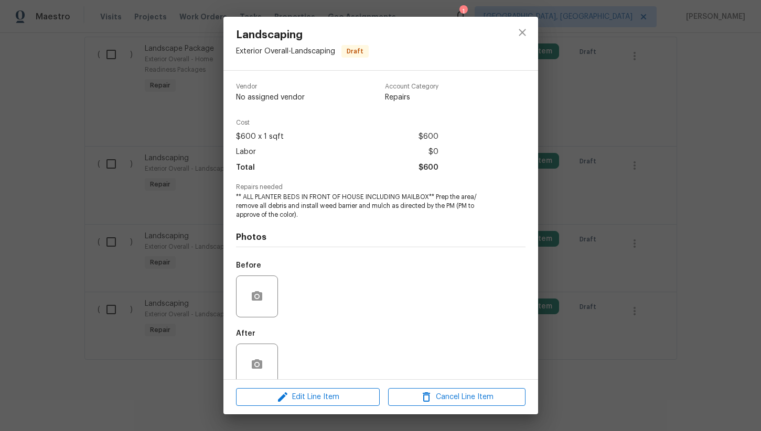
click at [295, 200] on span "** ALL PLANTER BEDS IN FRONT OF HOUSE INCLUDING MAILBOX** Prep the area/ remove…" at bounding box center [366, 206] width 261 height 26
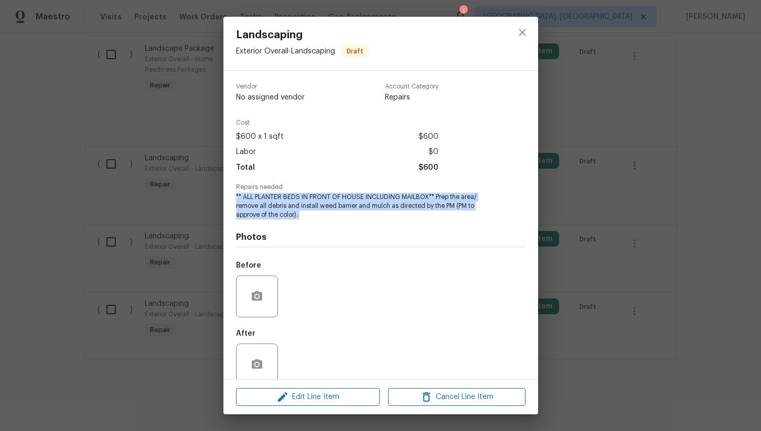
click at [295, 200] on span "** ALL PLANTER BEDS IN FRONT OF HOUSE INCLUDING MAILBOX** Prep the area/ remove…" at bounding box center [366, 206] width 261 height 26
copy span "** ALL PLANTER BEDS IN FRONT OF HOUSE INCLUDING MAILBOX** Prep the area/ remove…"
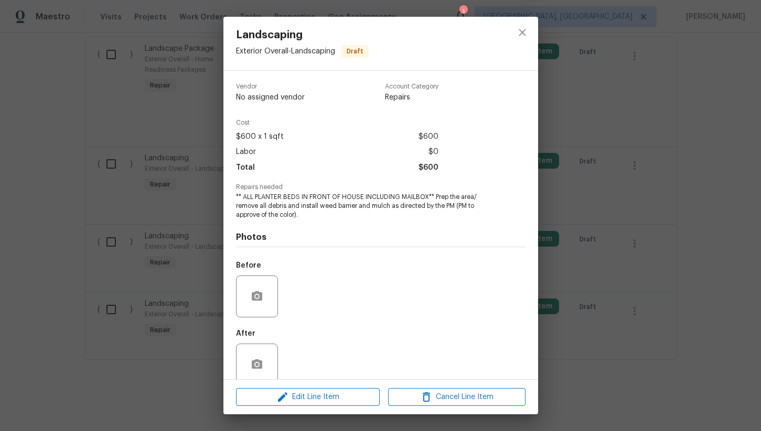
click at [184, 171] on div "Landscaping Exterior Overall - Landscaping Draft Vendor No assigned vendor Acco…" at bounding box center [380, 215] width 761 height 431
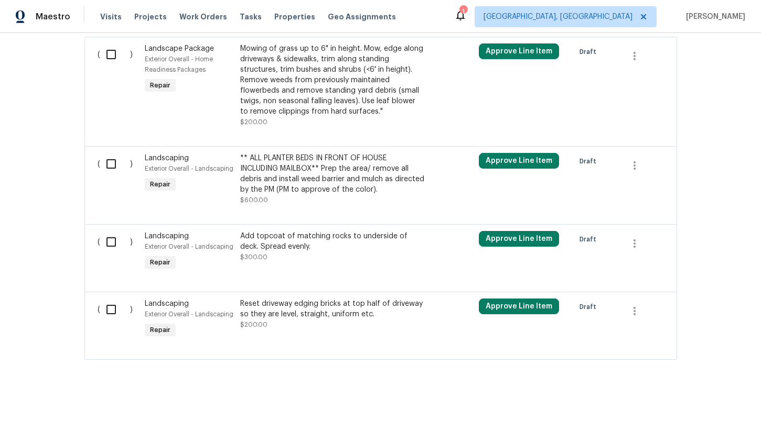
click at [298, 240] on div "Add topcoat of matching rocks to underside of deck. Spread evenly." at bounding box center [332, 241] width 185 height 21
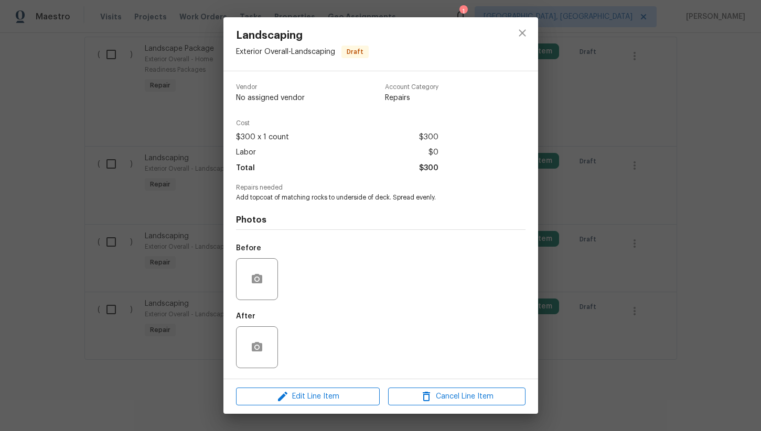
click at [238, 197] on span "Add topcoat of matching rocks to underside of deck. Spread evenly." at bounding box center [366, 197] width 261 height 9
copy span "Add topcoat of matching rocks to underside of deck. Spread evenly."
click at [172, 123] on div "Landscaping Exterior Overall - Landscaping Draft Vendor No assigned vendor Acco…" at bounding box center [380, 215] width 761 height 431
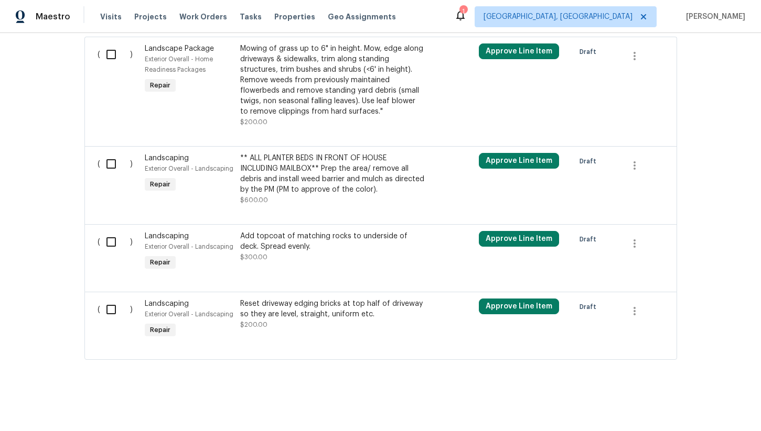
click at [299, 311] on div "Reset driveway edging bricks at top half of driveway so they are level, straigh…" at bounding box center [332, 309] width 185 height 21
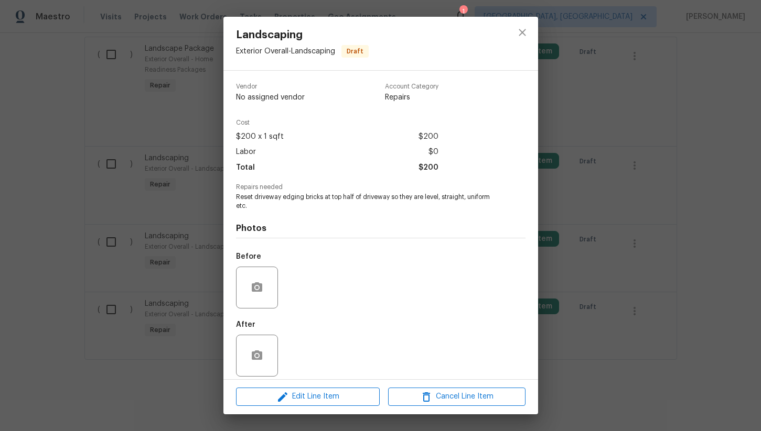
click at [261, 199] on span "Reset driveway edging bricks at top half of driveway so they are level, straigh…" at bounding box center [366, 202] width 261 height 18
copy span "Reset driveway edging bricks at top half of driveway so they are level, straigh…"
click at [169, 122] on div "Landscaping Exterior Overall - Landscaping Draft Vendor No assigned vendor Acco…" at bounding box center [380, 215] width 761 height 431
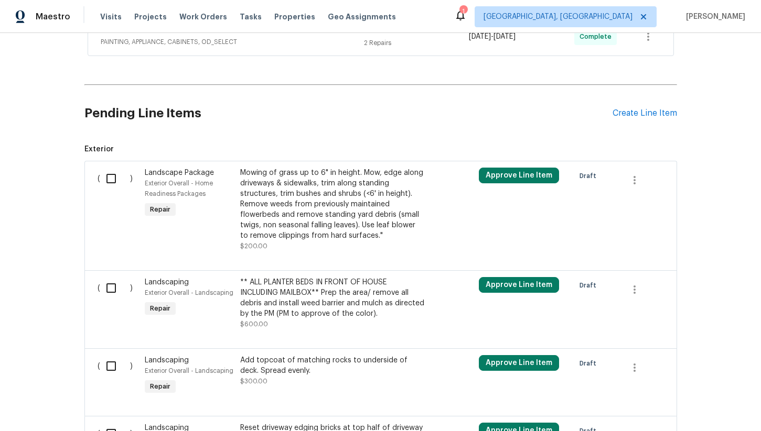
scroll to position [444, 0]
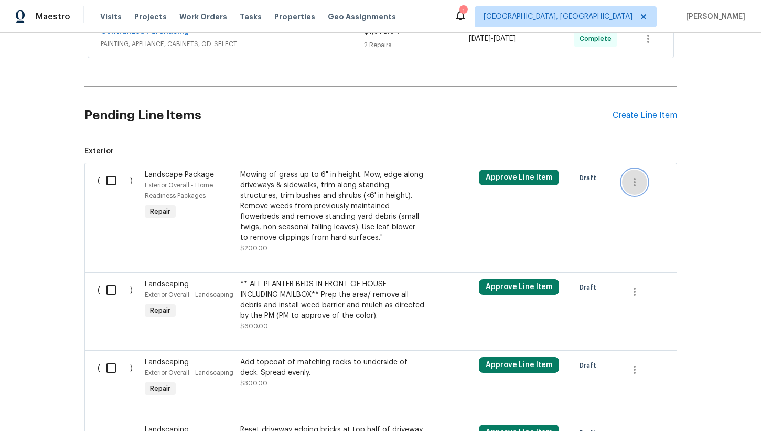
click at [625, 175] on button "button" at bounding box center [634, 182] width 25 height 25
click at [638, 185] on li "Cancel" at bounding box center [642, 182] width 40 height 17
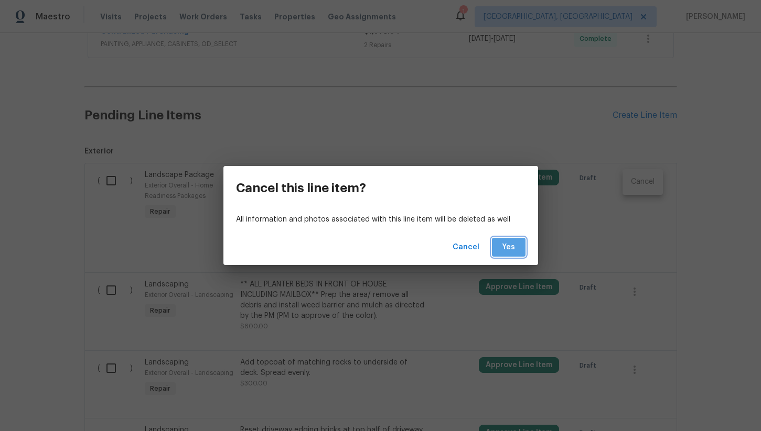
click at [502, 248] on span "Yes" at bounding box center [508, 247] width 17 height 13
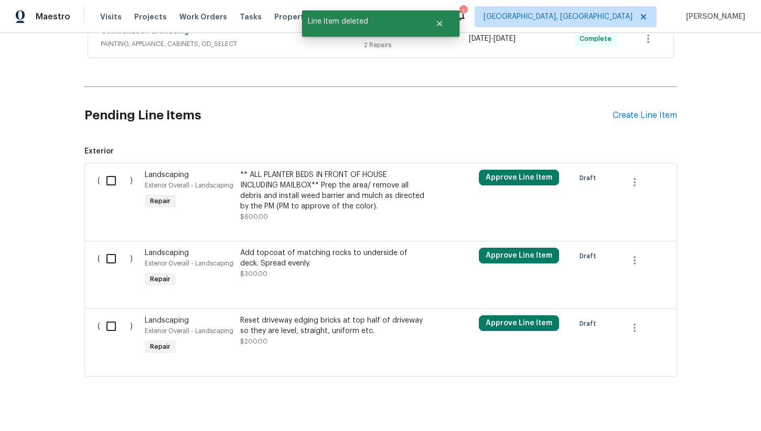
scroll to position [451, 0]
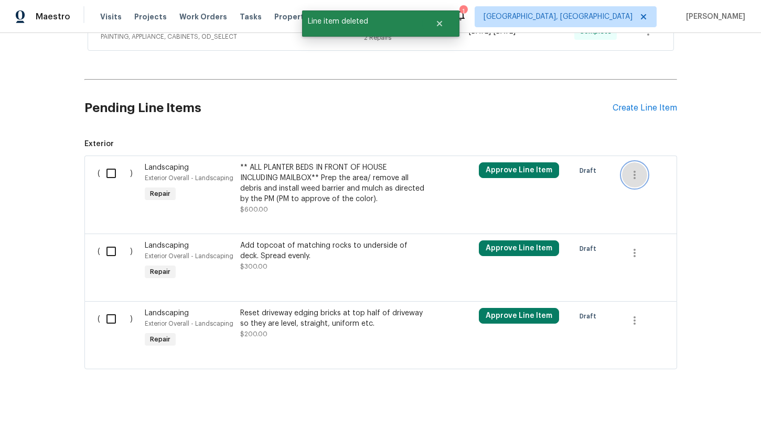
click at [630, 169] on icon "button" at bounding box center [634, 175] width 13 height 13
click at [641, 177] on li "Cancel" at bounding box center [642, 174] width 40 height 17
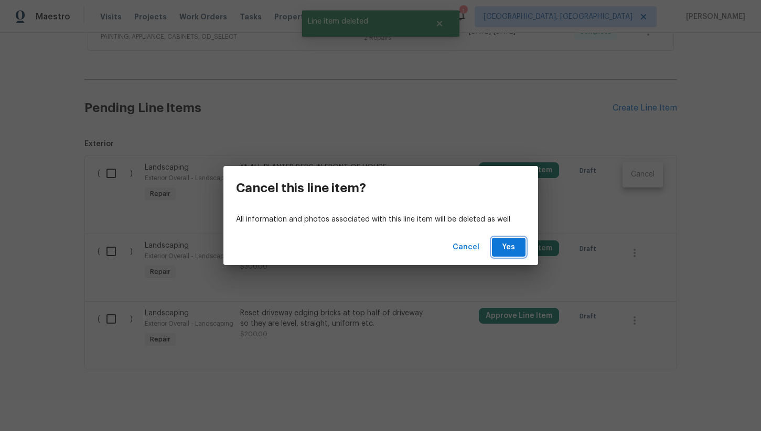
click at [511, 254] on span "Yes" at bounding box center [508, 247] width 17 height 13
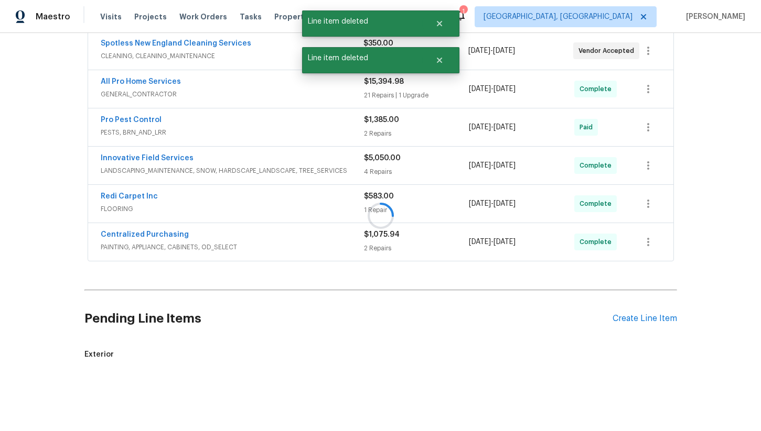
scroll to position [383, 0]
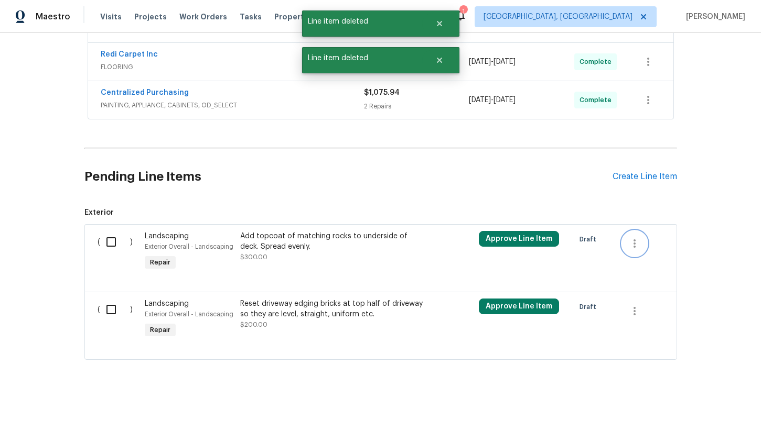
click at [632, 239] on icon "button" at bounding box center [634, 244] width 13 height 13
click at [640, 242] on li "Cancel" at bounding box center [642, 242] width 40 height 17
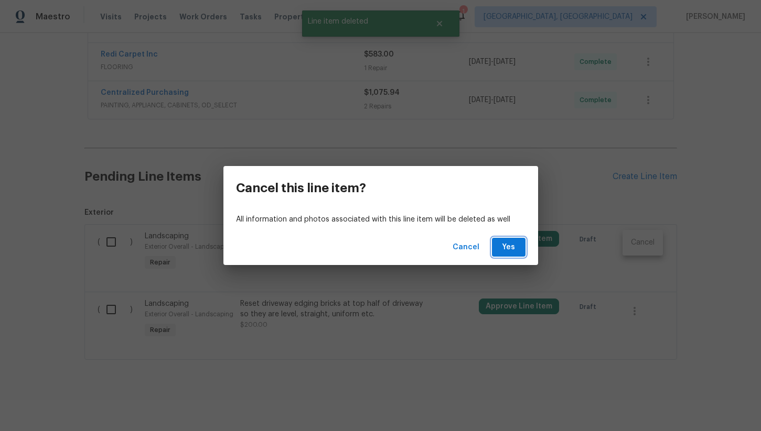
click at [510, 246] on span "Yes" at bounding box center [508, 247] width 17 height 13
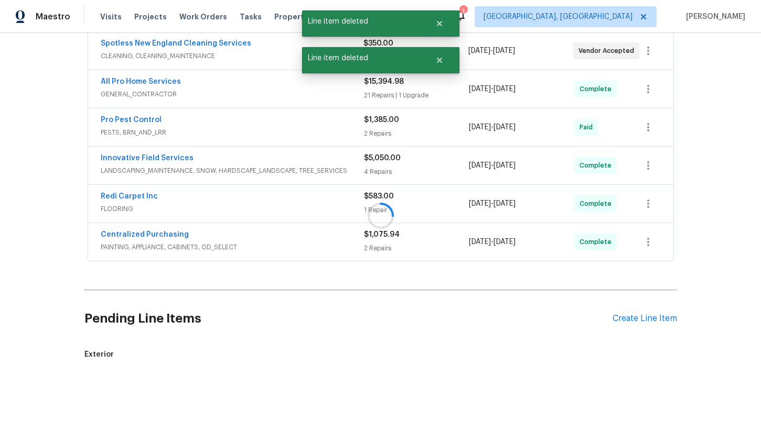
scroll to position [315, 0]
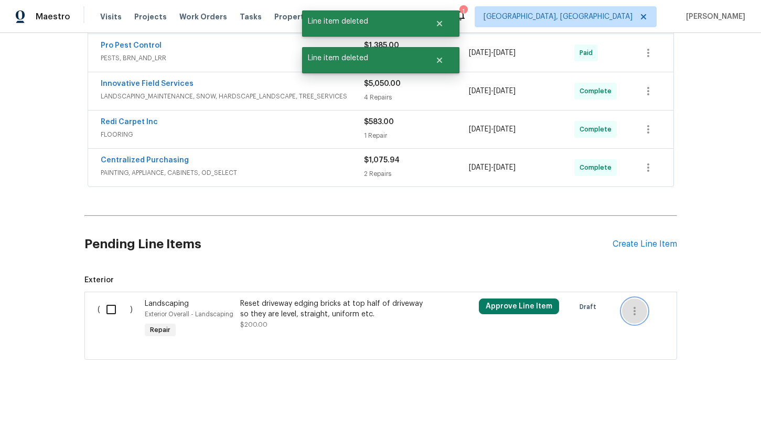
click at [632, 313] on icon "button" at bounding box center [634, 311] width 13 height 13
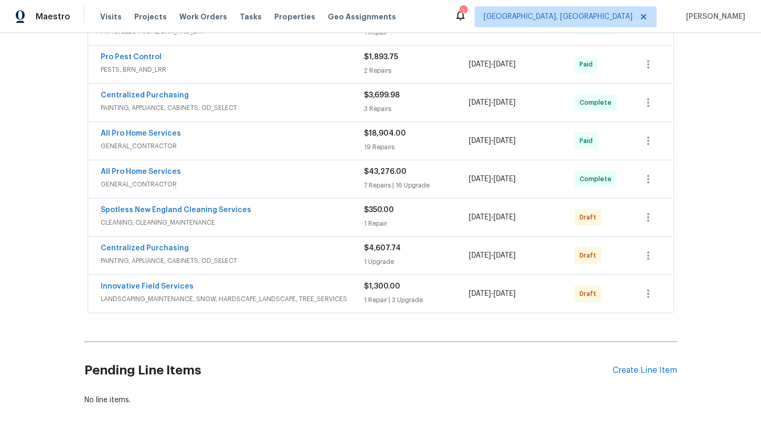
scroll to position [428, 0]
click at [713, 42] on div "Back to all projects [STREET_ADDRESS] 3 Beds | 2 1/2 Baths | Total: 2526 ft² | …" at bounding box center [380, 232] width 761 height 398
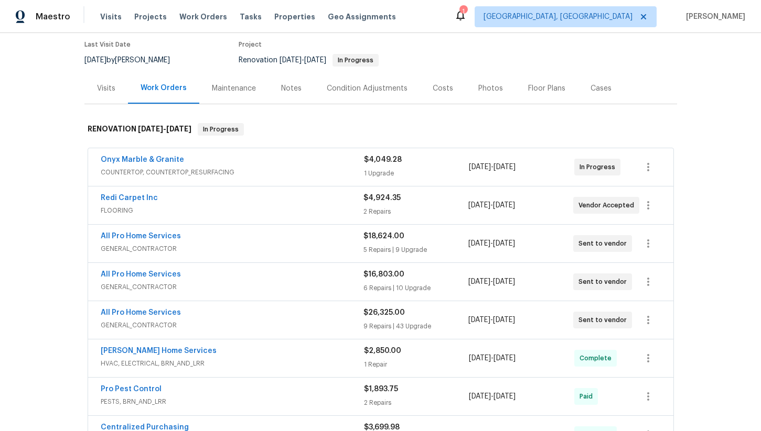
scroll to position [98, 0]
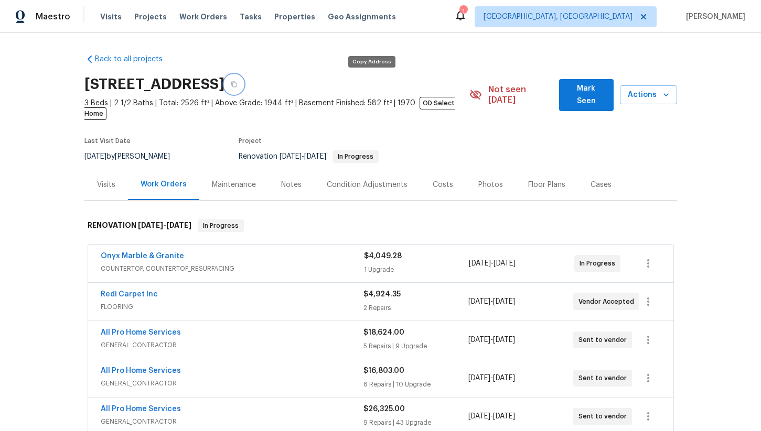
click at [243, 82] on button "button" at bounding box center [233, 84] width 19 height 19
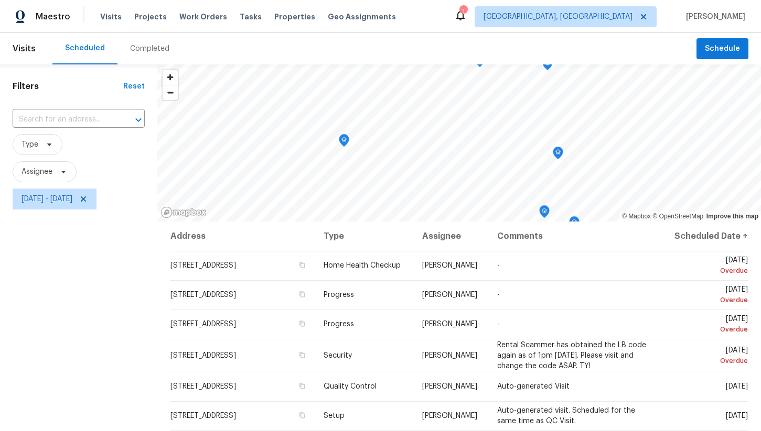
scroll to position [133, 0]
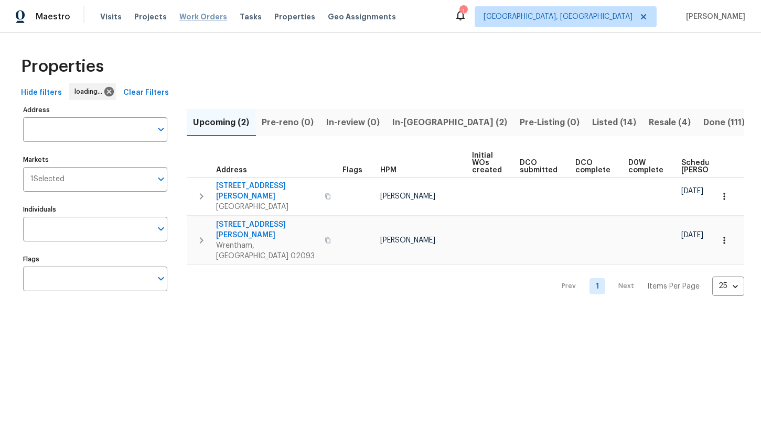
click at [198, 17] on span "Work Orders" at bounding box center [203, 17] width 48 height 10
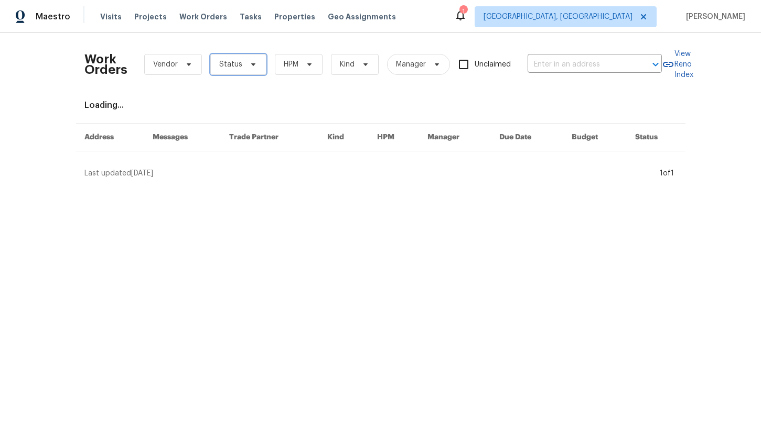
click at [231, 66] on span "Status" at bounding box center [230, 64] width 23 height 10
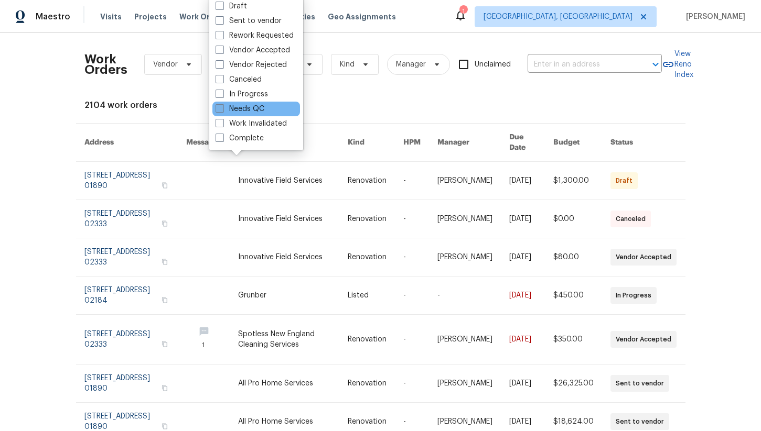
click at [242, 112] on label "Needs QC" at bounding box center [239, 109] width 49 height 10
click at [222, 111] on input "Needs QC" at bounding box center [218, 107] width 7 height 7
checkbox input "true"
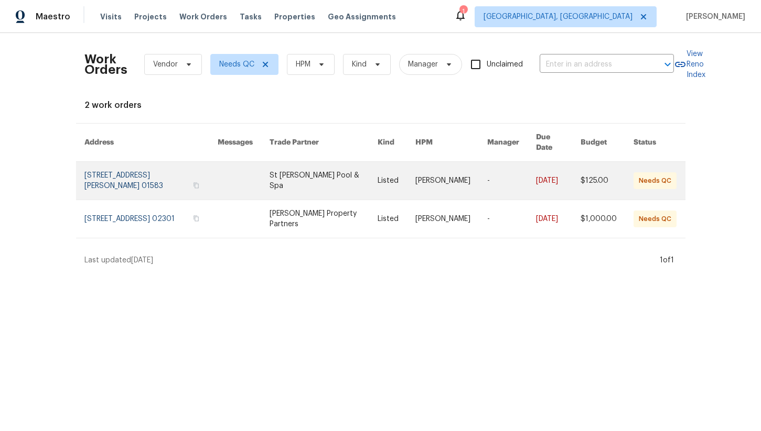
click at [163, 165] on link at bounding box center [150, 181] width 133 height 38
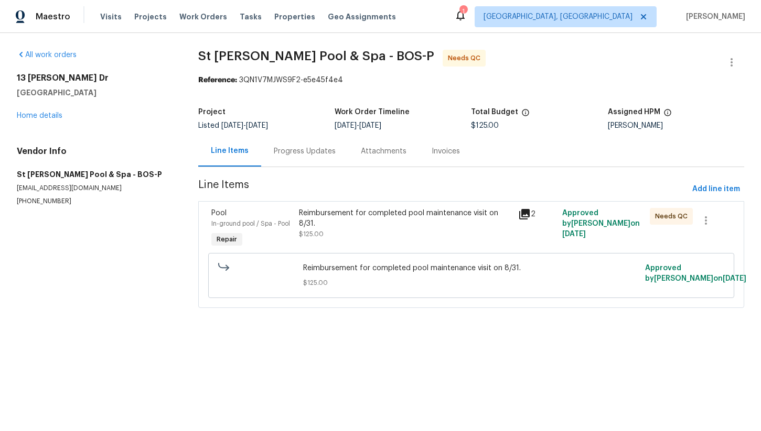
click at [405, 228] on div "Reimbursement for completed pool maintenance visit on 8/31." at bounding box center [405, 218] width 213 height 21
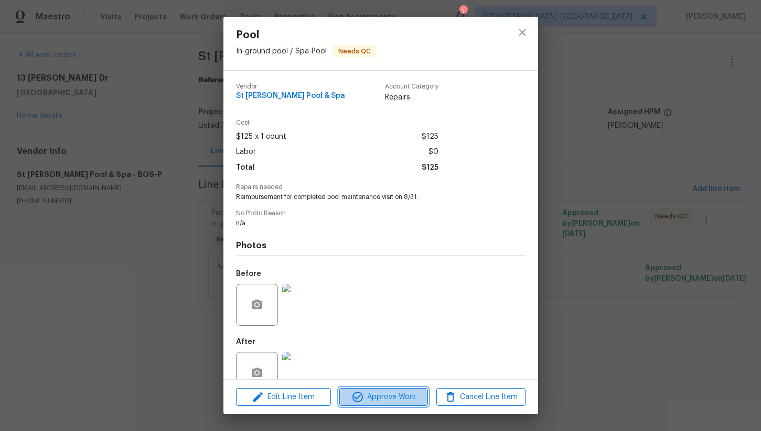
click at [387, 397] on span "Approve Work" at bounding box center [383, 397] width 82 height 13
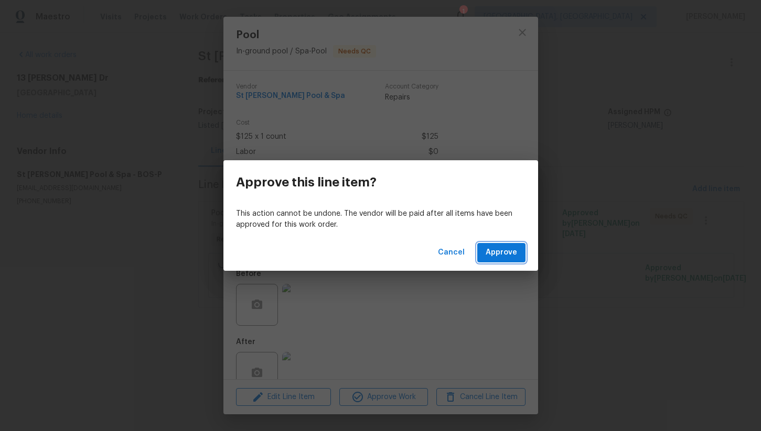
click at [496, 256] on span "Approve" at bounding box center [500, 252] width 31 height 13
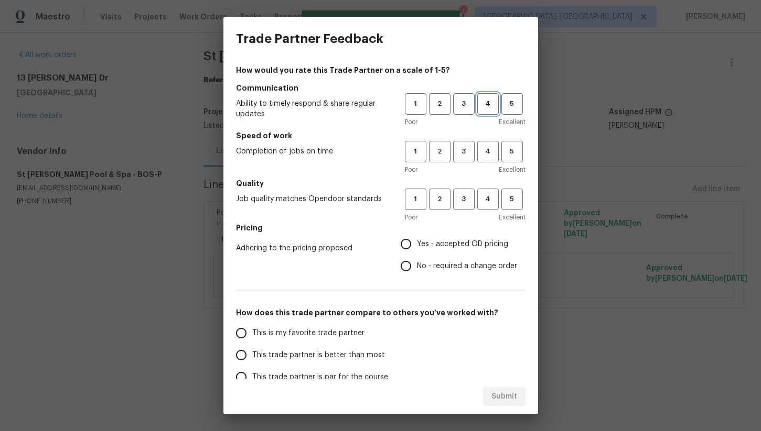
click at [485, 105] on span "4" at bounding box center [487, 104] width 19 height 12
click at [483, 145] on button "4" at bounding box center [487, 151] width 21 height 21
click at [487, 194] on span "4" at bounding box center [487, 199] width 19 height 12
click at [434, 240] on span "Yes - accepted OD pricing" at bounding box center [462, 244] width 91 height 11
click at [417, 240] on input "Yes - accepted OD pricing" at bounding box center [406, 244] width 22 height 22
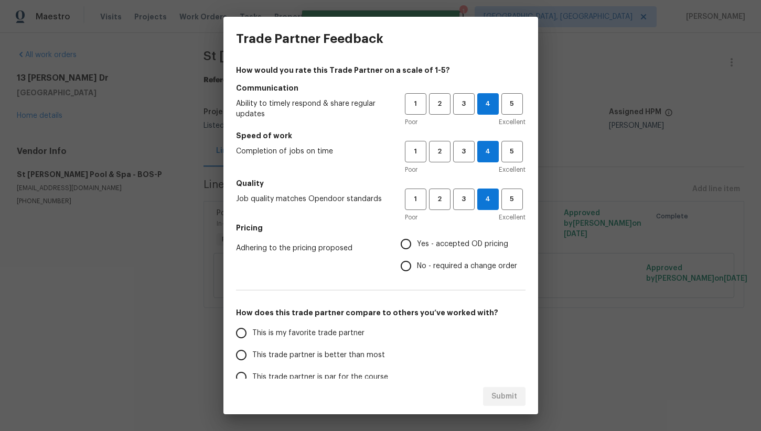
radio input "true"
click at [243, 378] on input "This trade partner is par for the course" at bounding box center [241, 377] width 22 height 22
radio input "false"
click at [309, 337] on span "This is my favorite trade partner" at bounding box center [308, 333] width 112 height 11
click at [252, 337] on input "This is my favorite trade partner" at bounding box center [241, 333] width 22 height 22
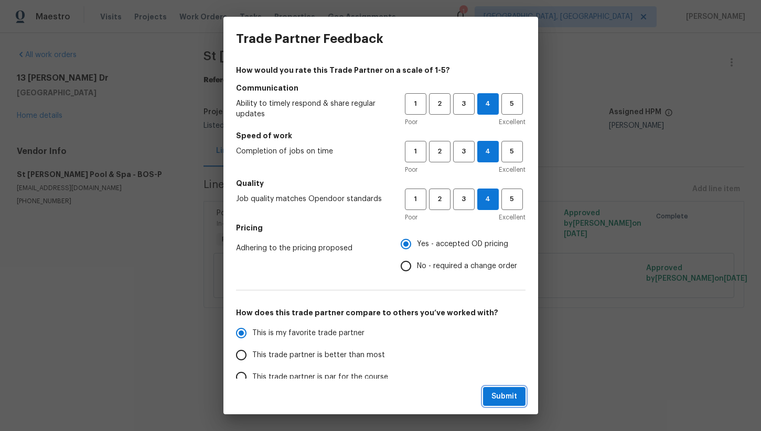
click at [502, 404] on button "Submit" at bounding box center [504, 396] width 42 height 19
radio input "true"
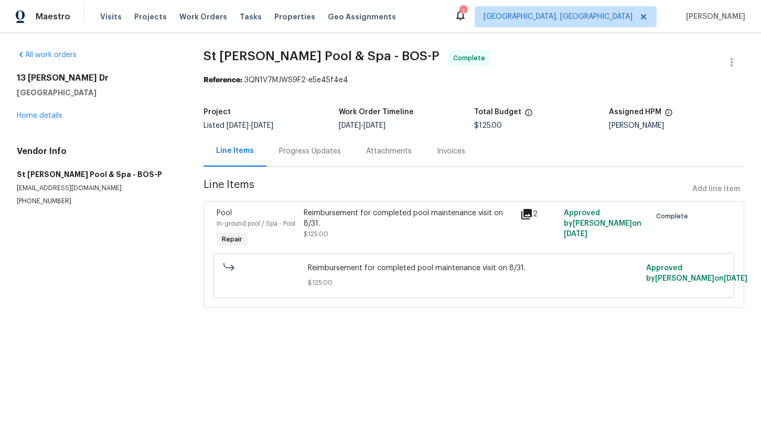
radio input "false"
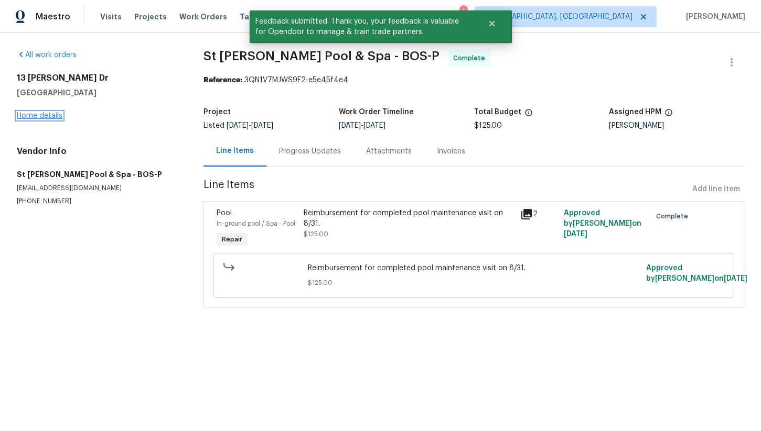
click at [44, 118] on link "Home details" at bounding box center [40, 115] width 46 height 7
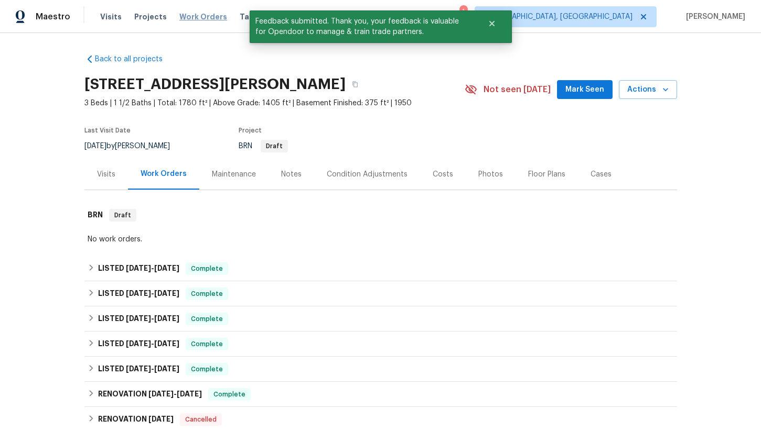
click at [193, 19] on span "Work Orders" at bounding box center [203, 17] width 48 height 10
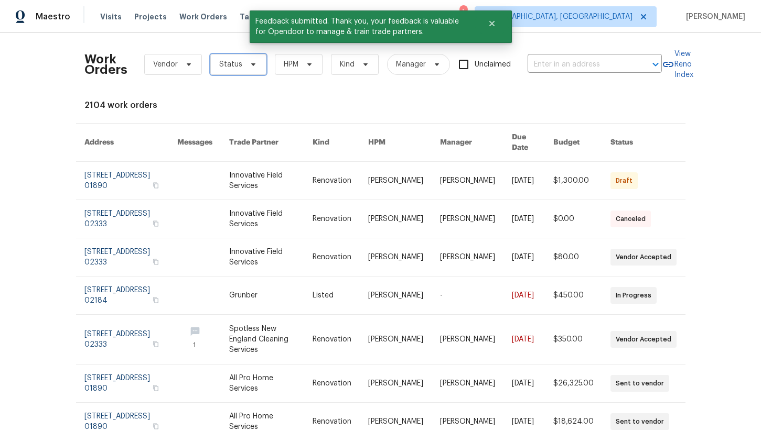
click at [246, 65] on span at bounding box center [252, 64] width 12 height 8
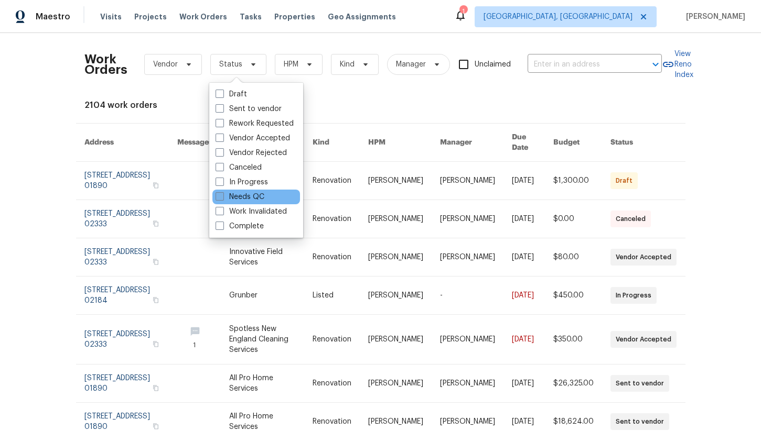
click at [251, 197] on label "Needs QC" at bounding box center [239, 197] width 49 height 10
click at [222, 197] on input "Needs QC" at bounding box center [218, 195] width 7 height 7
checkbox input "true"
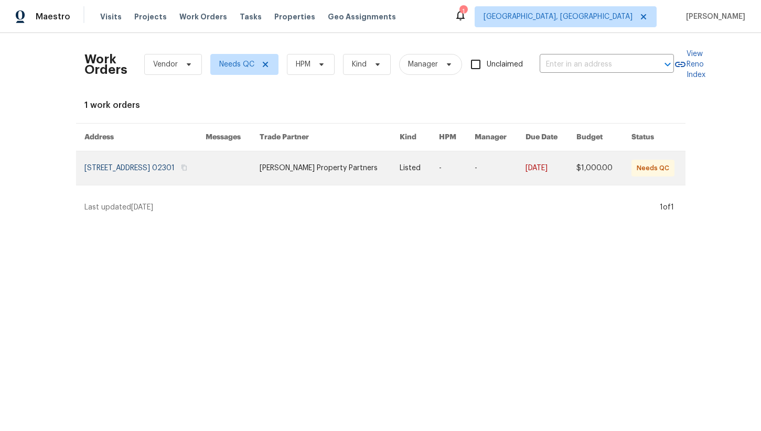
click at [123, 166] on link at bounding box center [144, 169] width 121 height 34
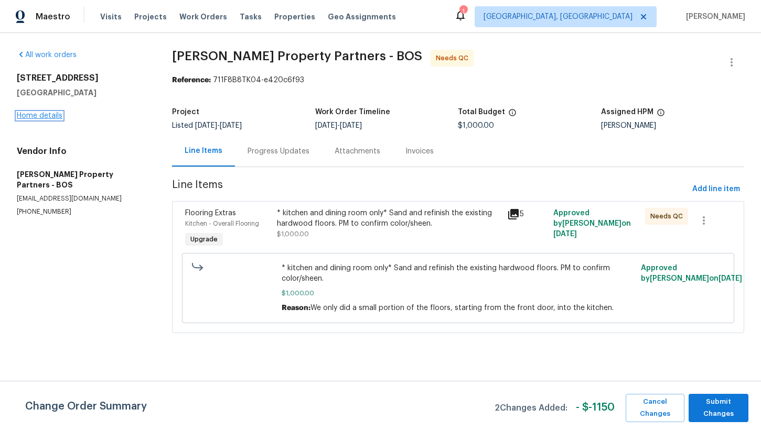
click at [55, 117] on link "Home details" at bounding box center [40, 115] width 46 height 7
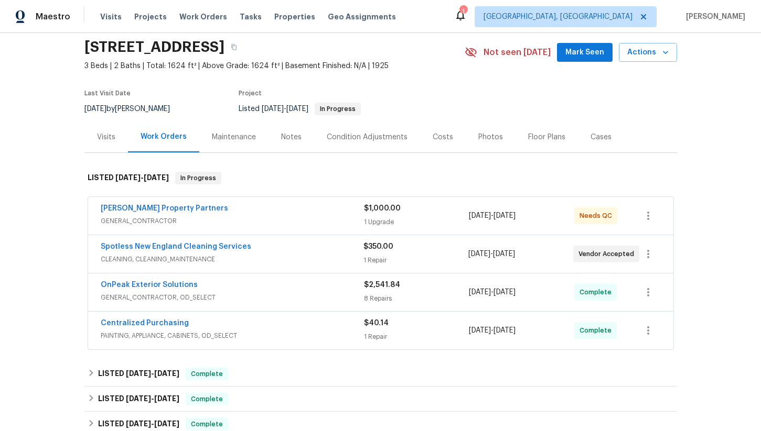
scroll to position [33, 0]
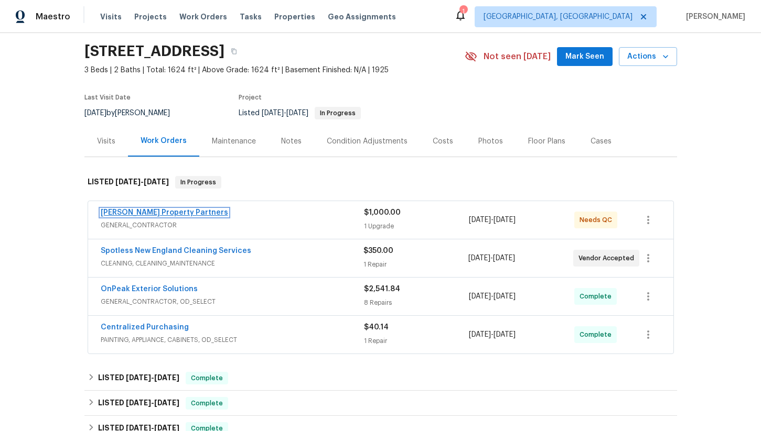
click at [165, 210] on link "[PERSON_NAME] Property Partners" at bounding box center [164, 212] width 127 height 7
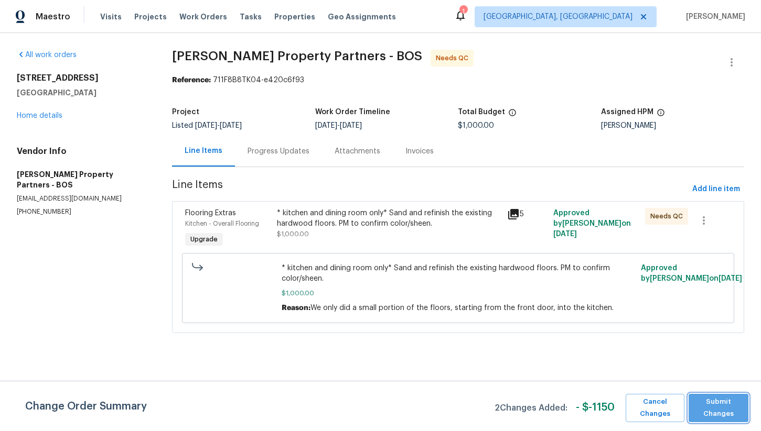
click at [711, 415] on span "Submit Changes" at bounding box center [718, 408] width 49 height 24
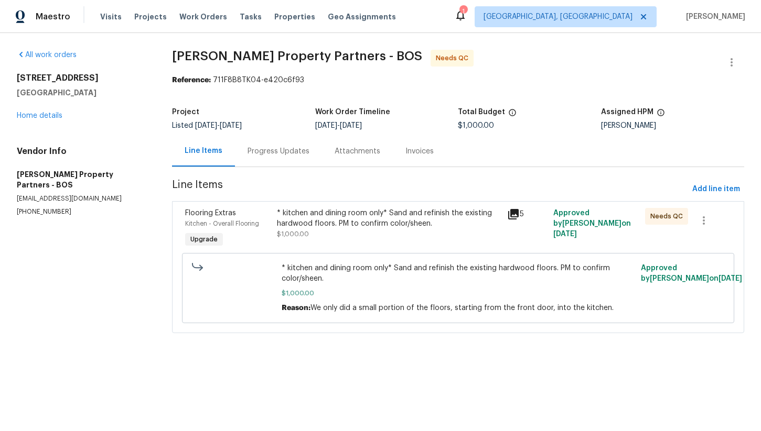
click at [275, 150] on div "Progress Updates" at bounding box center [278, 151] width 62 height 10
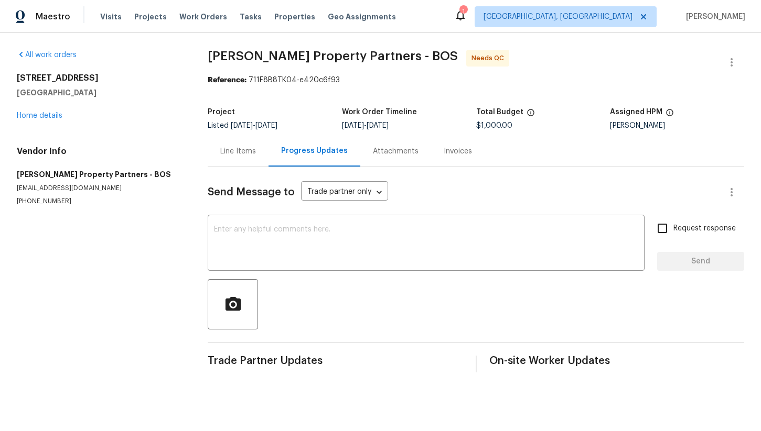
click at [228, 148] on div "Line Items" at bounding box center [238, 151] width 36 height 10
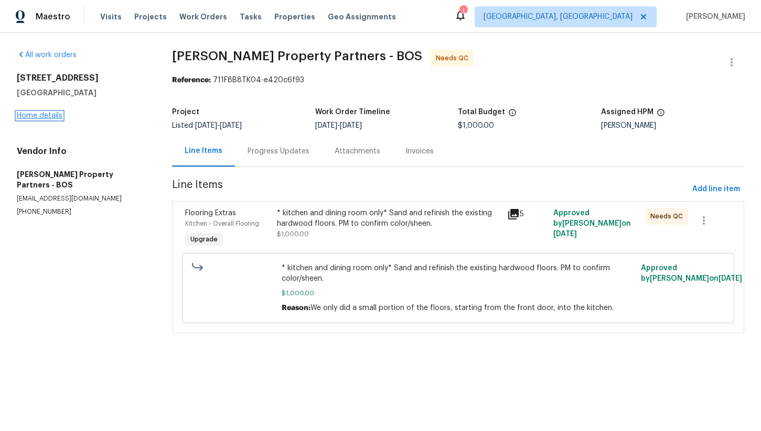
click at [50, 115] on link "Home details" at bounding box center [40, 115] width 46 height 7
